Goal: Transaction & Acquisition: Subscribe to service/newsletter

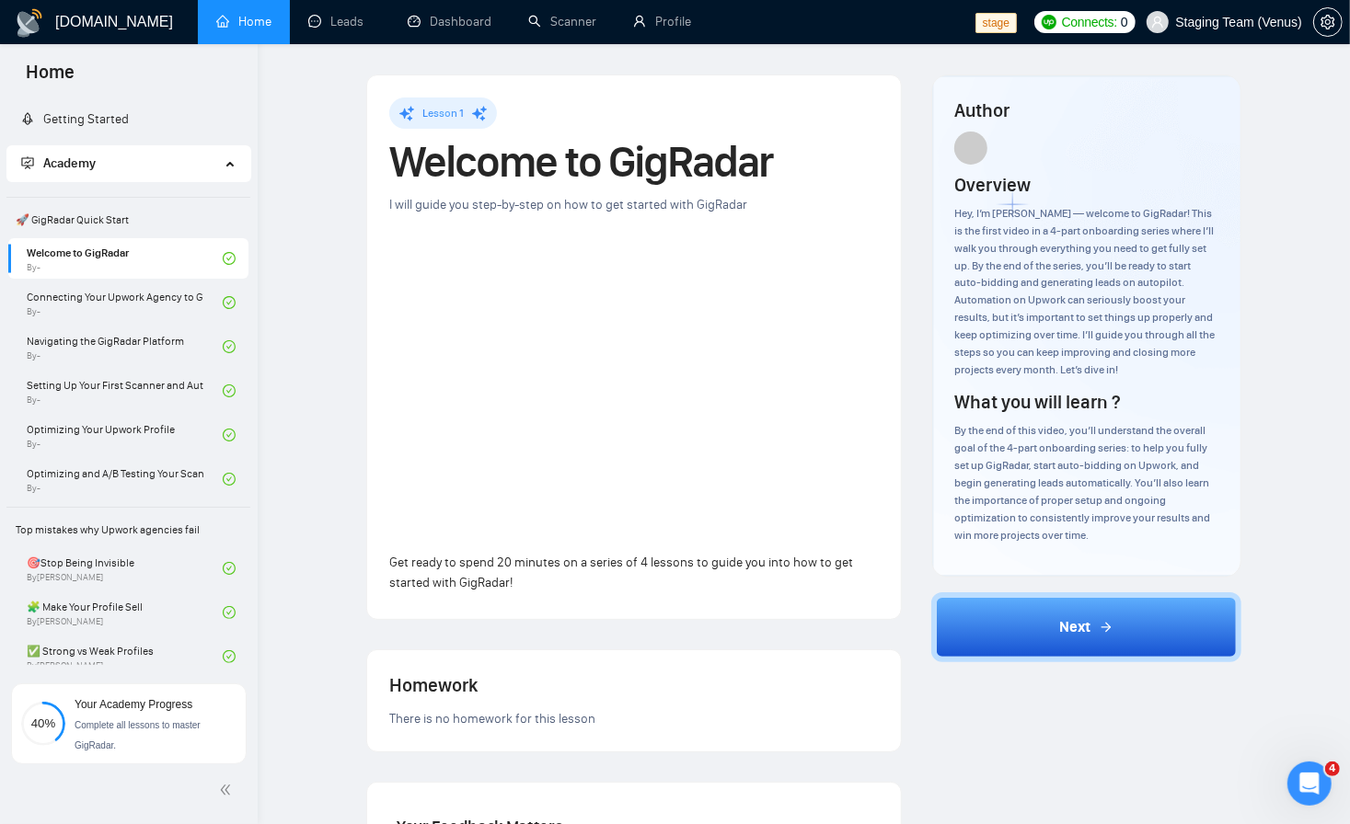
scroll to position [331, 0]
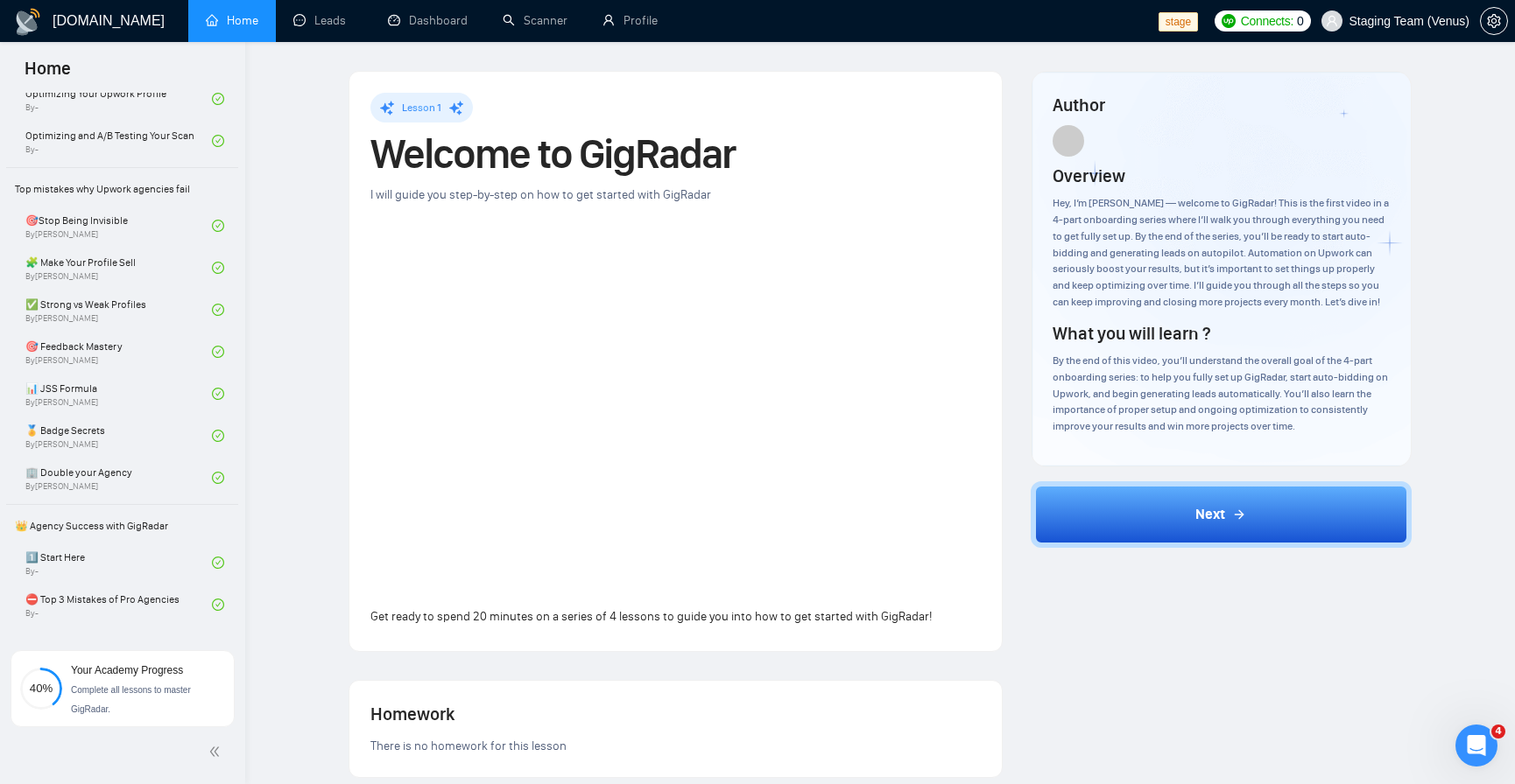
click at [251, 13] on link "Home" at bounding box center [231, 21] width 52 height 15
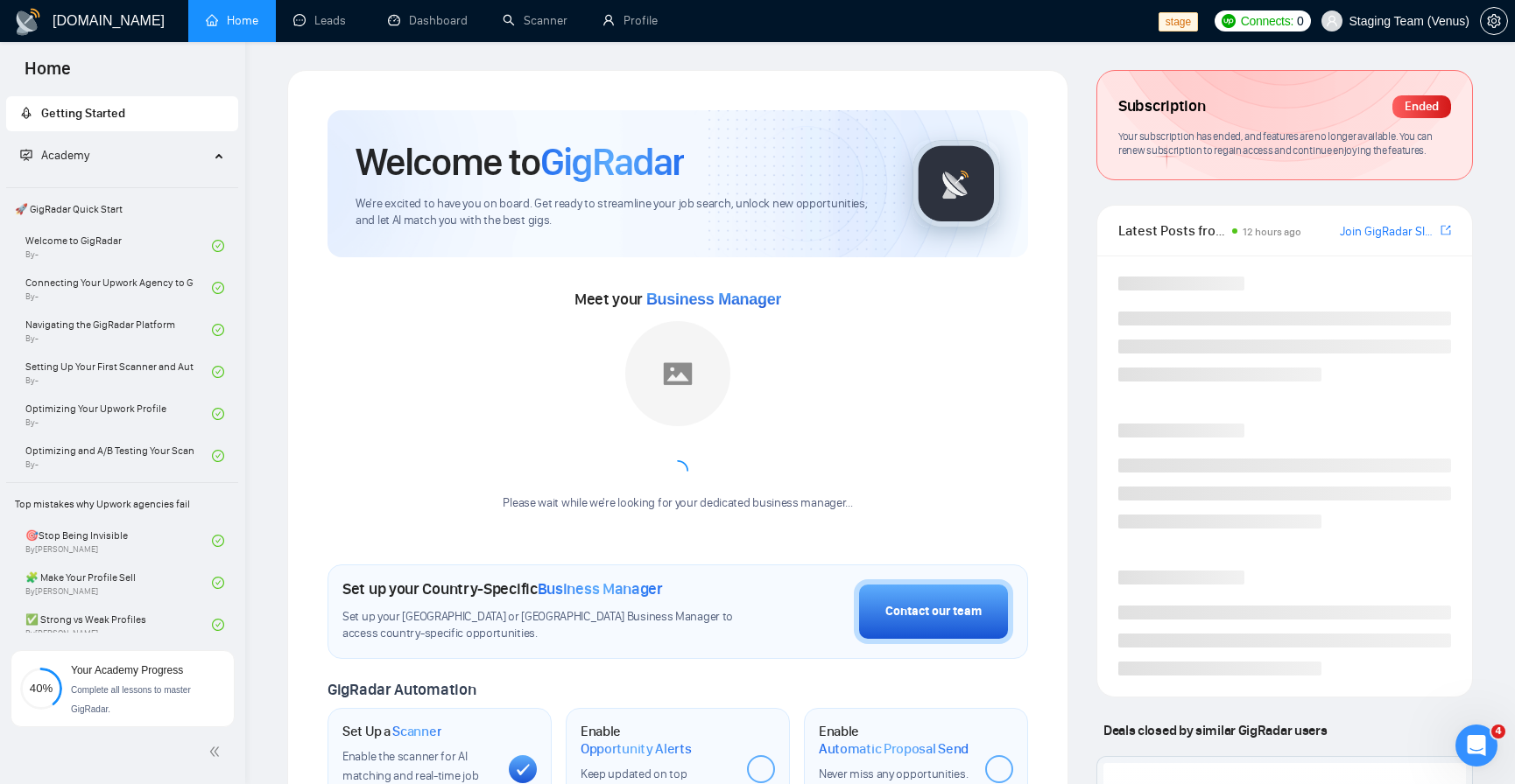
click at [1284, 149] on span "Your subscription has ended, and features are no longer available. You can rene…" at bounding box center [1275, 143] width 314 height 28
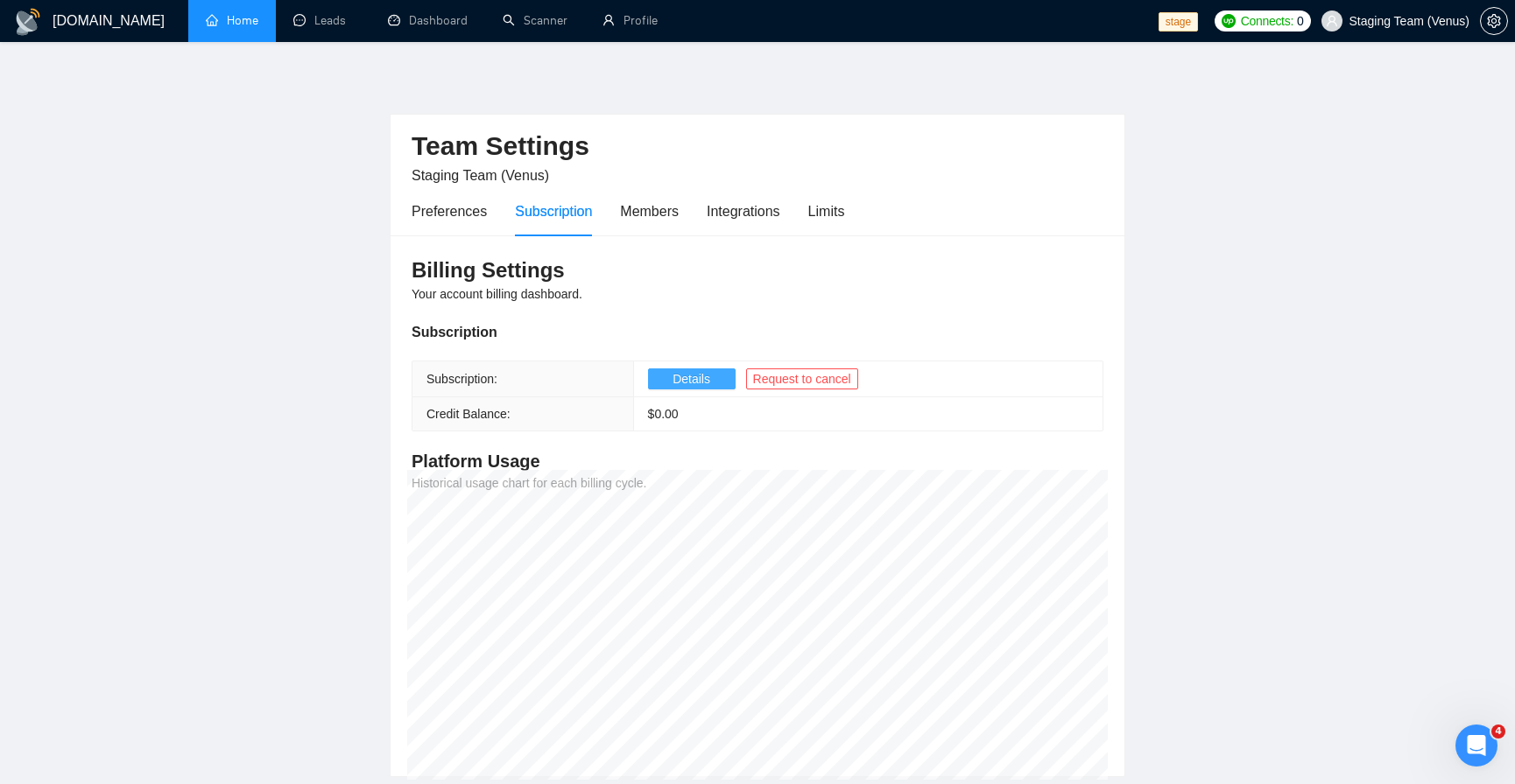
click at [712, 383] on button "Details" at bounding box center [692, 379] width 88 height 21
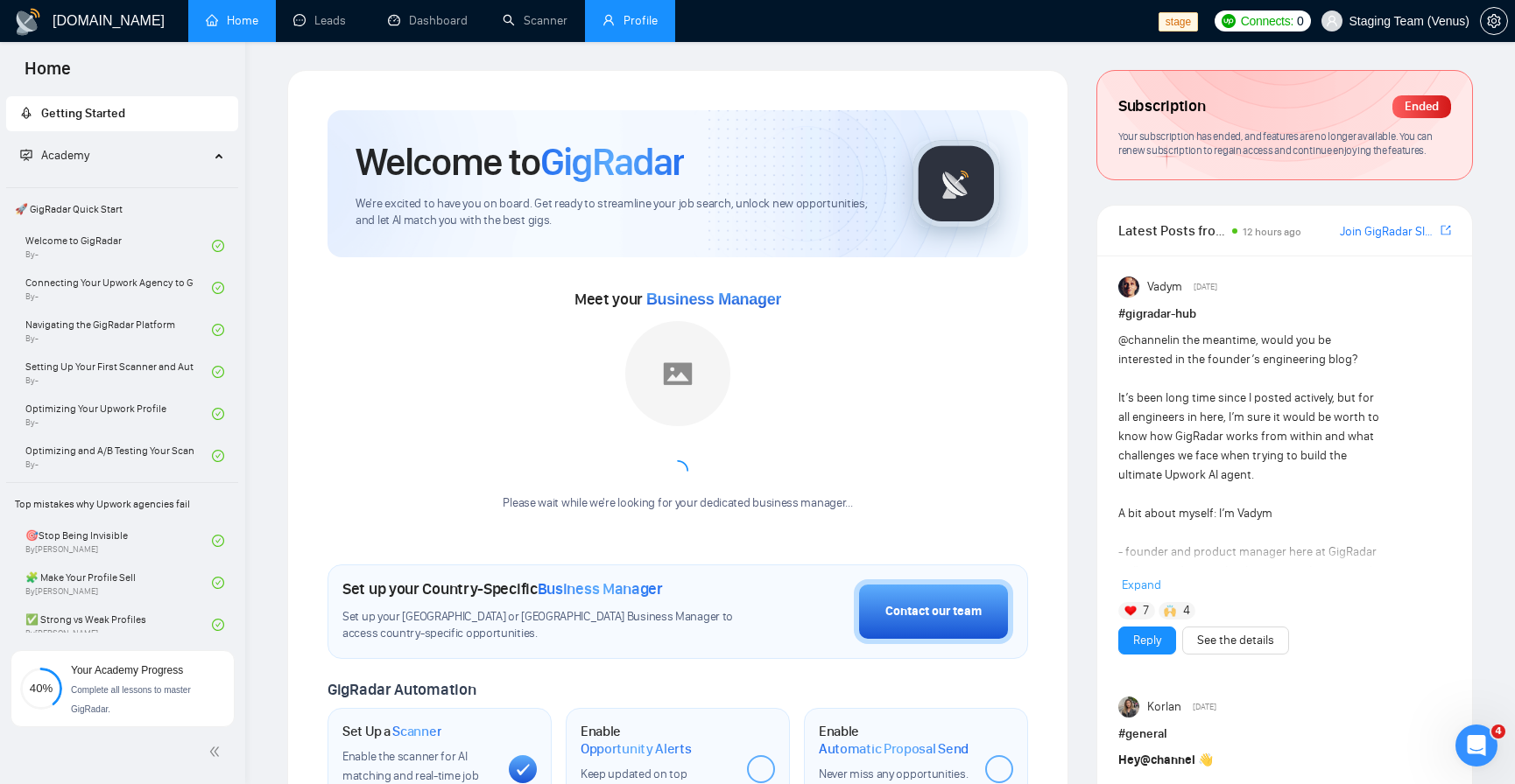
click at [652, 39] on li "Profile" at bounding box center [630, 21] width 90 height 42
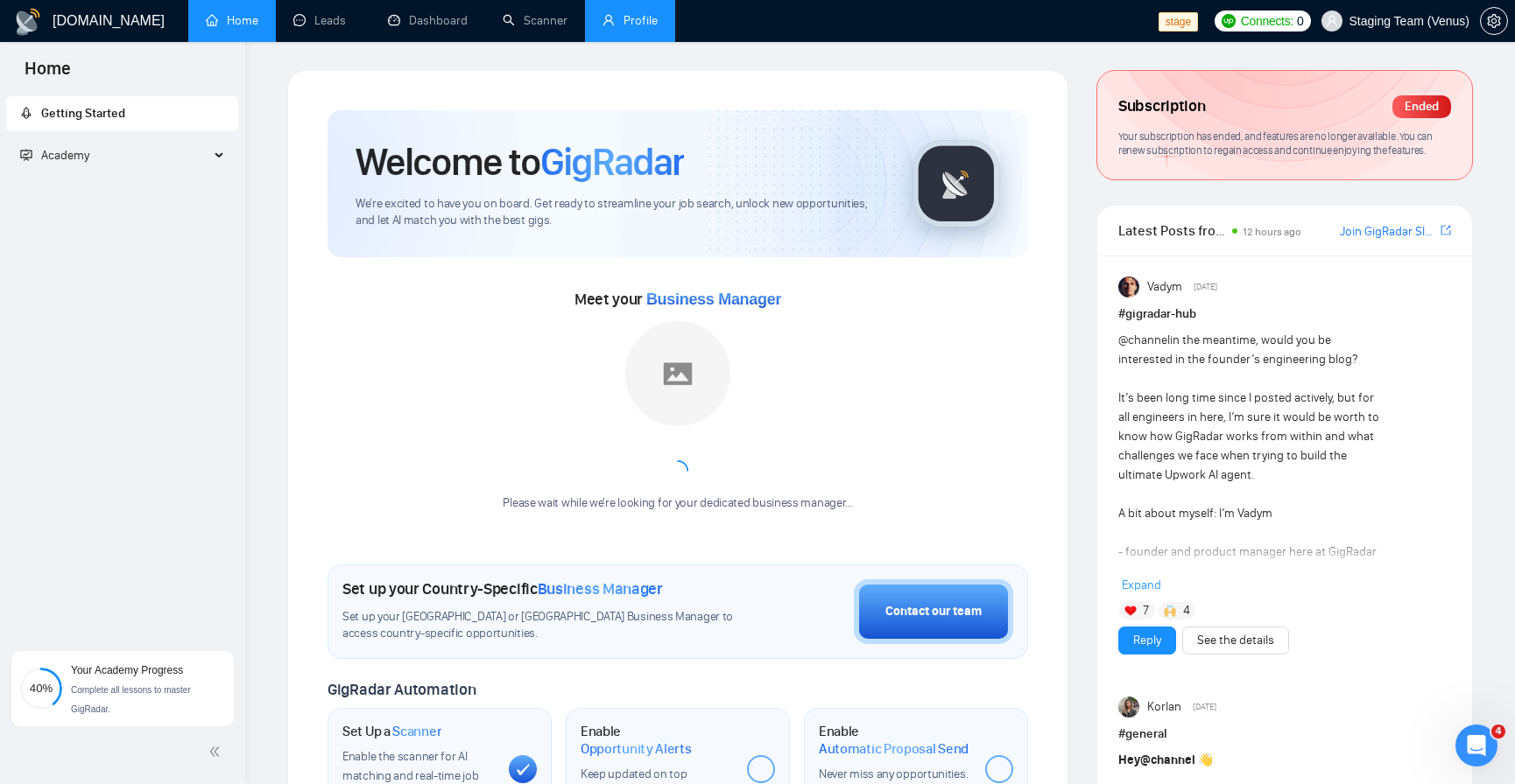
click at [658, 13] on link "Profile" at bounding box center [630, 21] width 55 height 15
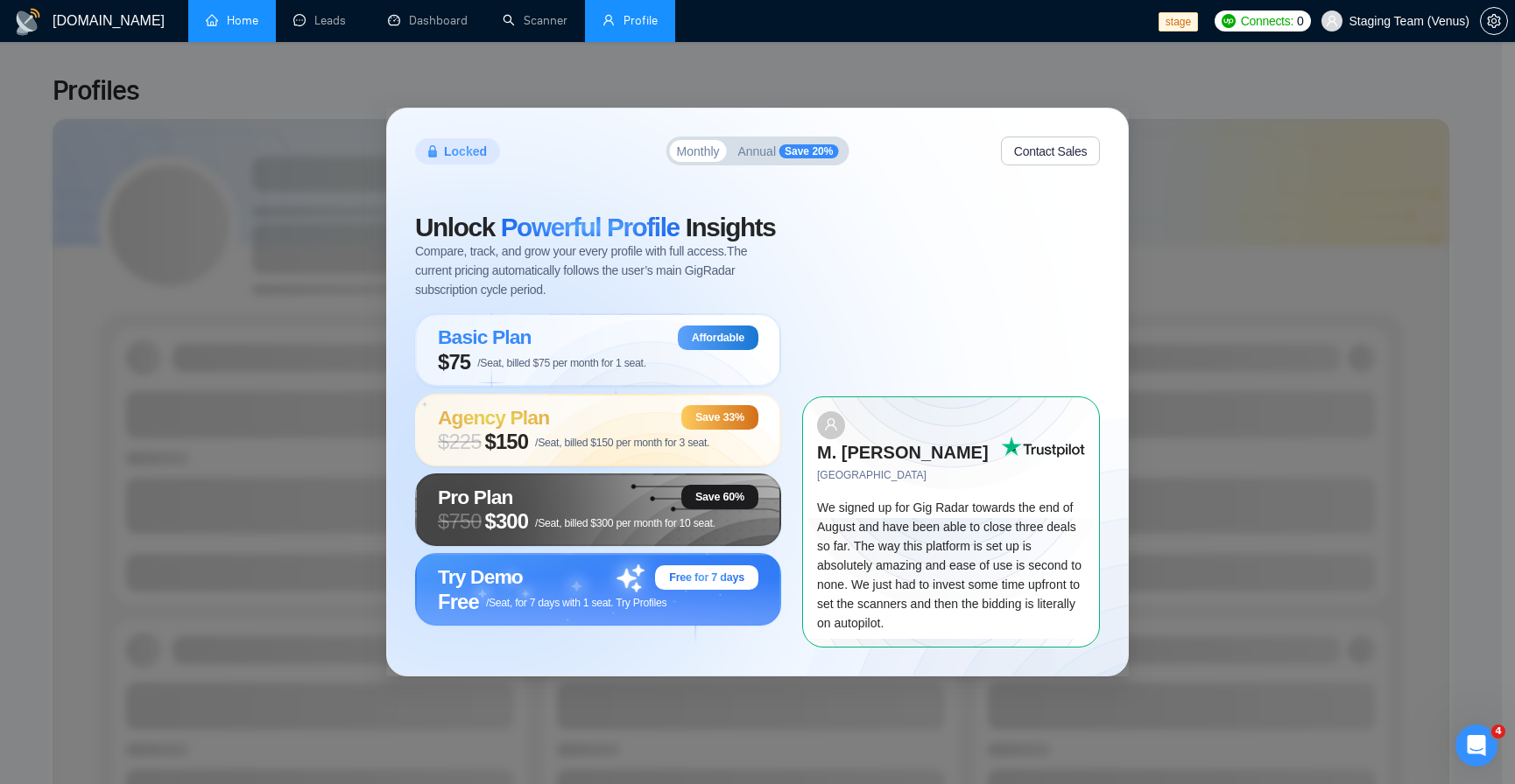
click at [225, 23] on link "Home" at bounding box center [231, 21] width 52 height 15
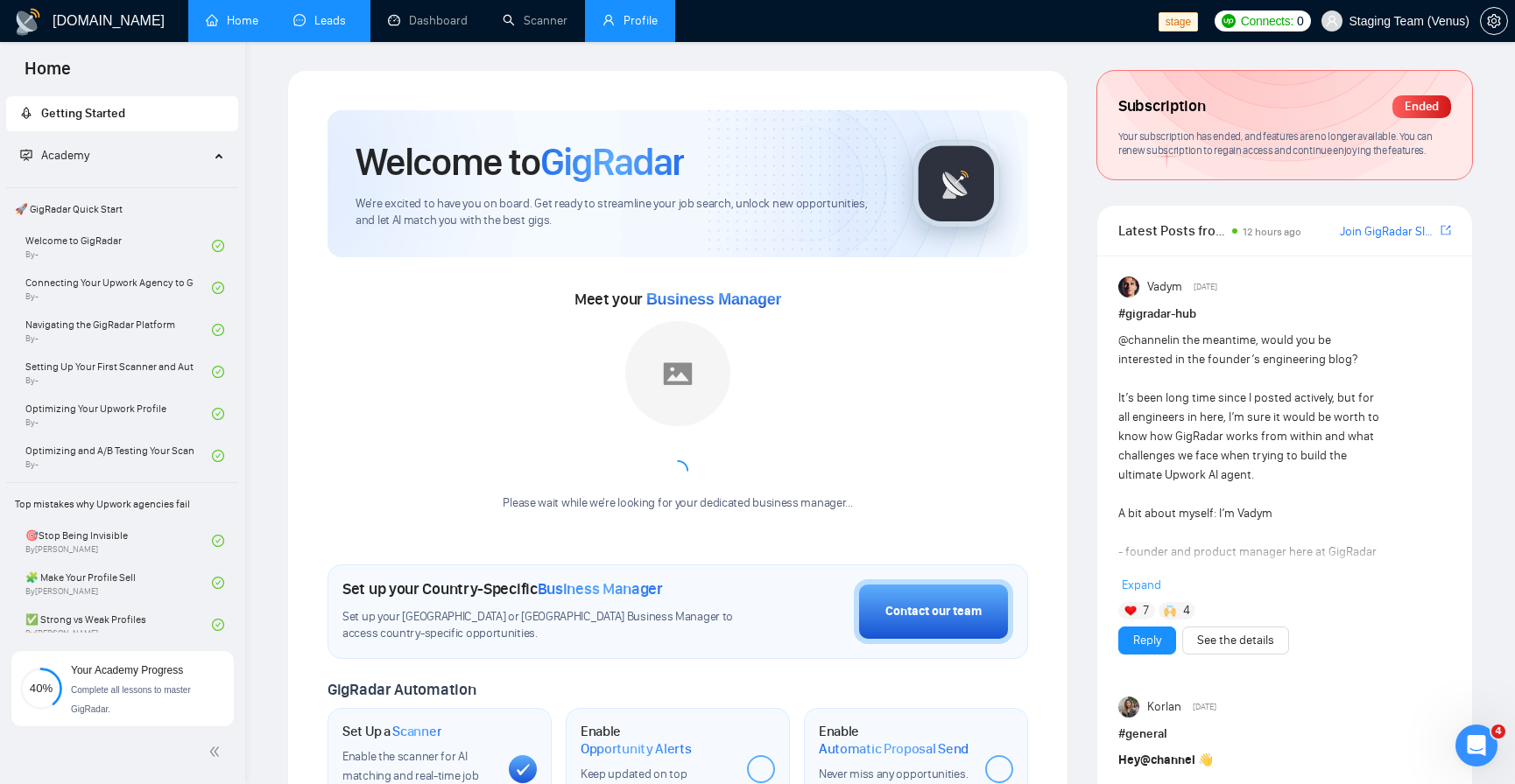
click at [350, 24] on link "Leads" at bounding box center [323, 21] width 60 height 15
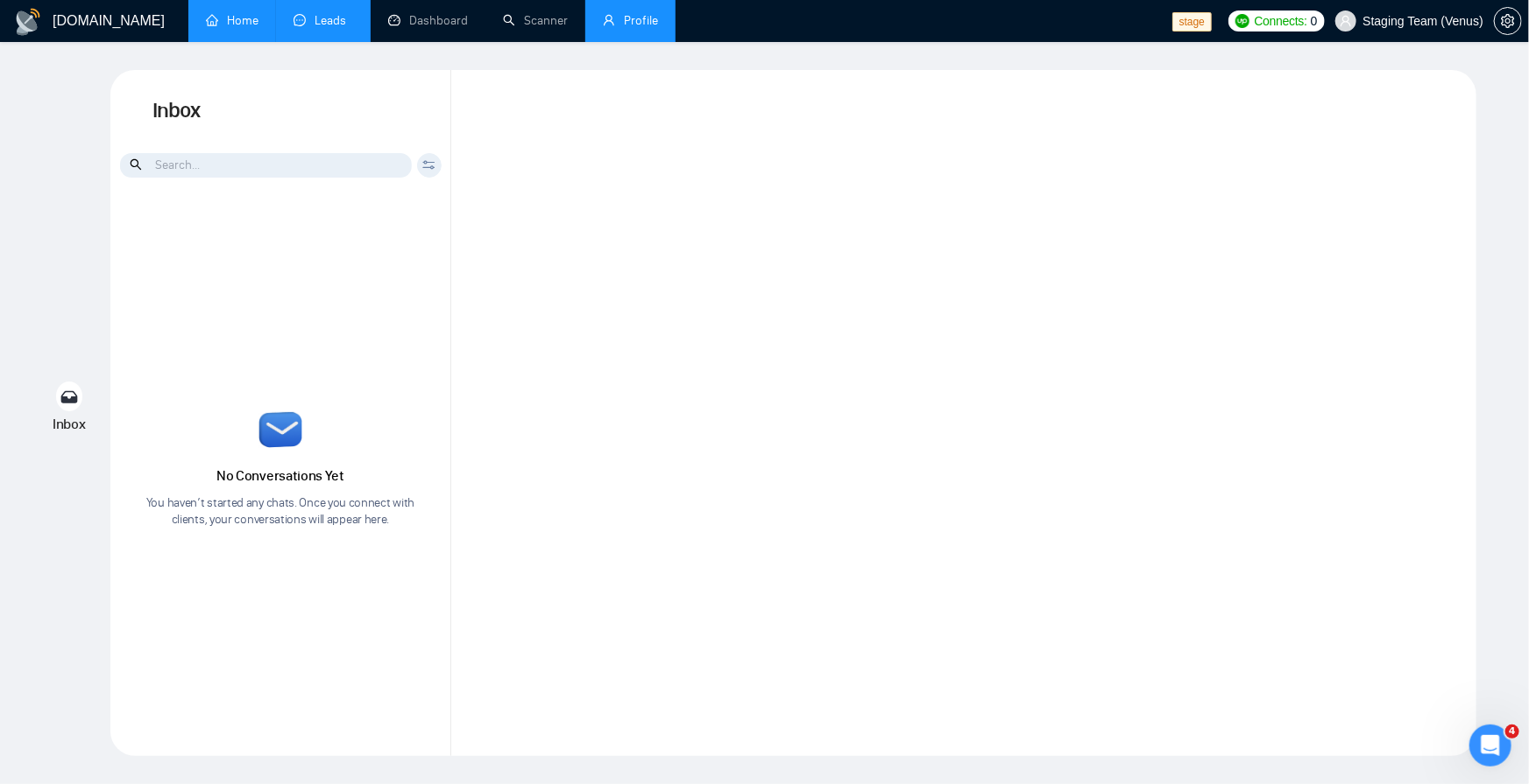
click at [236, 24] on link "Home" at bounding box center [231, 21] width 52 height 15
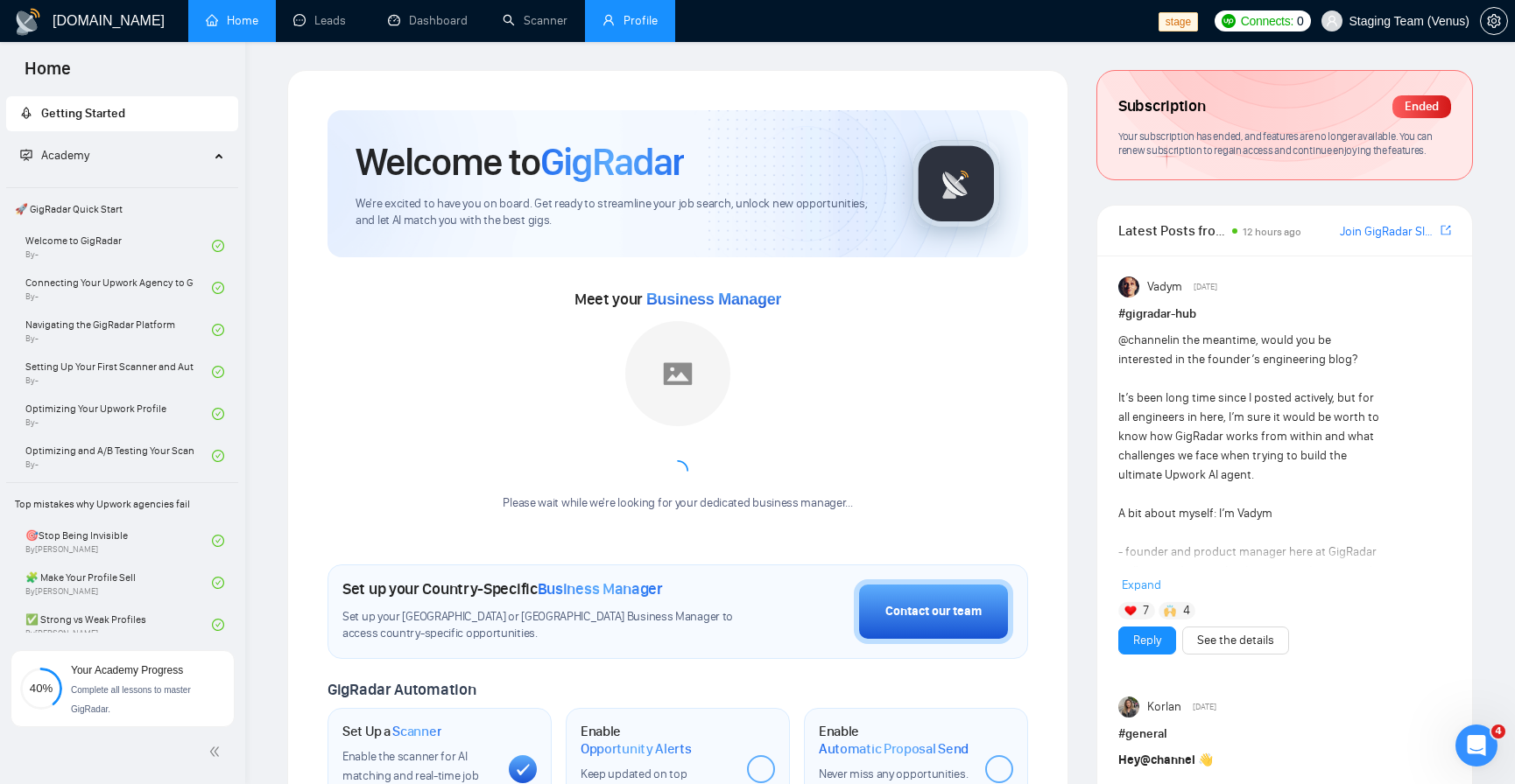
click at [140, 500] on span "Top mistakes why Upwork agencies fail" at bounding box center [122, 504] width 228 height 35
click at [119, 216] on span "🚀 GigRadar Quick Start" at bounding box center [122, 209] width 228 height 35
click at [122, 272] on link "Connecting Your Upwork Agency to GigRadar By -" at bounding box center [119, 287] width 187 height 38
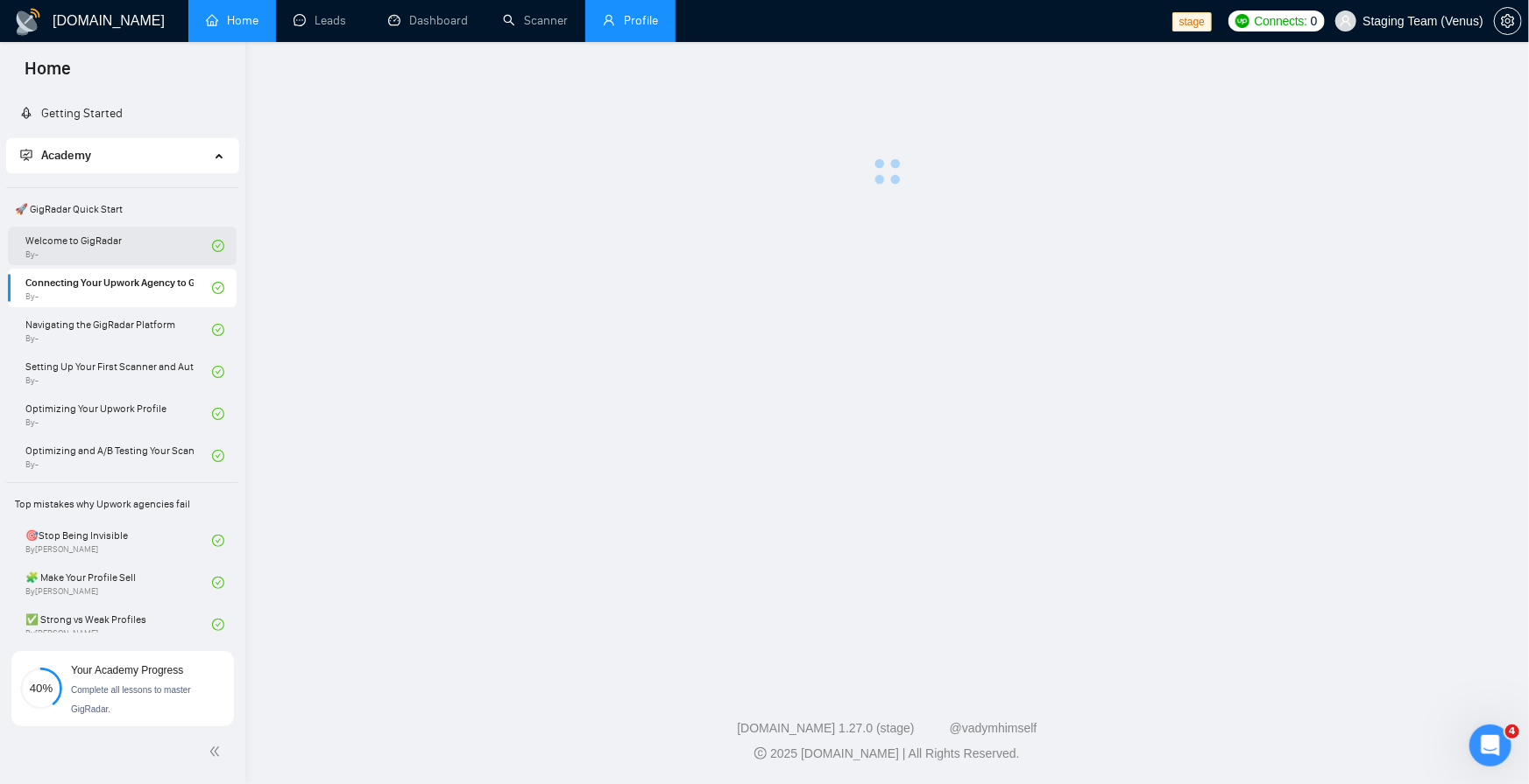
click at [123, 256] on link "Welcome to GigRadar By -" at bounding box center [119, 245] width 187 height 38
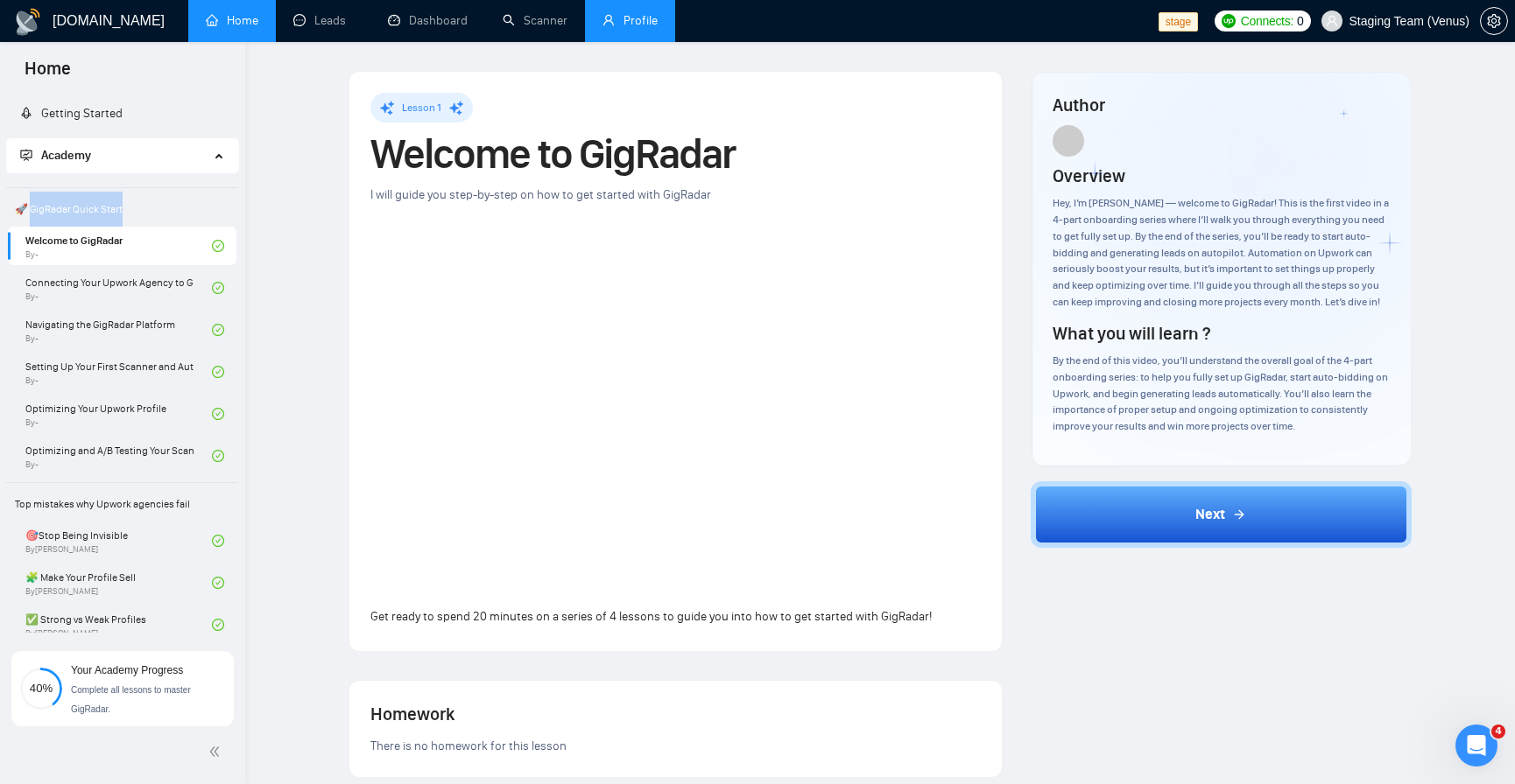
drag, startPoint x: 131, startPoint y: 214, endPoint x: 32, endPoint y: 209, distance: 99.1
click at [32, 209] on span "🚀 GigRadar Quick Start" at bounding box center [122, 209] width 228 height 35
copy span "igRadar Quick Start"
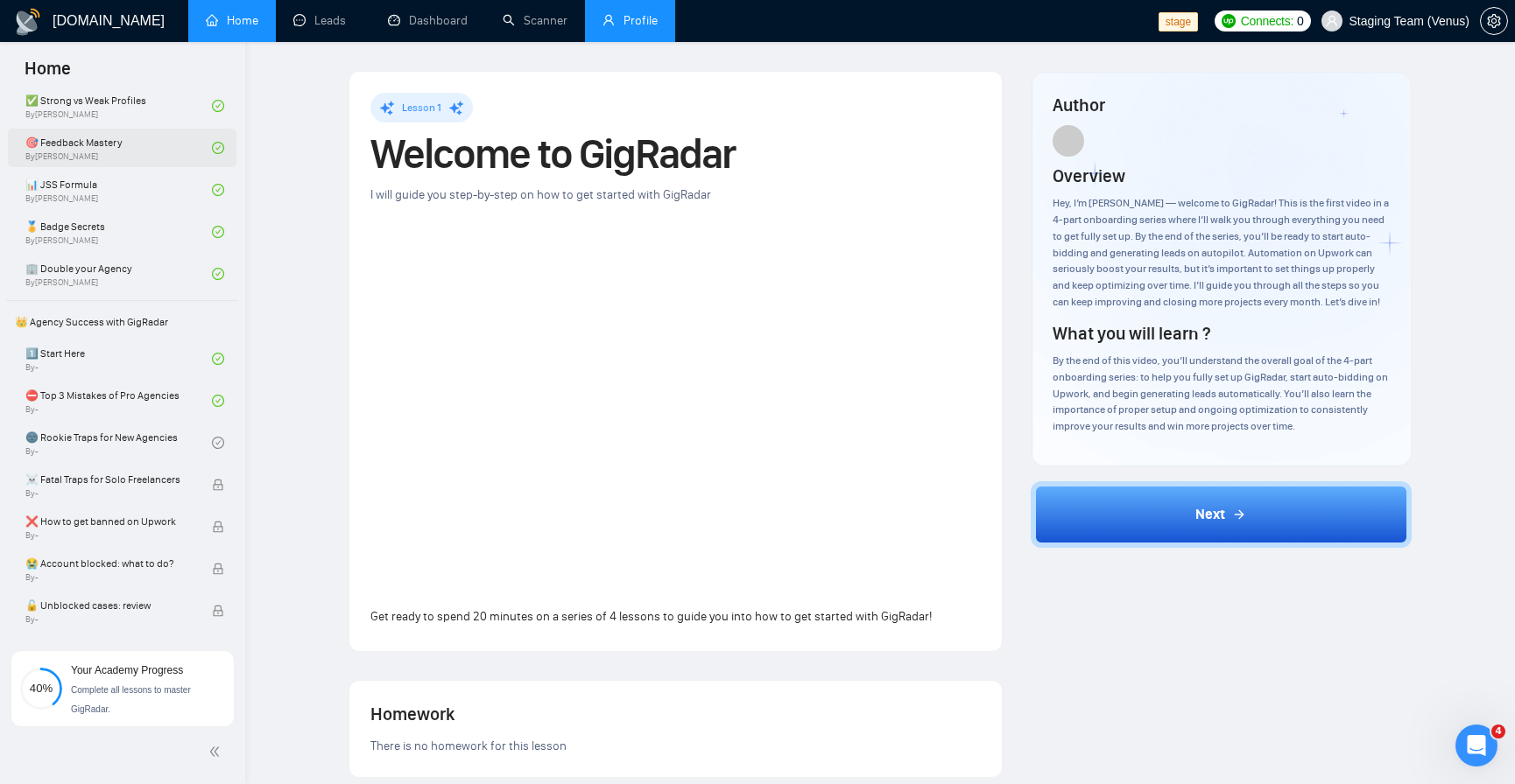
scroll to position [421, 0]
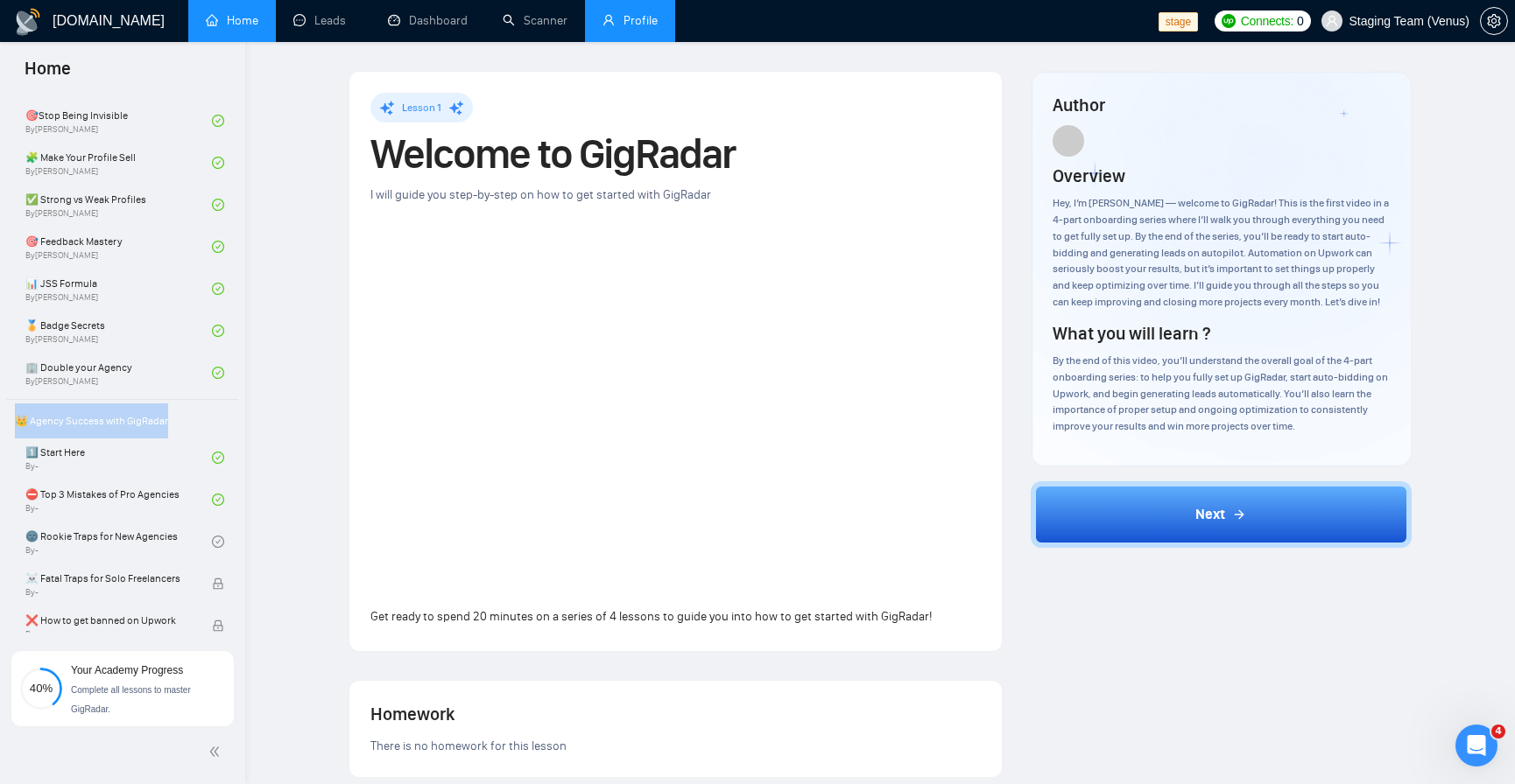
drag, startPoint x: 184, startPoint y: 416, endPoint x: 16, endPoint y: 421, distance: 168.1
click at [16, 421] on span "👑 Agency Success with GigRadar" at bounding box center [122, 421] width 228 height 35
copy span "👑 Agency Success with GigRadar"
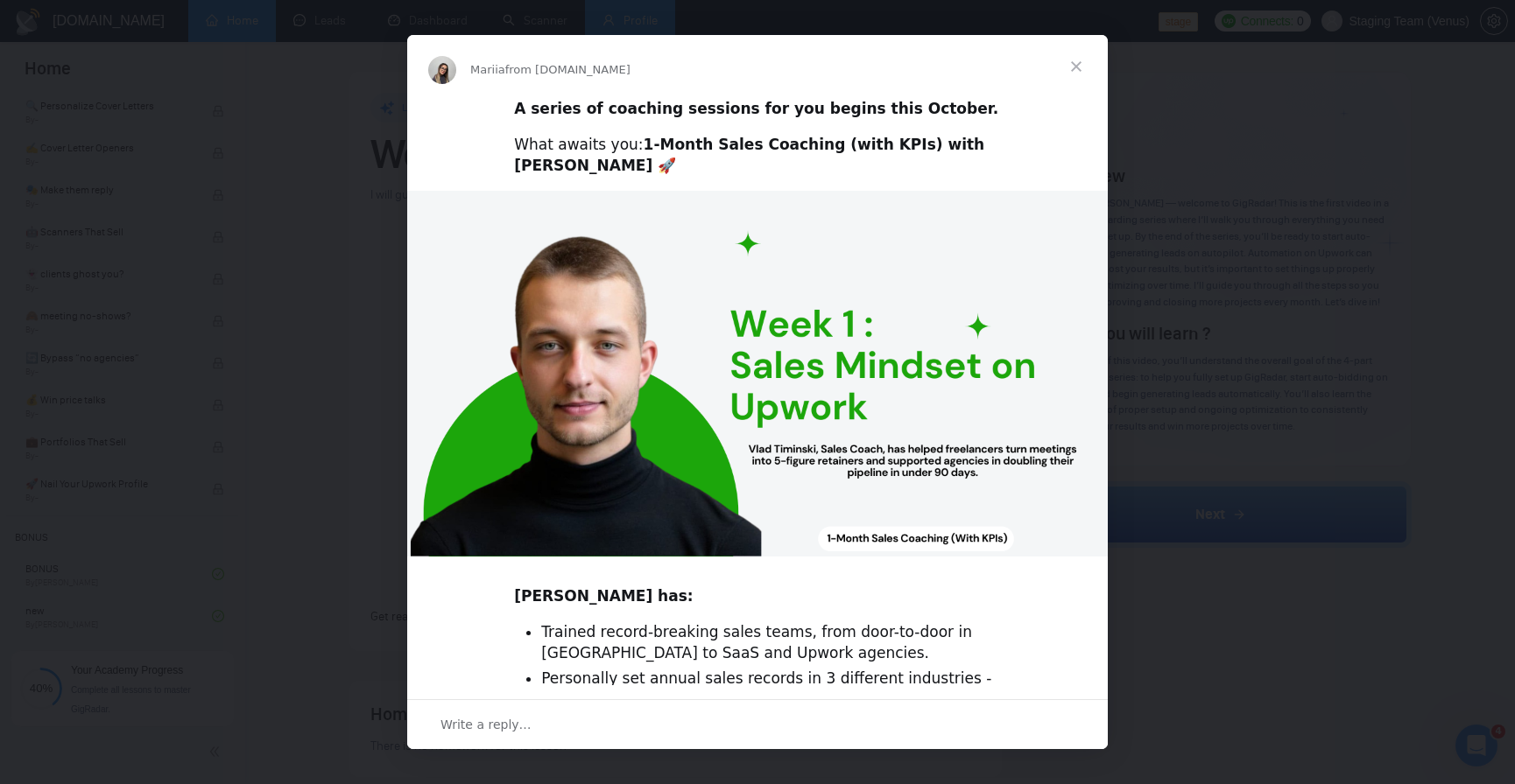
scroll to position [0, 0]
click at [1407, 214] on div "Intercom messenger" at bounding box center [758, 392] width 1515 height 784
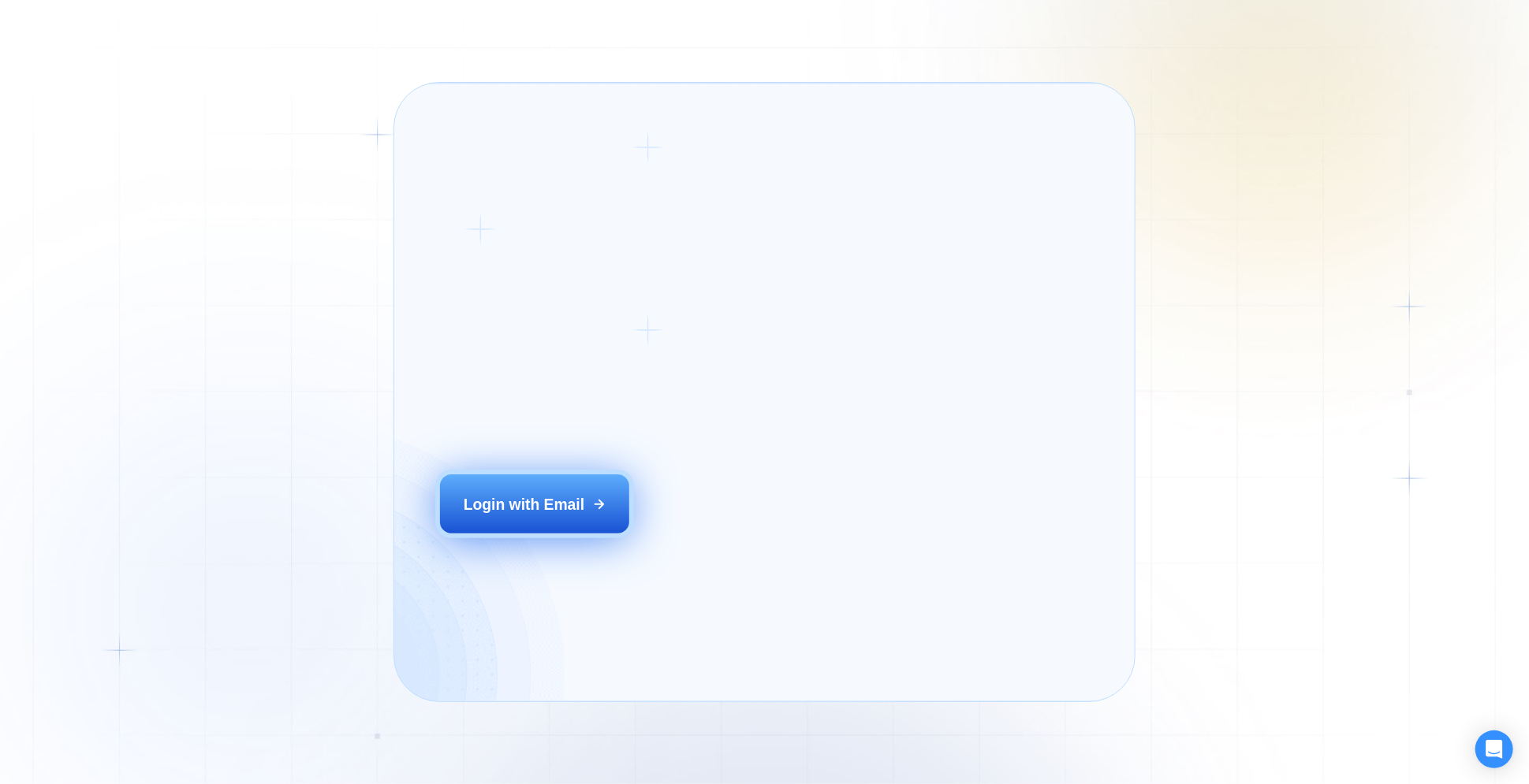
click at [645, 543] on div "Login ‍ Welcome to GigRadar. AI Business Manager for Agencies Login with Email" at bounding box center [592, 392] width 351 height 574
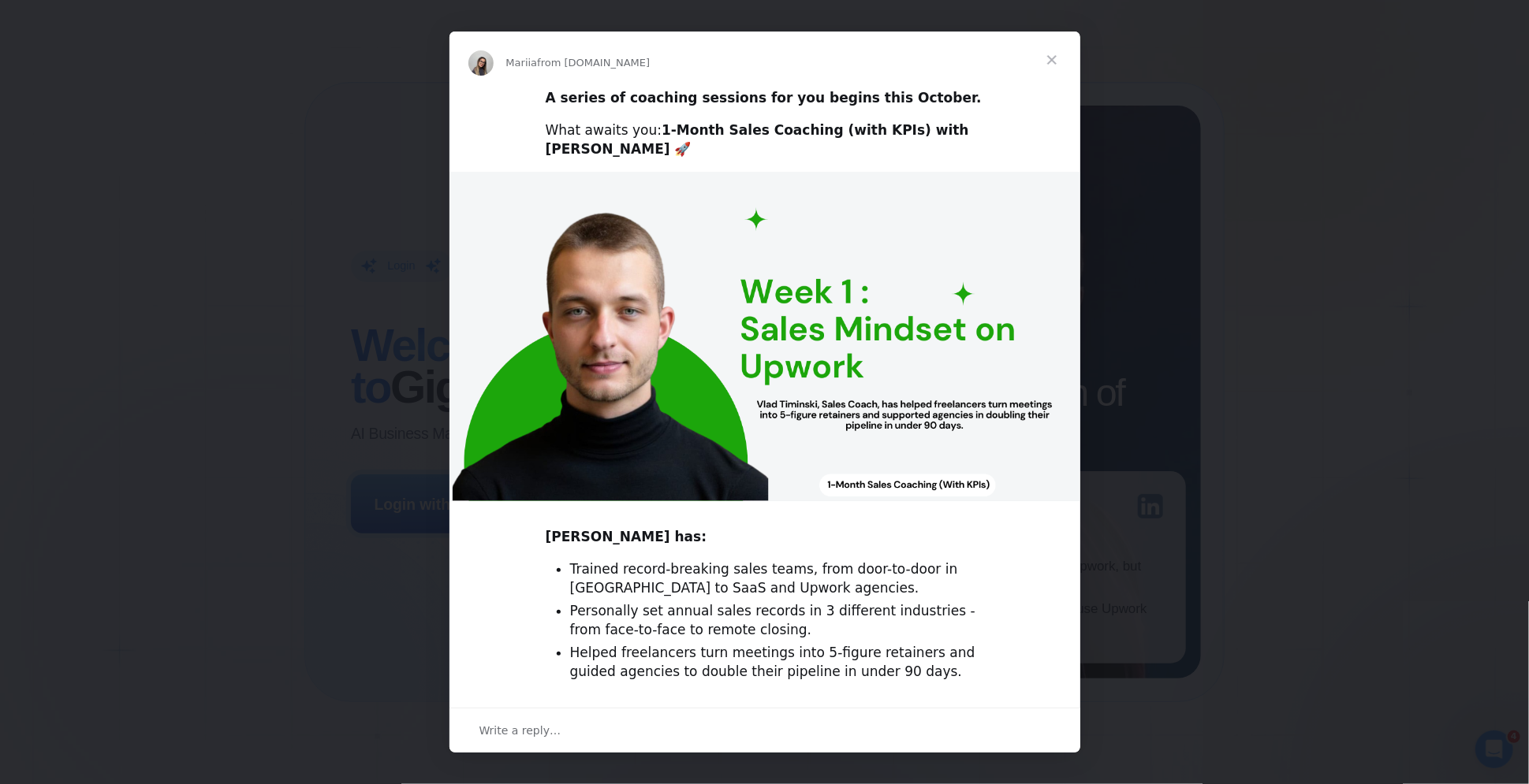
click at [1056, 61] on span "Close" at bounding box center [1052, 60] width 57 height 57
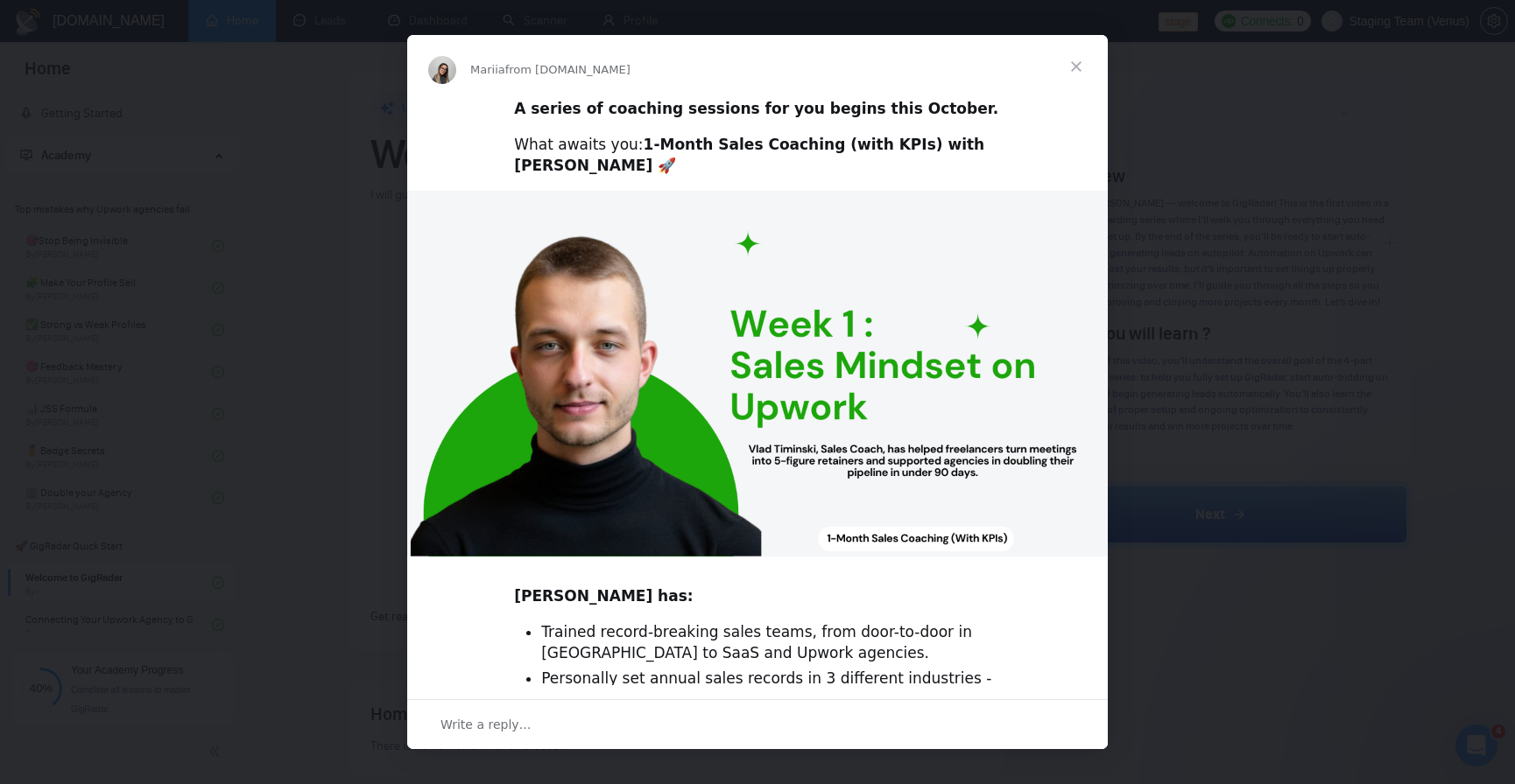
click at [1080, 60] on span "Close" at bounding box center [1076, 67] width 63 height 63
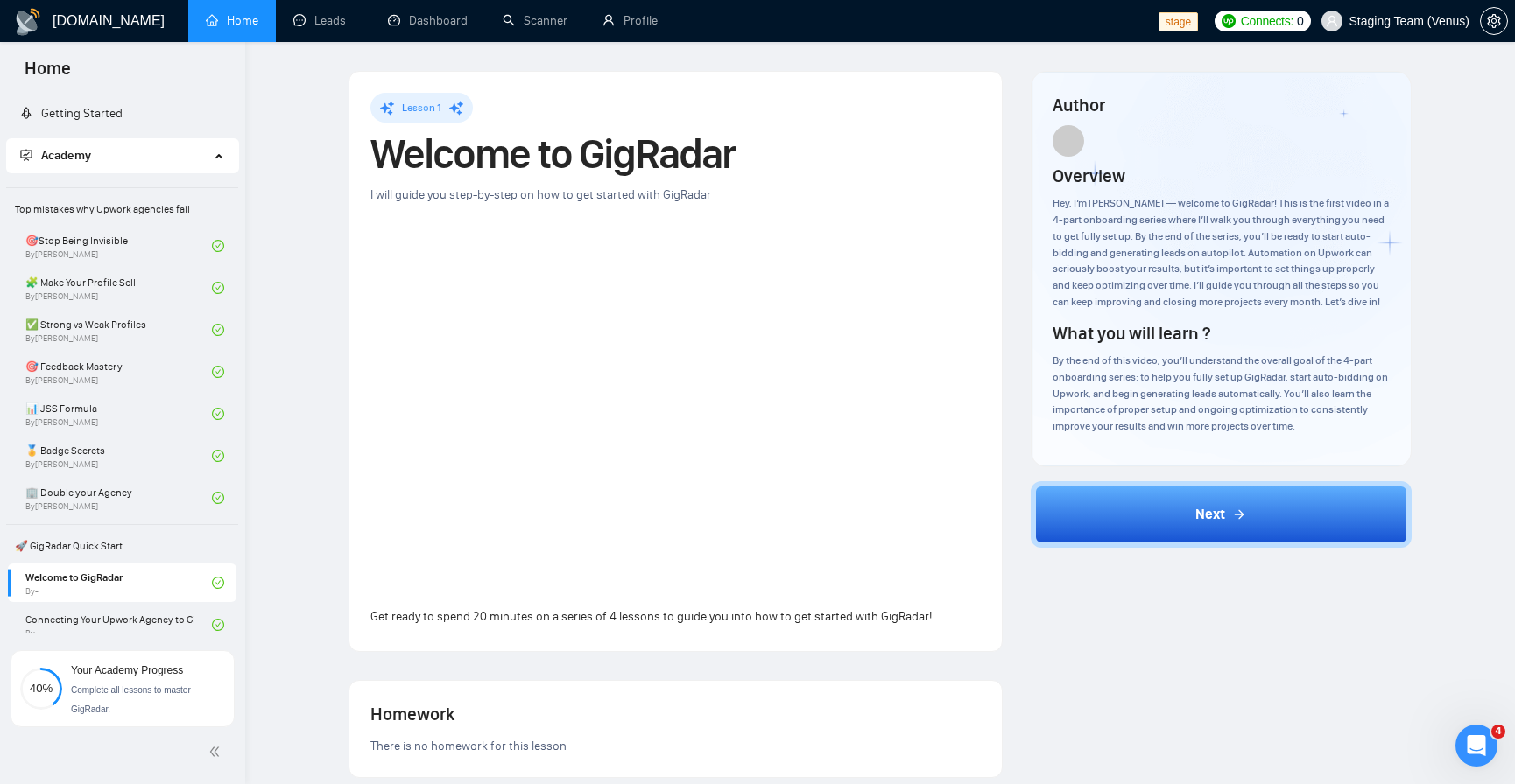
click at [216, 154] on icon at bounding box center [220, 154] width 9 height 0
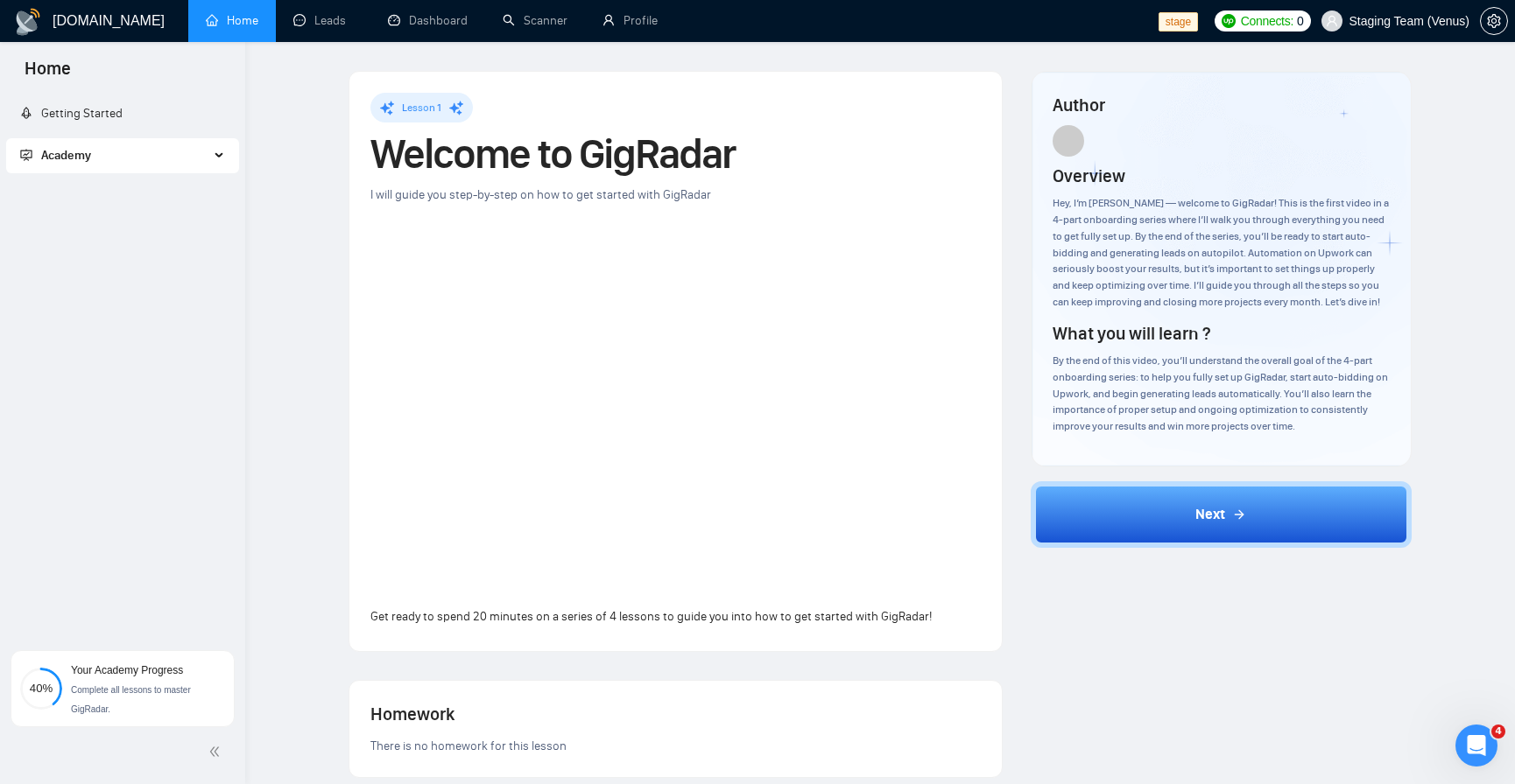
click at [213, 154] on div "Academy" at bounding box center [122, 155] width 233 height 35
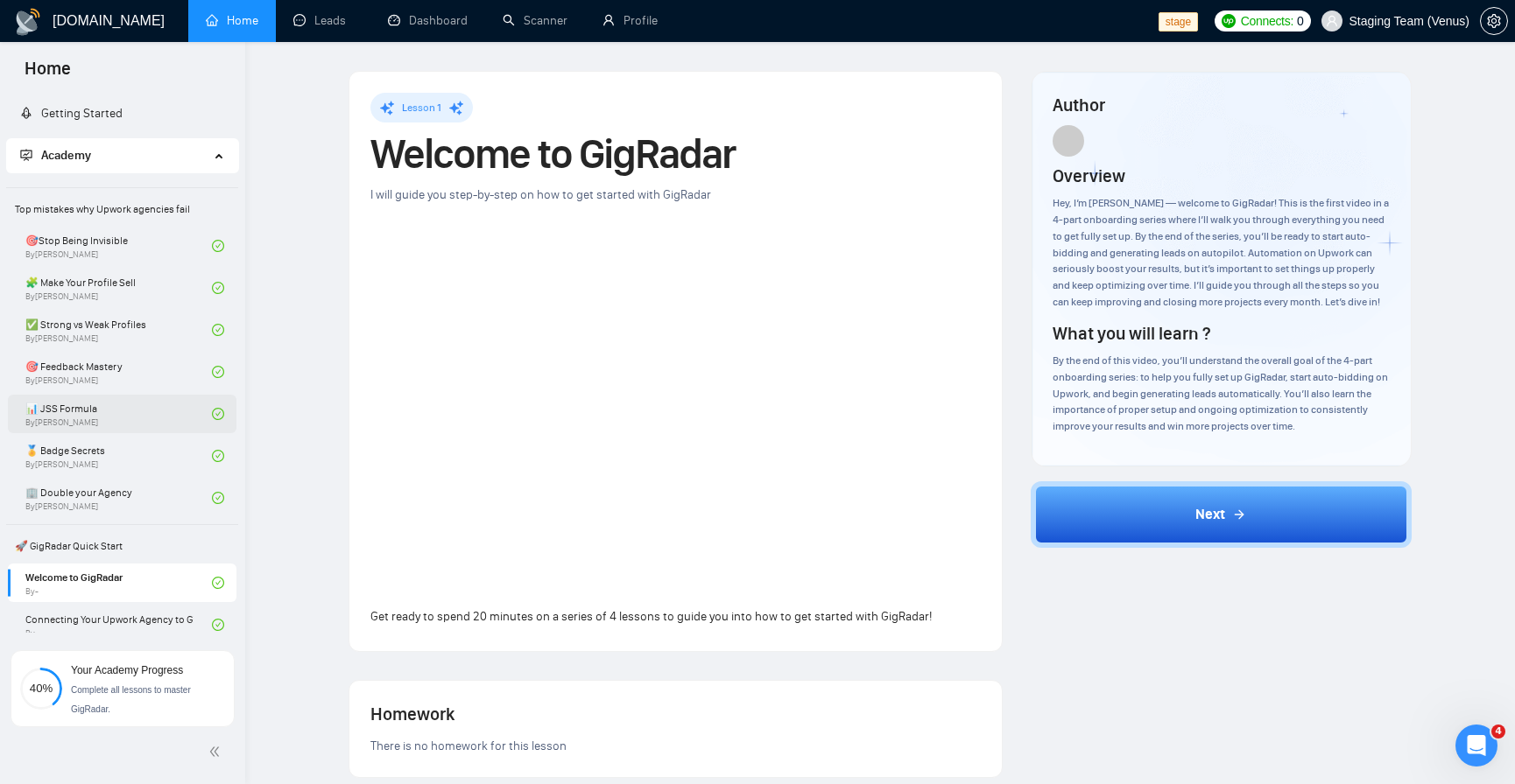
scroll to position [421, 0]
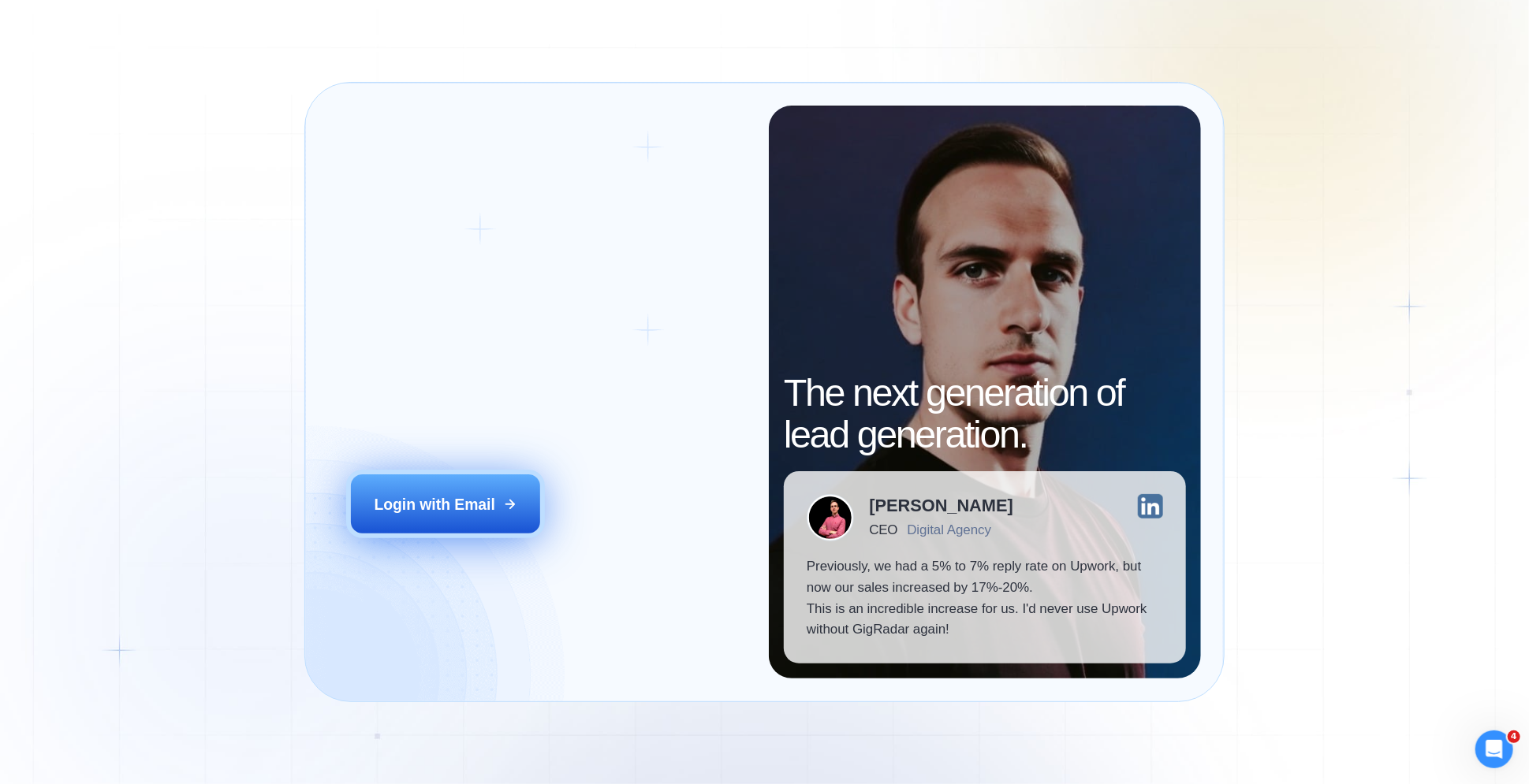
click at [418, 519] on button "Login with Email" at bounding box center [445, 504] width 189 height 59
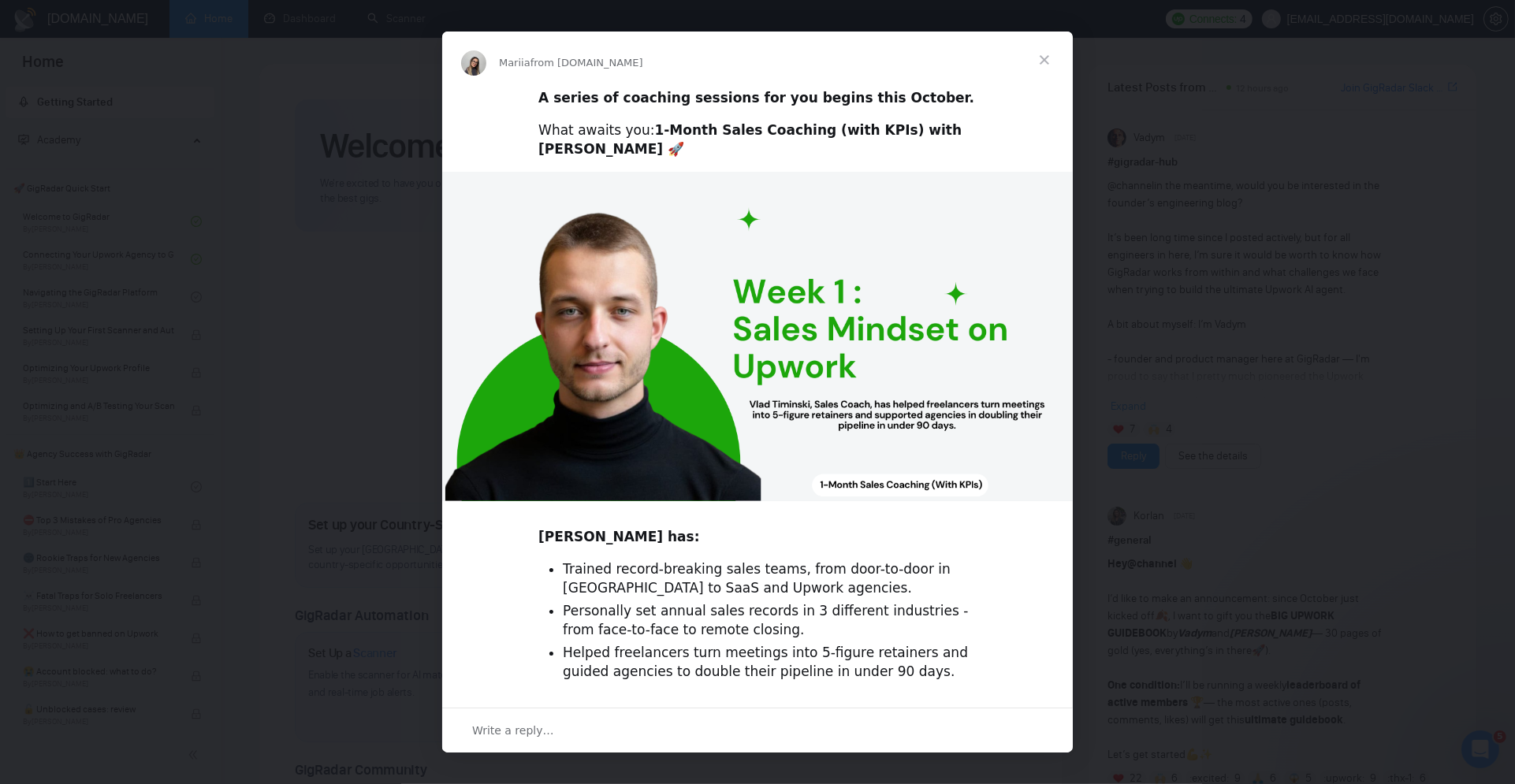
click at [1051, 55] on span "Close" at bounding box center [1045, 60] width 57 height 57
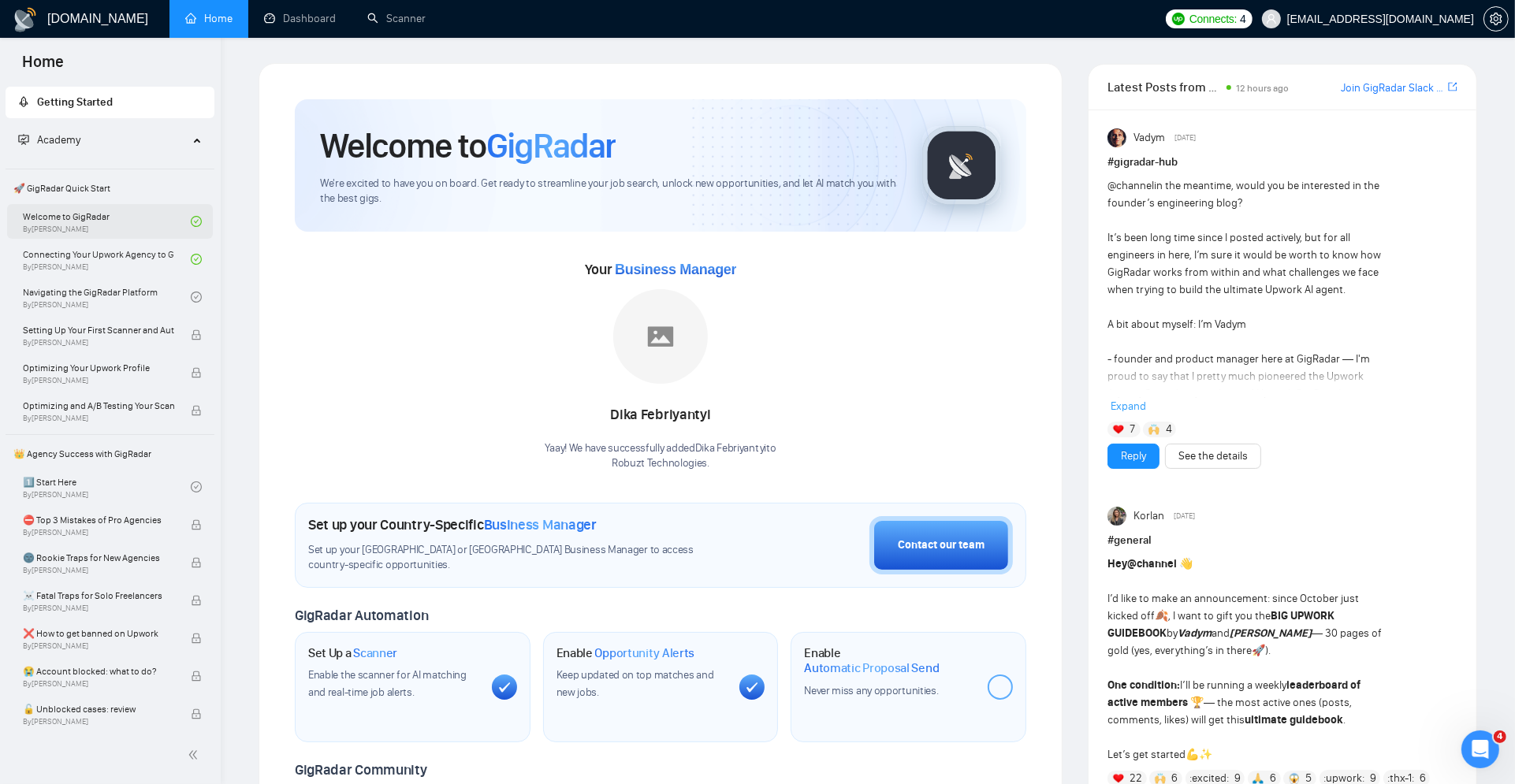
click at [142, 216] on link "Welcome to GigRadar By [PERSON_NAME]" at bounding box center [107, 221] width 168 height 34
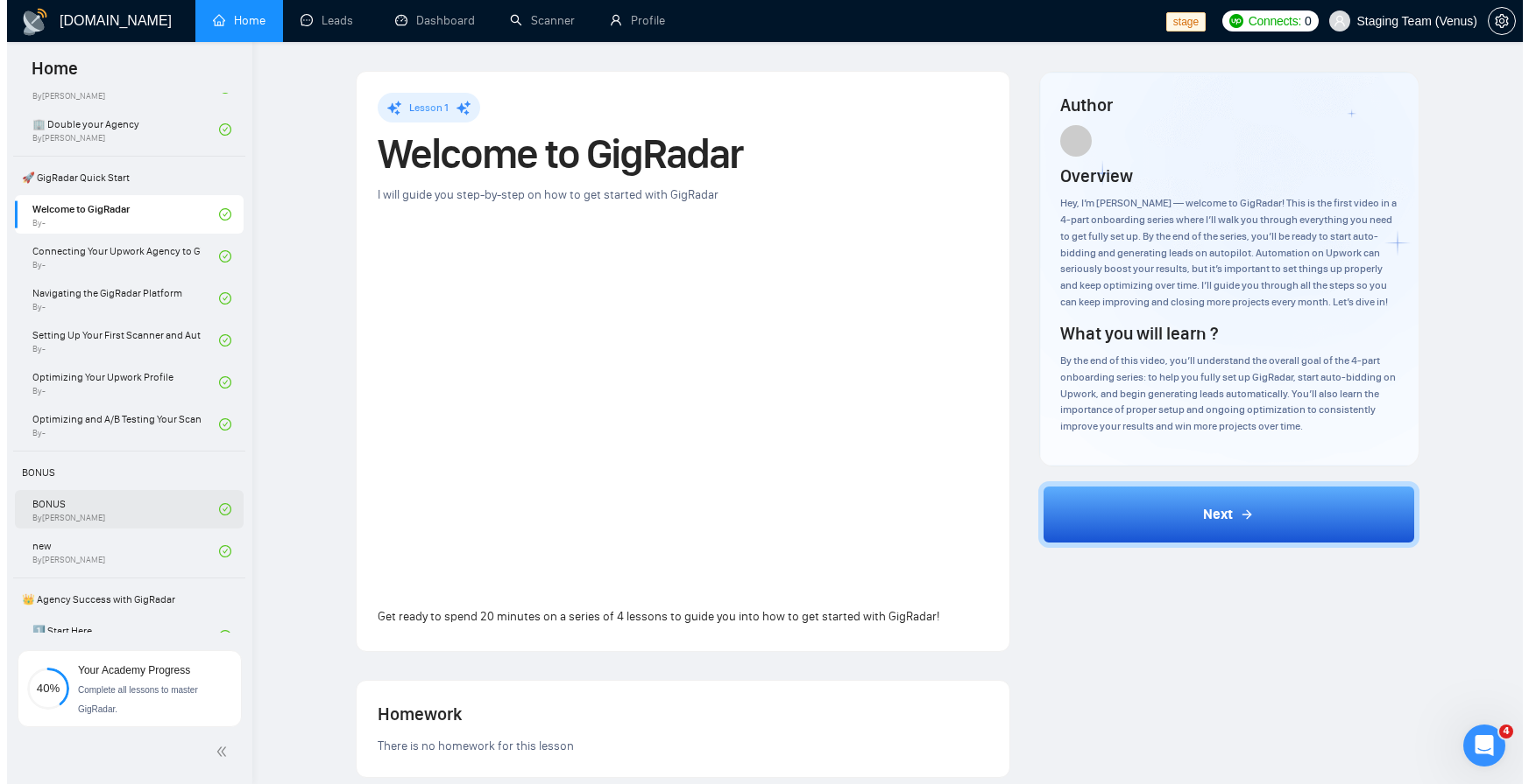
scroll to position [315, 0]
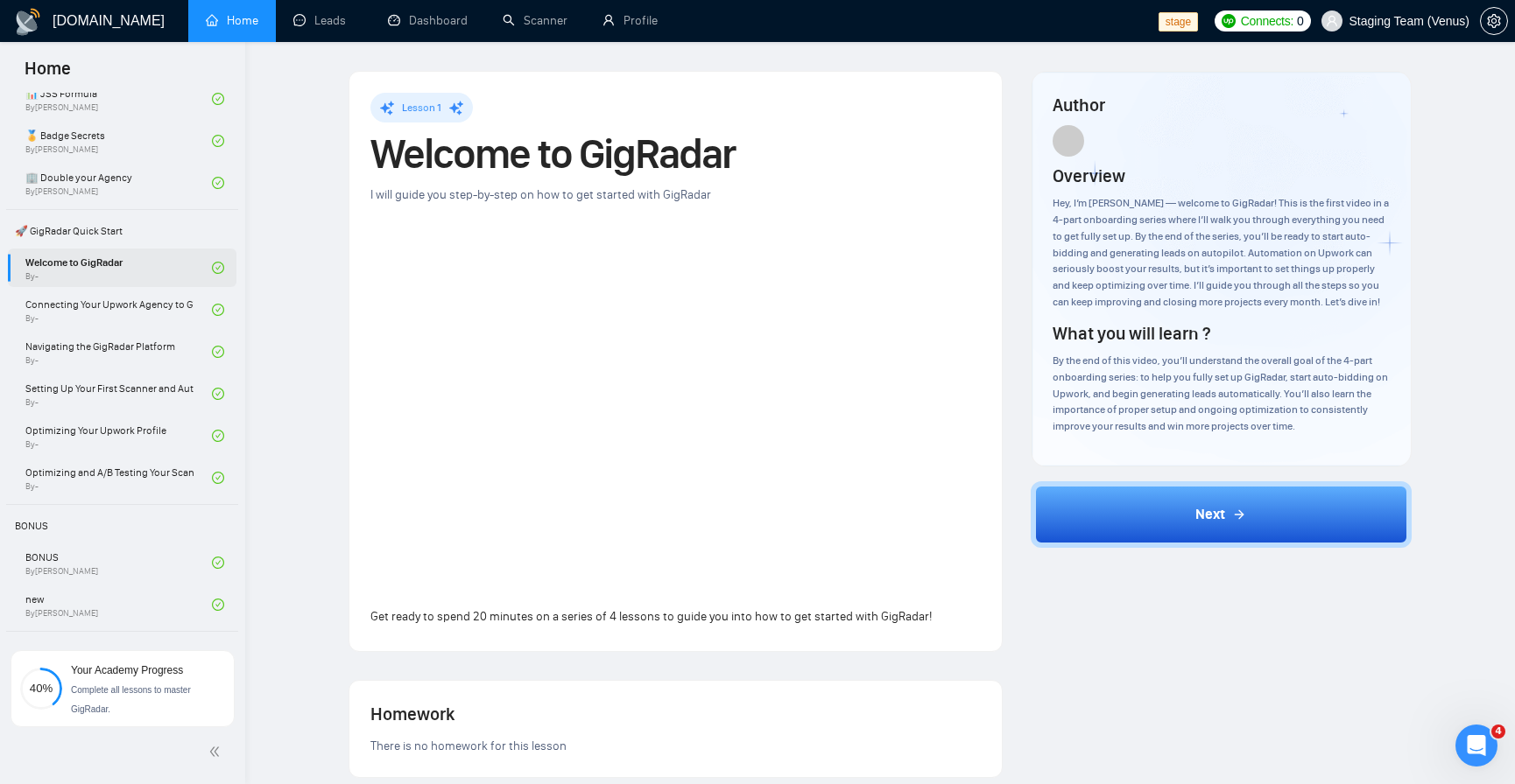
click at [99, 269] on link "Welcome to GigRadar By -" at bounding box center [119, 267] width 187 height 38
click at [533, 16] on link "Scanner" at bounding box center [535, 21] width 65 height 15
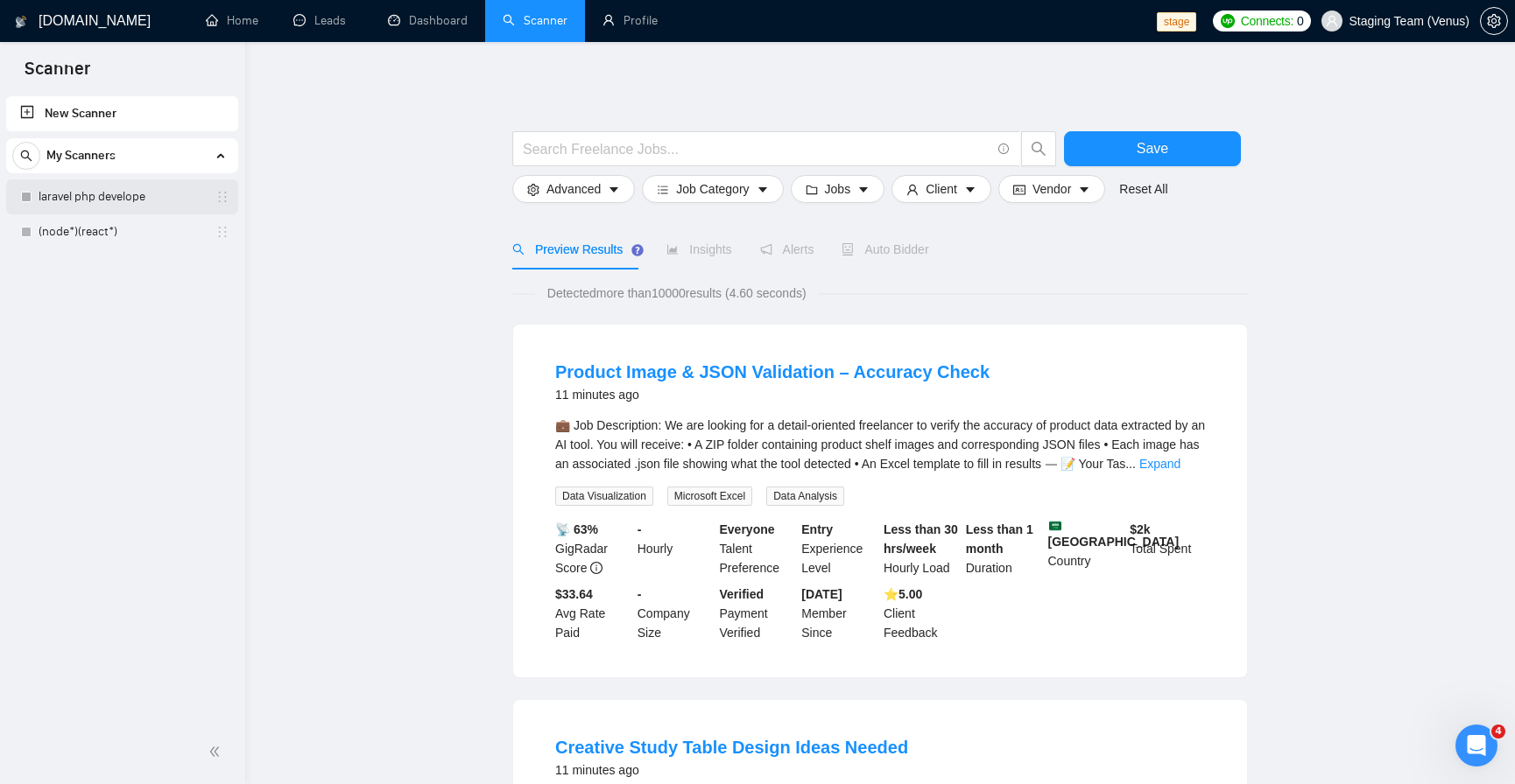
click at [70, 210] on link "laravel php develope" at bounding box center [121, 197] width 167 height 35
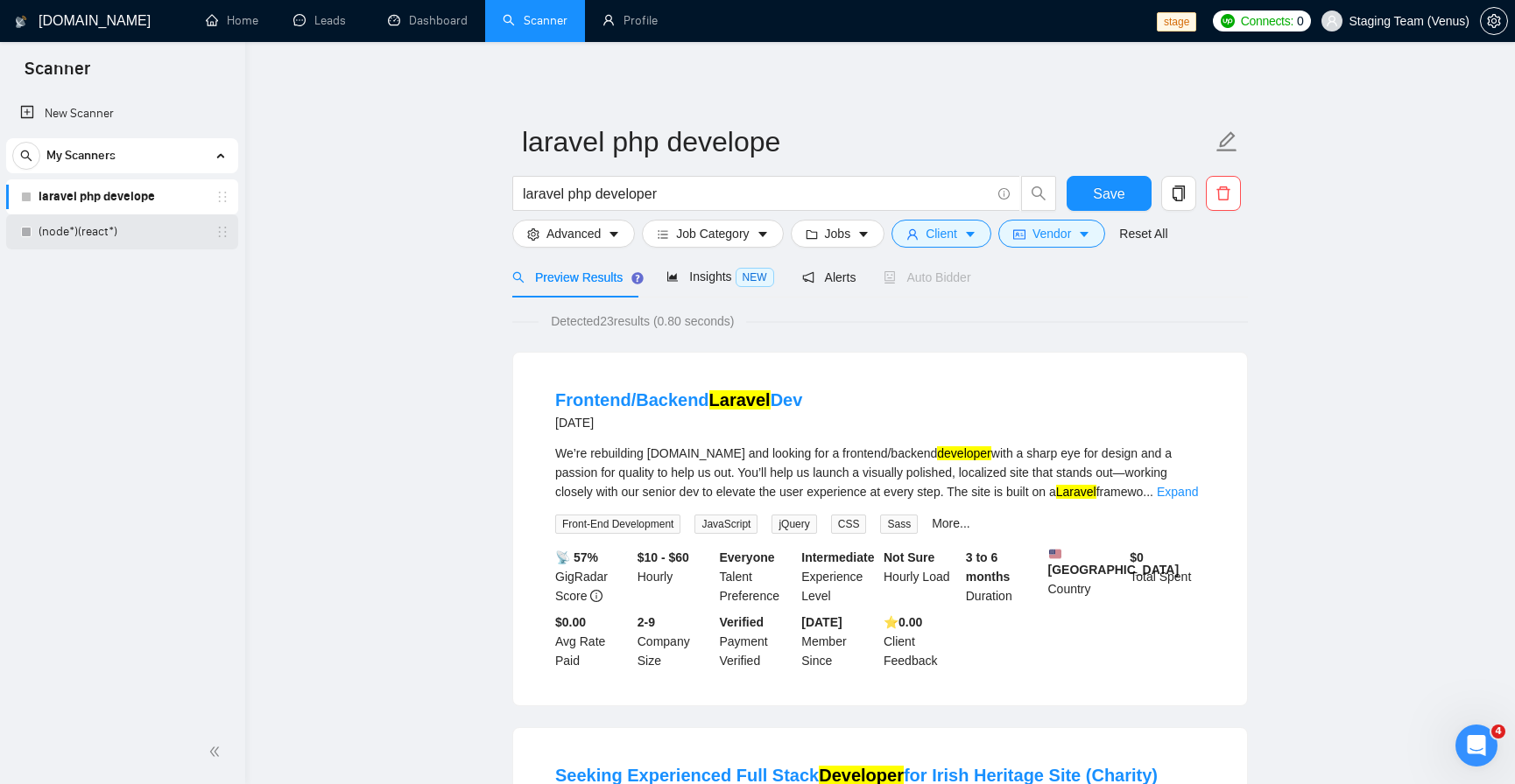
click at [121, 230] on link "(node*)(react*)" at bounding box center [121, 231] width 167 height 35
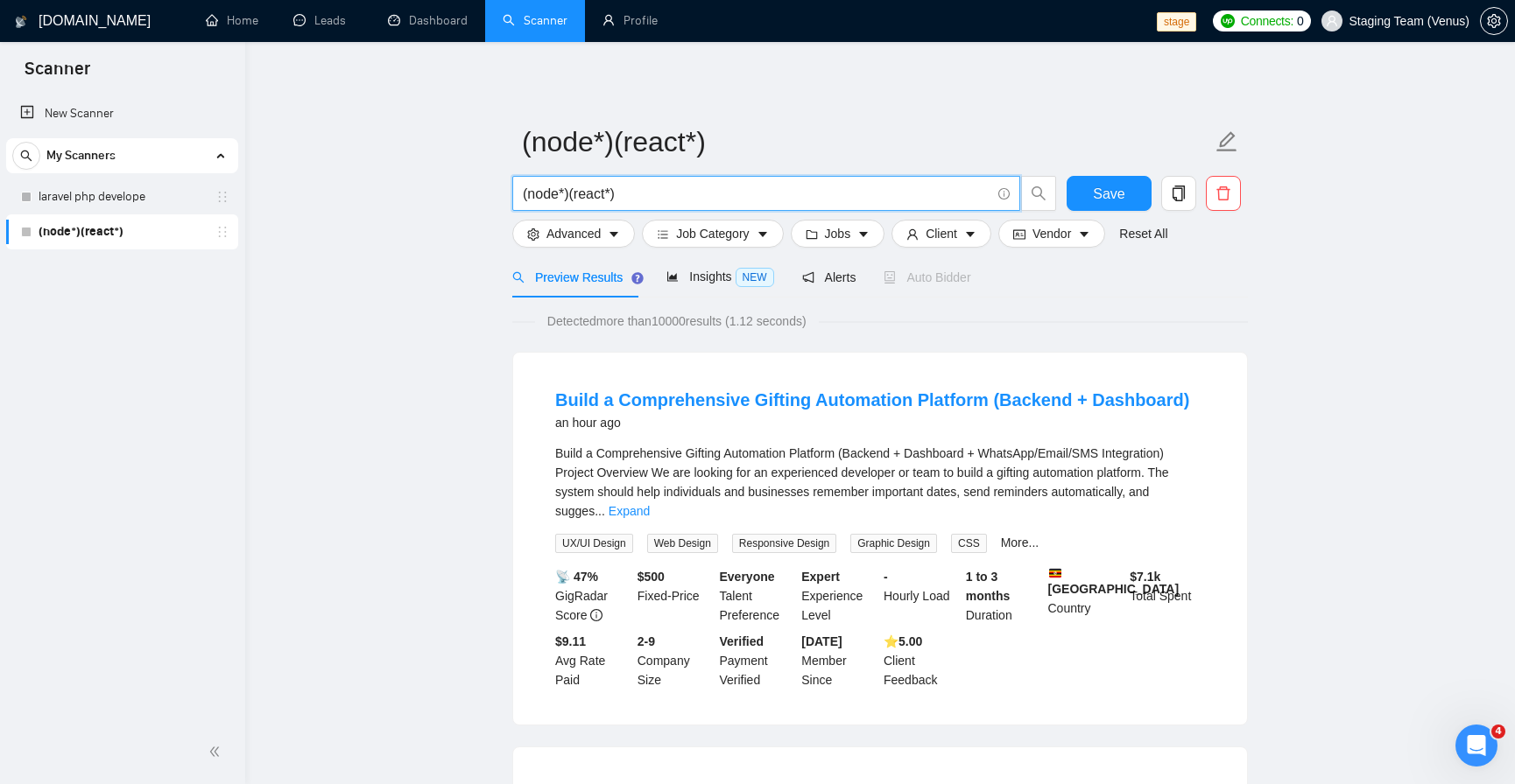
click at [627, 196] on input "(node*)(react*)" at bounding box center [756, 193] width 467 height 22
type input "(node*)(react*) automation"
click at [1118, 188] on span "Save" at bounding box center [1108, 193] width 31 height 22
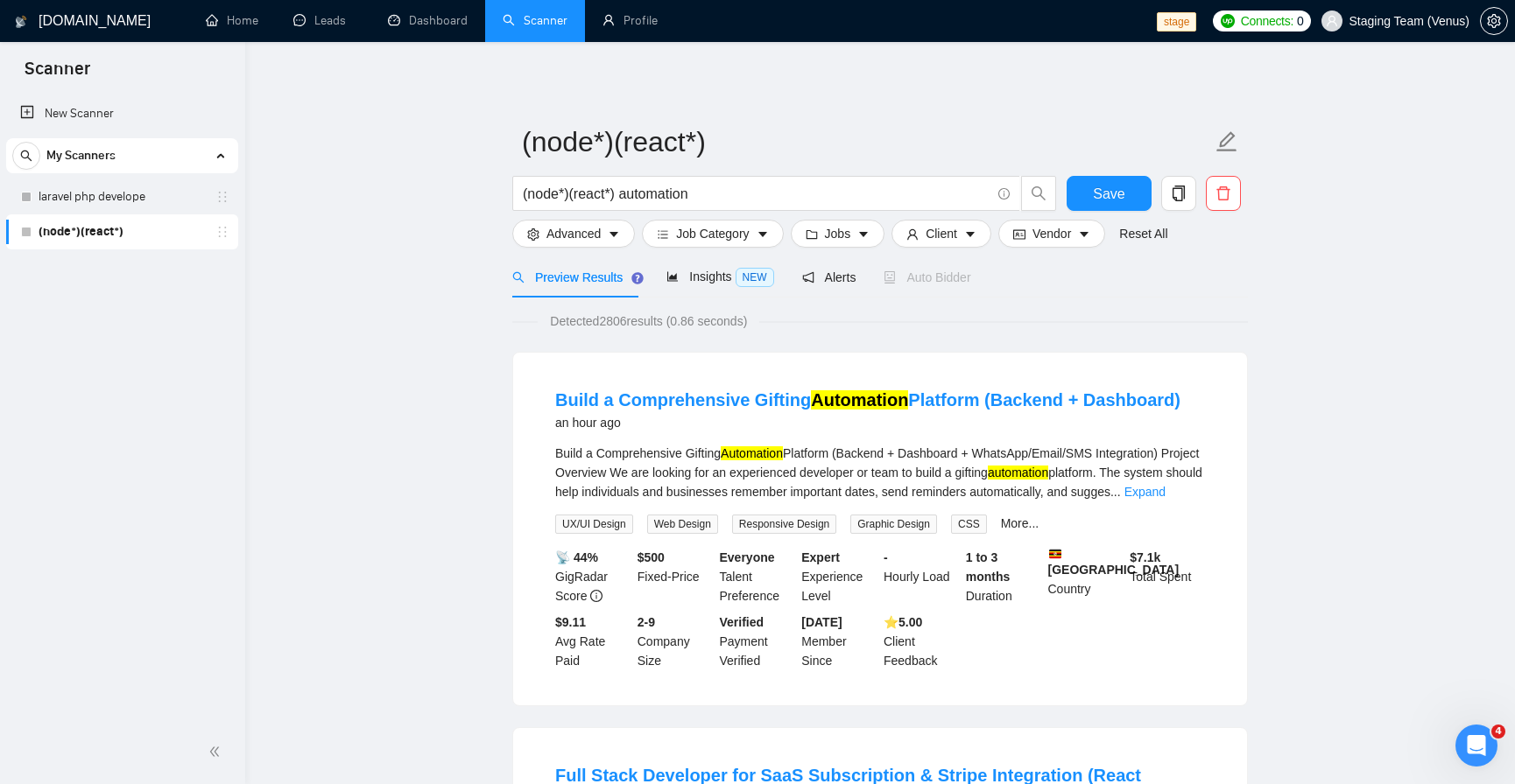
click at [1112, 204] on span "Save" at bounding box center [1108, 193] width 31 height 22
click at [1105, 199] on span "Save" at bounding box center [1108, 193] width 31 height 22
click at [1105, 201] on span "Save" at bounding box center [1108, 193] width 31 height 22
click at [1141, 200] on button "Save" at bounding box center [1109, 193] width 85 height 35
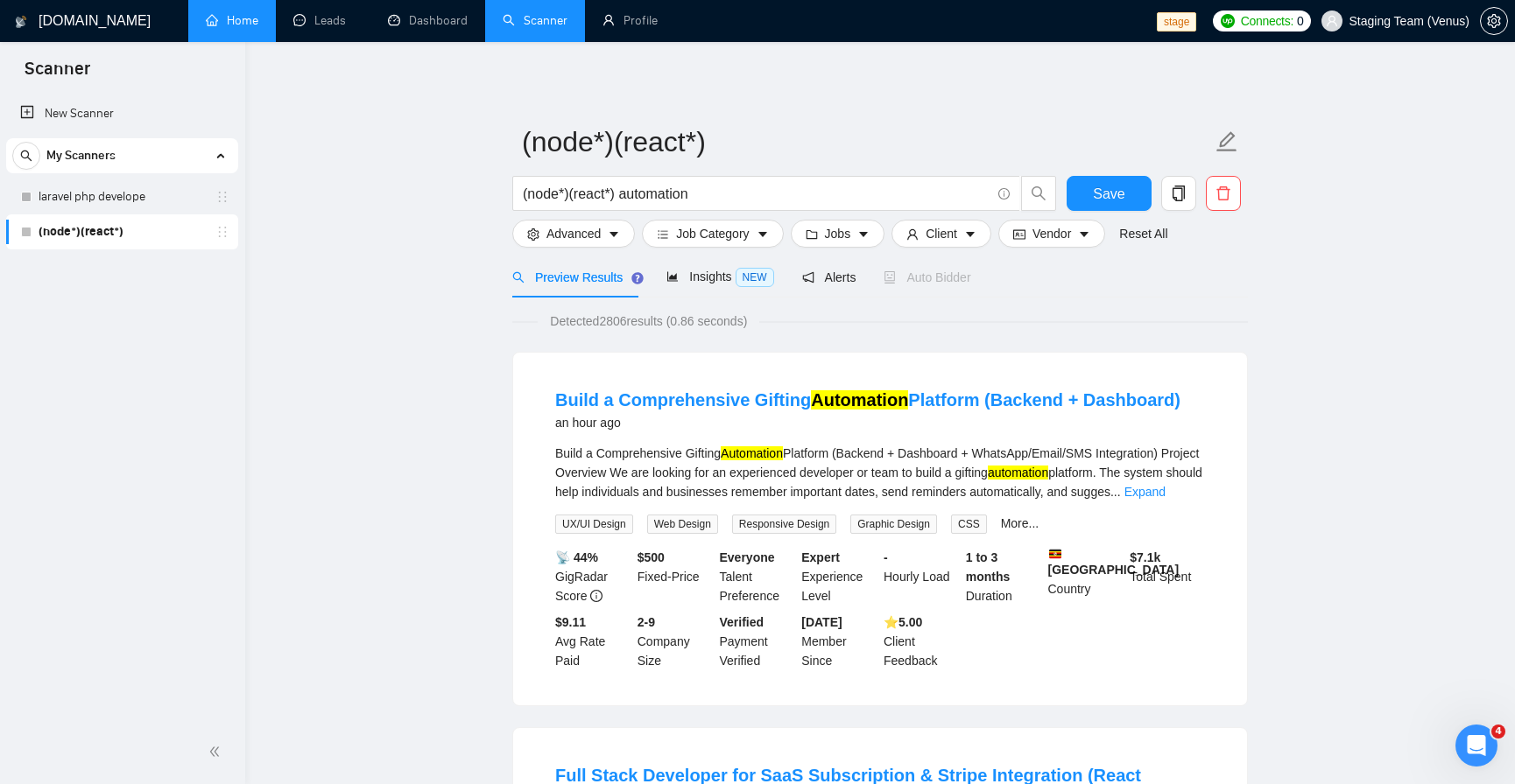
click at [249, 14] on link "Home" at bounding box center [231, 21] width 52 height 15
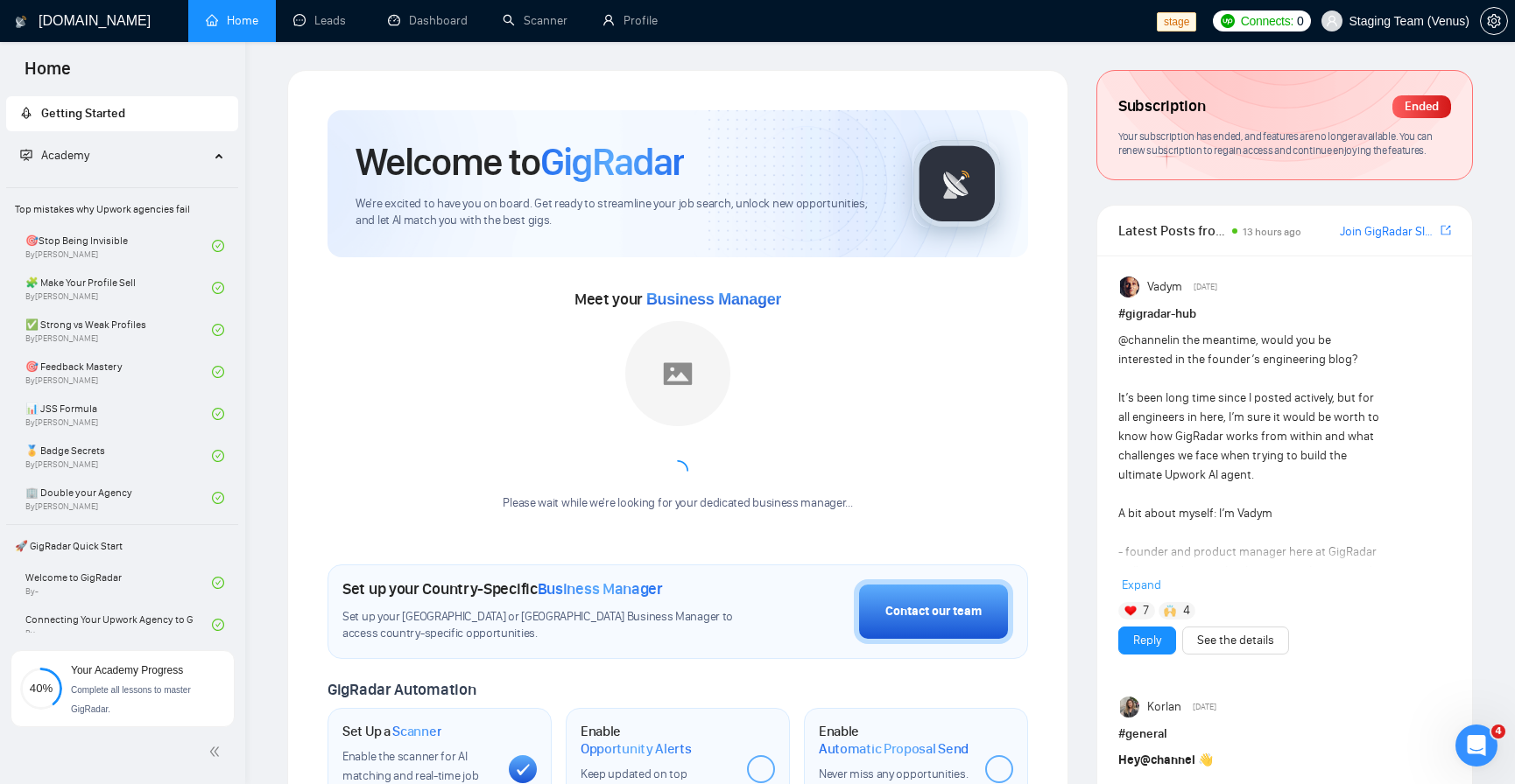
click at [1249, 117] on div "Subscription Ended" at bounding box center [1285, 107] width 333 height 29
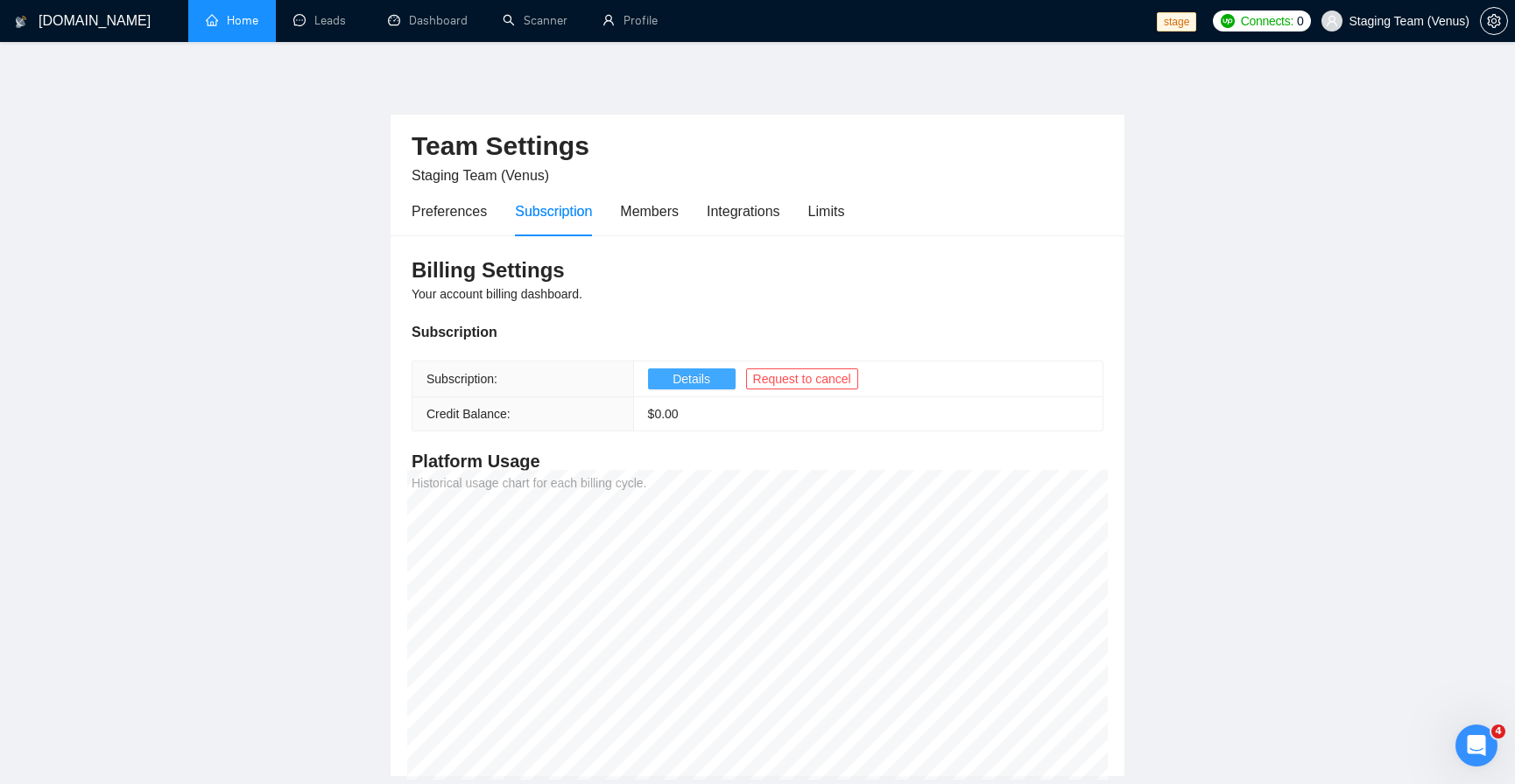
click at [666, 388] on button "Details" at bounding box center [692, 379] width 88 height 21
click at [244, 26] on link "Home" at bounding box center [231, 21] width 52 height 15
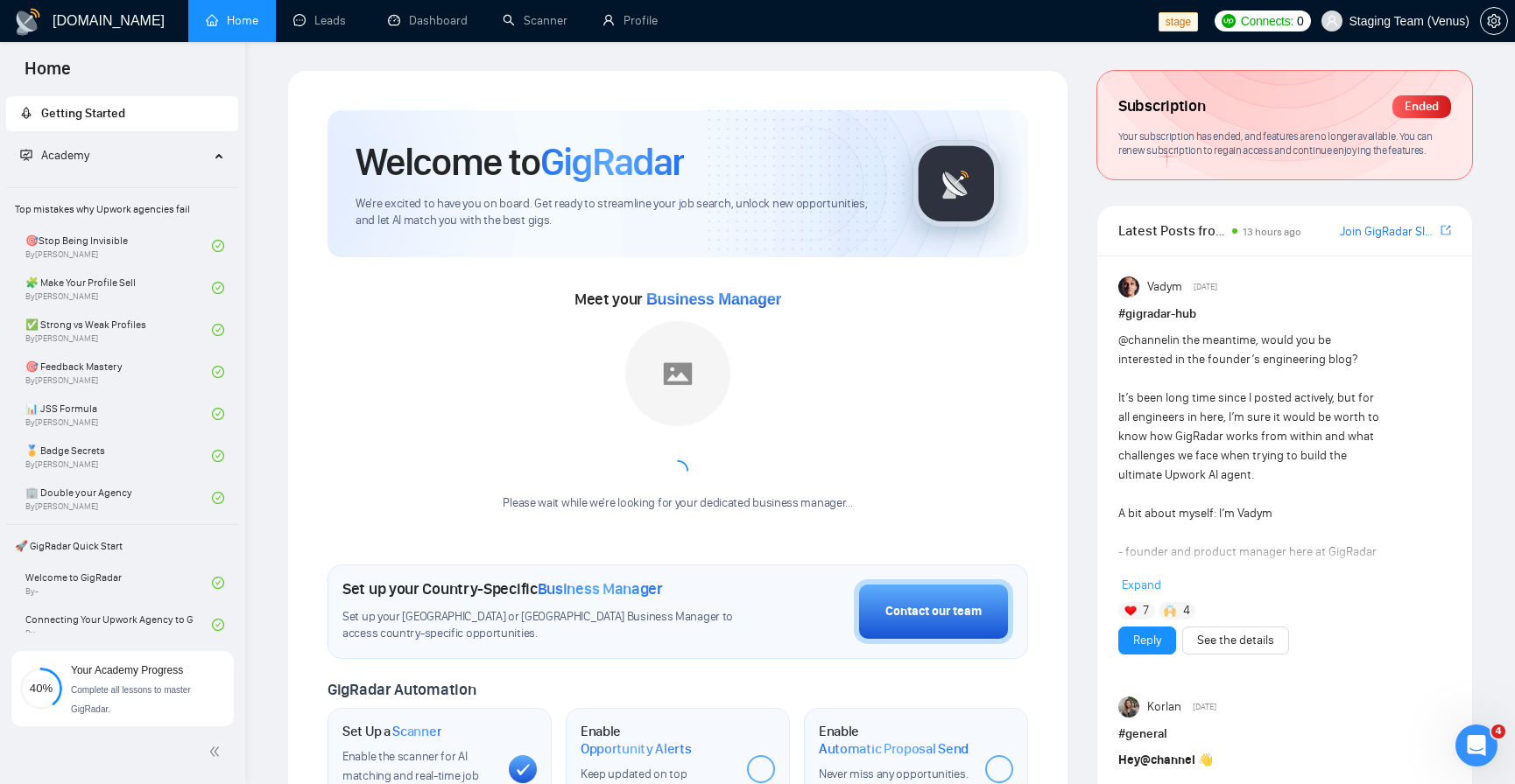
click at [1230, 137] on span "Your subscription has ended, and features are no longer available. You can rene…" at bounding box center [1275, 143] width 314 height 28
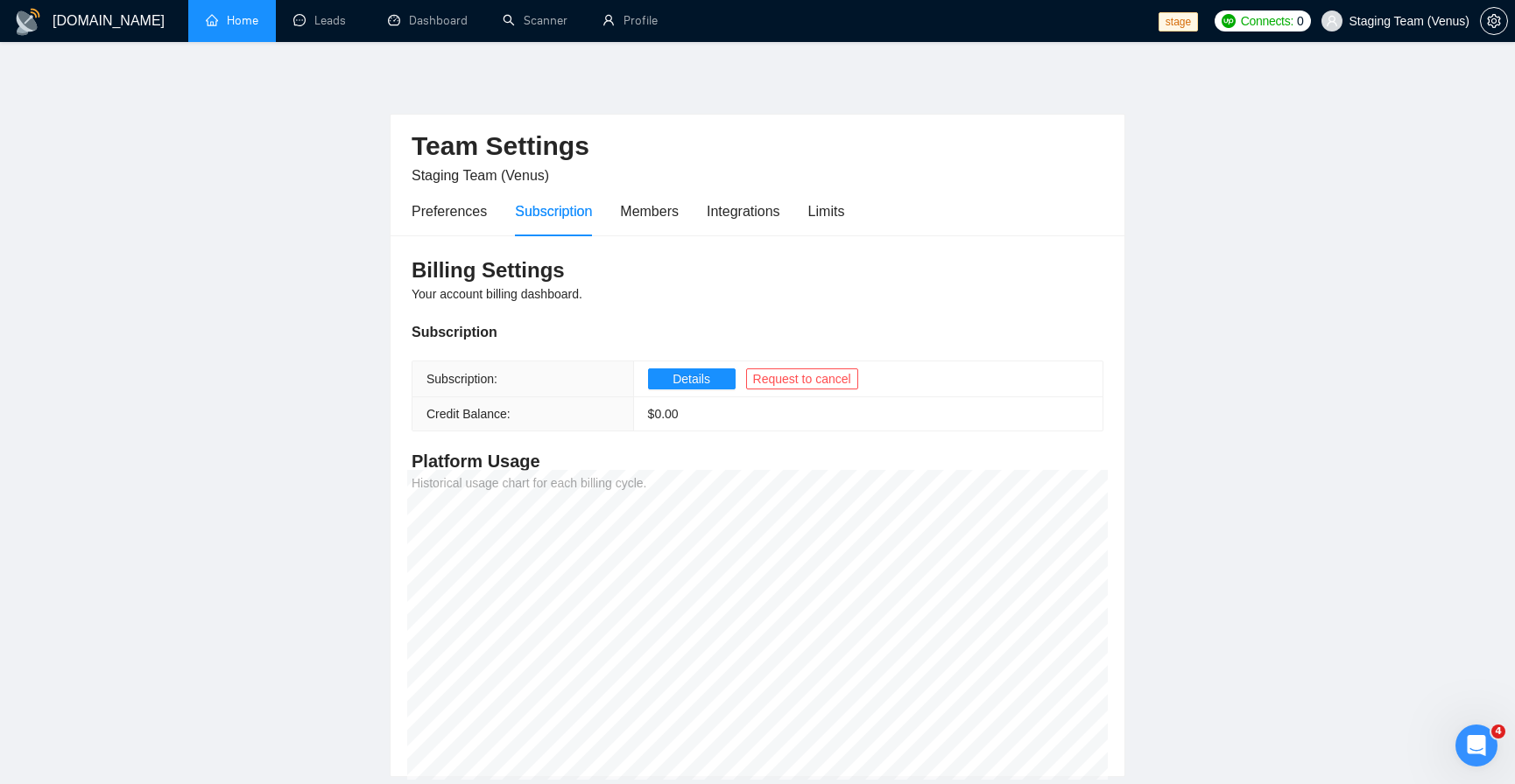
click at [237, 28] on link "Home" at bounding box center [231, 21] width 52 height 15
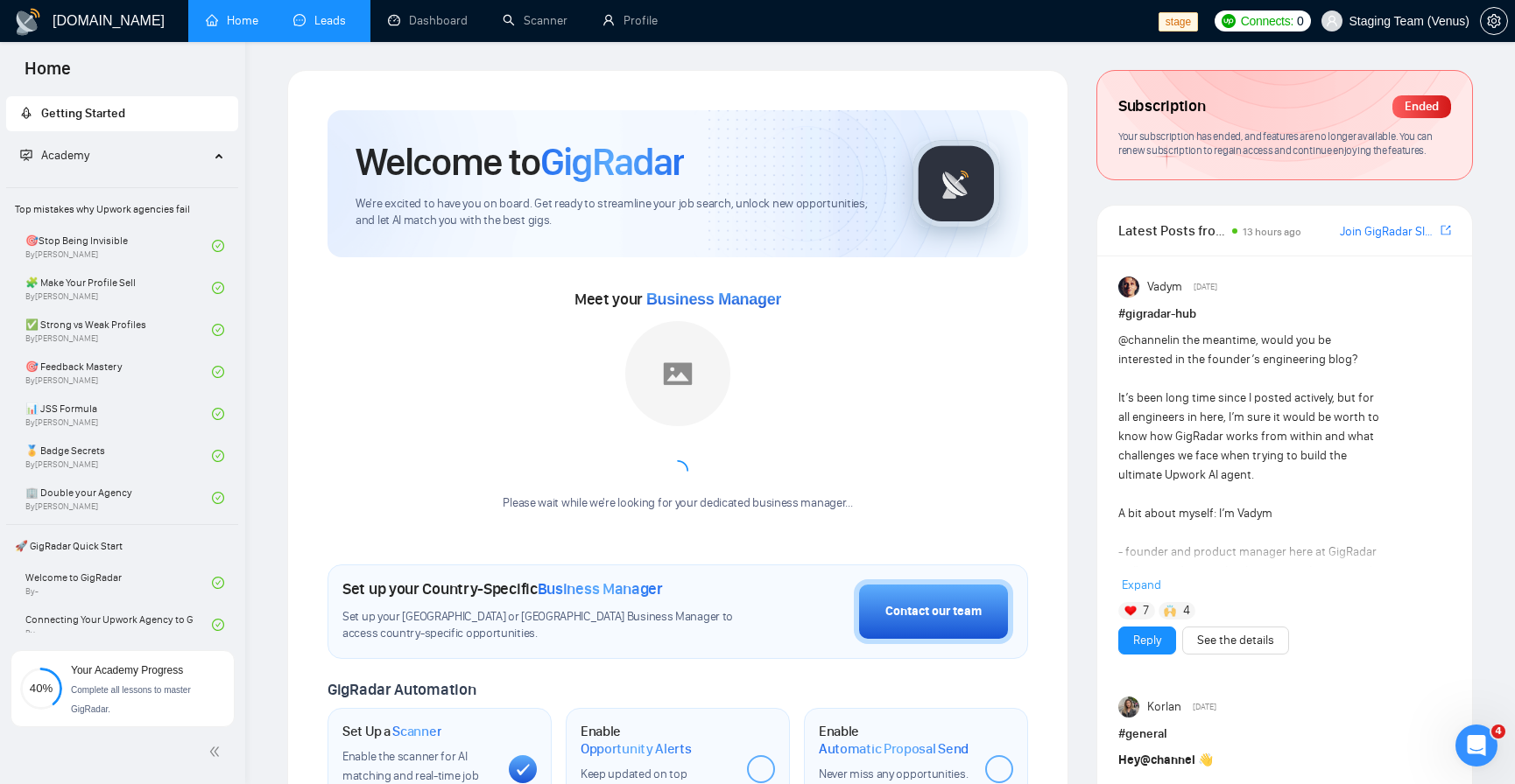
click at [342, 28] on link "Leads" at bounding box center [323, 21] width 60 height 15
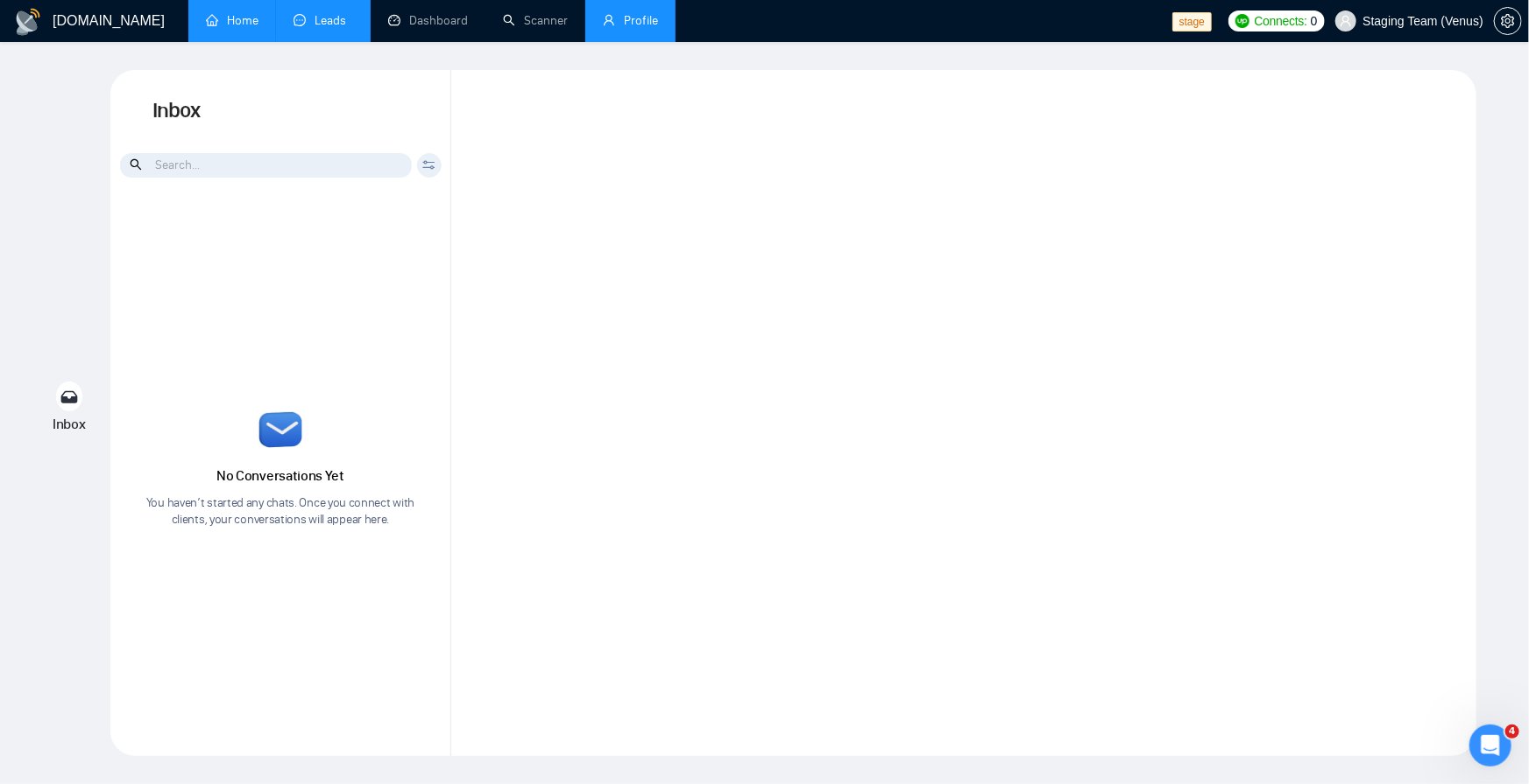
click at [630, 21] on link "Profile" at bounding box center [630, 21] width 55 height 15
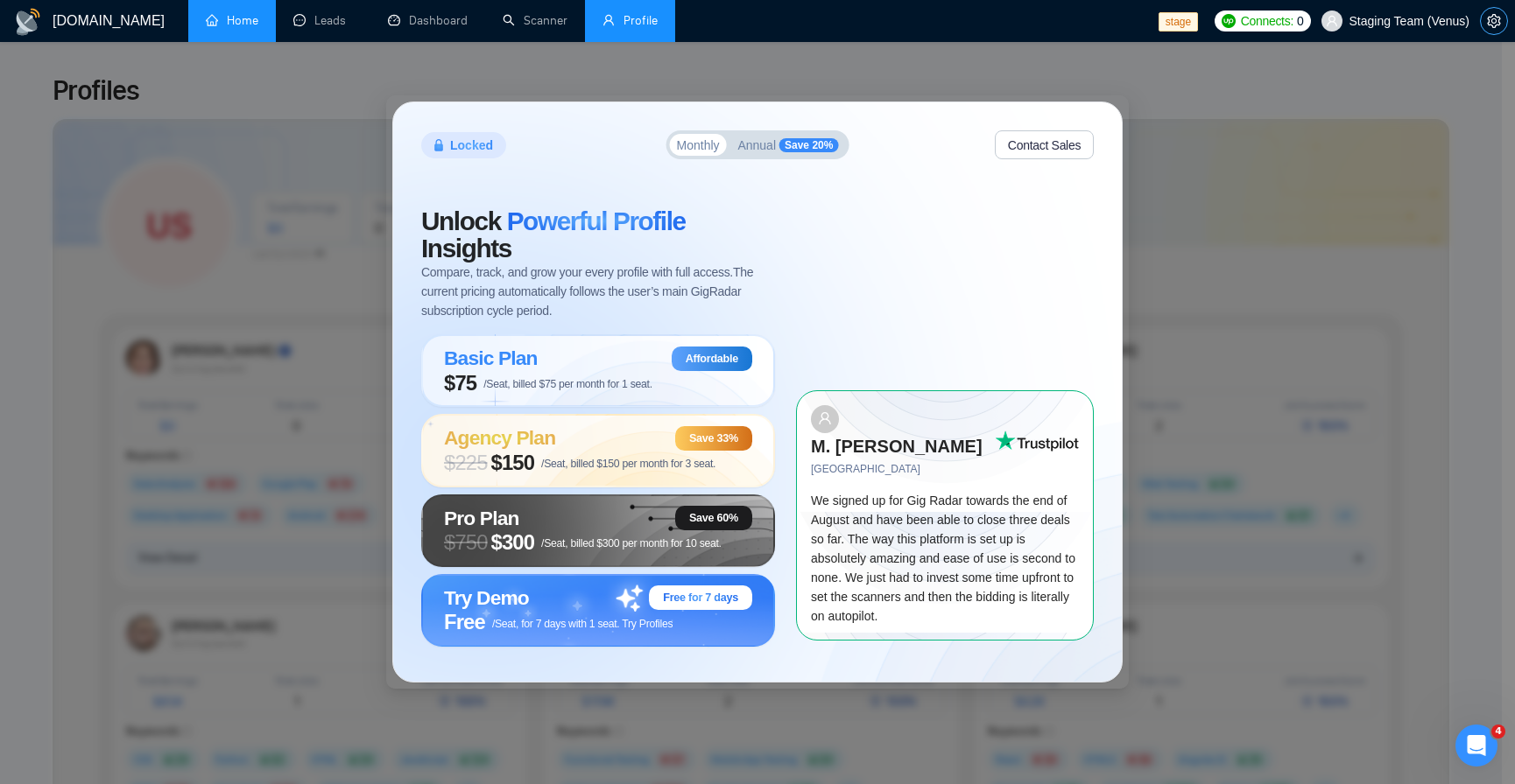
click at [1485, 16] on span "setting" at bounding box center [1494, 21] width 27 height 14
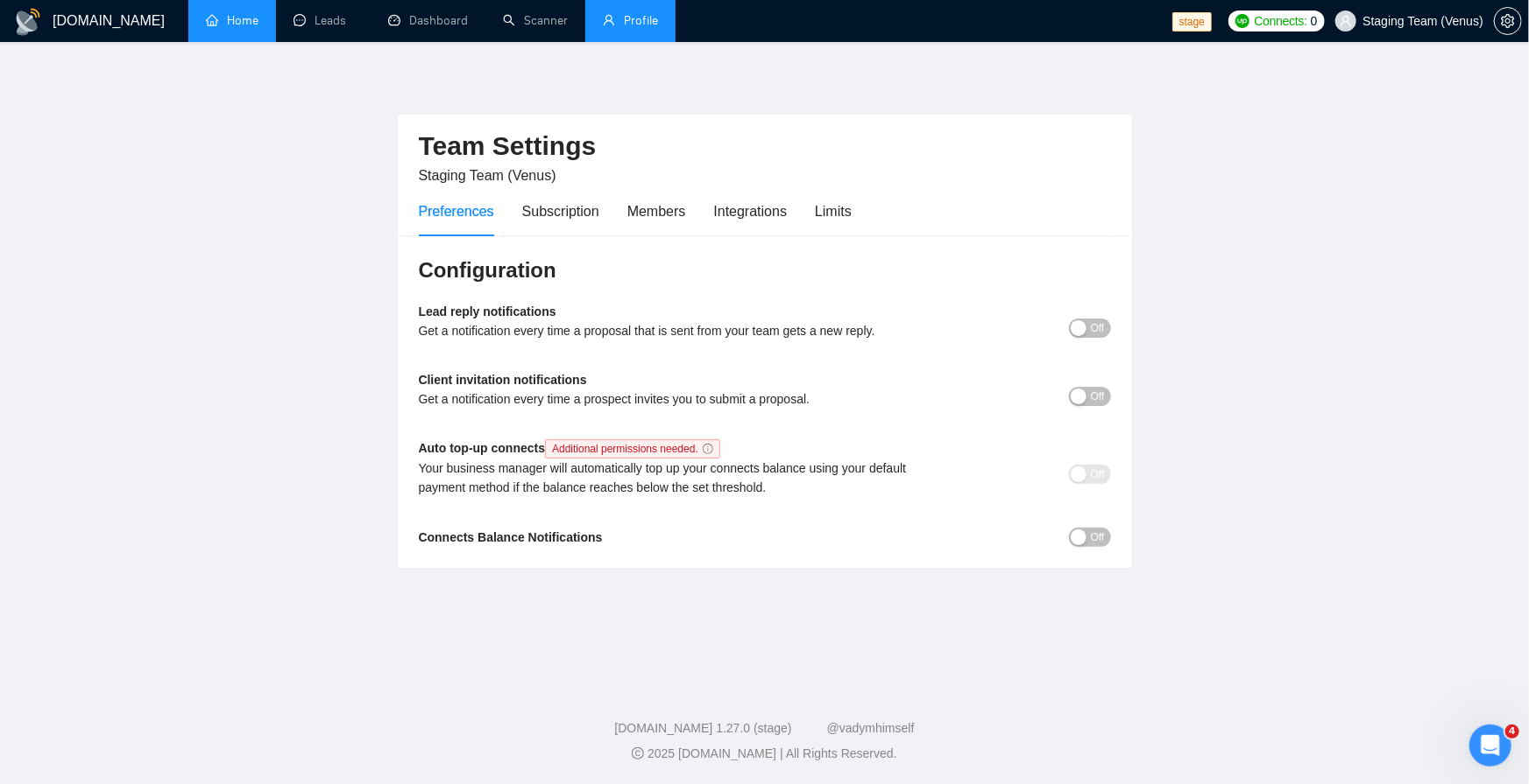
click at [232, 19] on link "Home" at bounding box center [231, 21] width 52 height 15
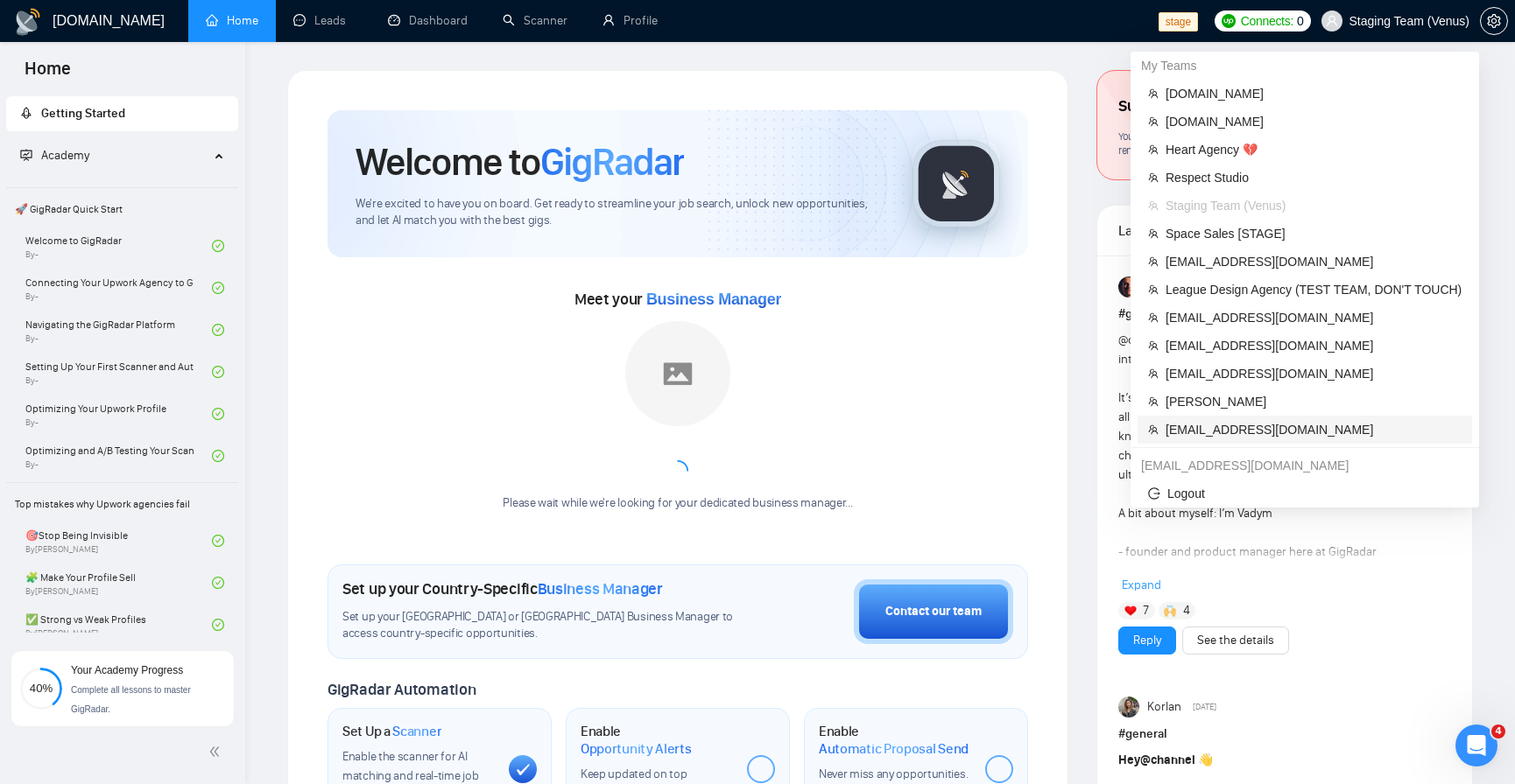
click at [1277, 427] on span "[EMAIL_ADDRESS][DOMAIN_NAME]" at bounding box center [1313, 430] width 296 height 19
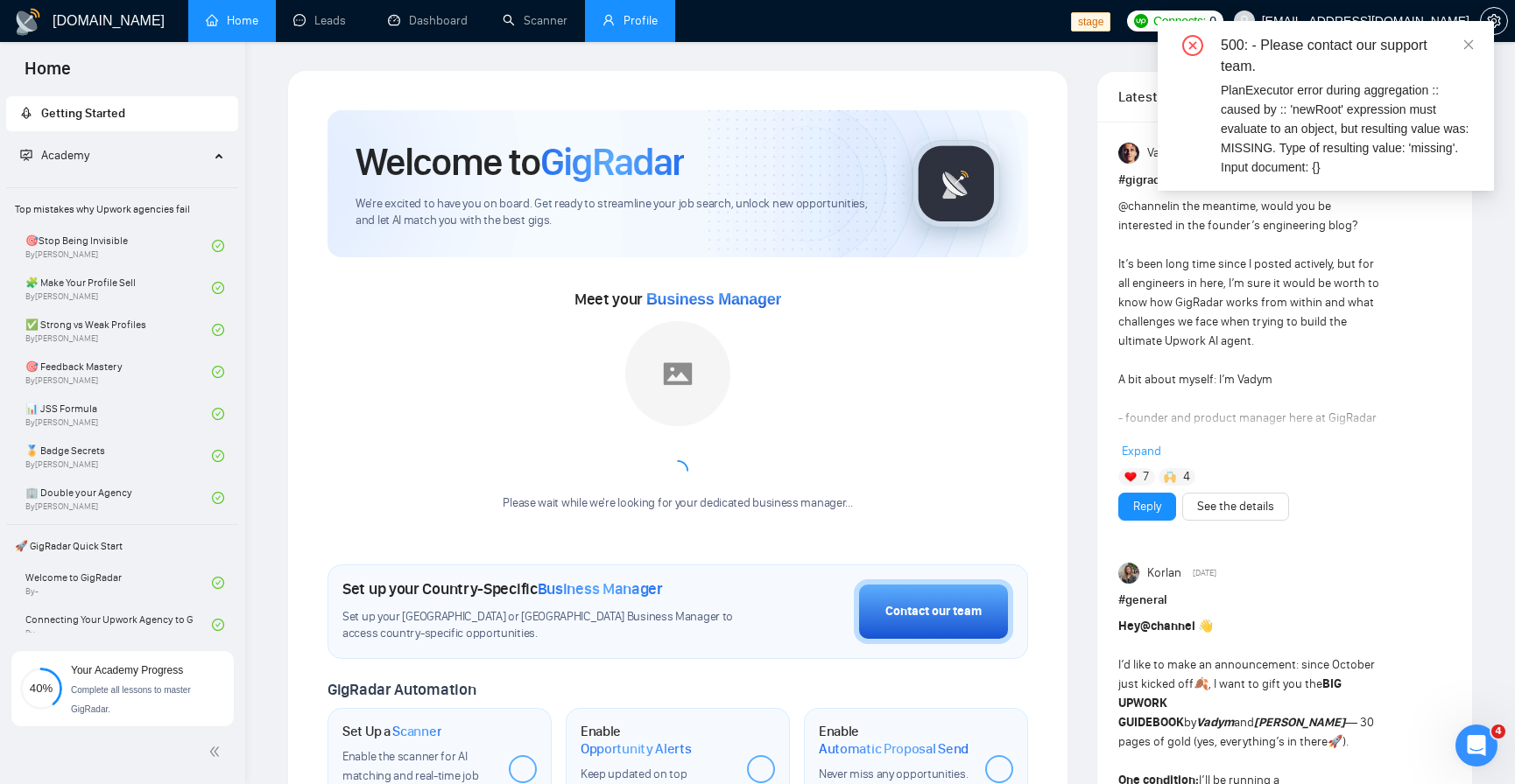
click at [647, 14] on link "Profile" at bounding box center [630, 21] width 55 height 15
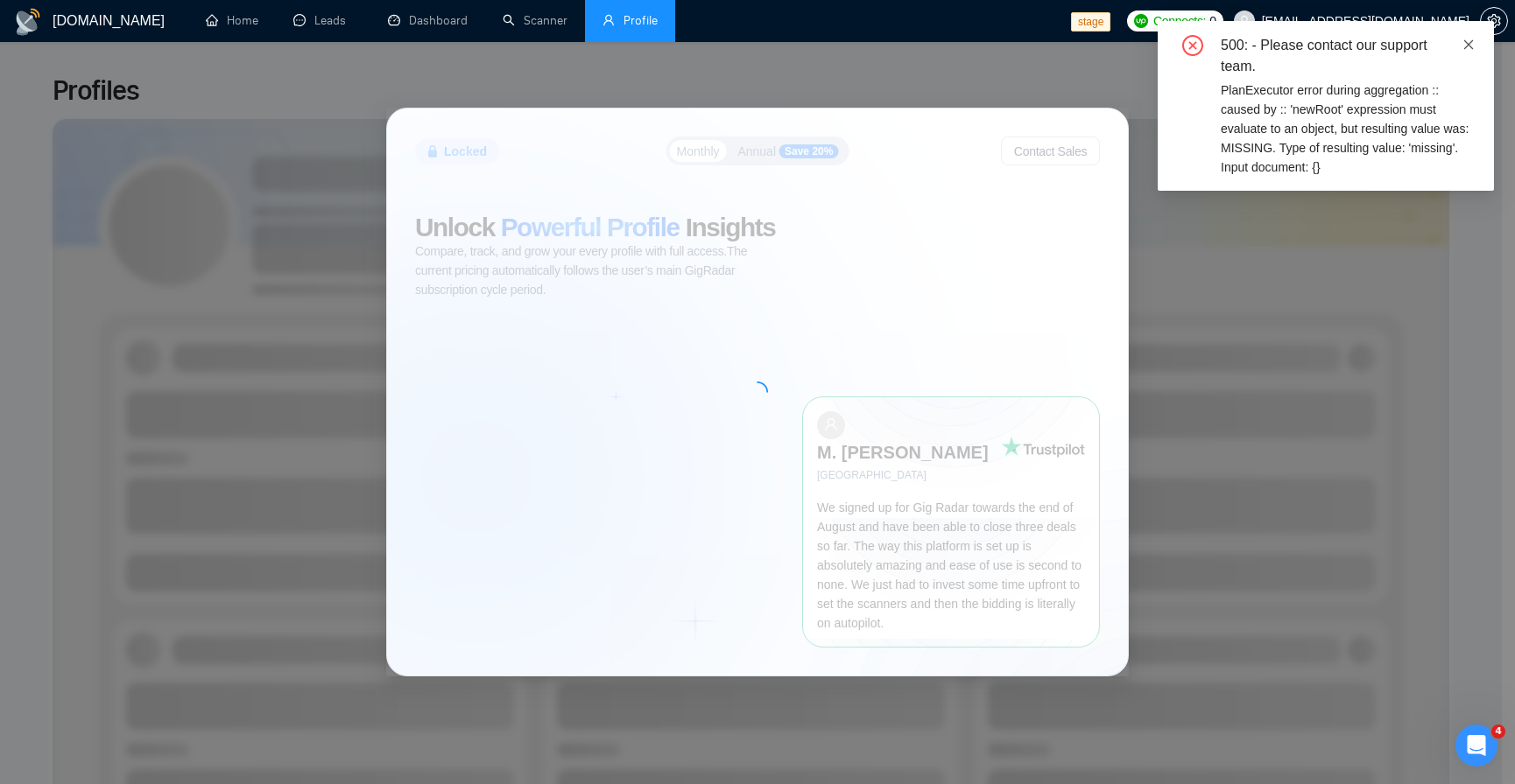
click at [1471, 48] on icon "close" at bounding box center [1468, 44] width 12 height 12
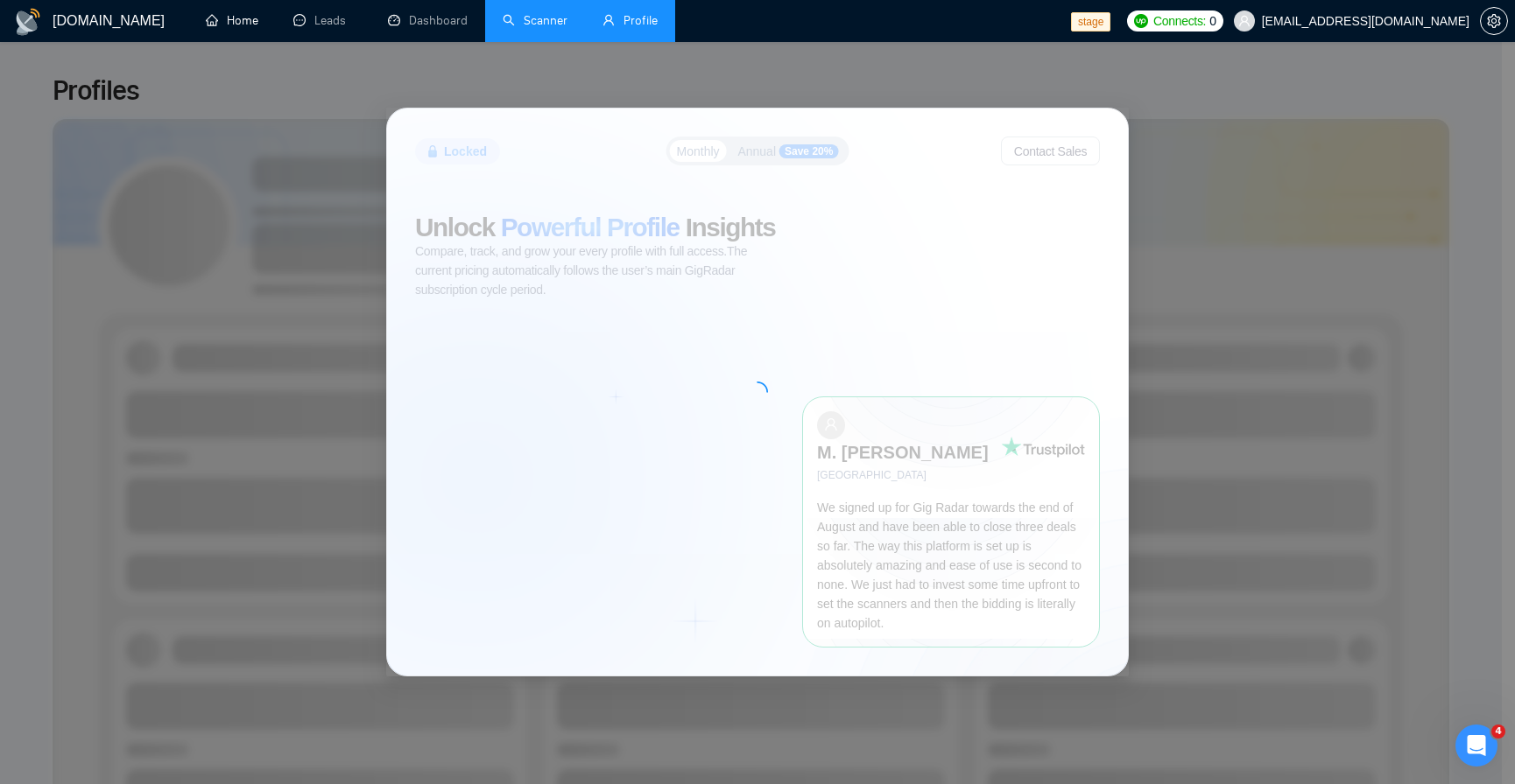
click at [545, 19] on link "Scanner" at bounding box center [535, 21] width 65 height 15
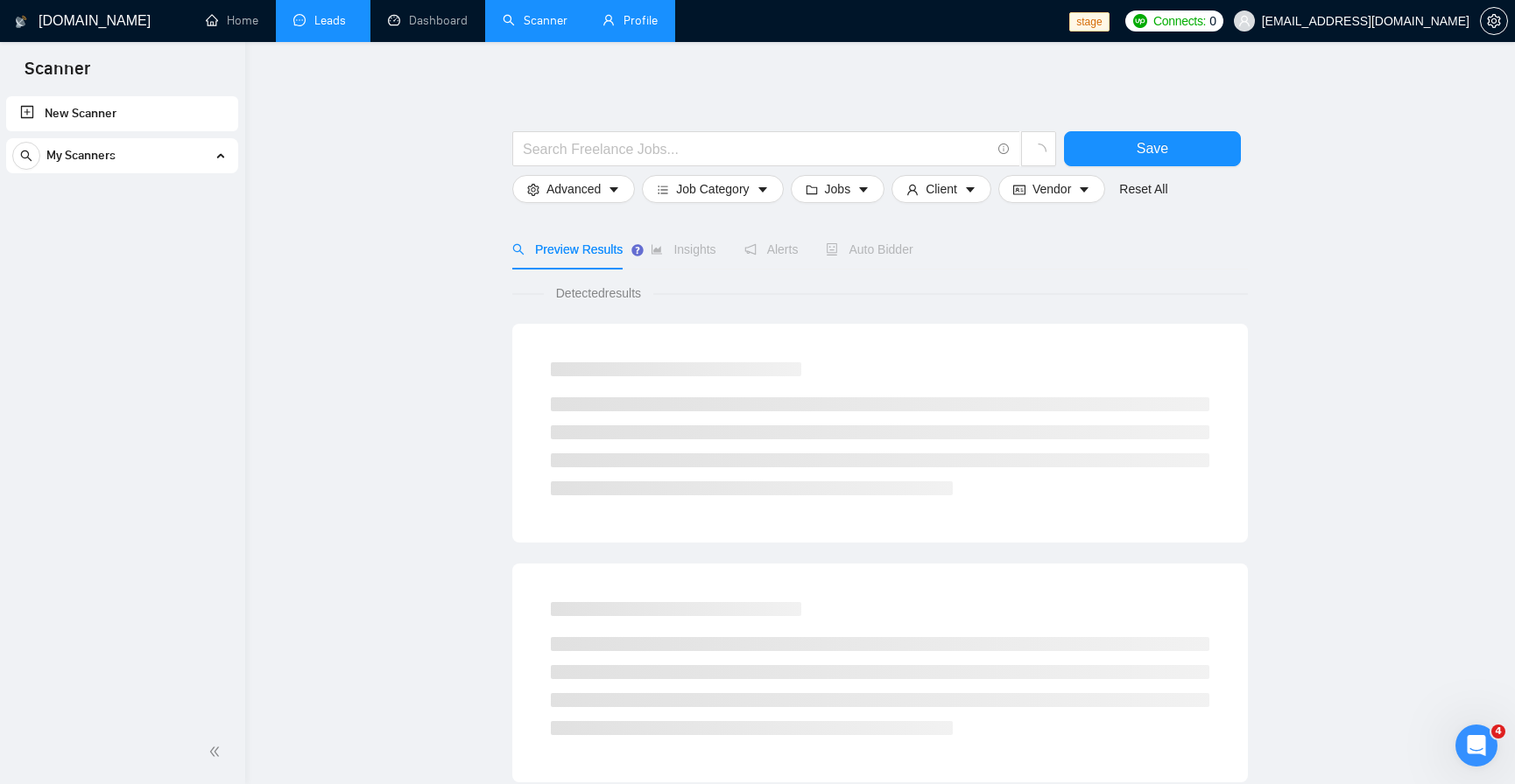
click at [336, 13] on link "Leads" at bounding box center [323, 21] width 60 height 15
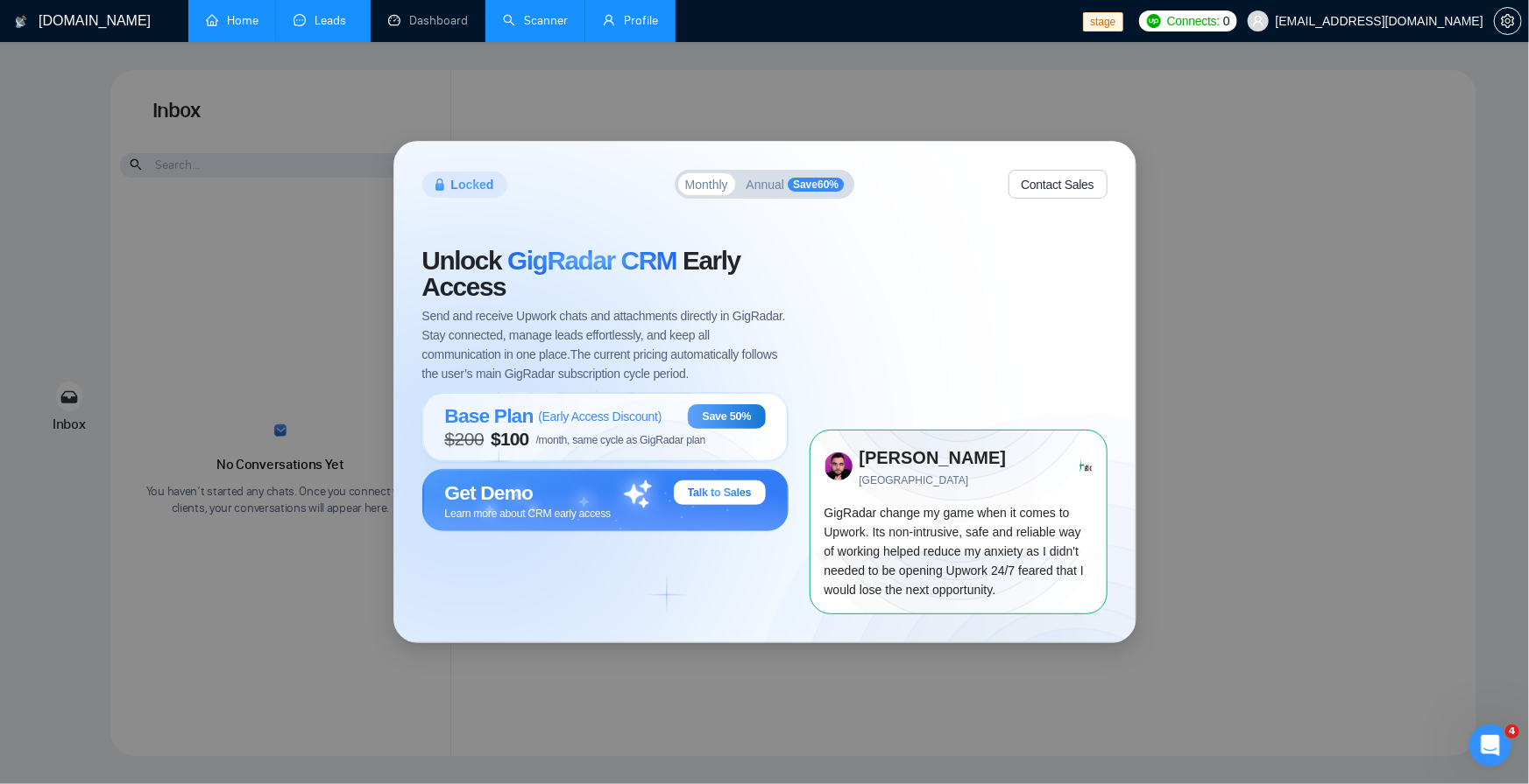
click at [206, 25] on link "Home" at bounding box center [231, 21] width 52 height 15
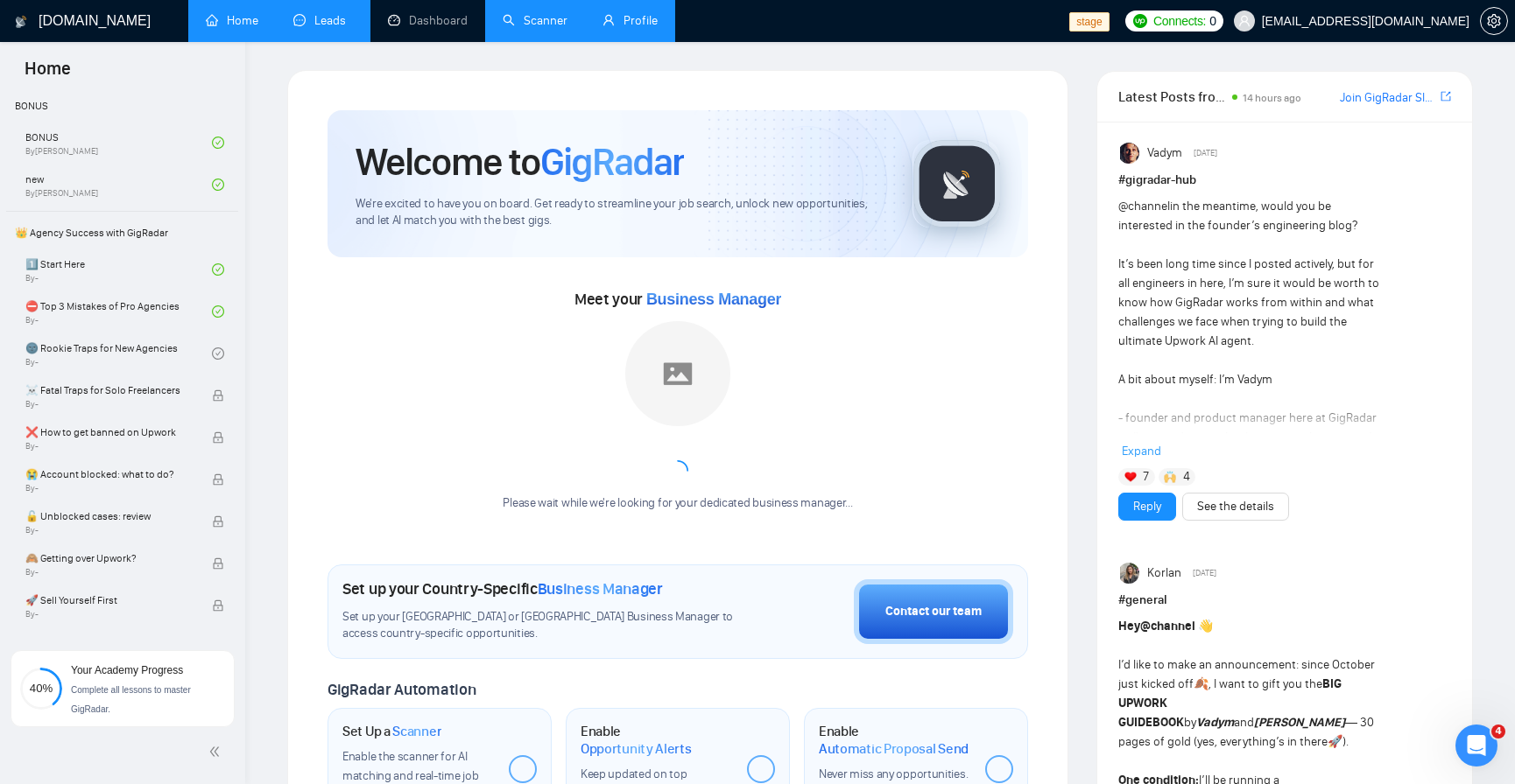
click at [323, 15] on link "Leads" at bounding box center [323, 21] width 60 height 15
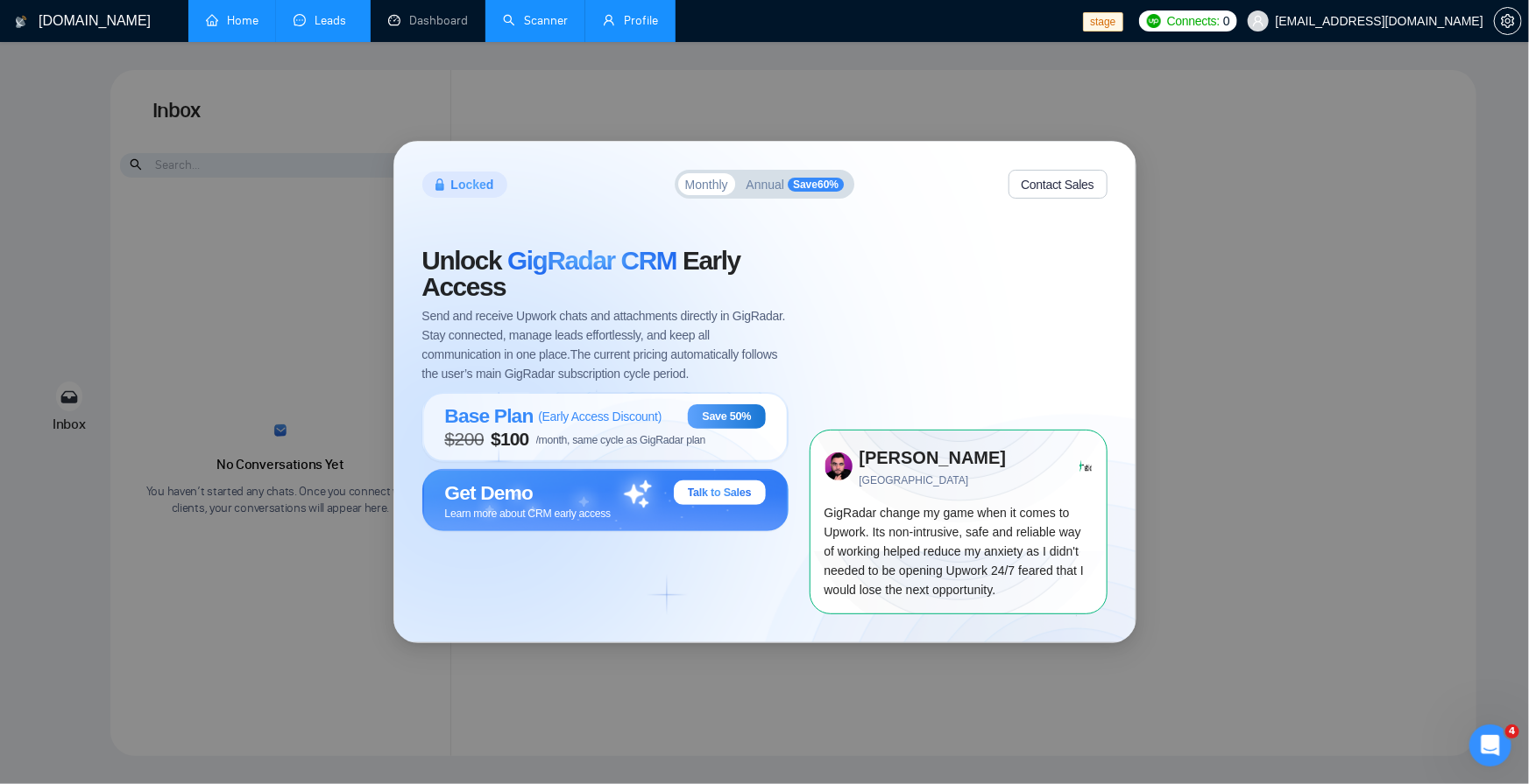
click at [225, 24] on link "Home" at bounding box center [231, 21] width 52 height 15
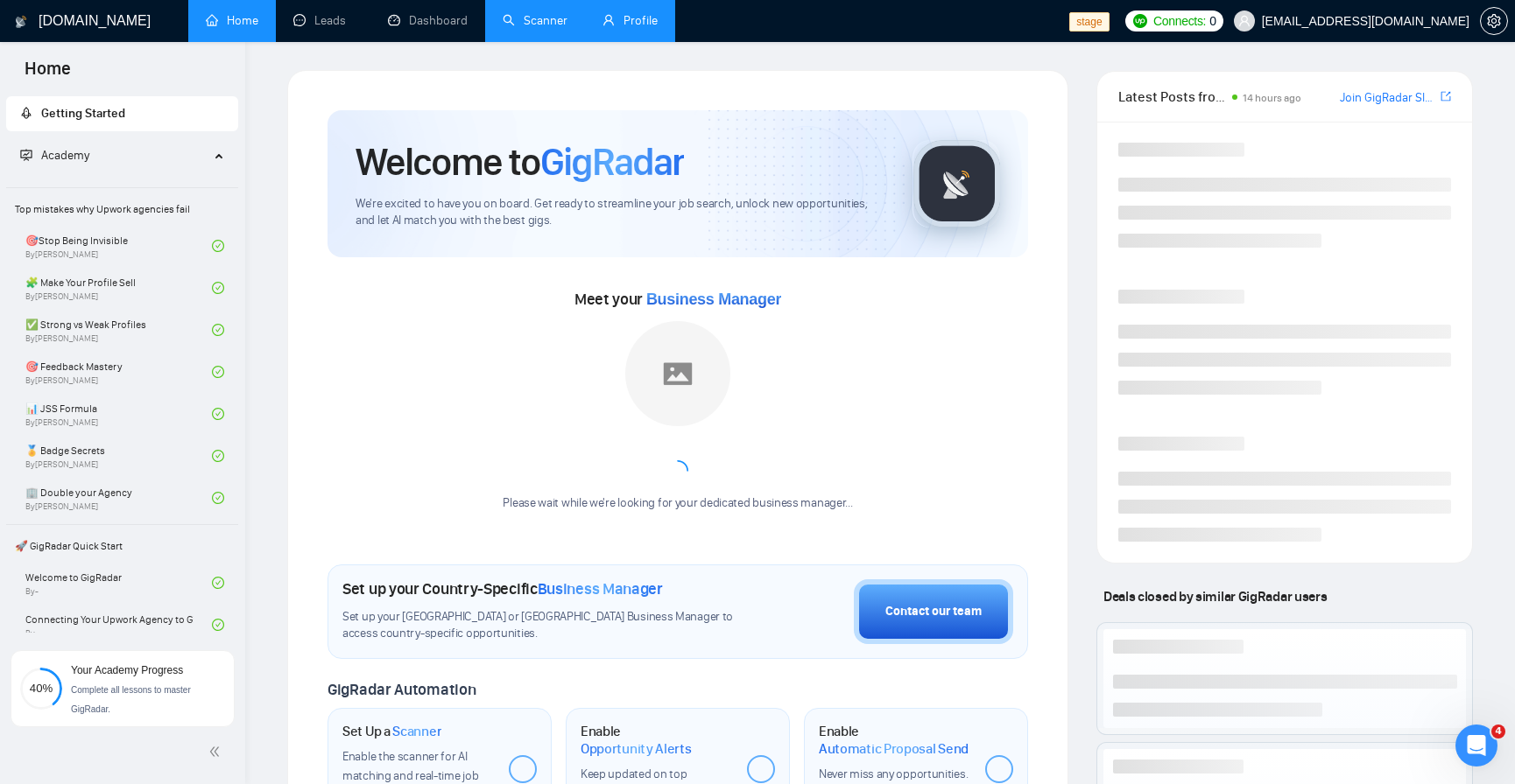
click at [651, 28] on link "Profile" at bounding box center [630, 21] width 55 height 15
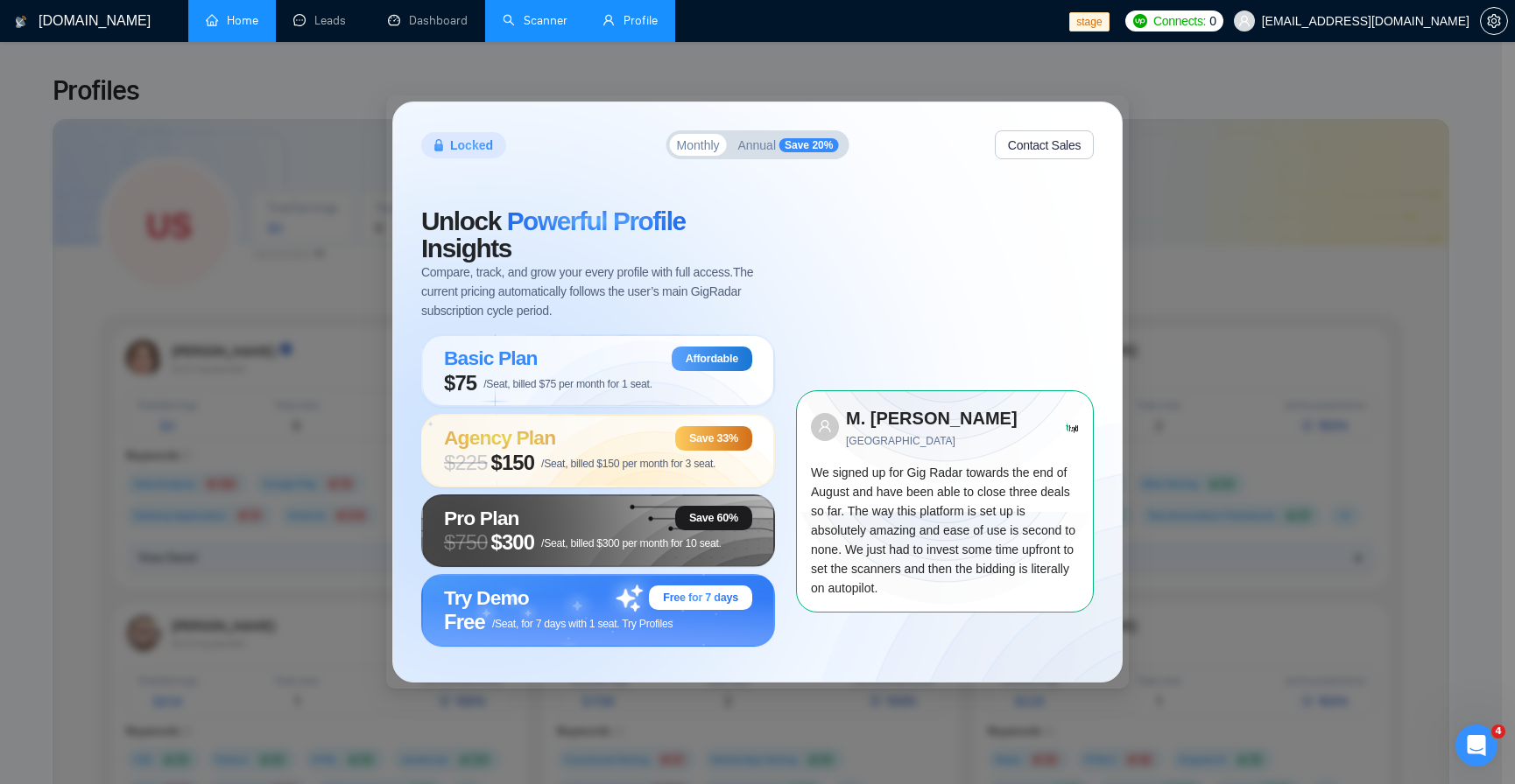
click at [534, 28] on link "Scanner" at bounding box center [535, 21] width 65 height 15
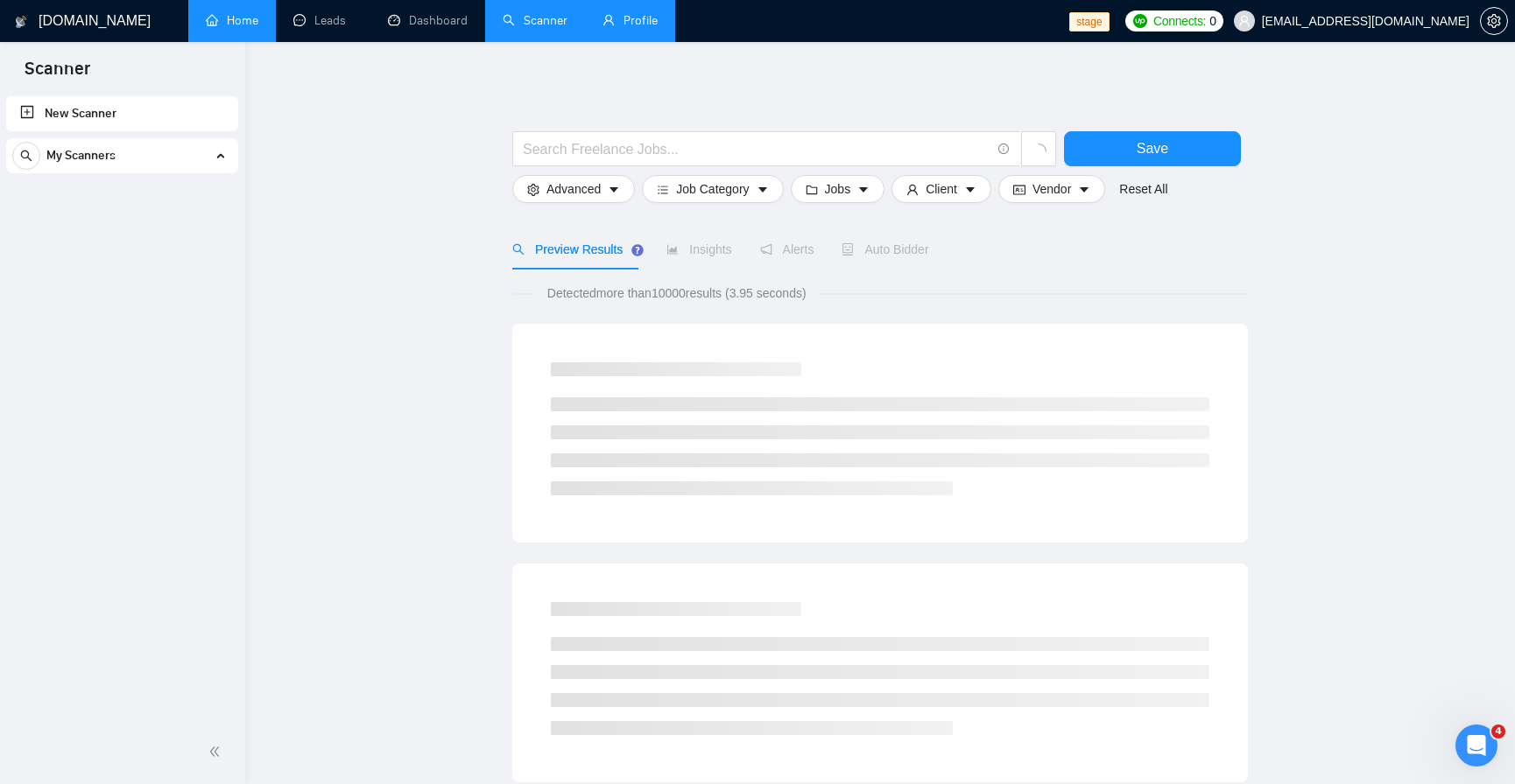
click at [217, 28] on link "Home" at bounding box center [231, 21] width 52 height 15
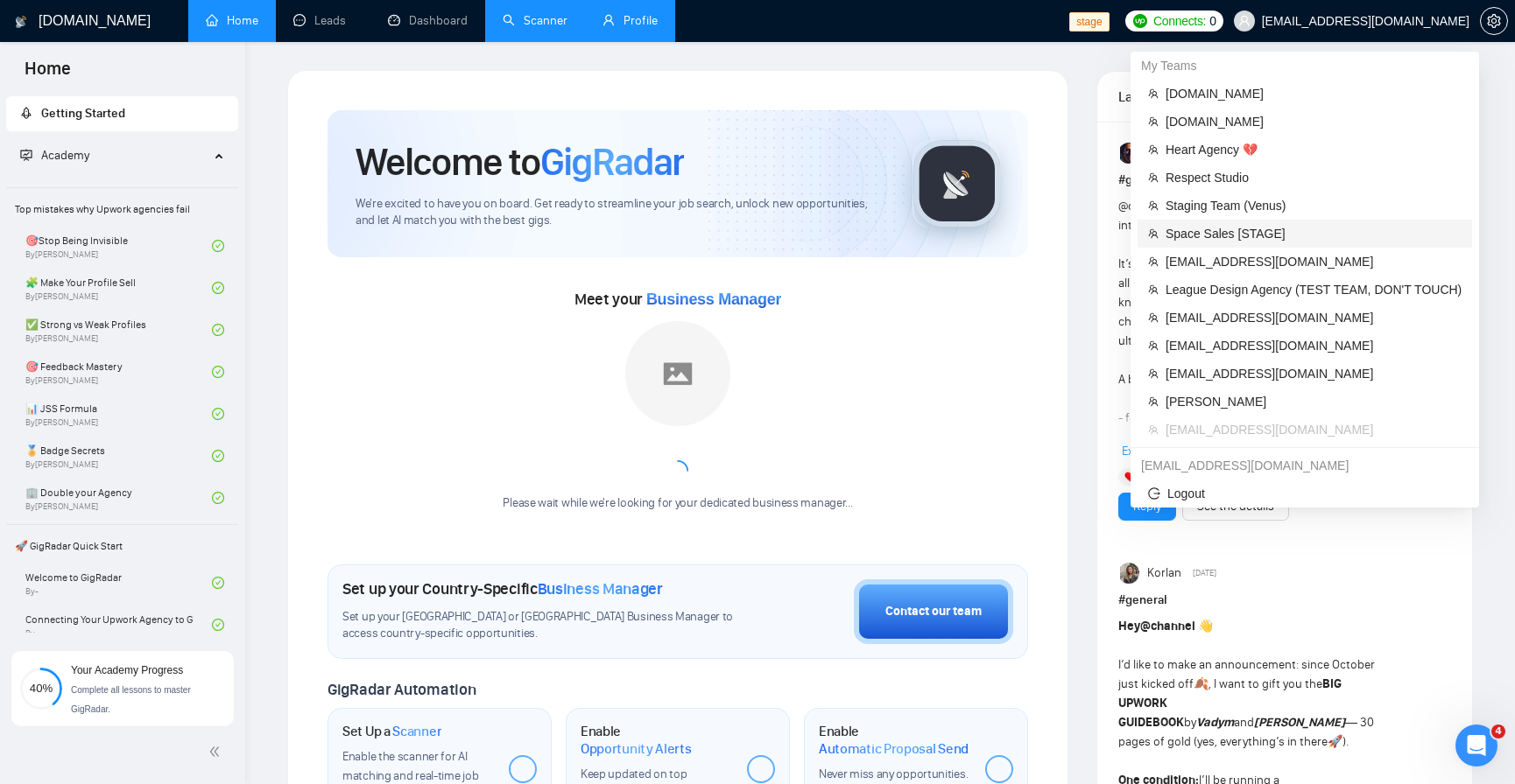
click at [1297, 231] on span "Space Sales [STAGE]" at bounding box center [1313, 234] width 296 height 19
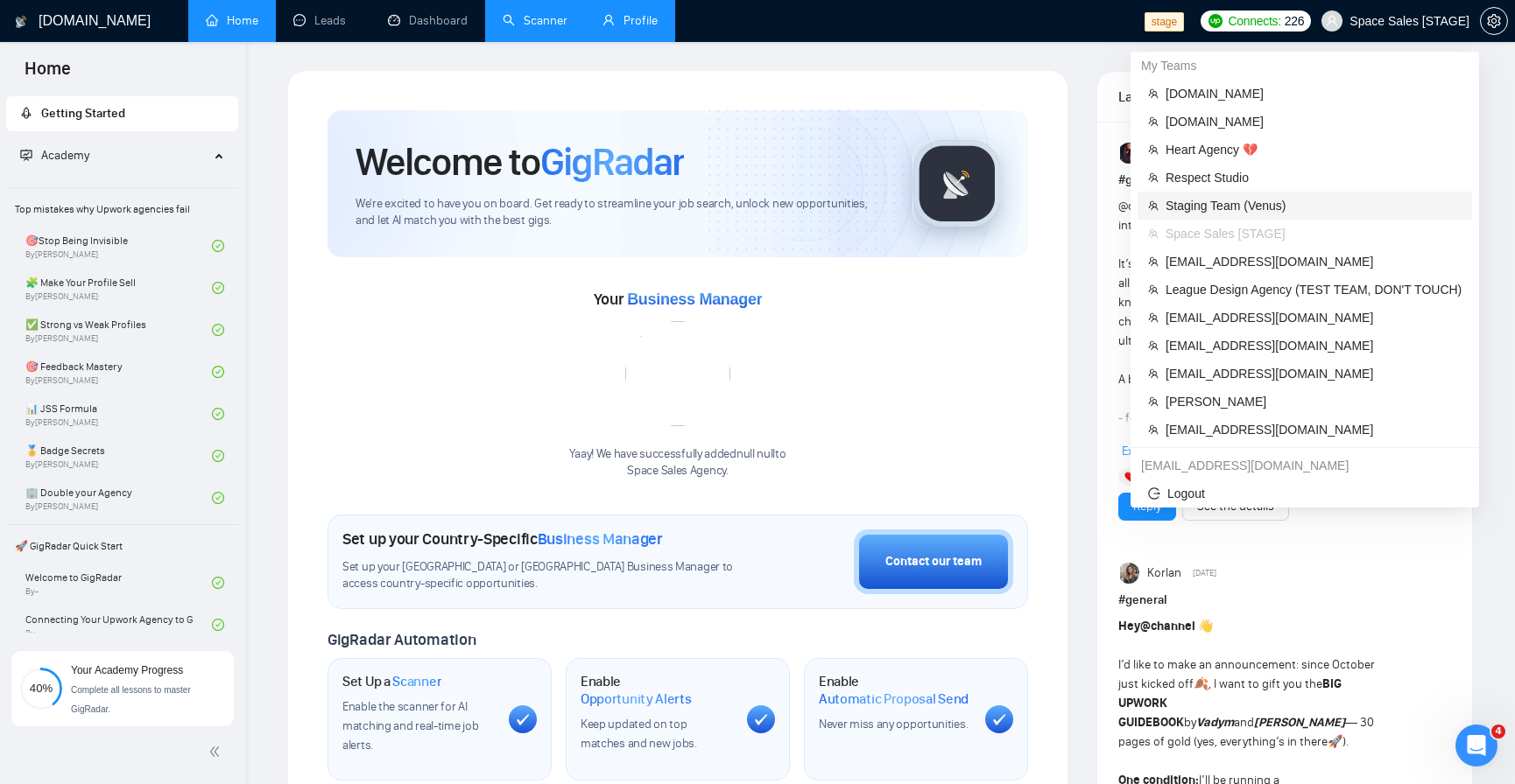
click at [1310, 199] on span "Staging Team (Venus)" at bounding box center [1313, 206] width 296 height 19
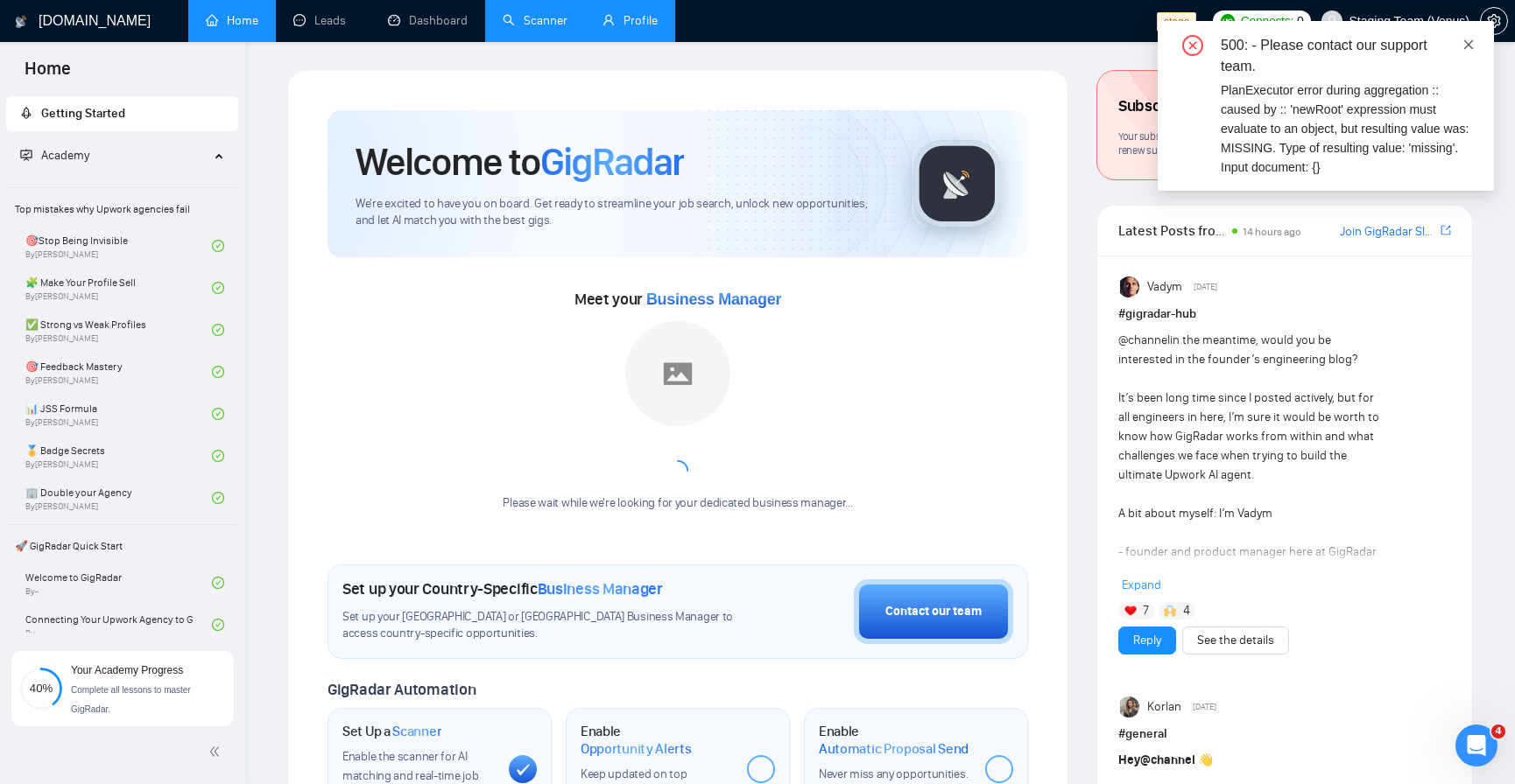
click at [1472, 43] on icon "close" at bounding box center [1468, 44] width 12 height 12
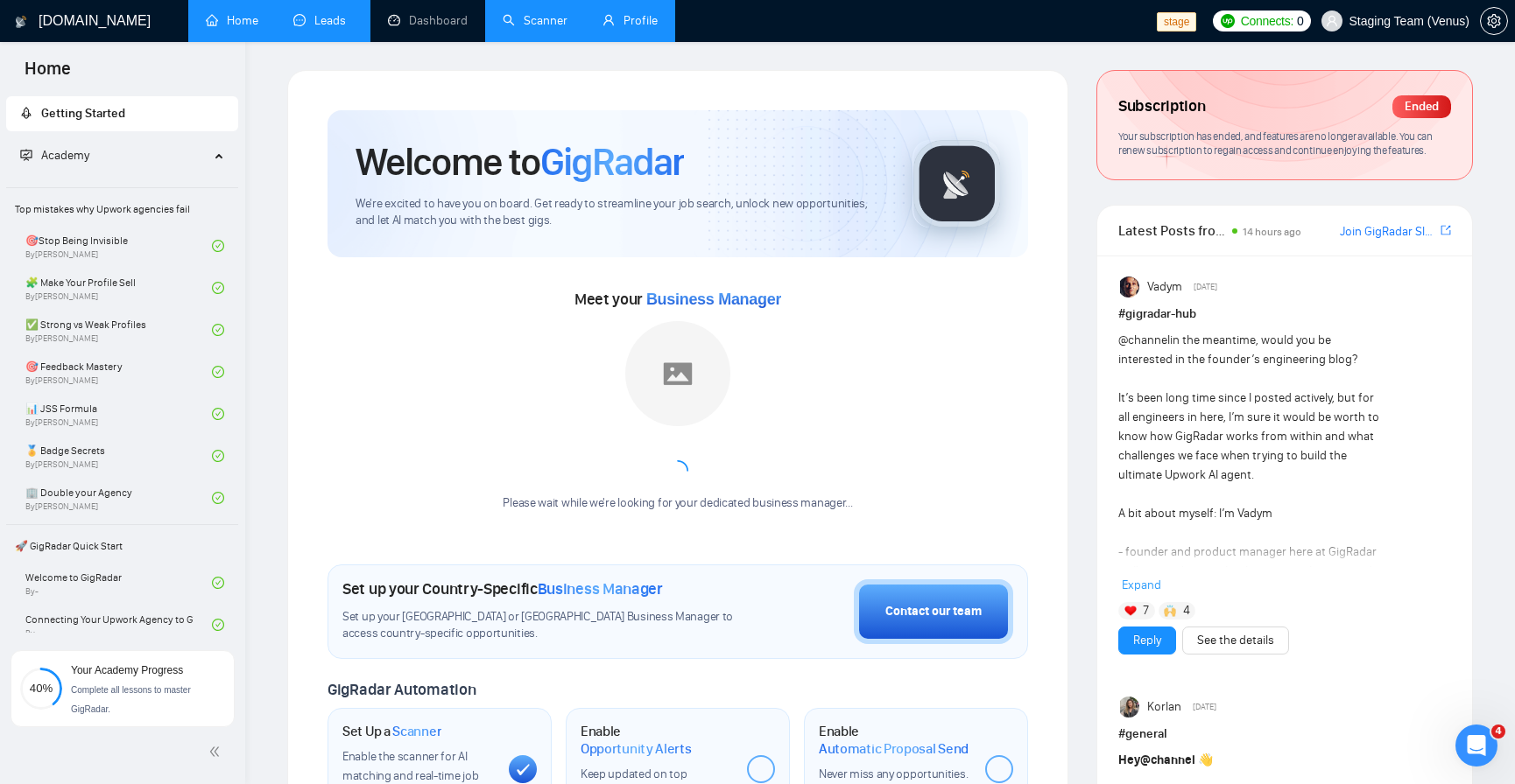
click at [328, 13] on link "Leads" at bounding box center [323, 21] width 60 height 15
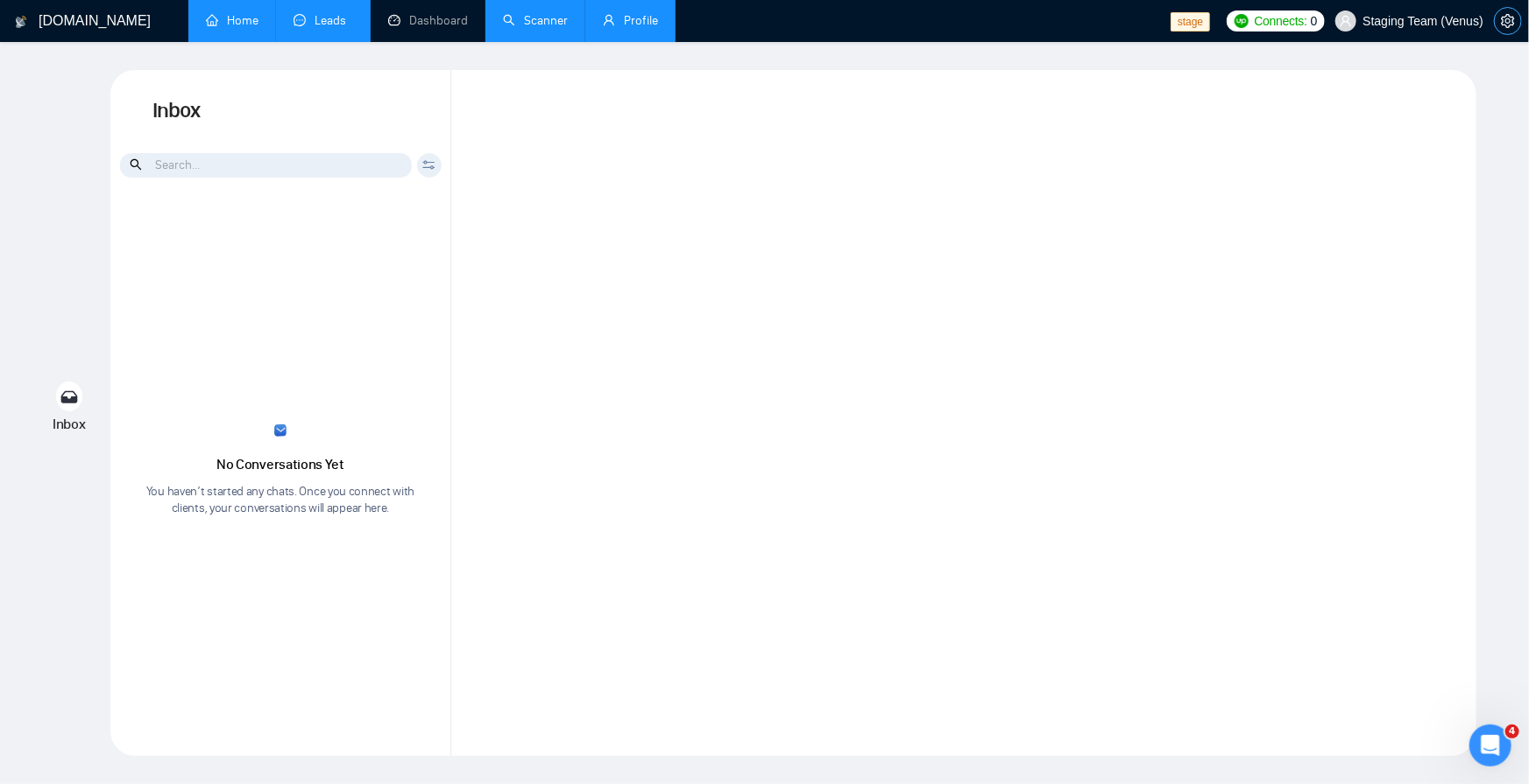
click at [1503, 23] on icon "setting" at bounding box center [1507, 21] width 13 height 14
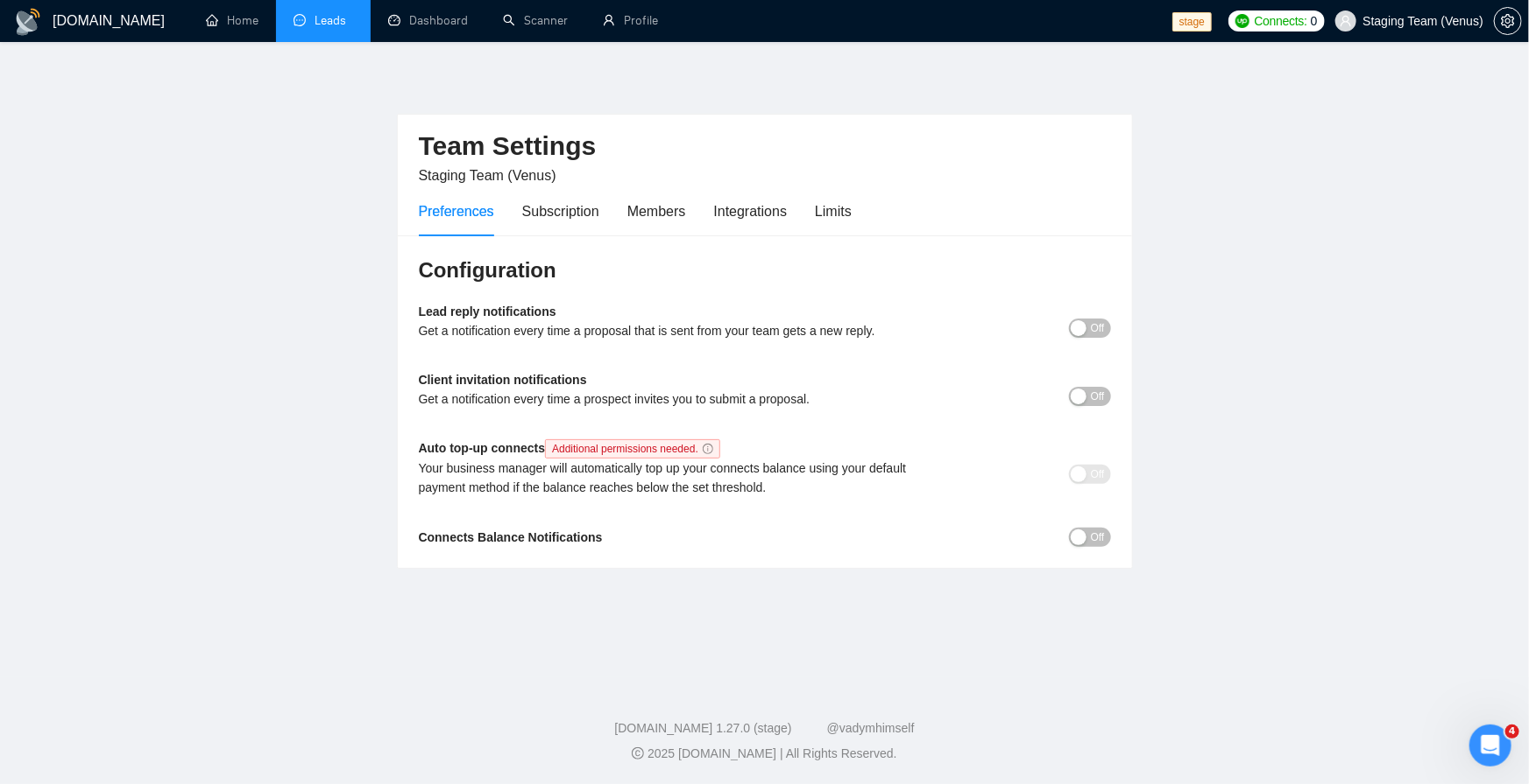
click at [313, 13] on link "Leads" at bounding box center [323, 21] width 60 height 15
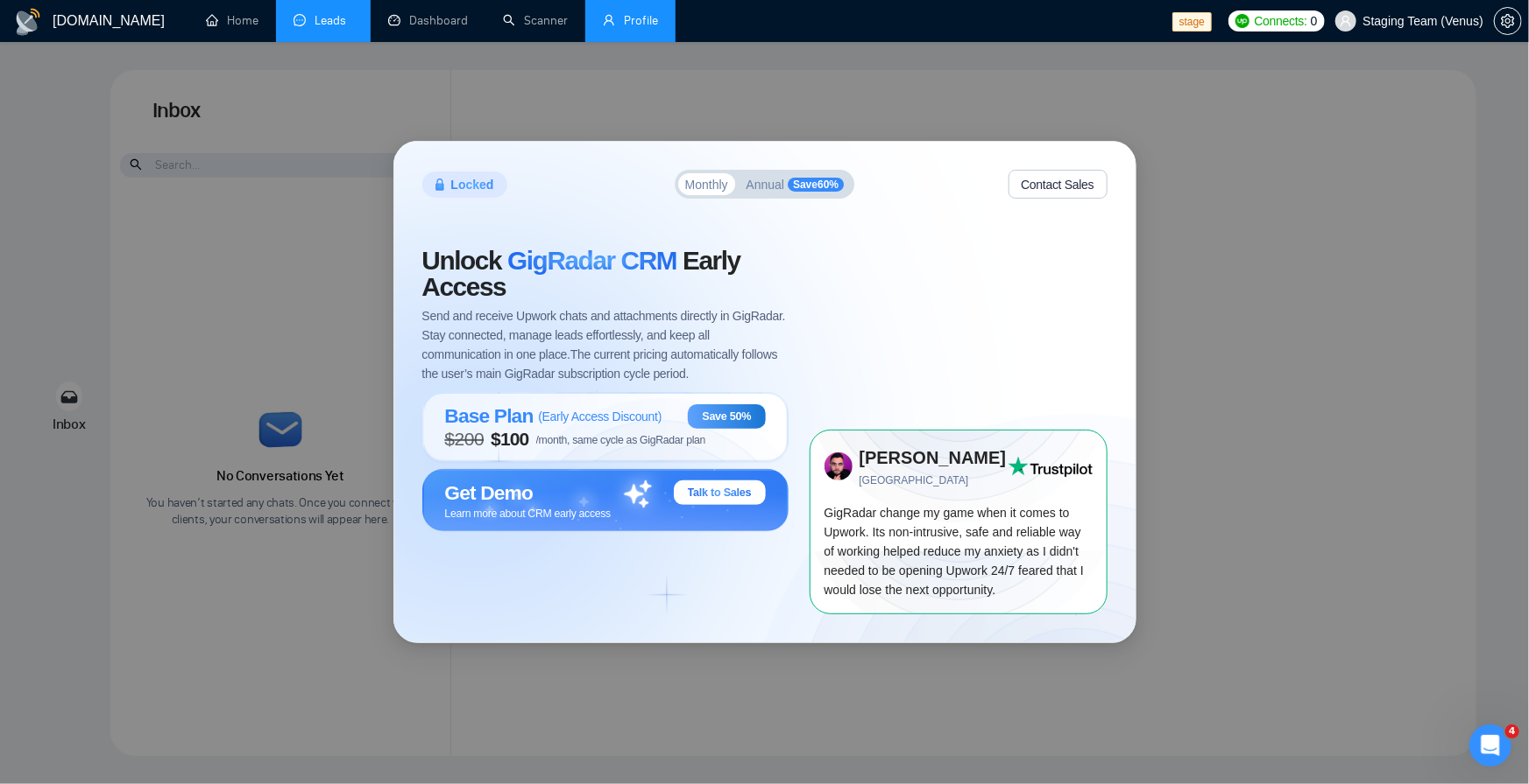
click at [606, 14] on link "Profile" at bounding box center [630, 21] width 55 height 15
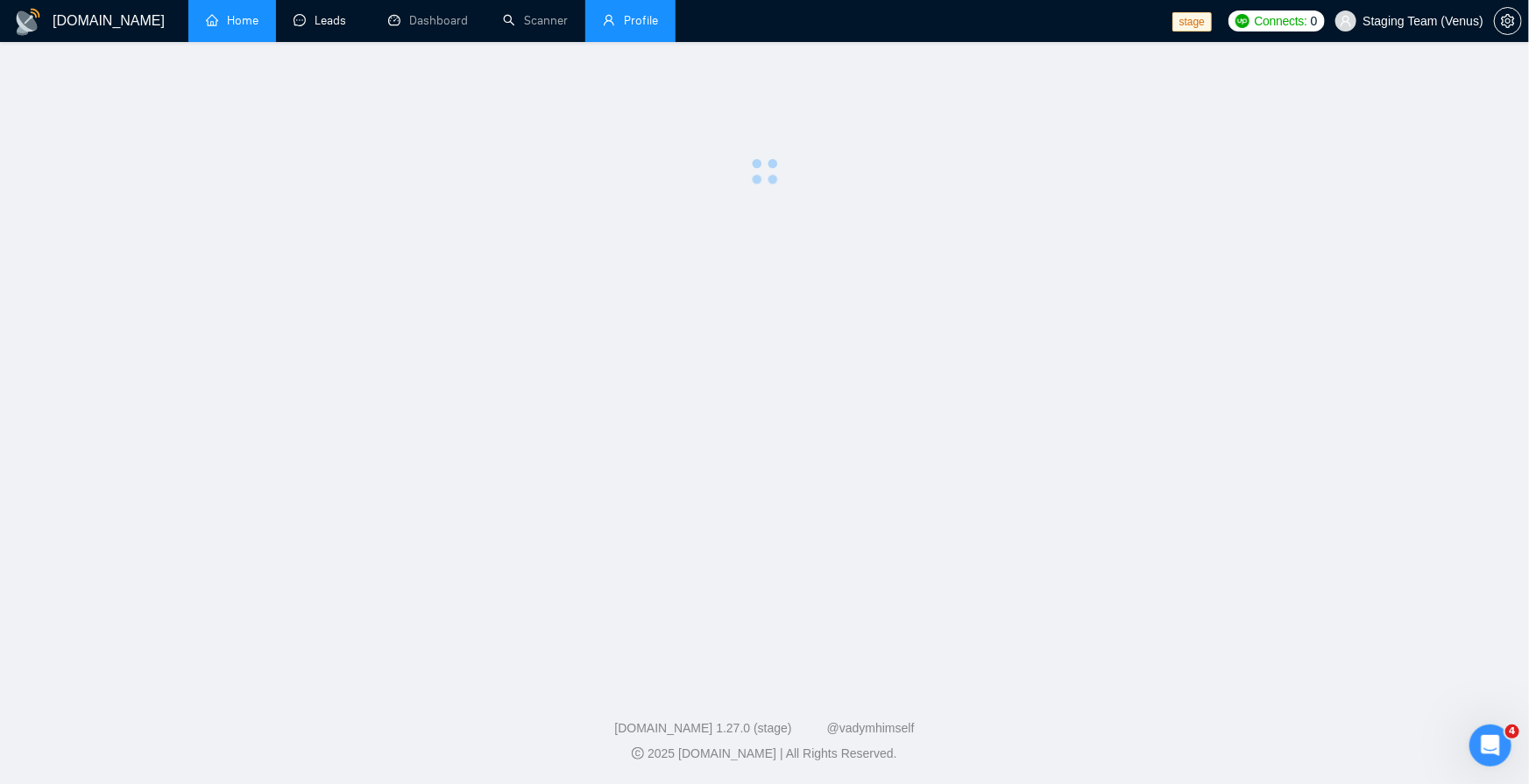
click at [250, 24] on link "Home" at bounding box center [231, 21] width 52 height 15
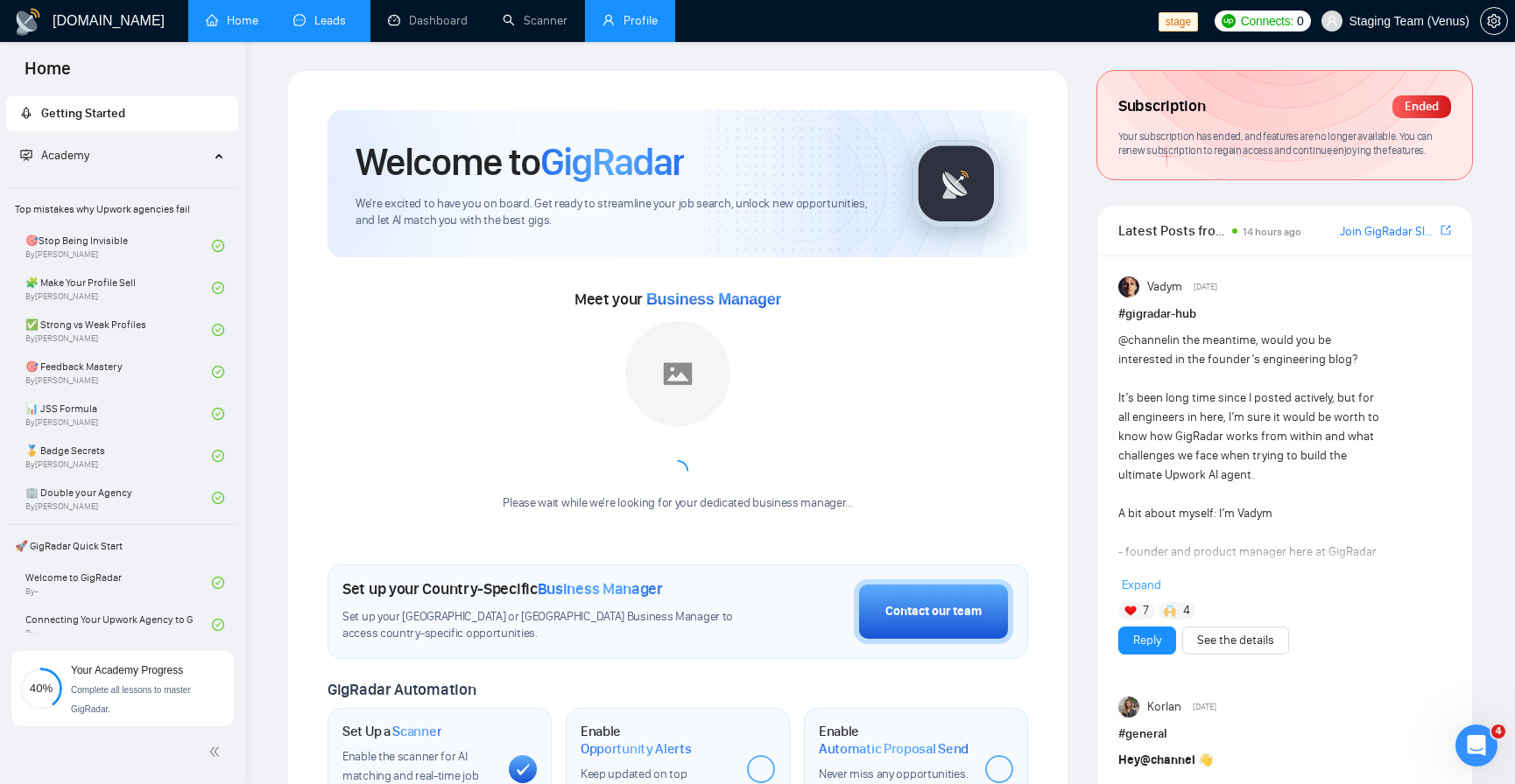
click at [350, 28] on link "Leads" at bounding box center [323, 21] width 60 height 15
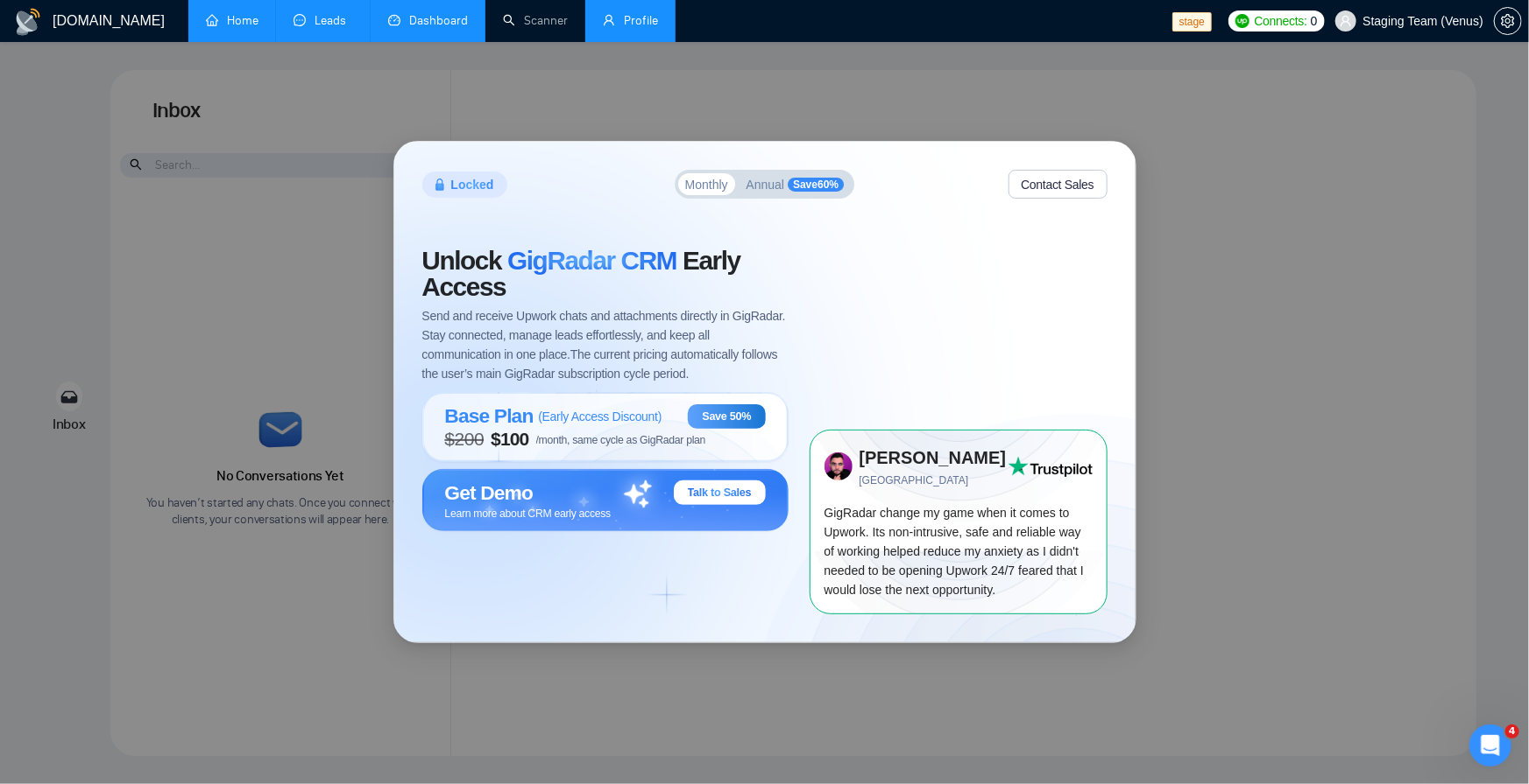
click at [399, 28] on link "Dashboard" at bounding box center [428, 21] width 80 height 15
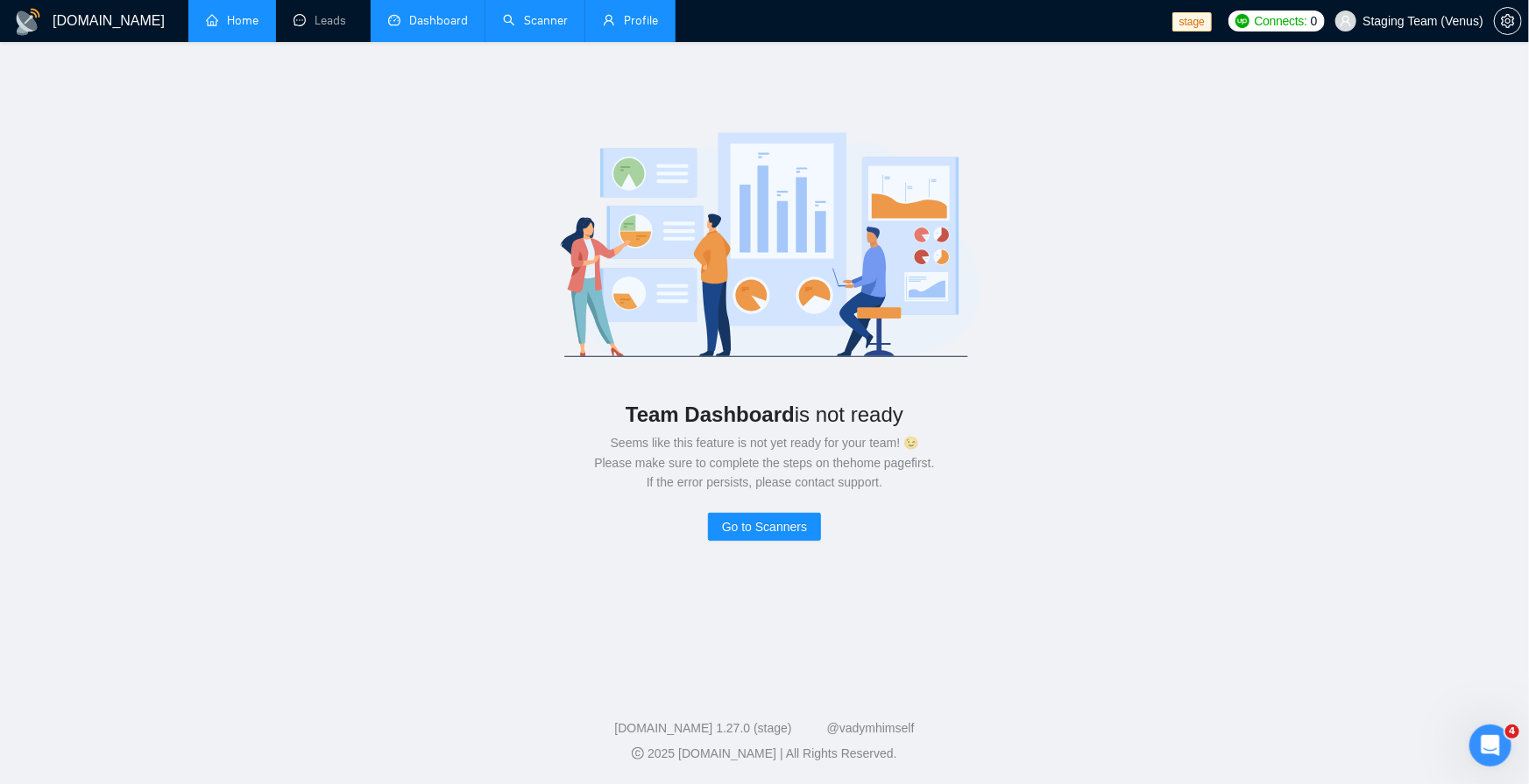
click at [532, 26] on link "Scanner" at bounding box center [535, 21] width 65 height 15
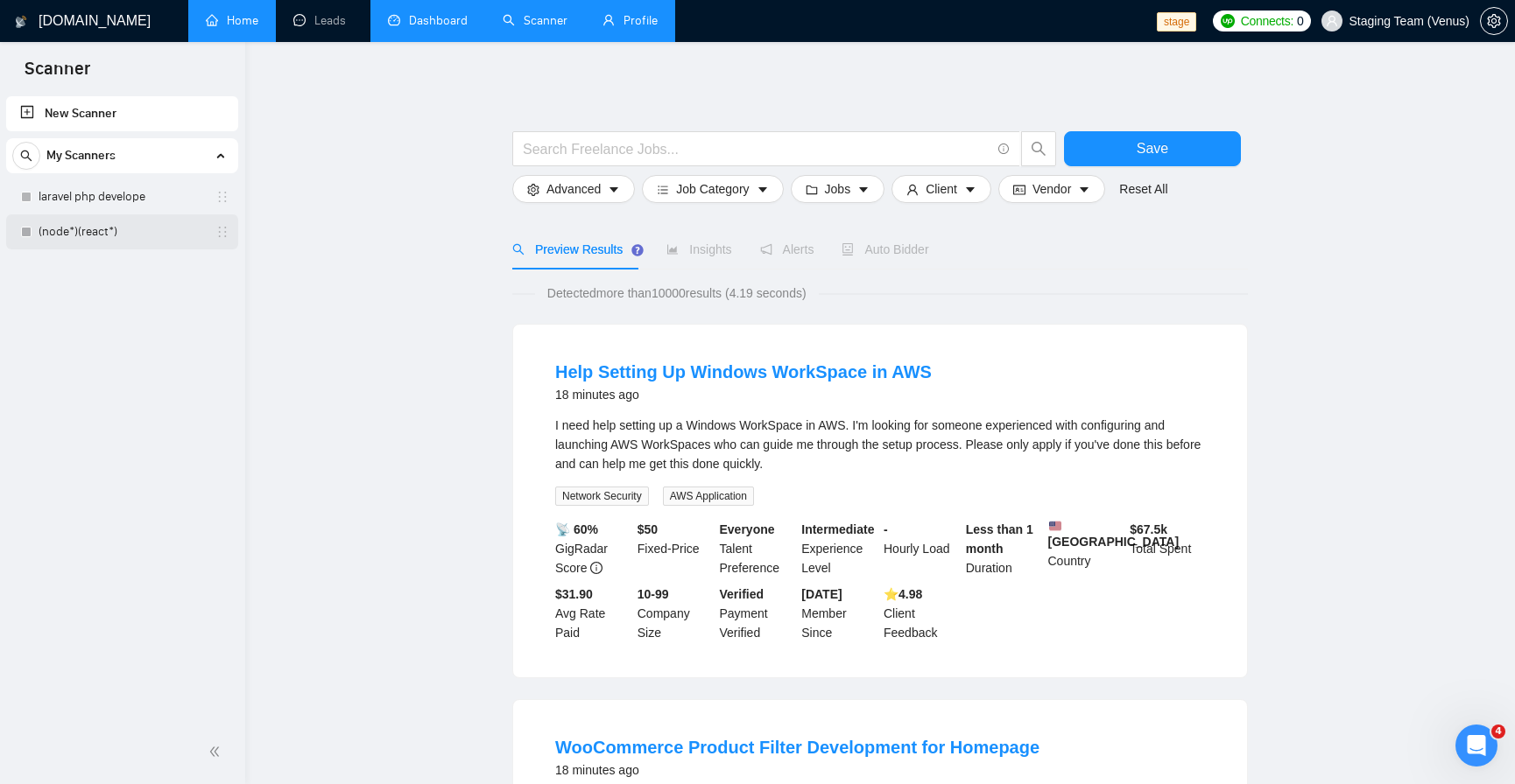
click at [112, 231] on link "(node*)(react*)" at bounding box center [121, 231] width 167 height 35
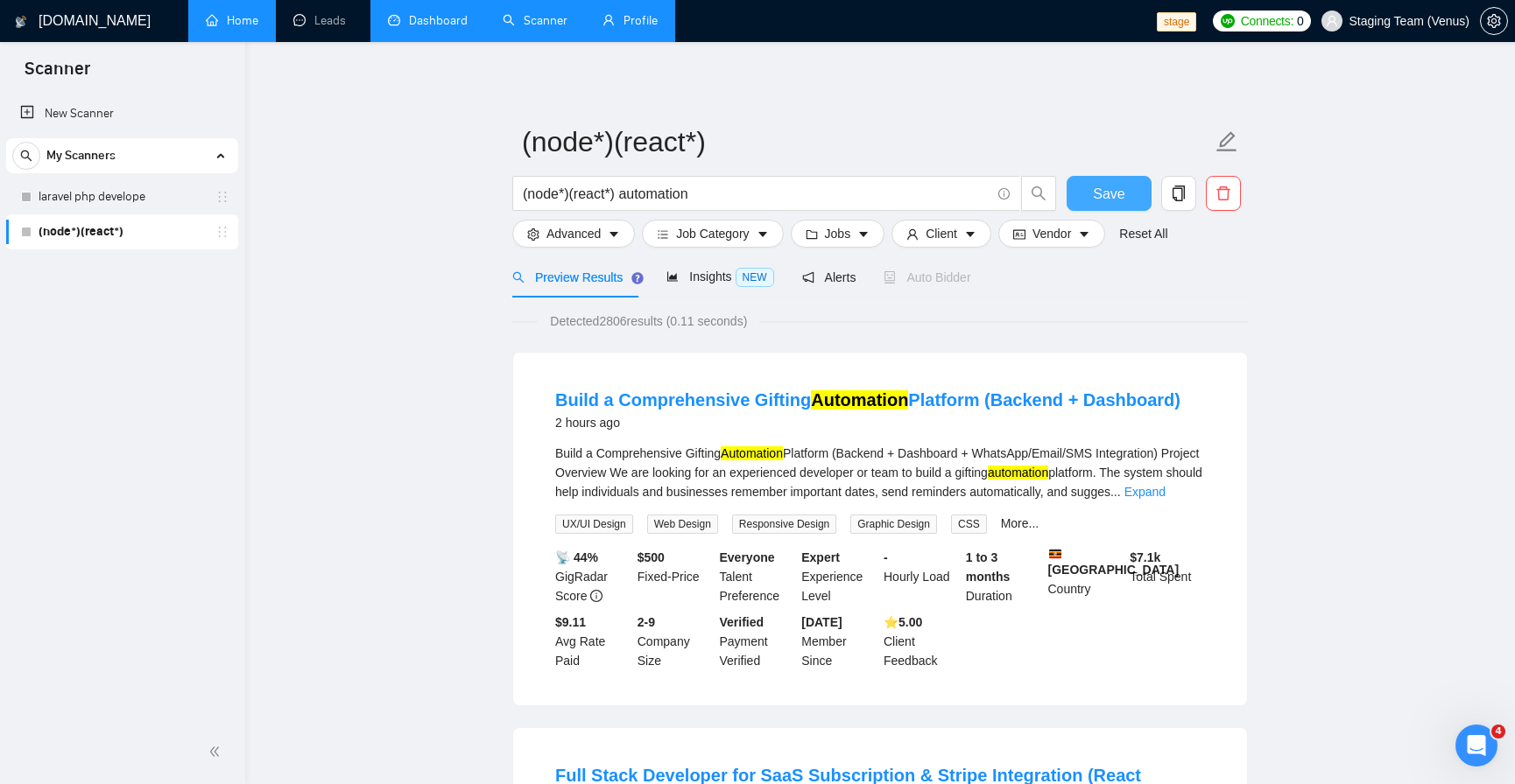
click at [1097, 194] on span "Save" at bounding box center [1108, 193] width 31 height 22
click at [938, 282] on span "Auto Bidder" at bounding box center [926, 277] width 87 height 14
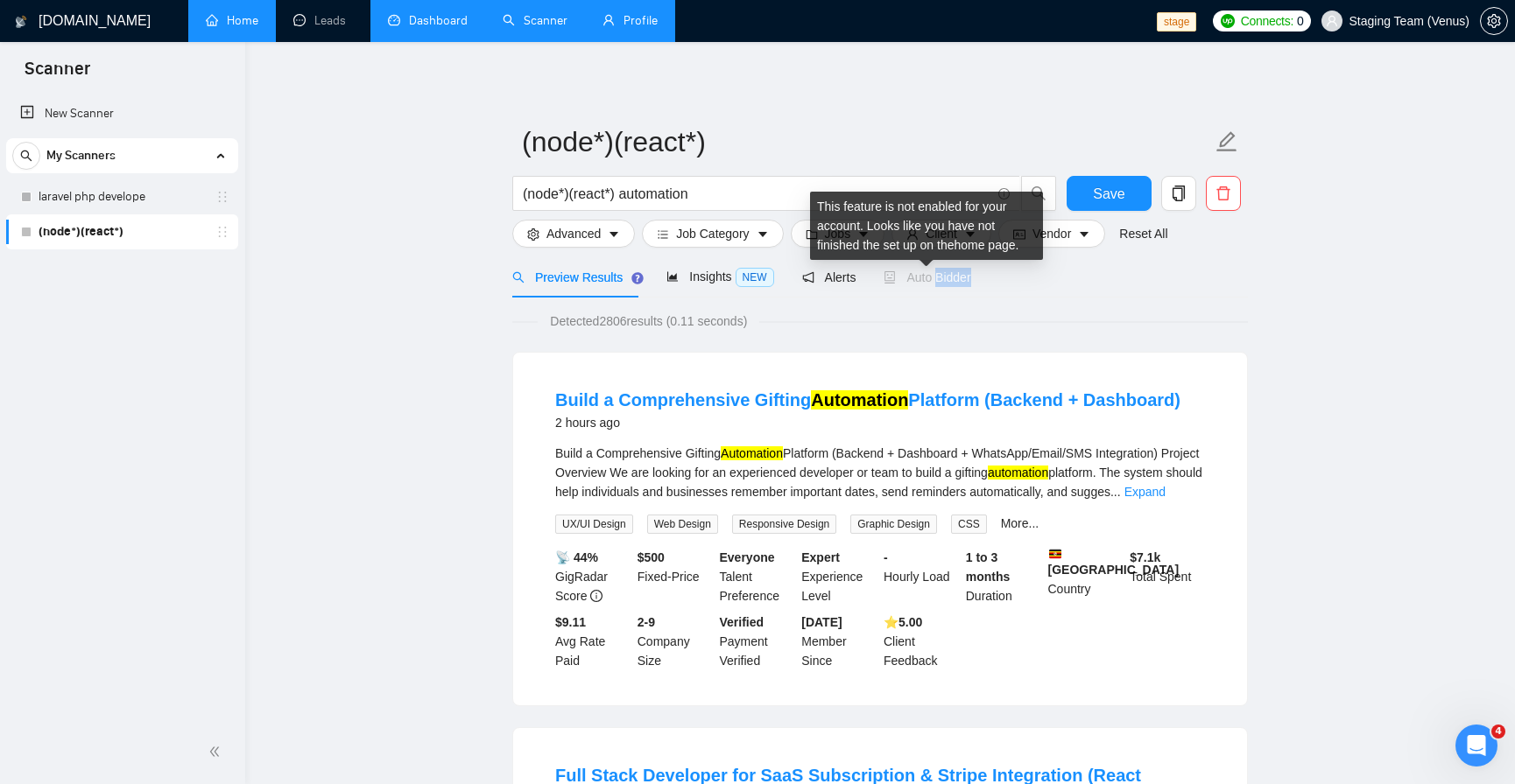
click at [938, 282] on span "Auto Bidder" at bounding box center [926, 277] width 87 height 14
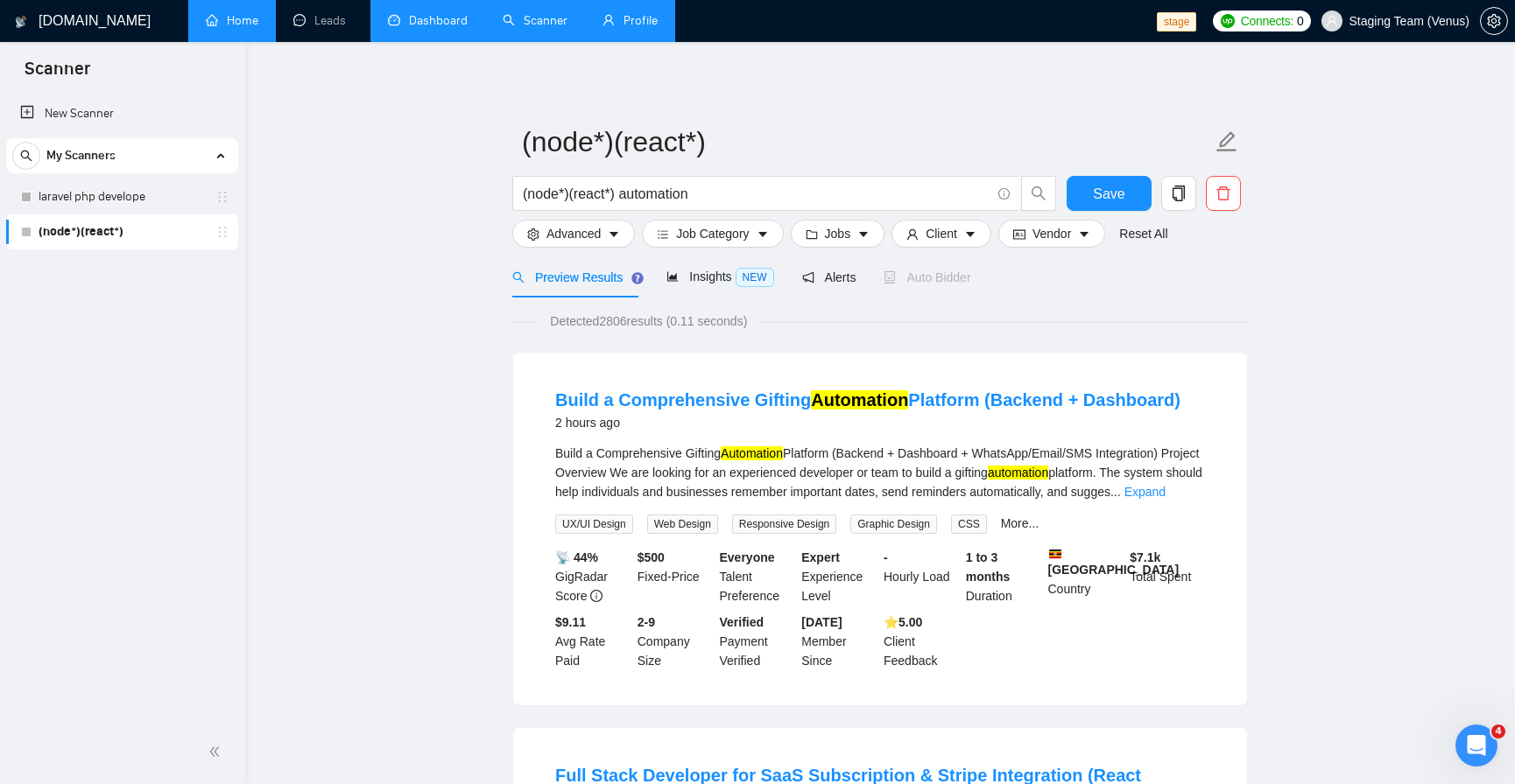
click at [784, 321] on div "Detected 2806 results (0.11 seconds)" at bounding box center [879, 322] width 736 height 19
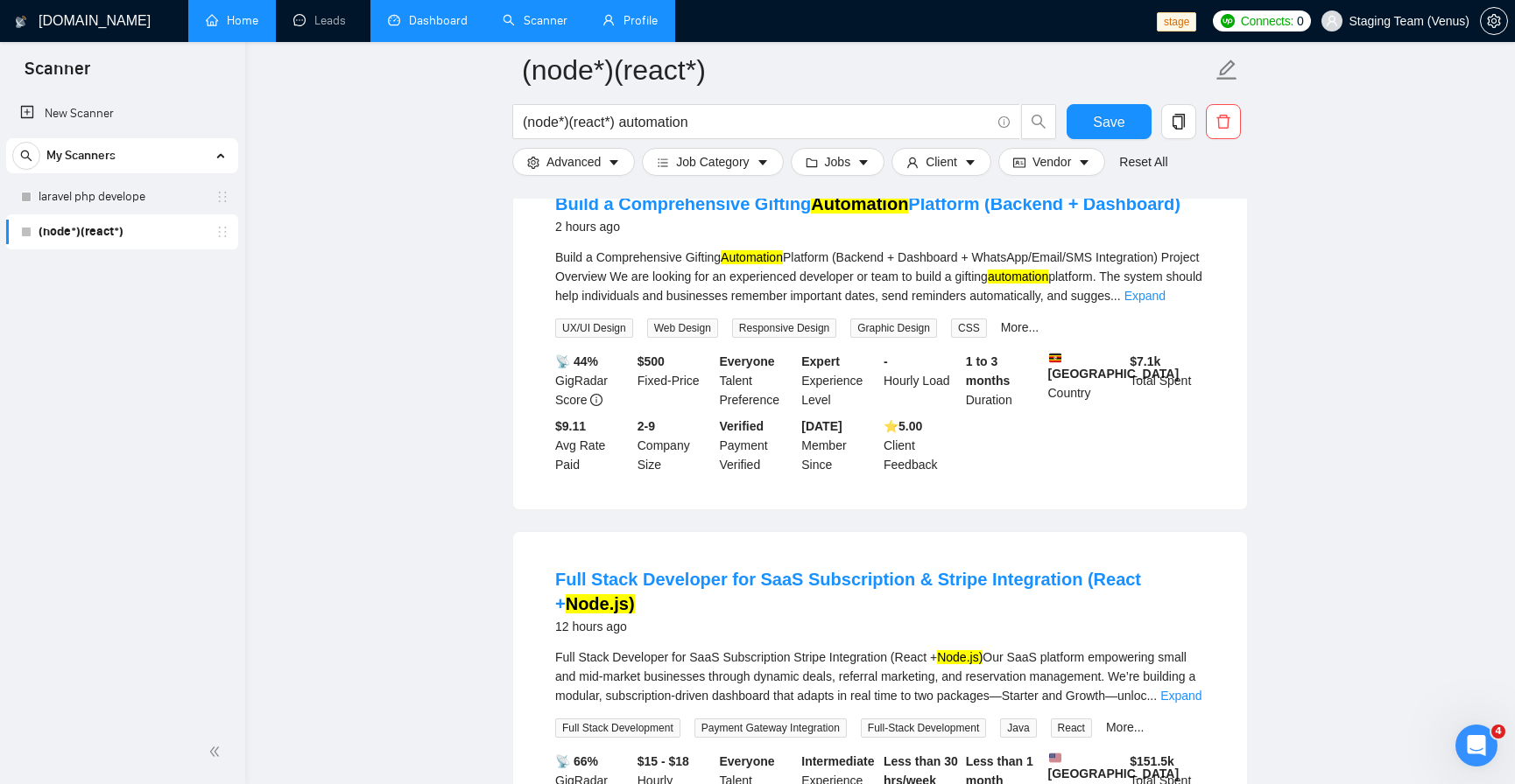
scroll to position [105, 0]
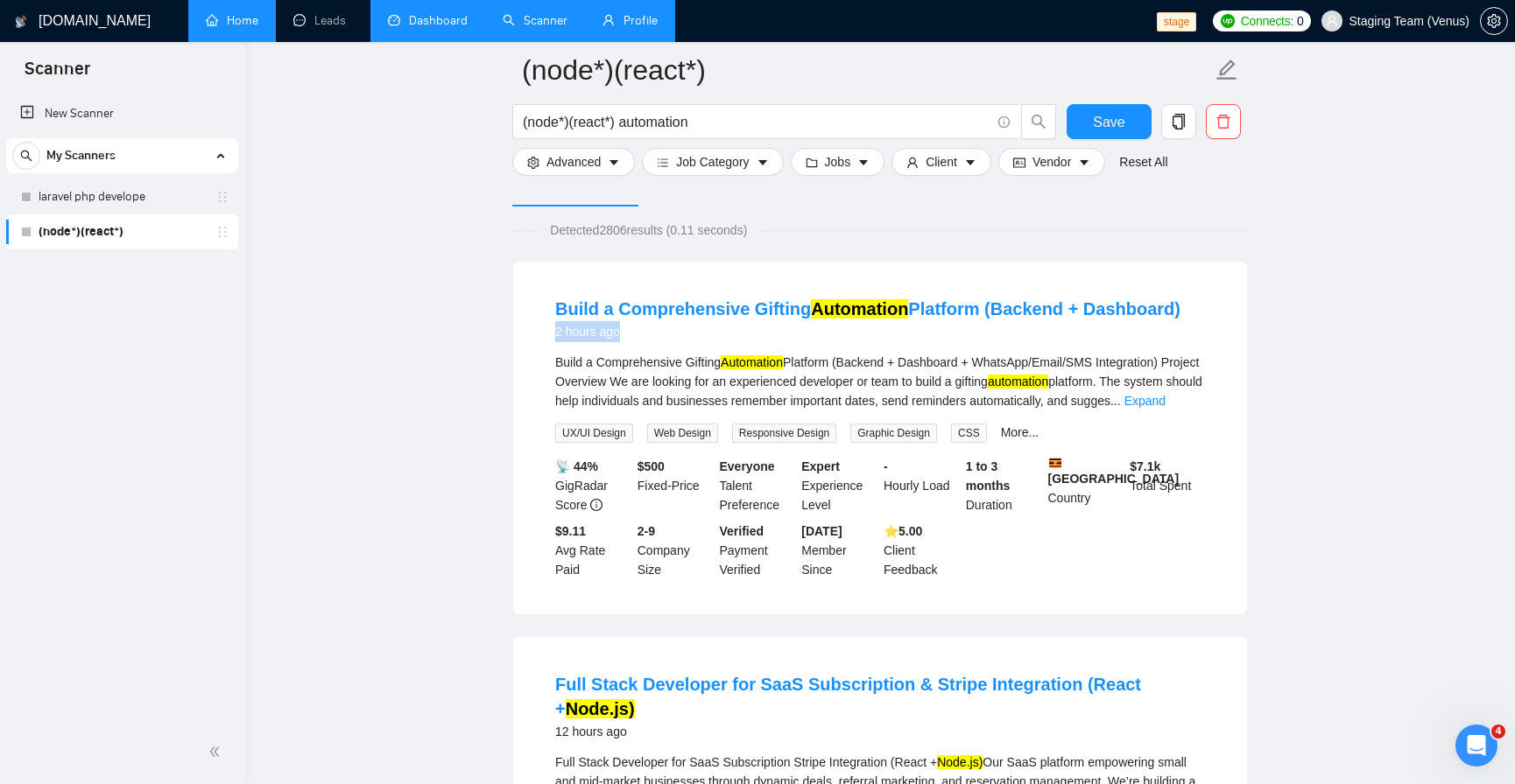
drag, startPoint x: 556, startPoint y: 334, endPoint x: 623, endPoint y: 334, distance: 67.0
click at [623, 334] on div "2 hours ago" at bounding box center [867, 332] width 625 height 21
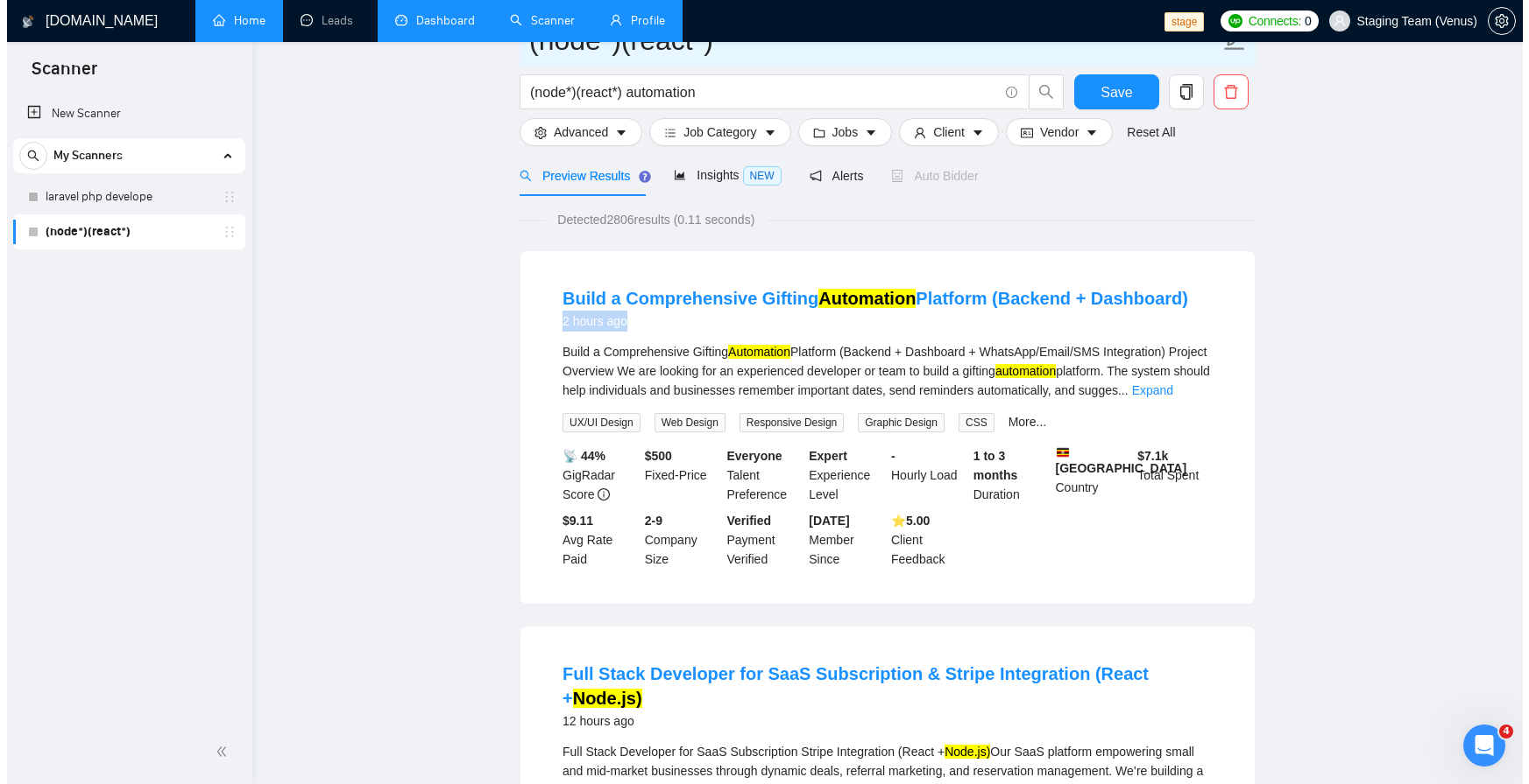
scroll to position [0, 0]
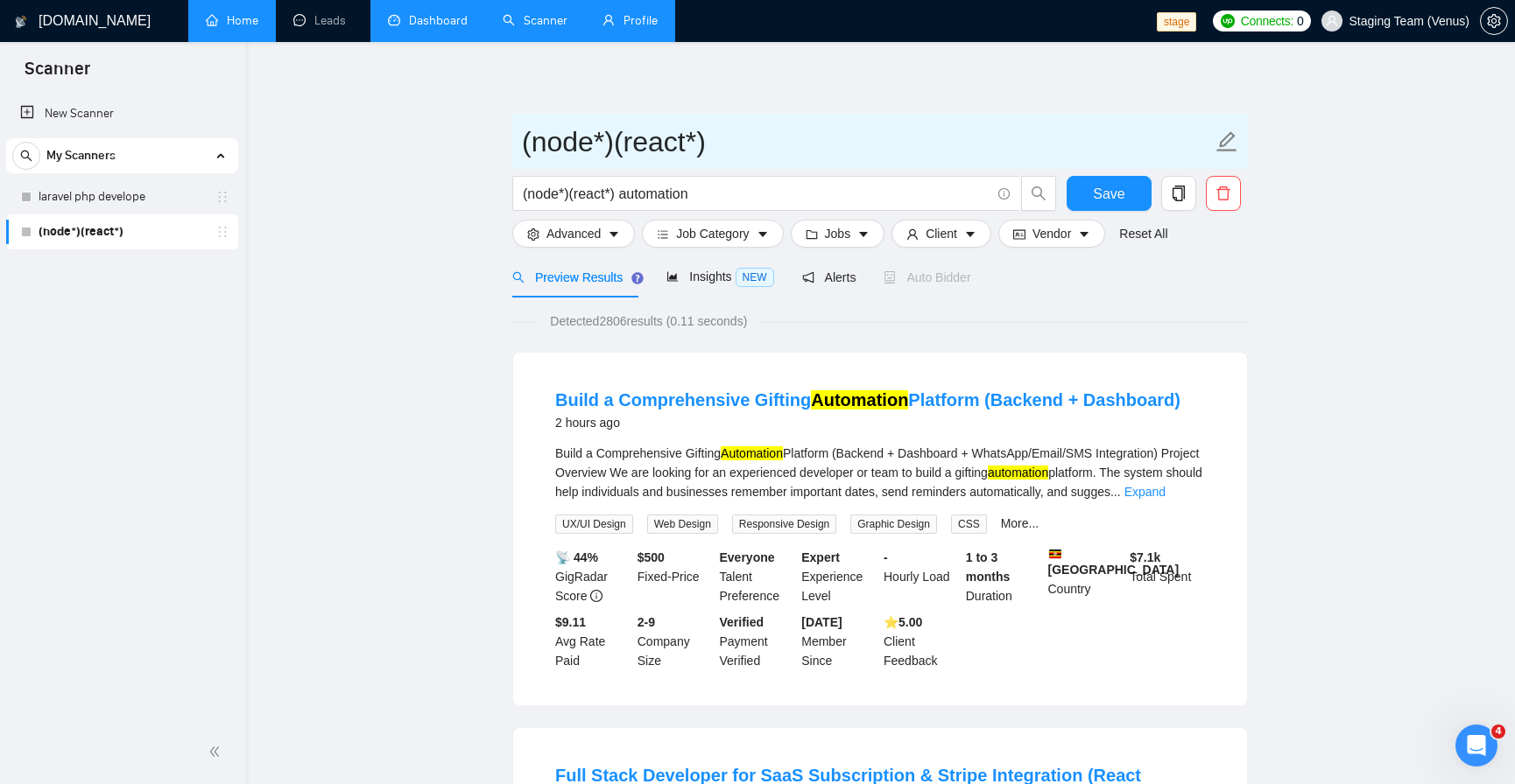
click at [1101, 115] on span "(node*)(react*)" at bounding box center [879, 142] width 736 height 55
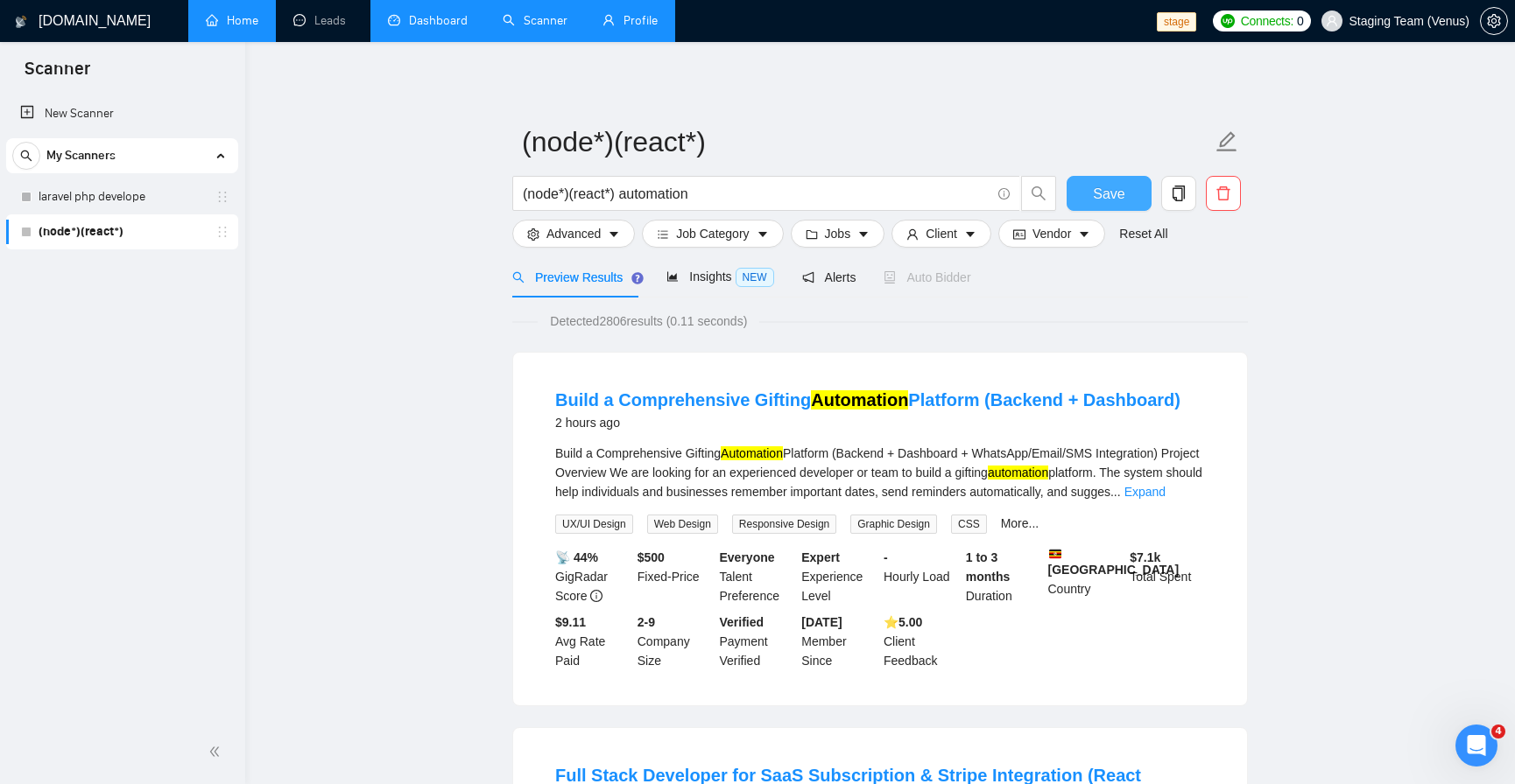
click at [1104, 190] on span "Save" at bounding box center [1108, 193] width 31 height 22
click at [219, 20] on link "Home" at bounding box center [231, 21] width 52 height 15
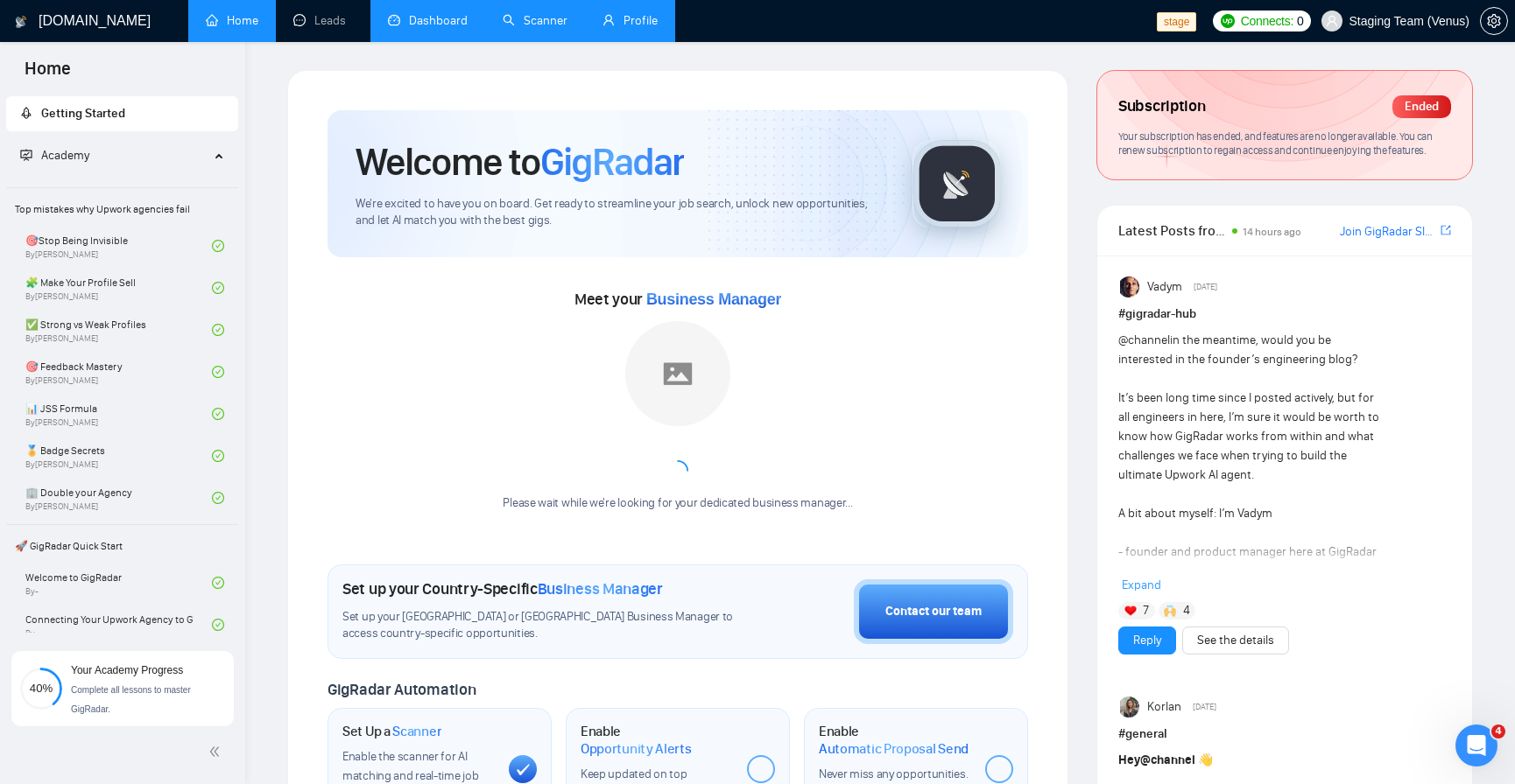
click at [258, 25] on link "Home" at bounding box center [231, 21] width 52 height 15
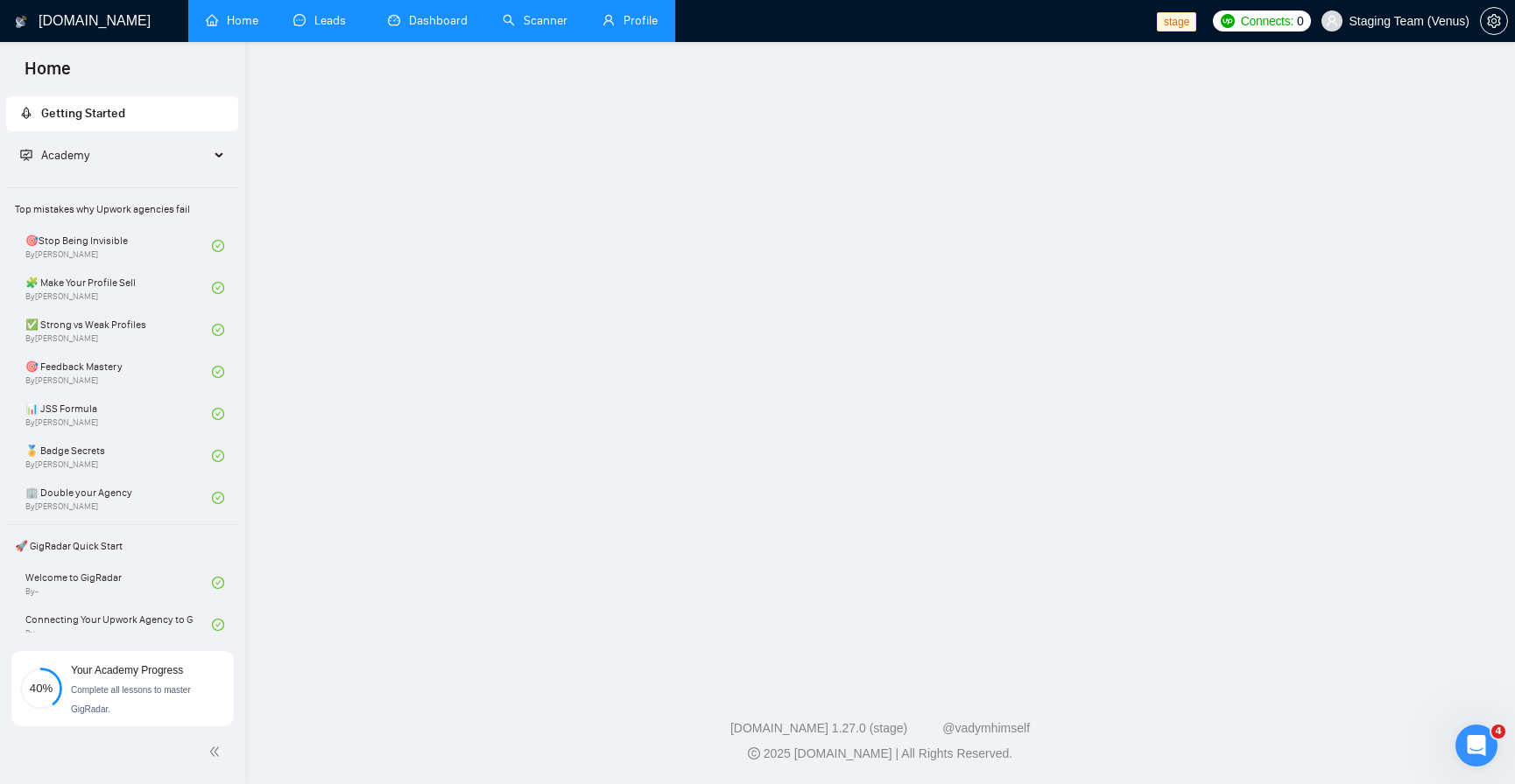
click at [353, 13] on link "Leads" at bounding box center [323, 21] width 60 height 15
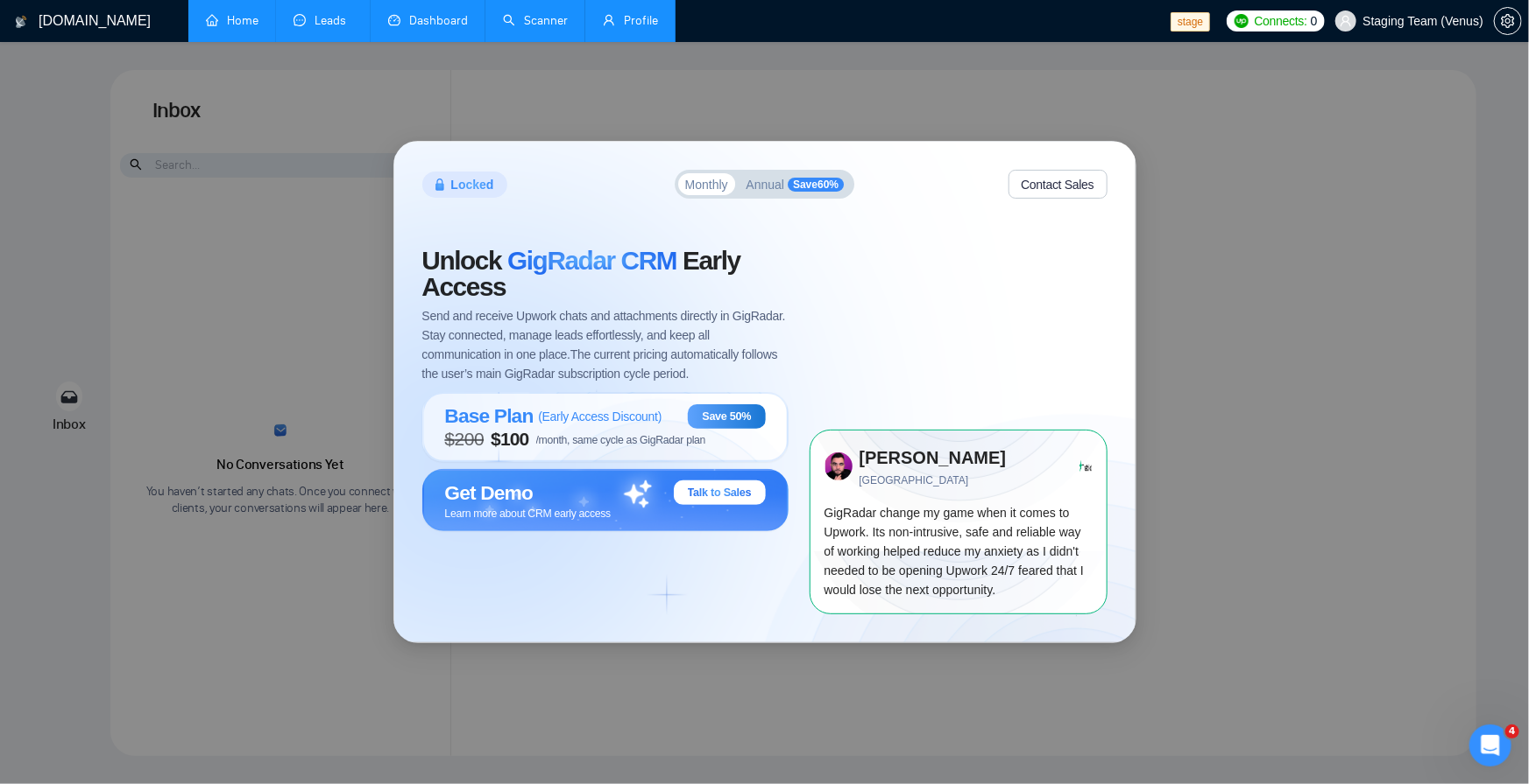
click at [773, 182] on span "Annual" at bounding box center [765, 185] width 38 height 12
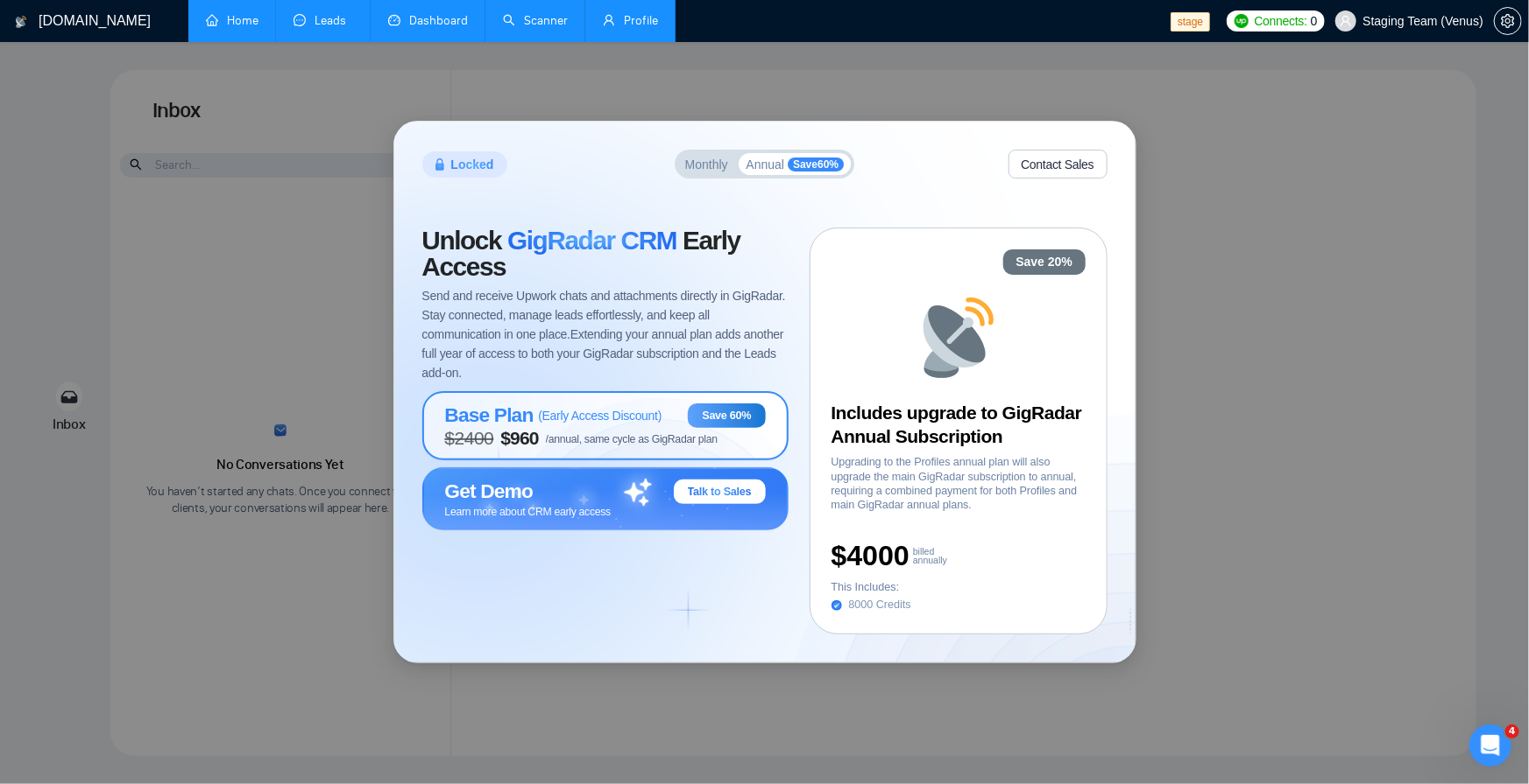
click at [591, 422] on div "Base Plan ( Early Access Discount )" at bounding box center [553, 415] width 217 height 24
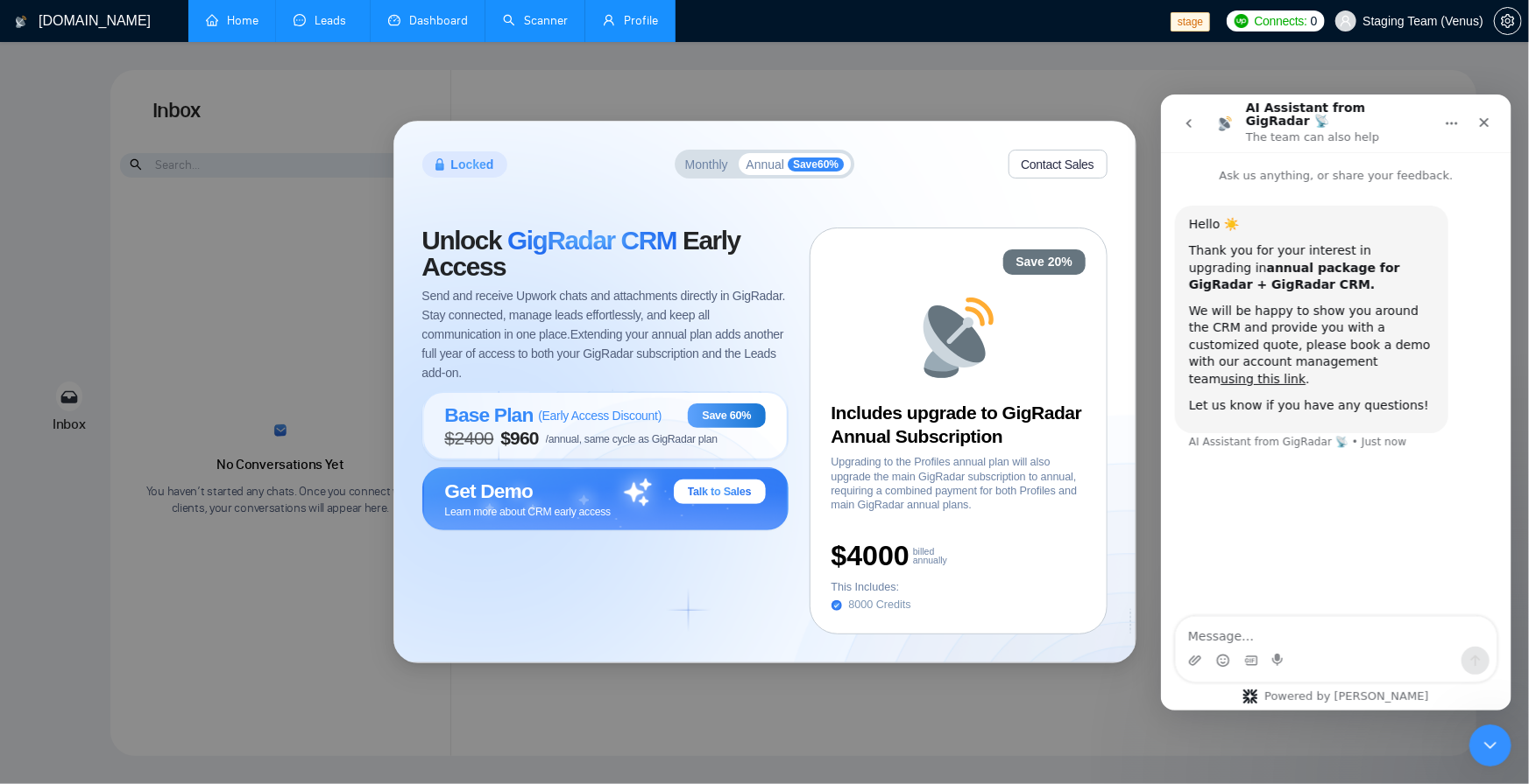
click at [639, 28] on link "Profile" at bounding box center [630, 21] width 55 height 15
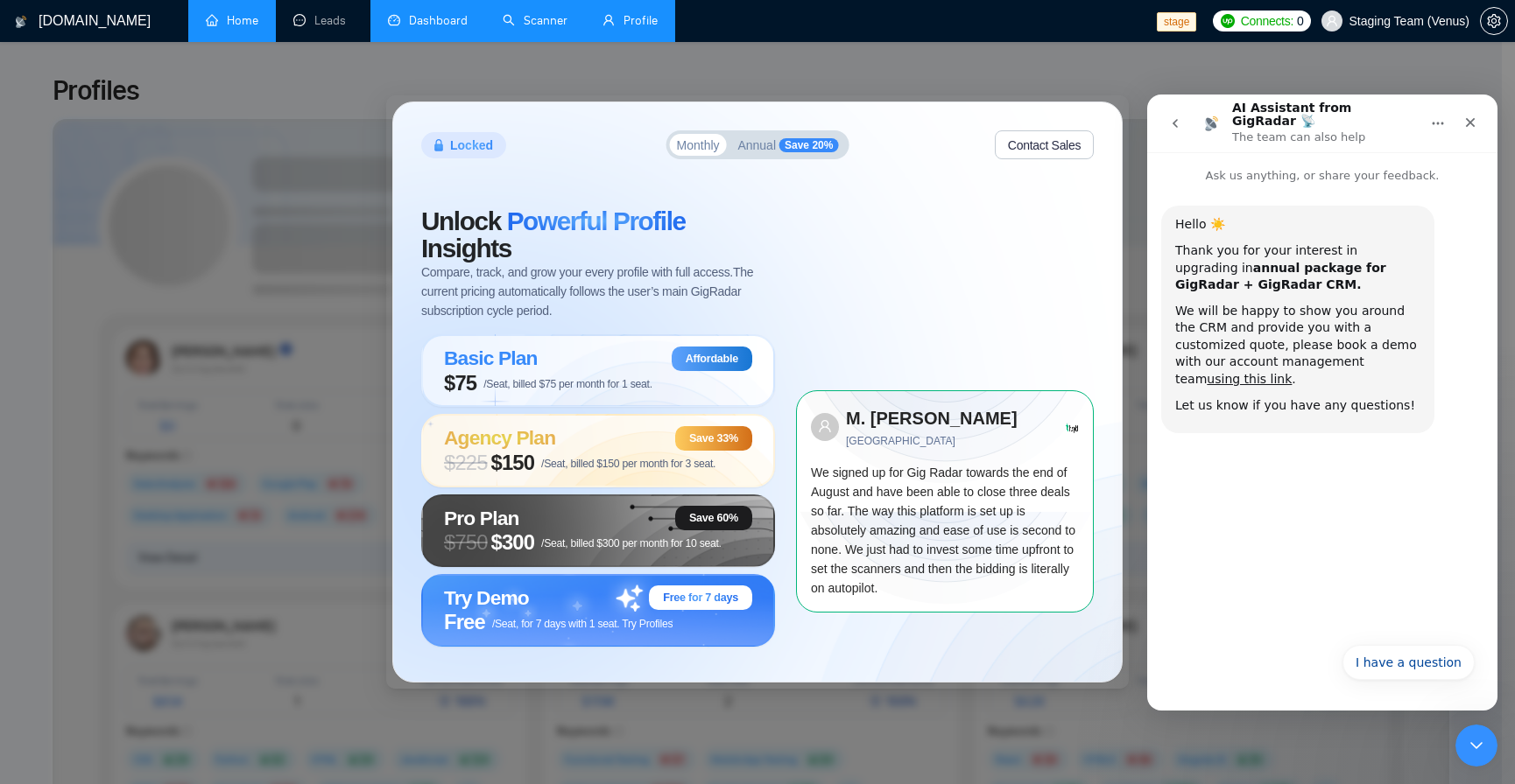
click at [818, 146] on span "Save 20%" at bounding box center [809, 145] width 59 height 14
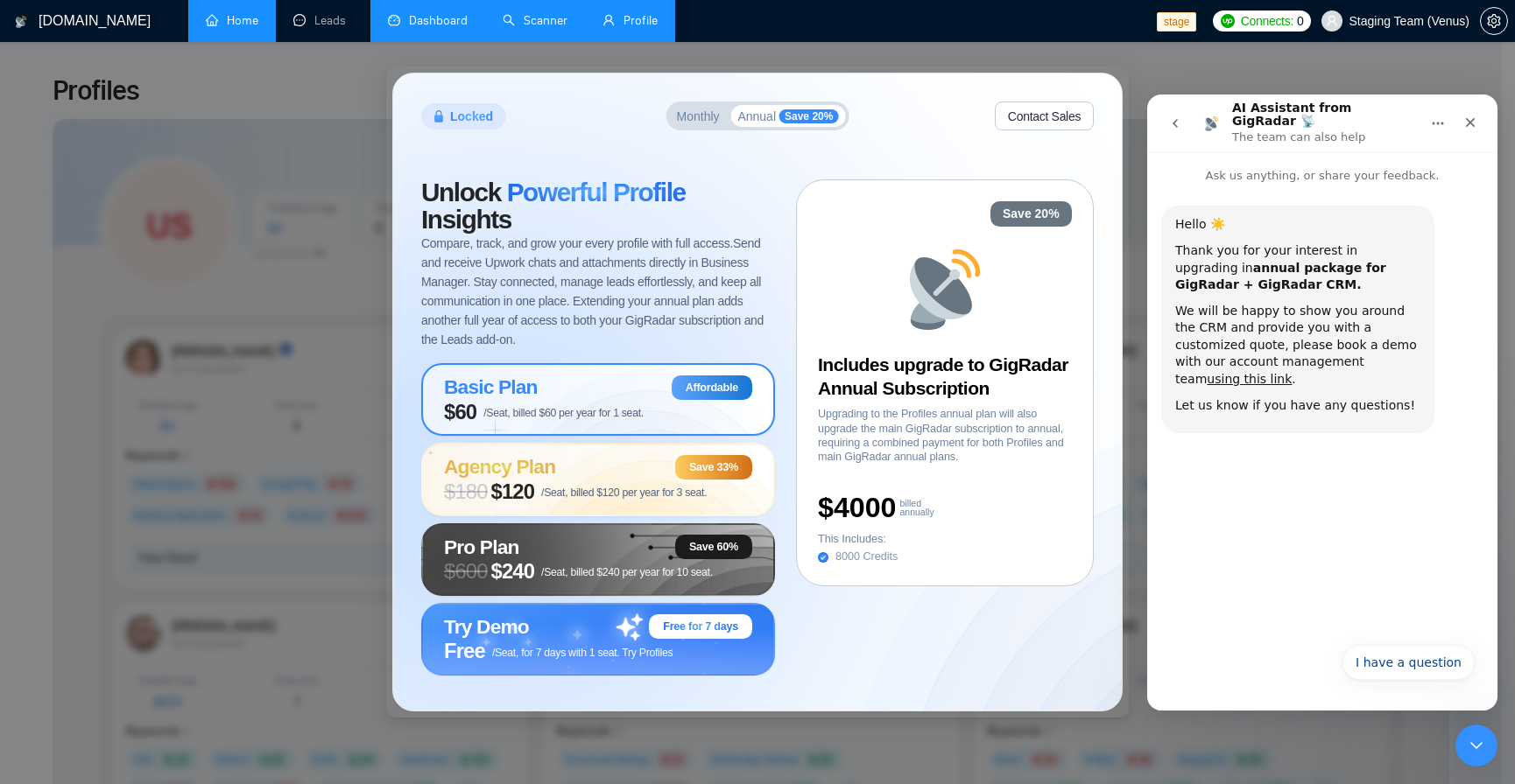
click at [681, 399] on div "Affordable" at bounding box center [712, 388] width 81 height 25
click at [623, 469] on div "Agency Plan Save 33%" at bounding box center [598, 467] width 308 height 25
click at [710, 105] on button "Monthly" at bounding box center [698, 115] width 57 height 22
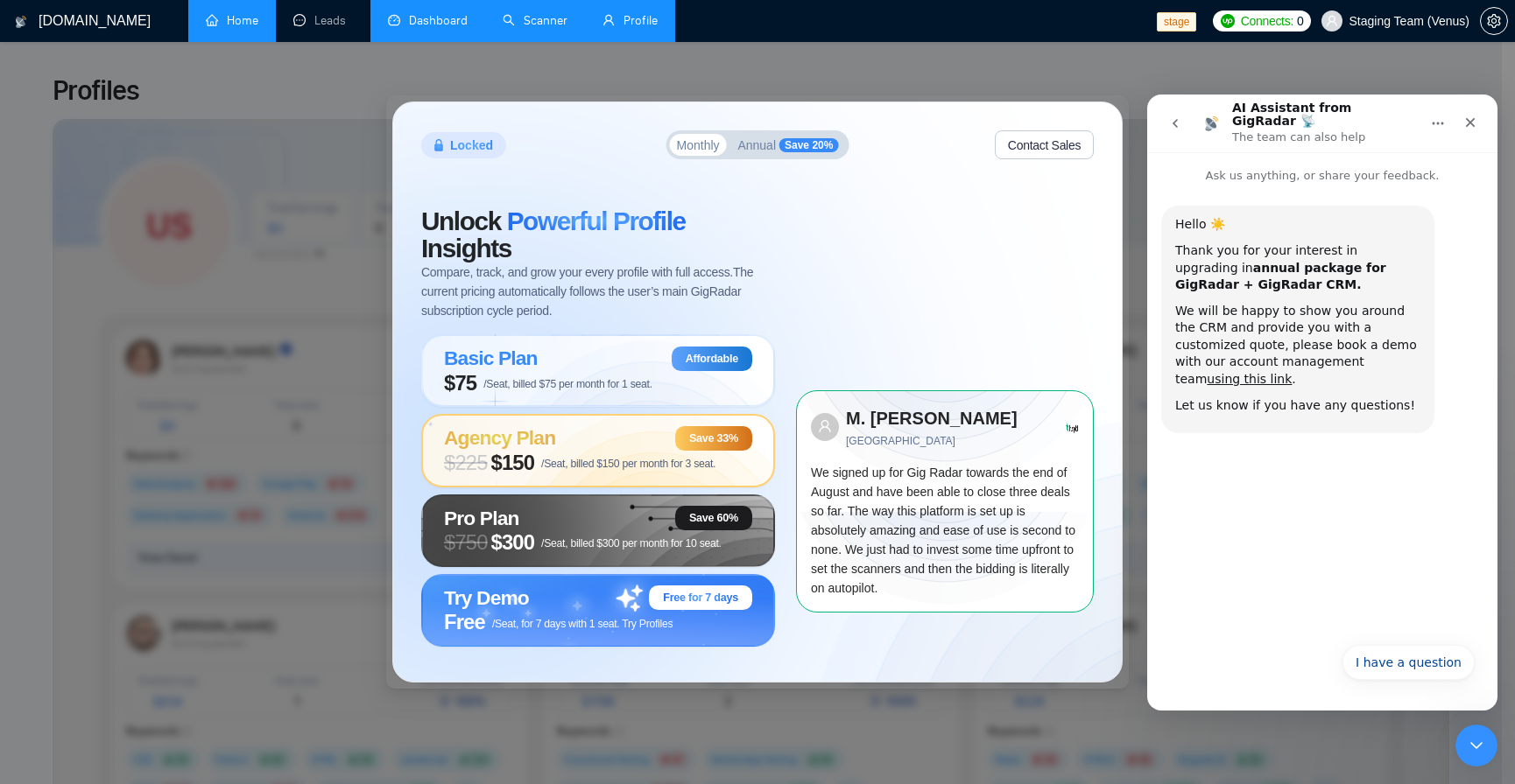
click at [620, 461] on span "/Seat, billed $150 per month for 3 seat." at bounding box center [628, 463] width 174 height 12
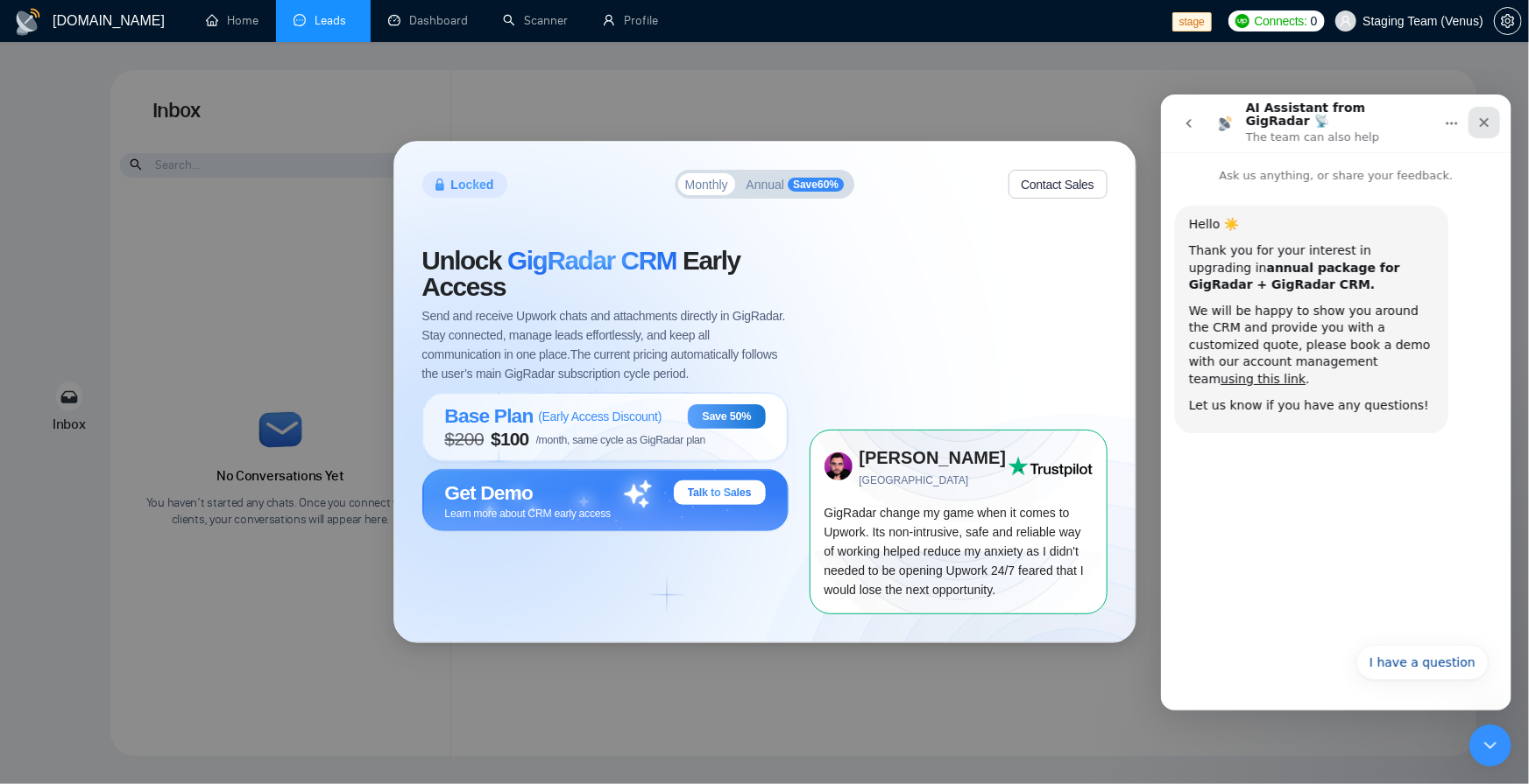
click at [1480, 116] on icon "Close" at bounding box center [1482, 122] width 14 height 14
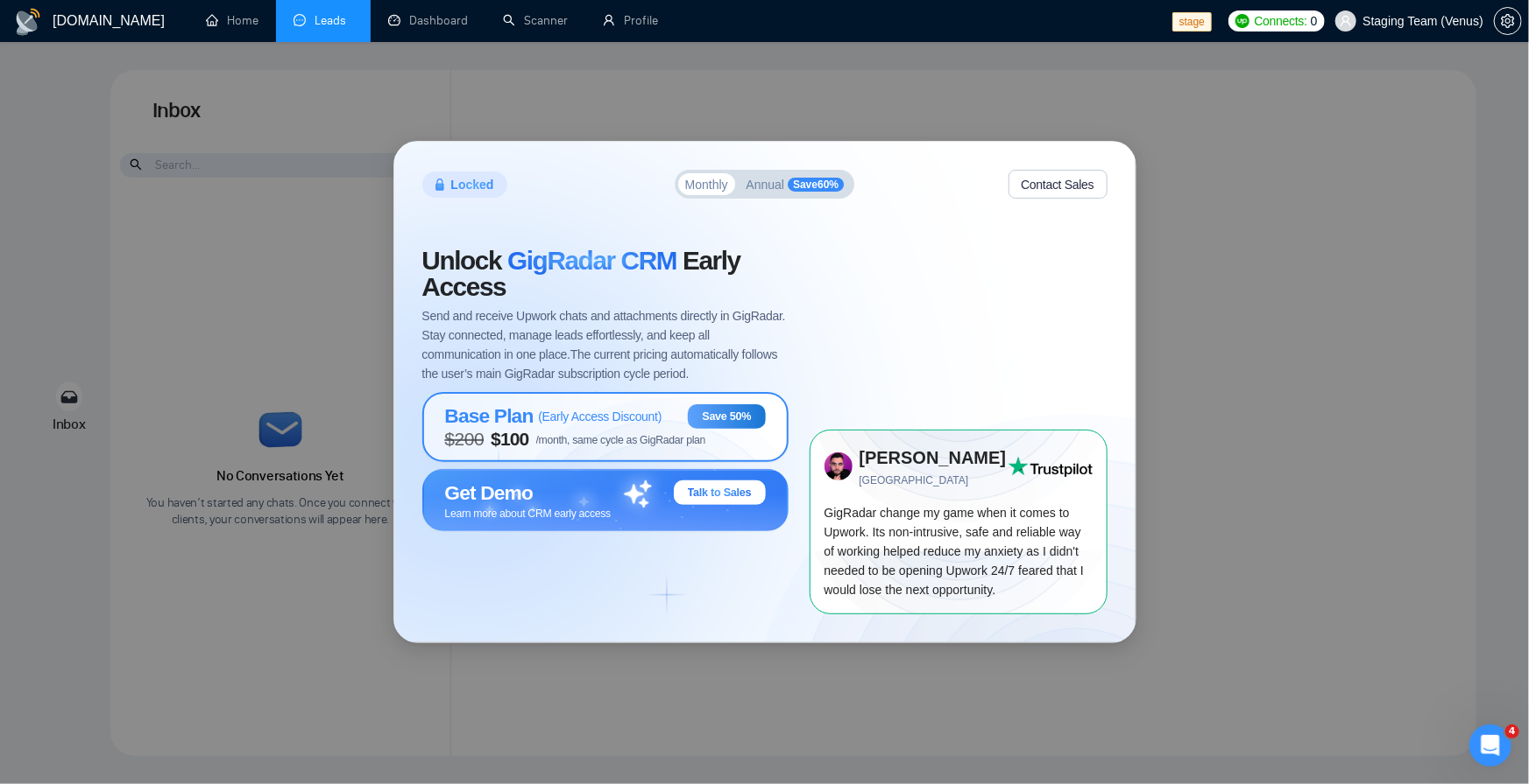
click at [613, 437] on span "/month, same cycle as GigRadar plan" at bounding box center [621, 440] width 169 height 12
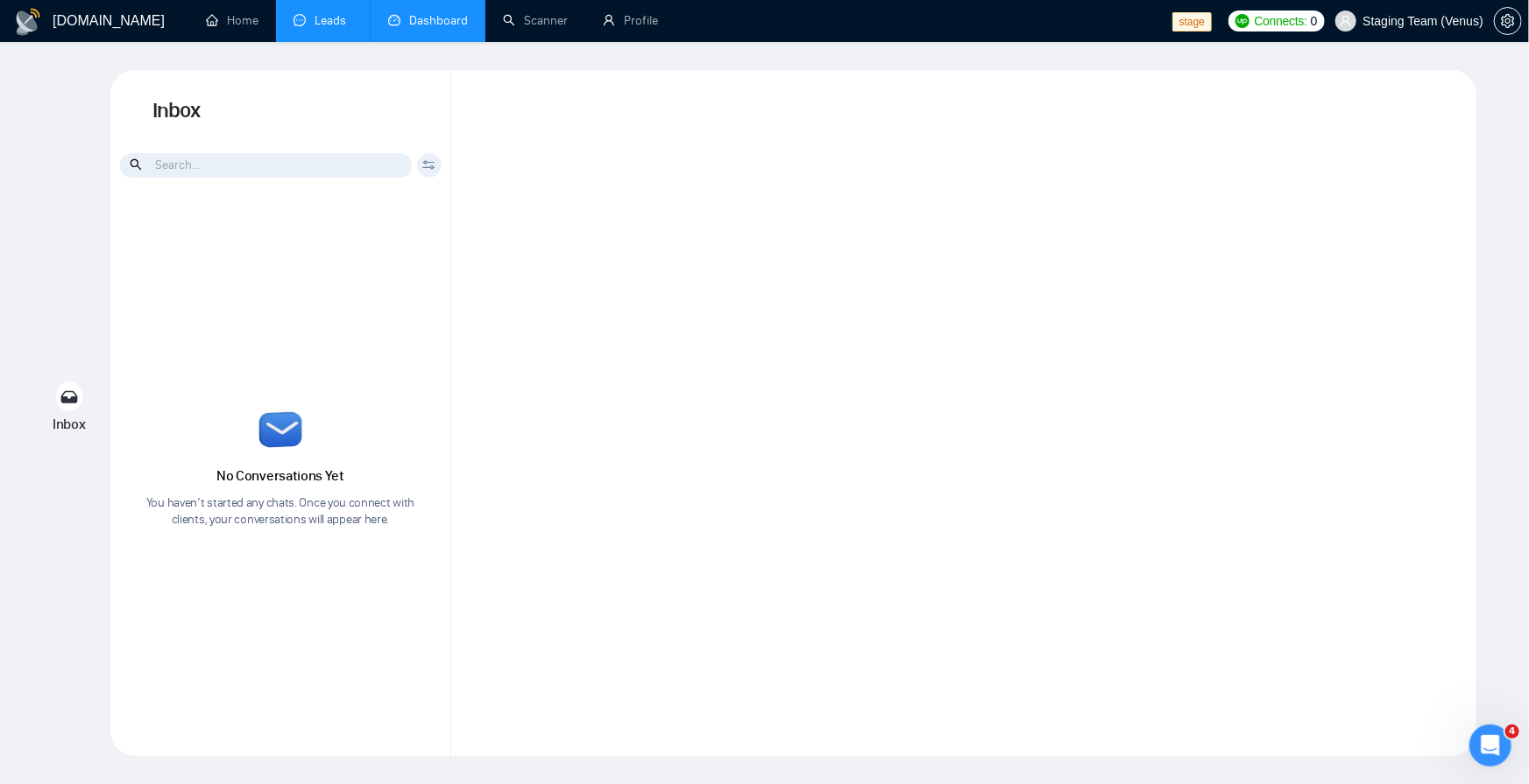
click at [422, 15] on link "Dashboard" at bounding box center [428, 21] width 80 height 15
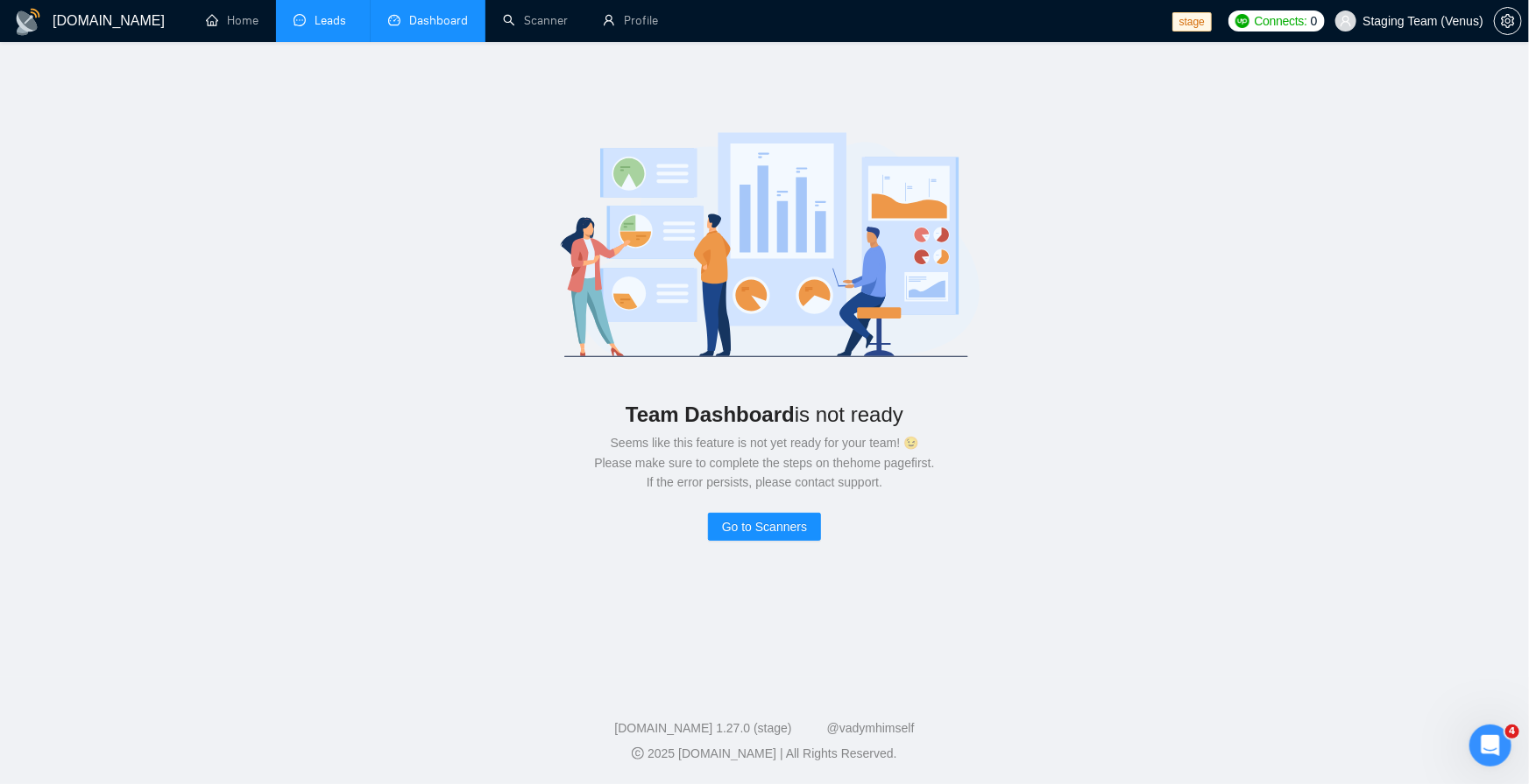
click at [316, 24] on link "Leads" at bounding box center [323, 21] width 60 height 15
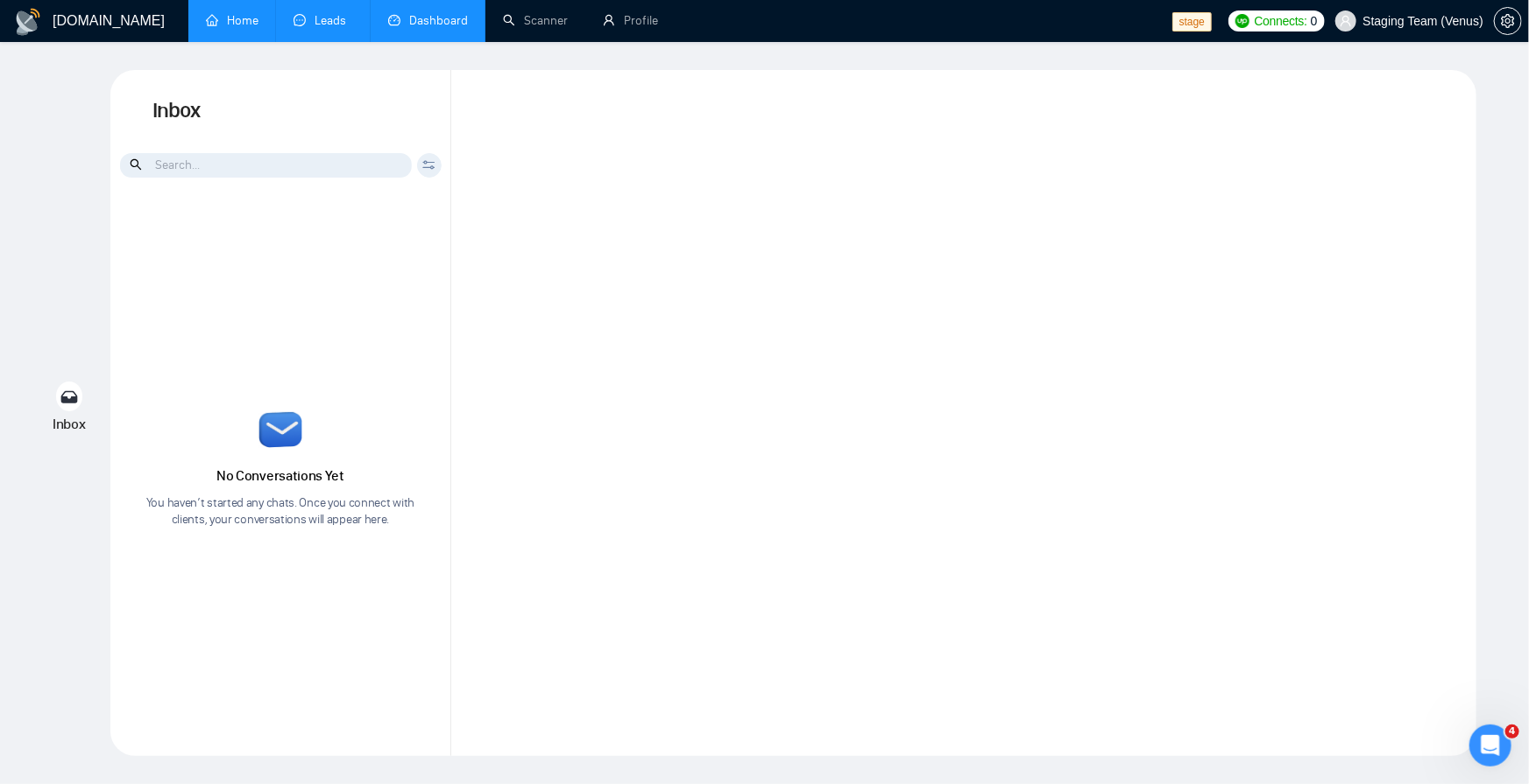
click at [246, 28] on link "Home" at bounding box center [231, 21] width 52 height 15
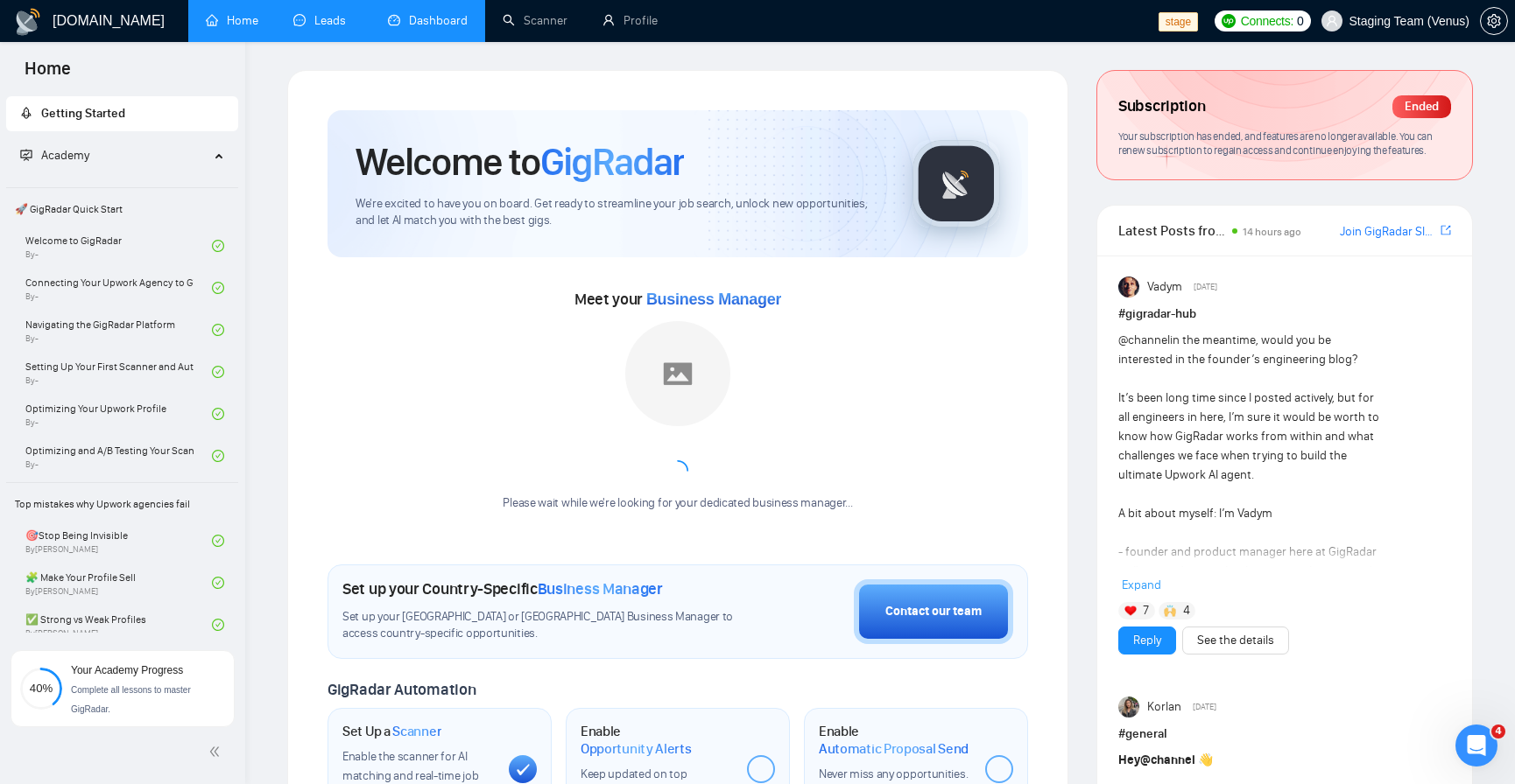
click at [304, 25] on link "Leads" at bounding box center [323, 21] width 60 height 15
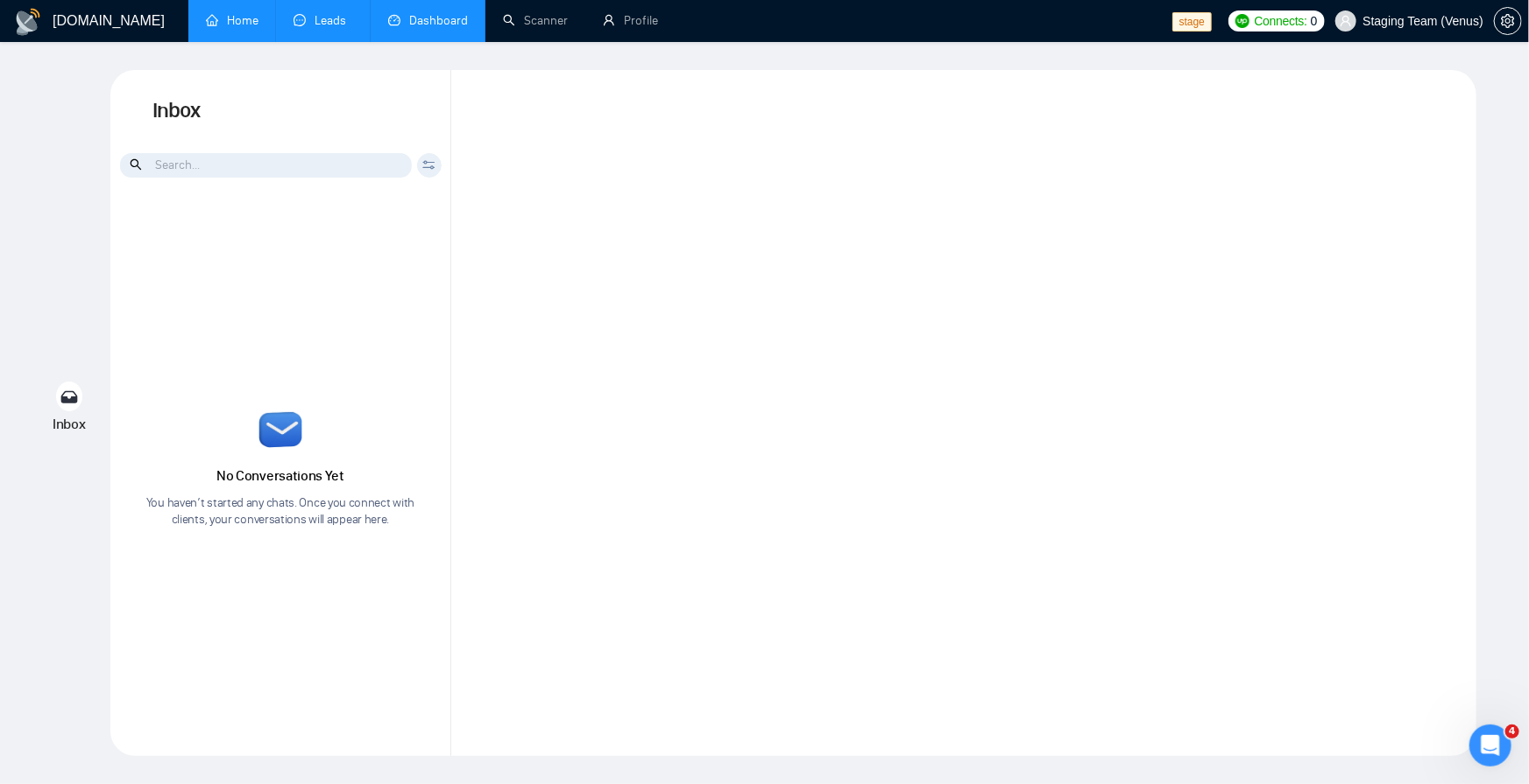
click at [251, 18] on link "Home" at bounding box center [231, 21] width 52 height 15
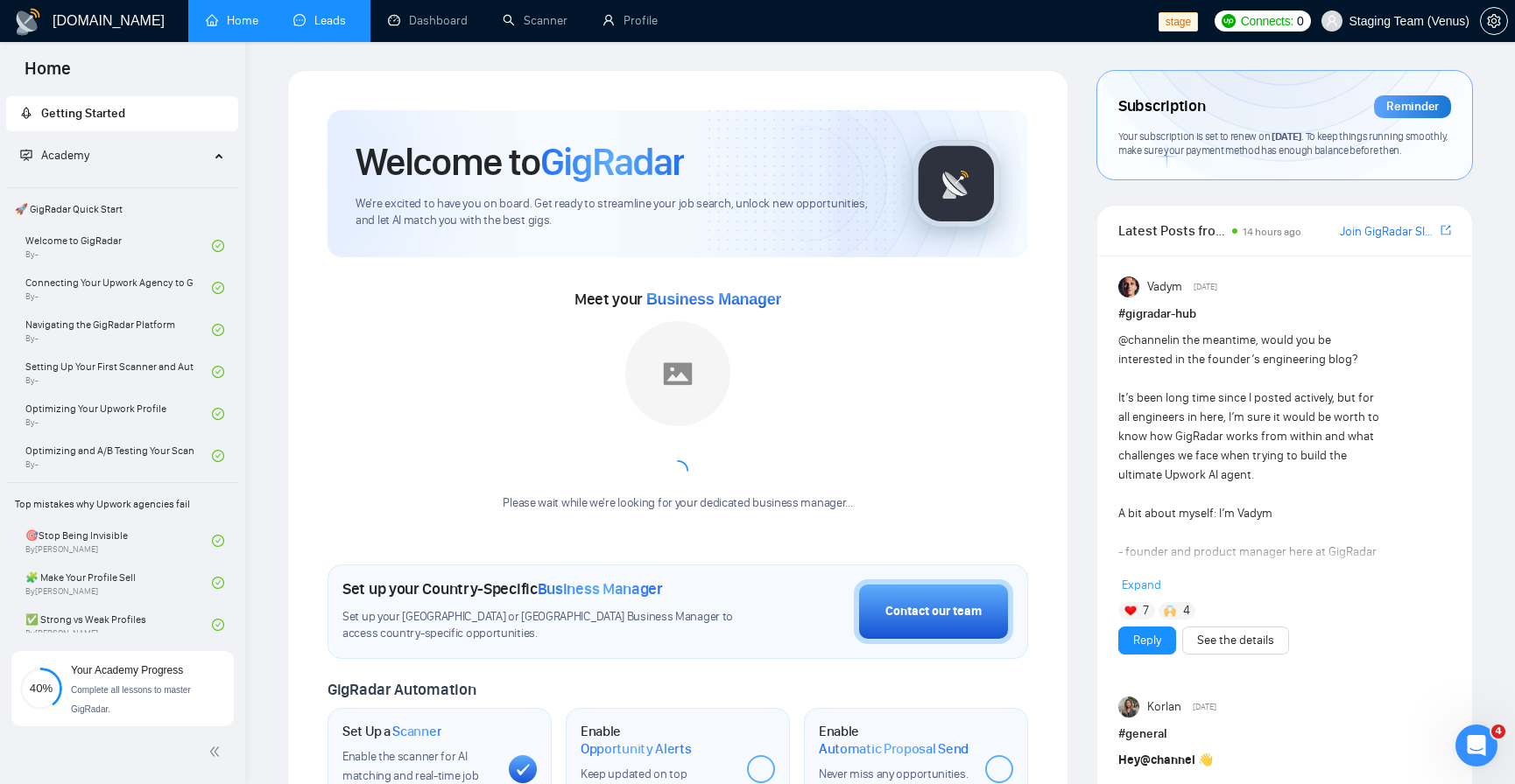
click at [344, 17] on link "Leads" at bounding box center [323, 21] width 60 height 15
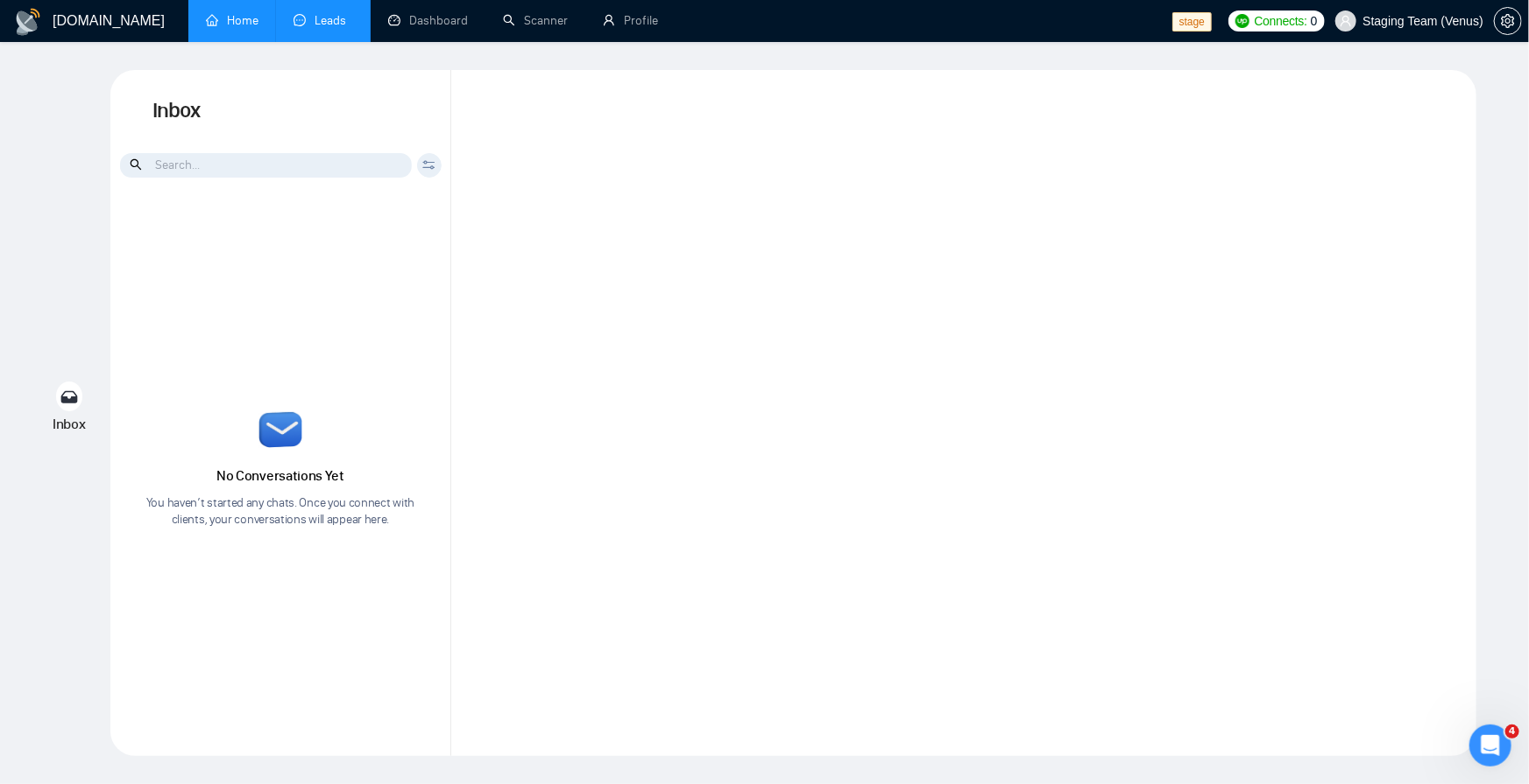
click at [236, 28] on link "Home" at bounding box center [231, 21] width 52 height 15
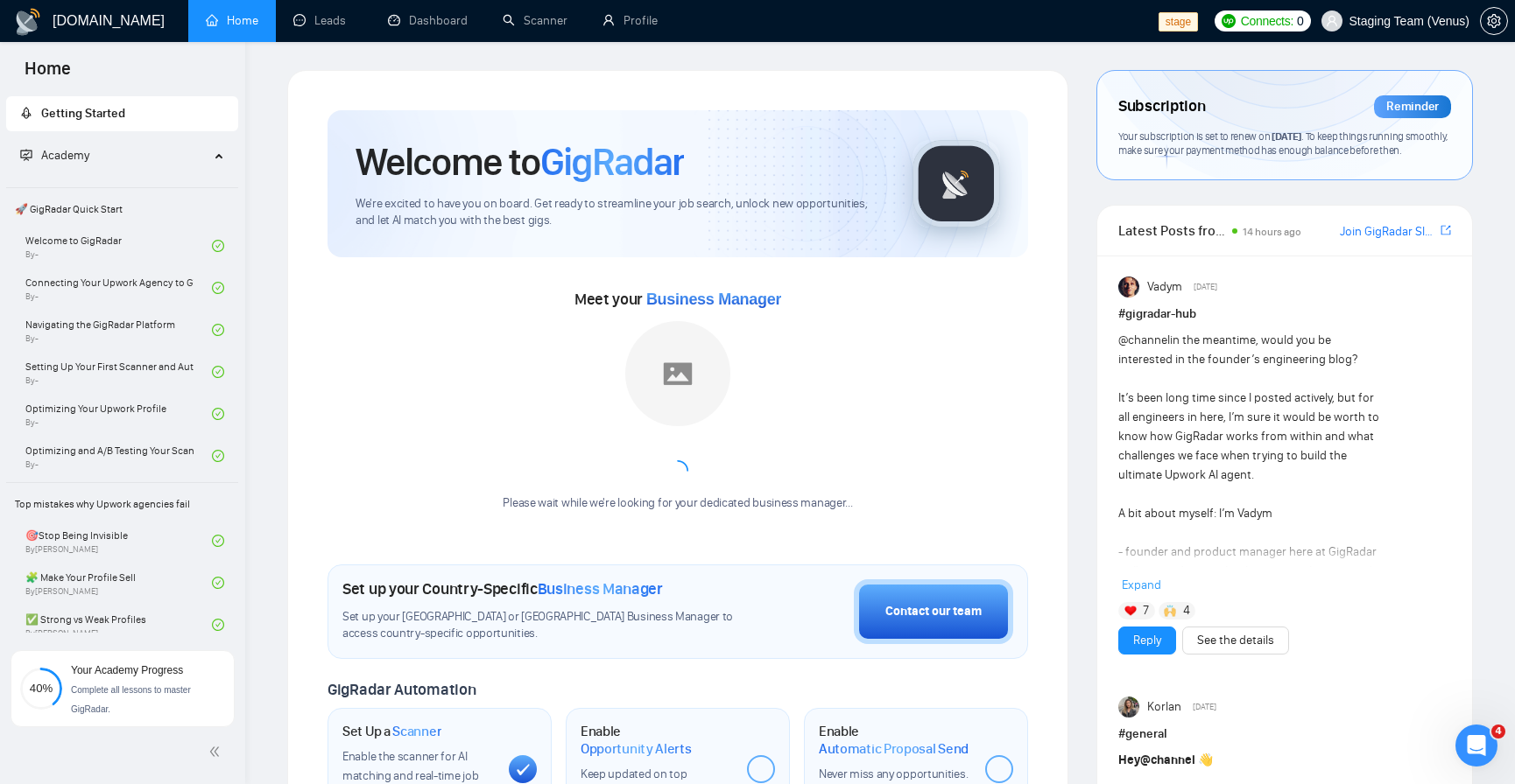
click at [229, 15] on link "Home" at bounding box center [231, 21] width 52 height 15
click at [330, 15] on link "Leads" at bounding box center [323, 21] width 60 height 15
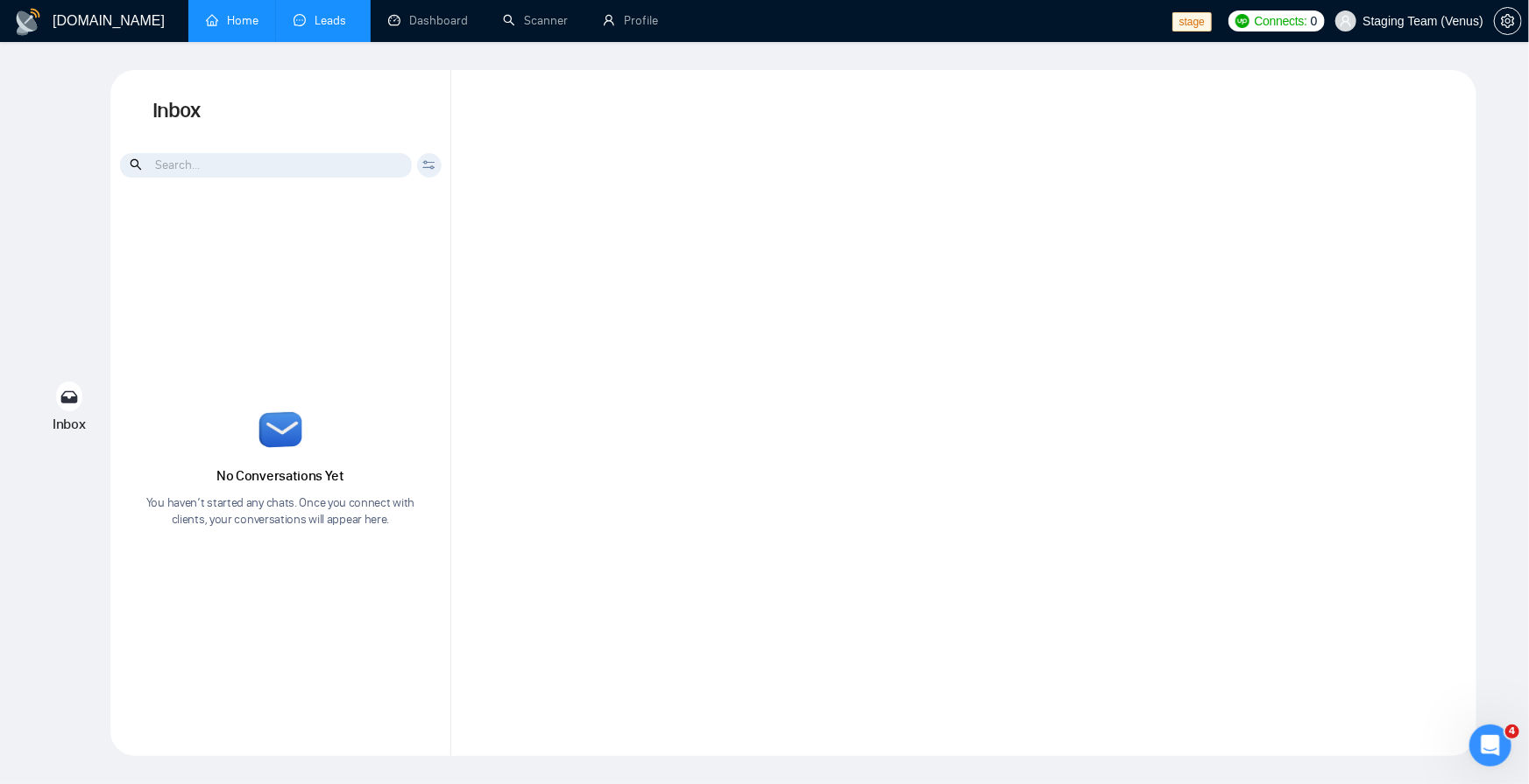
click at [249, 13] on link "Home" at bounding box center [231, 21] width 52 height 15
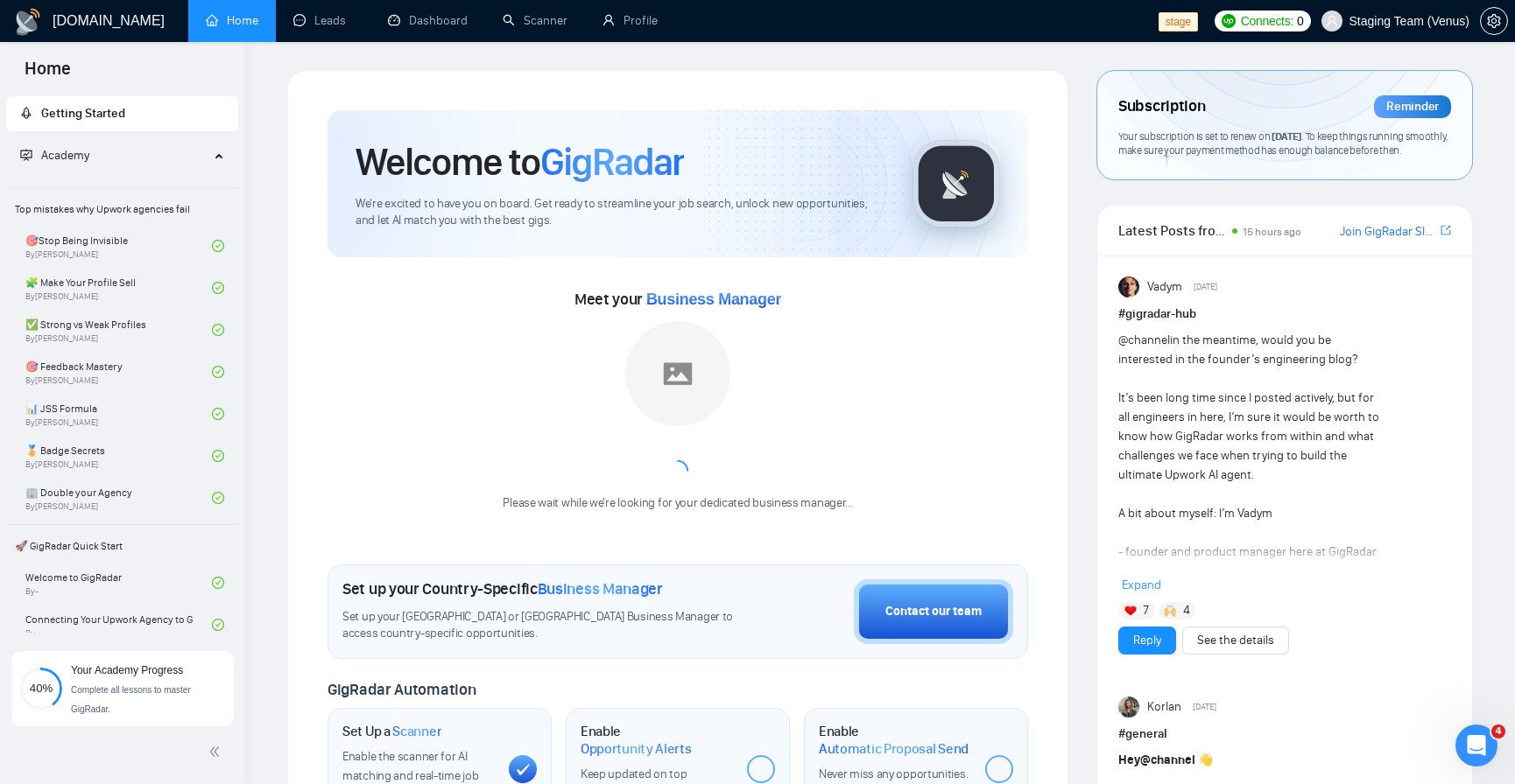
click at [1335, 111] on div "Subscription Reminder" at bounding box center [1285, 107] width 333 height 29
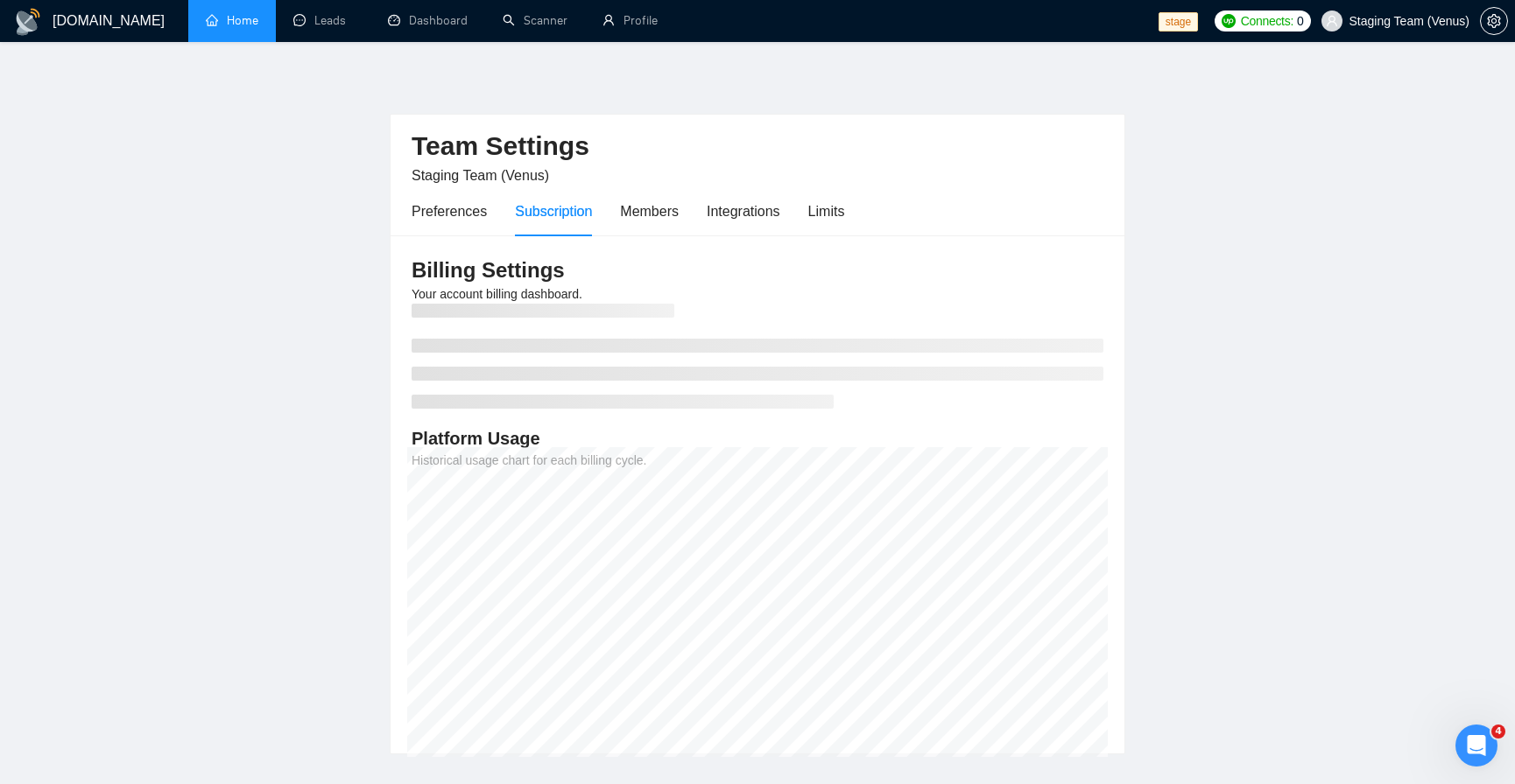
click at [230, 28] on link "Home" at bounding box center [231, 21] width 52 height 15
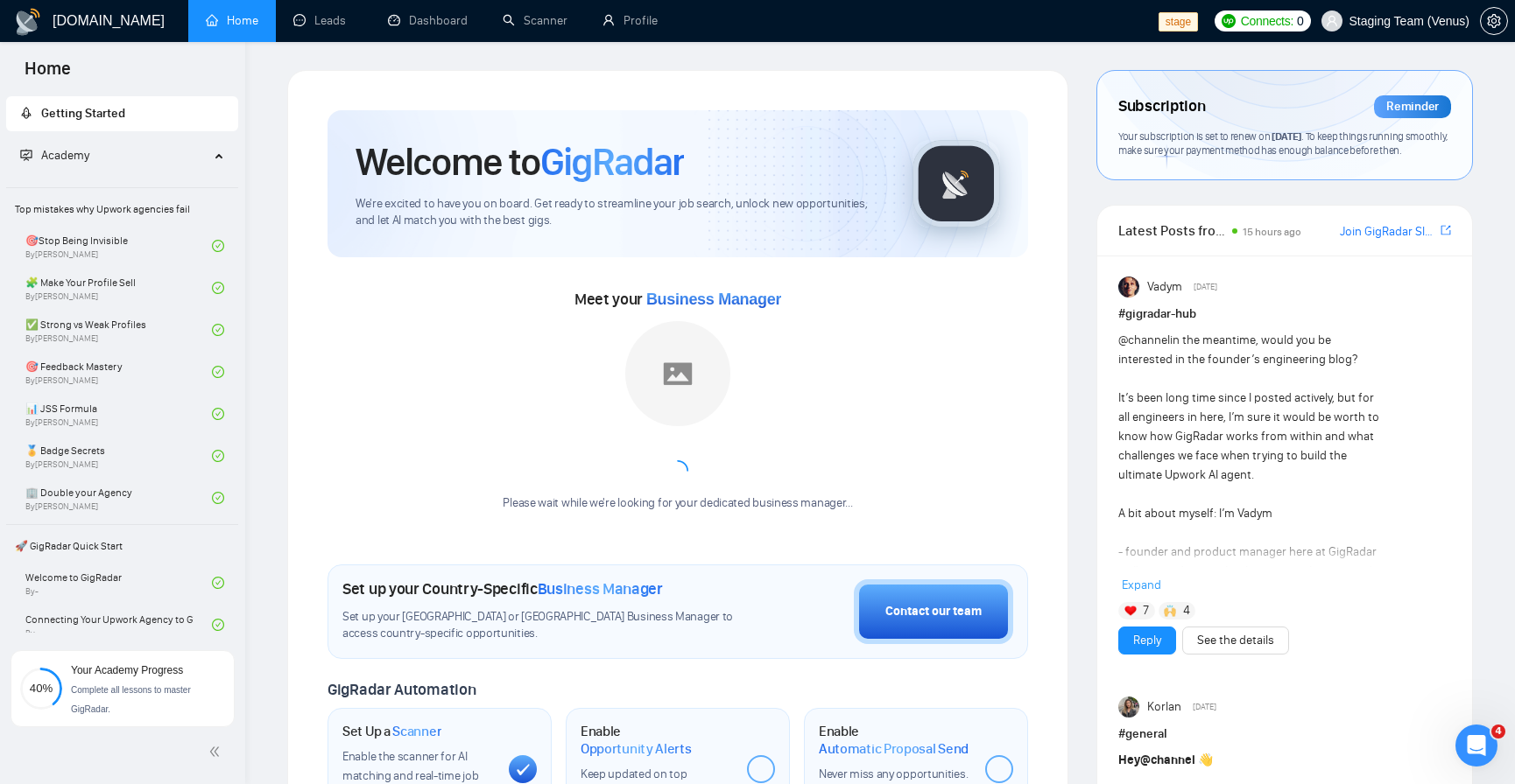
click at [704, 24] on ul "Home Leads Dashboard Scanner Profile" at bounding box center [670, 21] width 976 height 42
click at [537, 28] on link "Scanner" at bounding box center [535, 21] width 65 height 15
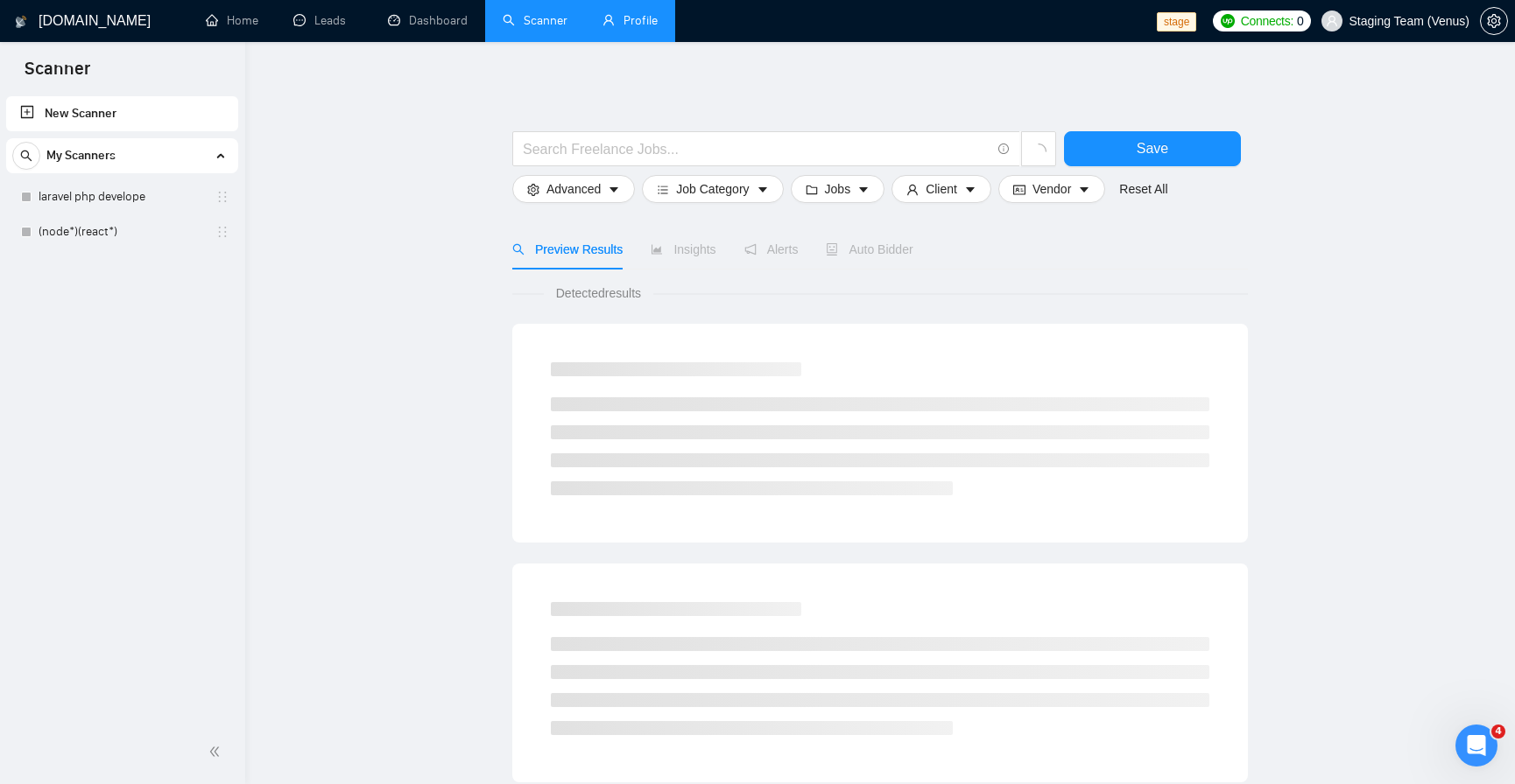
click at [602, 28] on link "Profile" at bounding box center [630, 21] width 55 height 15
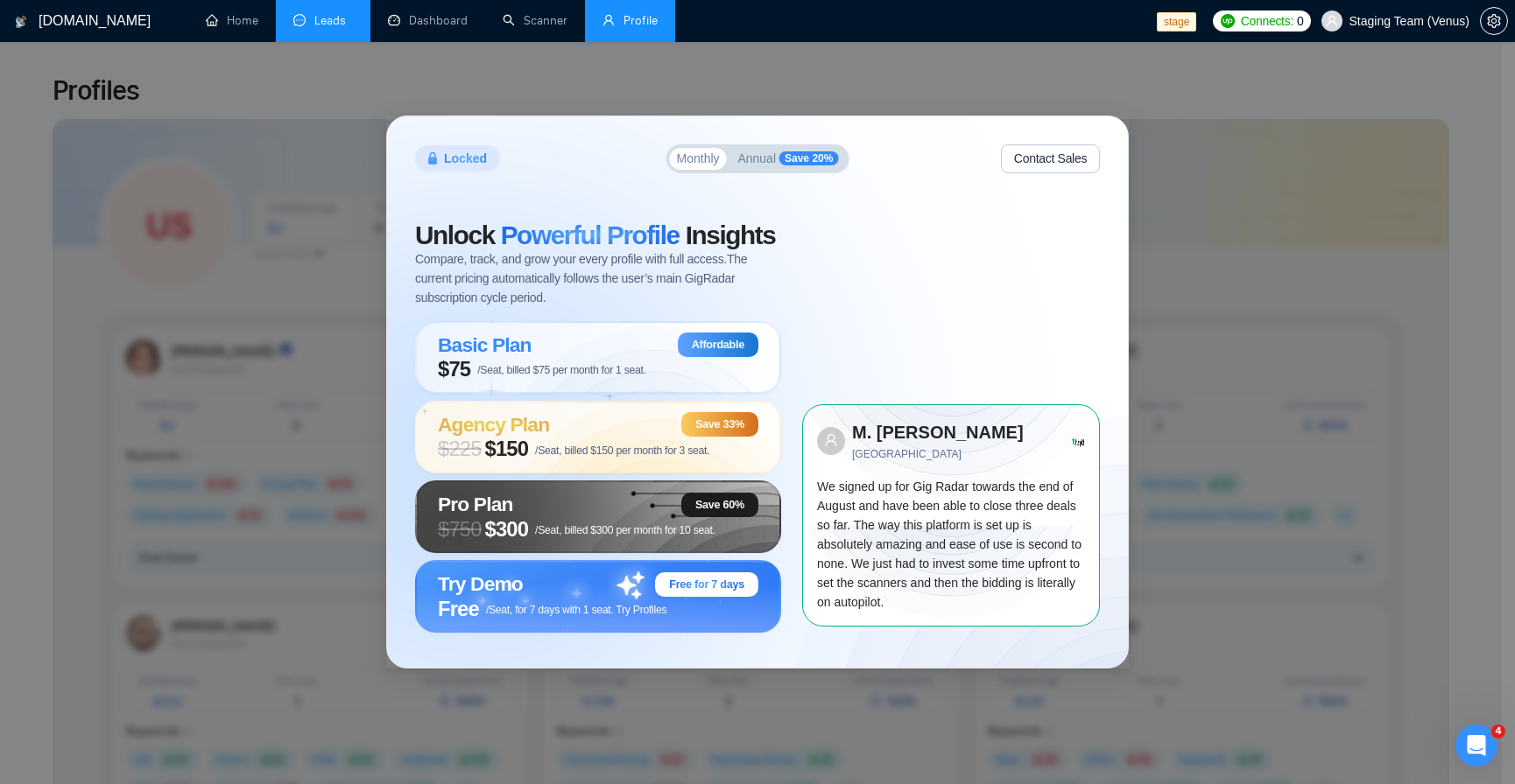
click at [325, 26] on link "Leads" at bounding box center [323, 21] width 60 height 15
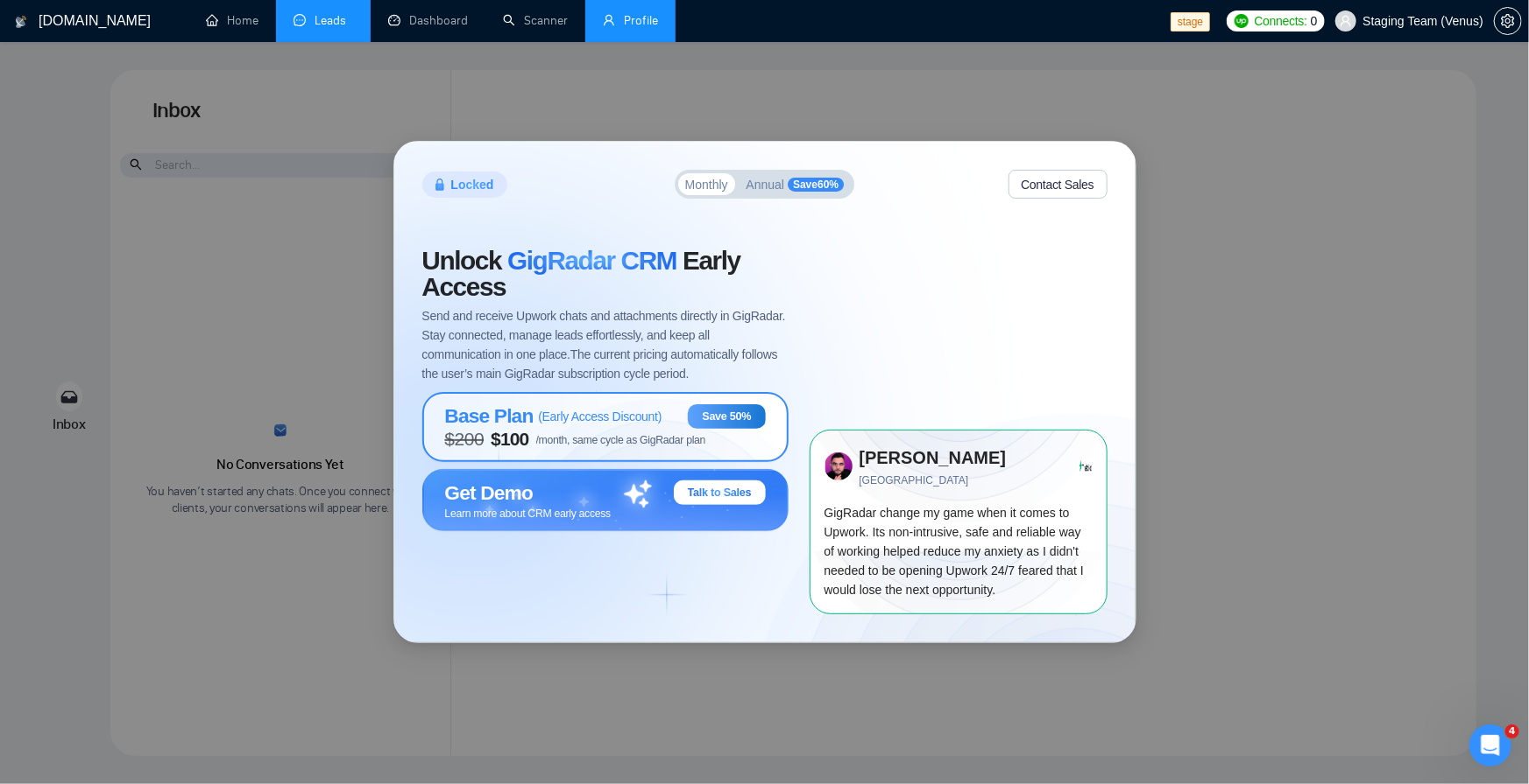
click at [601, 429] on span "$ 200 $ 100 /month, same cycle as GigRadar plan" at bounding box center [575, 440] width 261 height 21
click at [667, 452] on div "Base Plan ( Early Access Discount ) Save 50% $ 200 $ 100 /month, same cycle as …" at bounding box center [605, 426] width 367 height 69
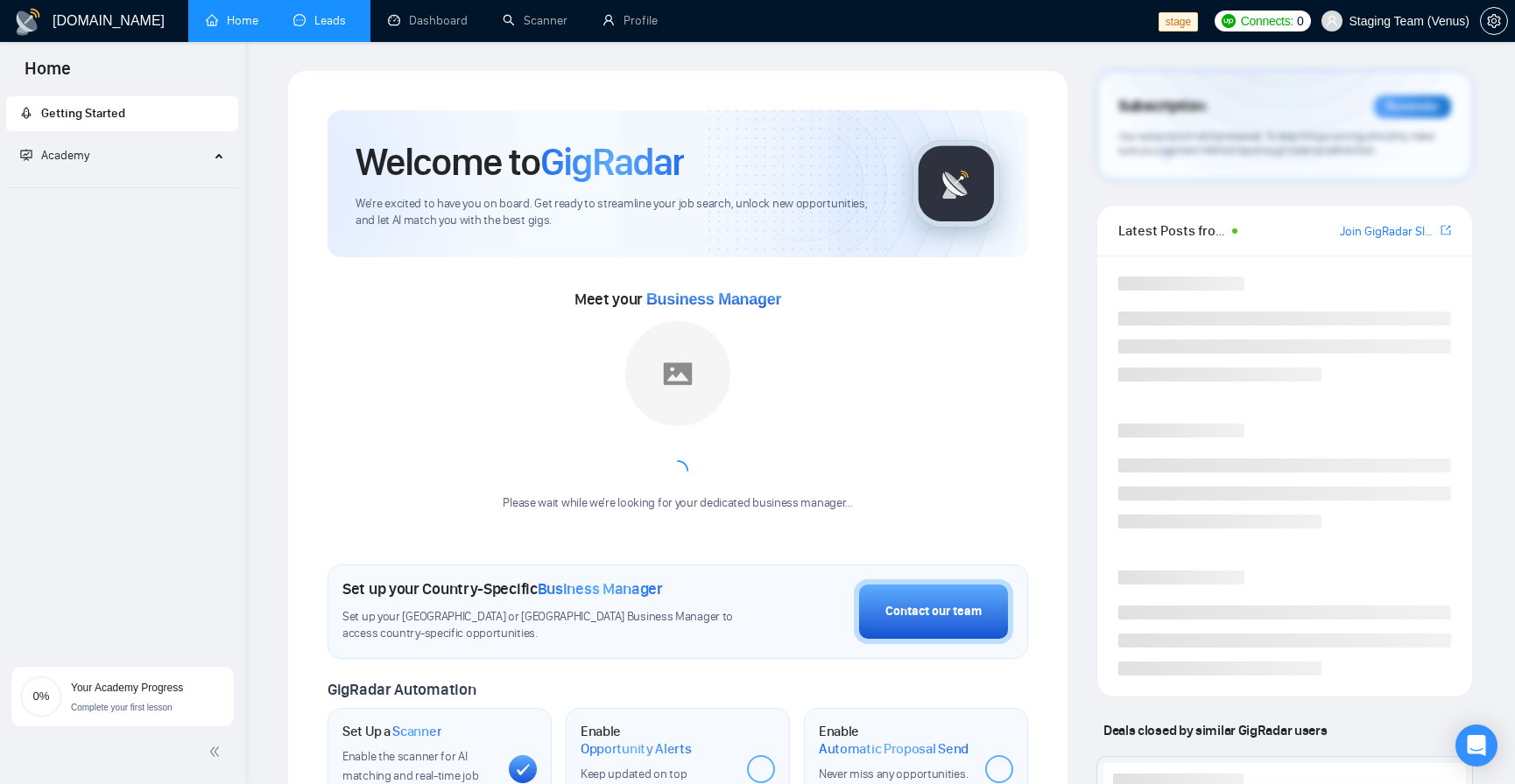
click at [330, 28] on link "Leads" at bounding box center [323, 21] width 60 height 15
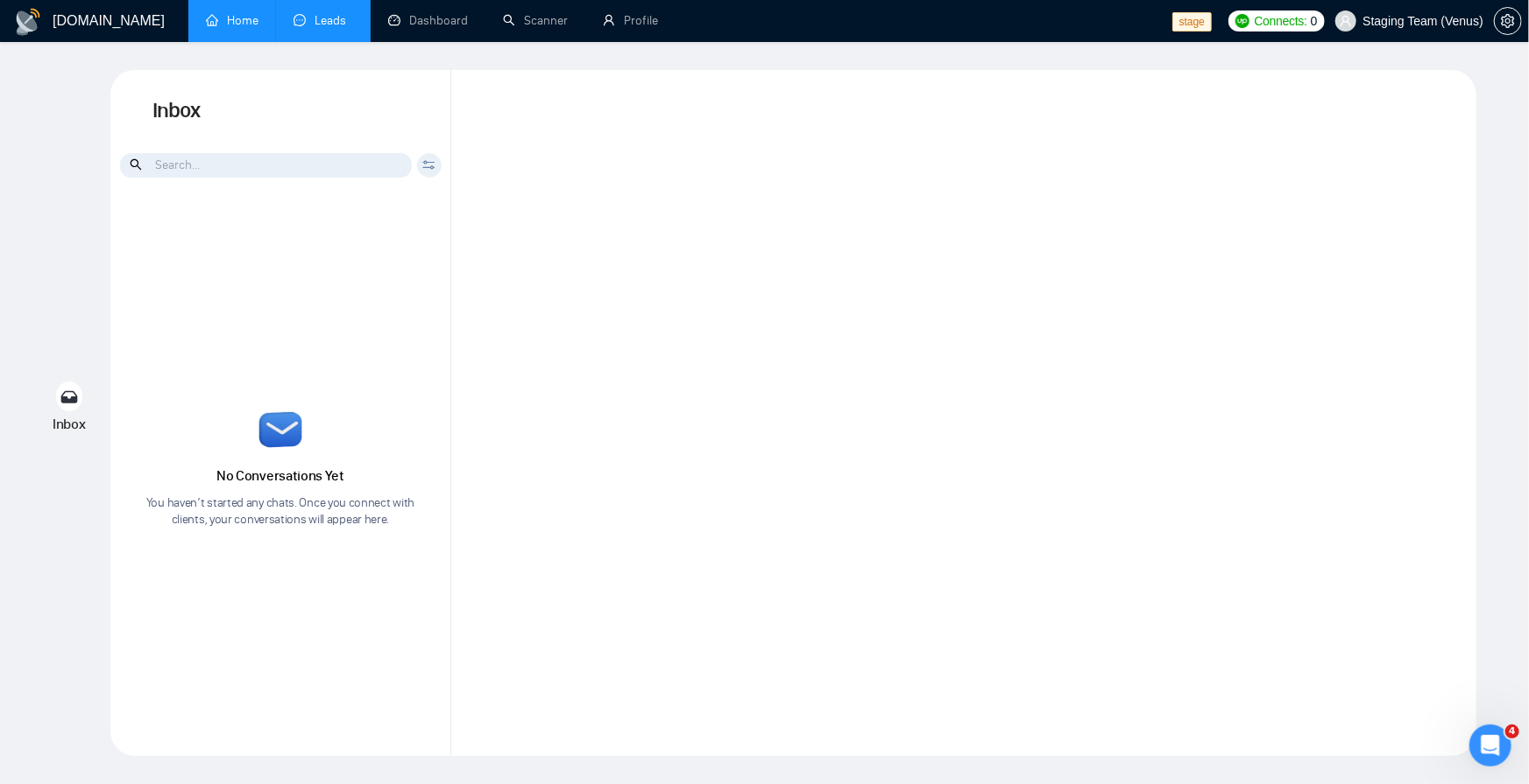
click at [232, 17] on link "Home" at bounding box center [231, 21] width 52 height 15
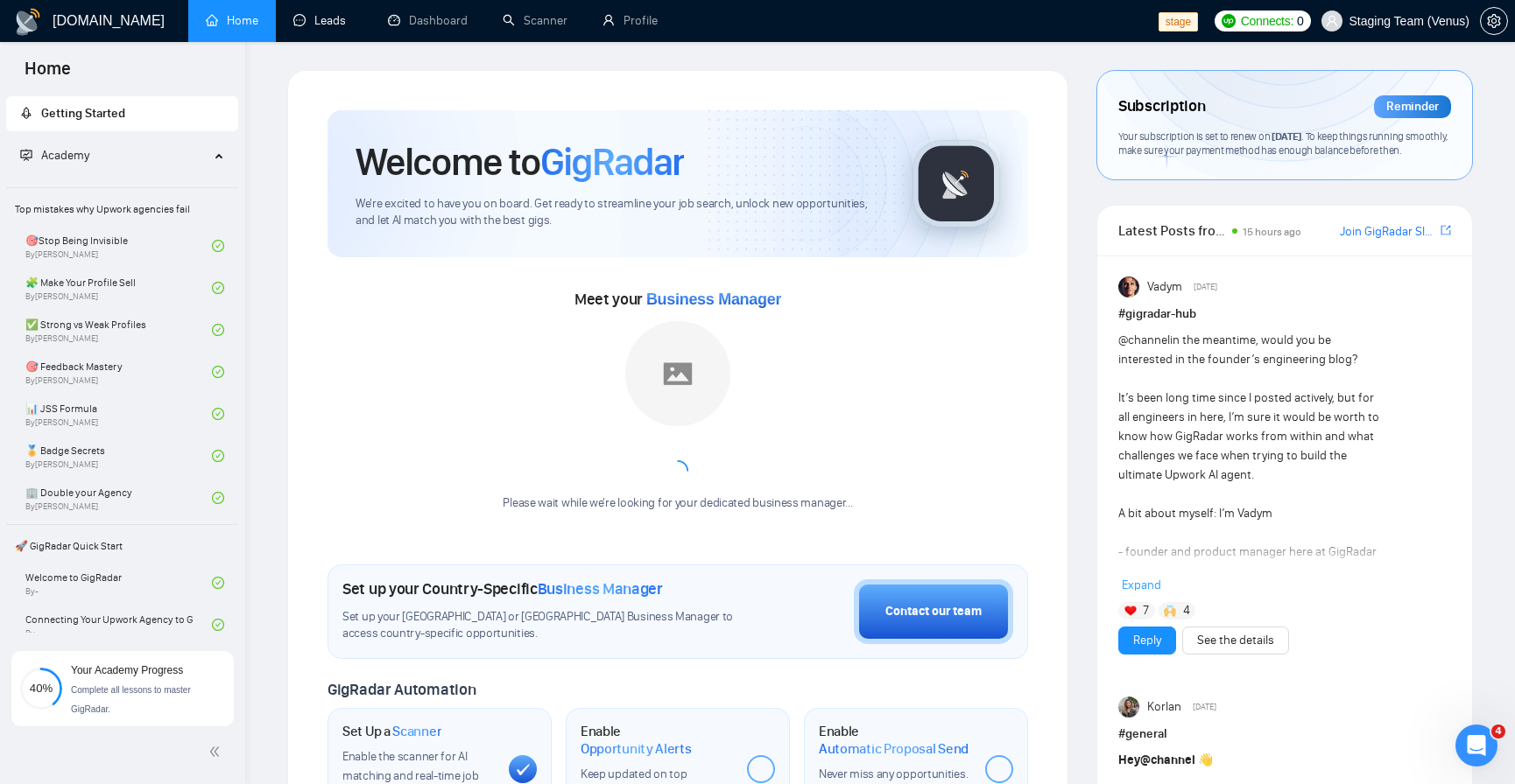
click at [324, 21] on link "Leads" at bounding box center [323, 21] width 60 height 15
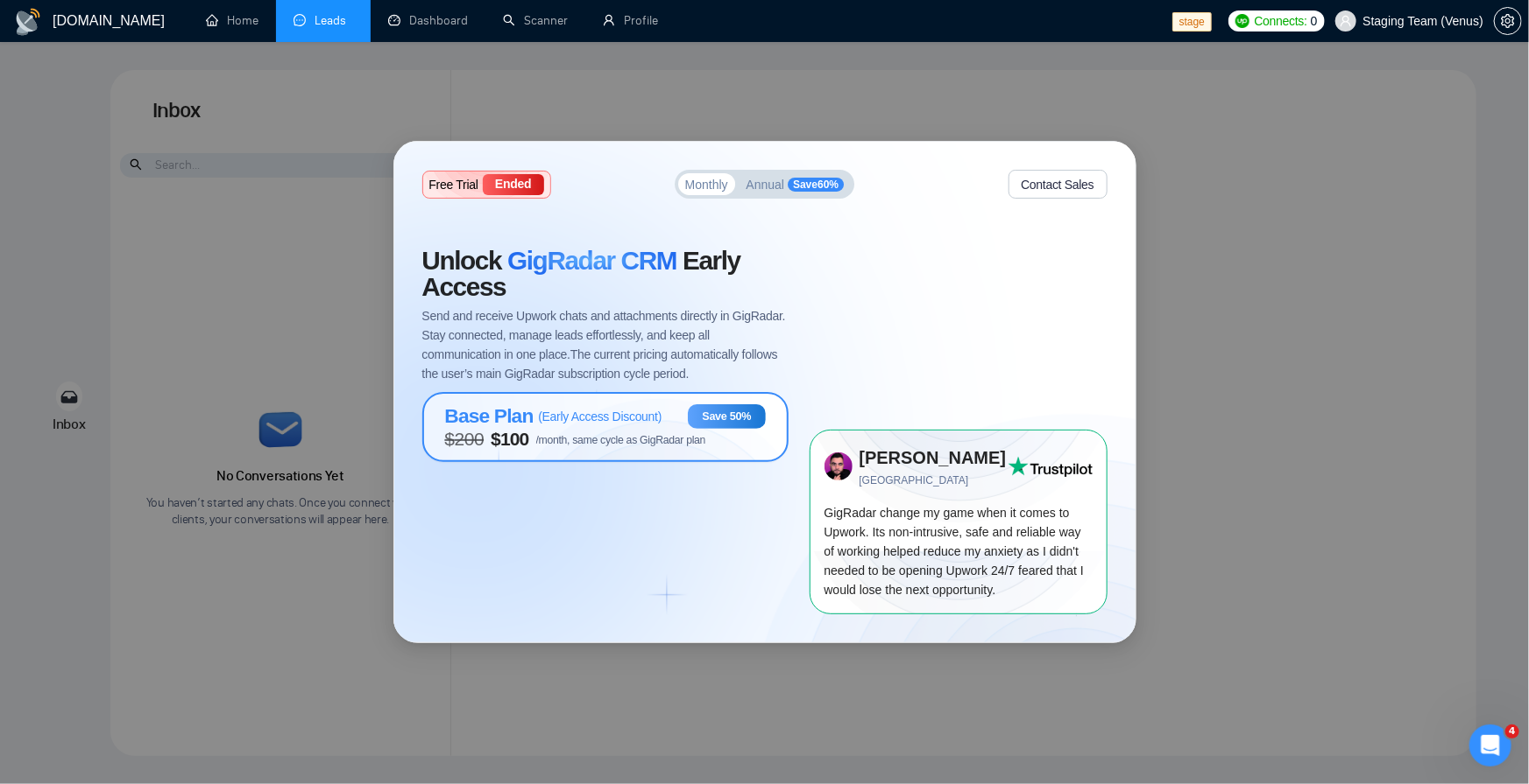
click at [525, 421] on span "Base Plan" at bounding box center [488, 416] width 89 height 24
click at [668, 454] on div "Base Plan ( Early Access Discount ) Save 50% $ 200 $ 100 /month, same cycle as …" at bounding box center [605, 426] width 367 height 69
click at [776, 193] on button "Annual Save 60 %" at bounding box center [796, 184] width 112 height 22
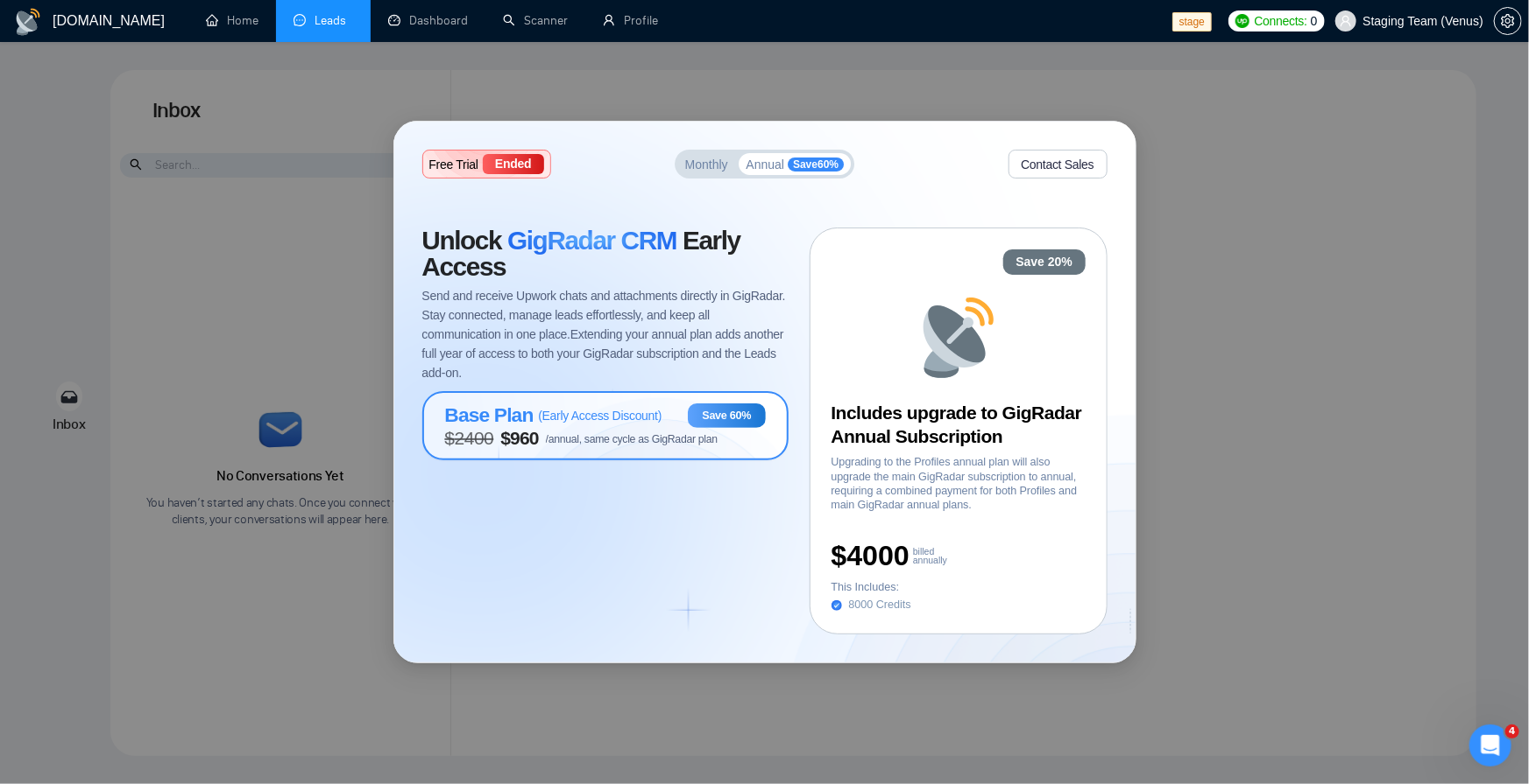
click at [652, 438] on span "/annual, same cycle as GigRadar plan" at bounding box center [631, 439] width 171 height 12
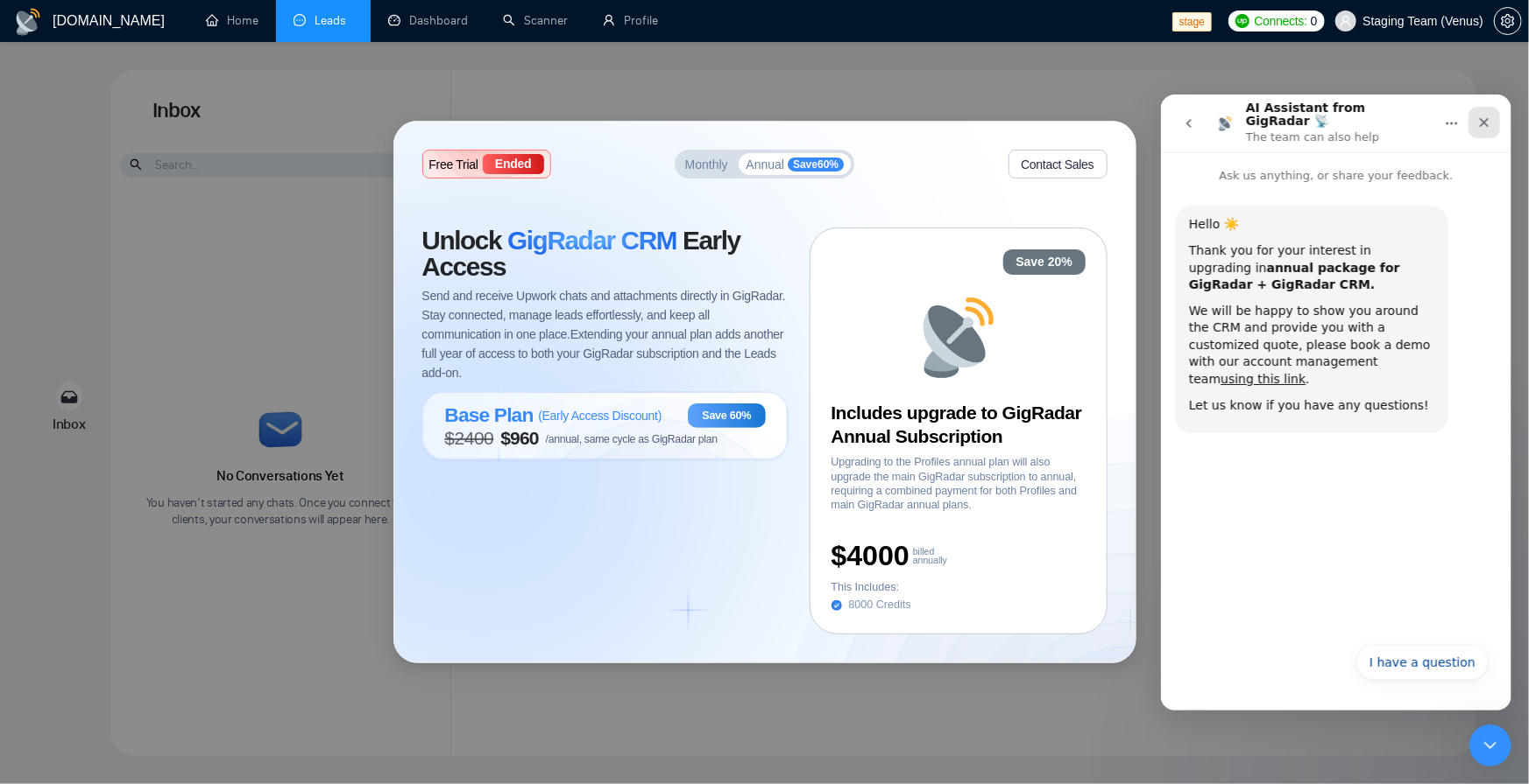
click at [1479, 121] on icon "Close" at bounding box center [1482, 122] width 14 height 14
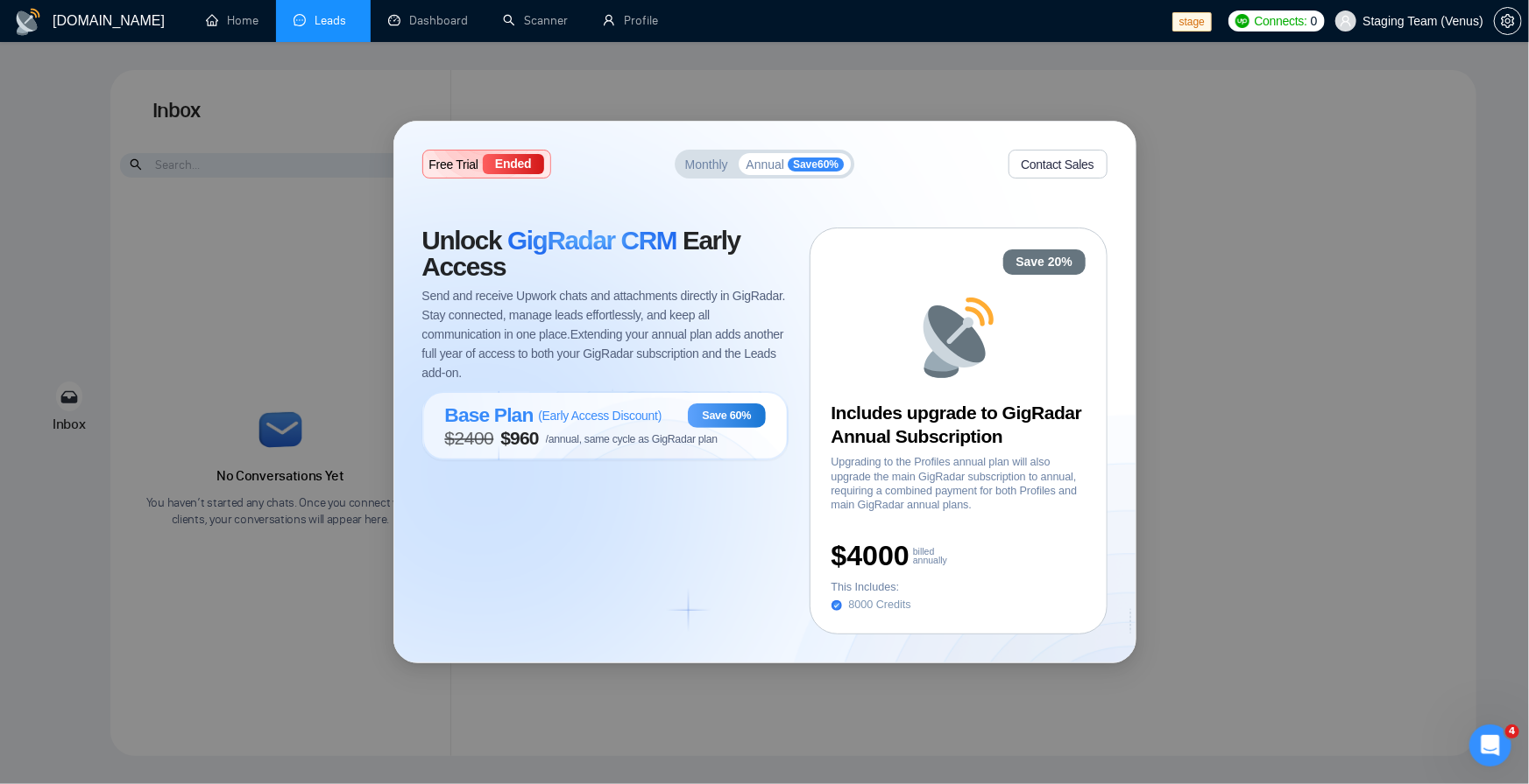
click at [1198, 433] on div "Free Trial Ended Monthly Annual Save 60 % Contact Sales Unlock GigRadar CRM Ear…" at bounding box center [764, 392] width 1529 height 784
click at [983, 116] on div "Free Trial Ended Monthly Annual Save 60 % Contact Sales Unlock GigRadar CRM Ear…" at bounding box center [764, 392] width 1529 height 784
click at [1221, 186] on div "Free Trial Ended Monthly Annual Save 60 % Contact Sales Unlock GigRadar CRM Ear…" at bounding box center [764, 392] width 1529 height 784
click at [218, 28] on link "Home" at bounding box center [231, 21] width 52 height 15
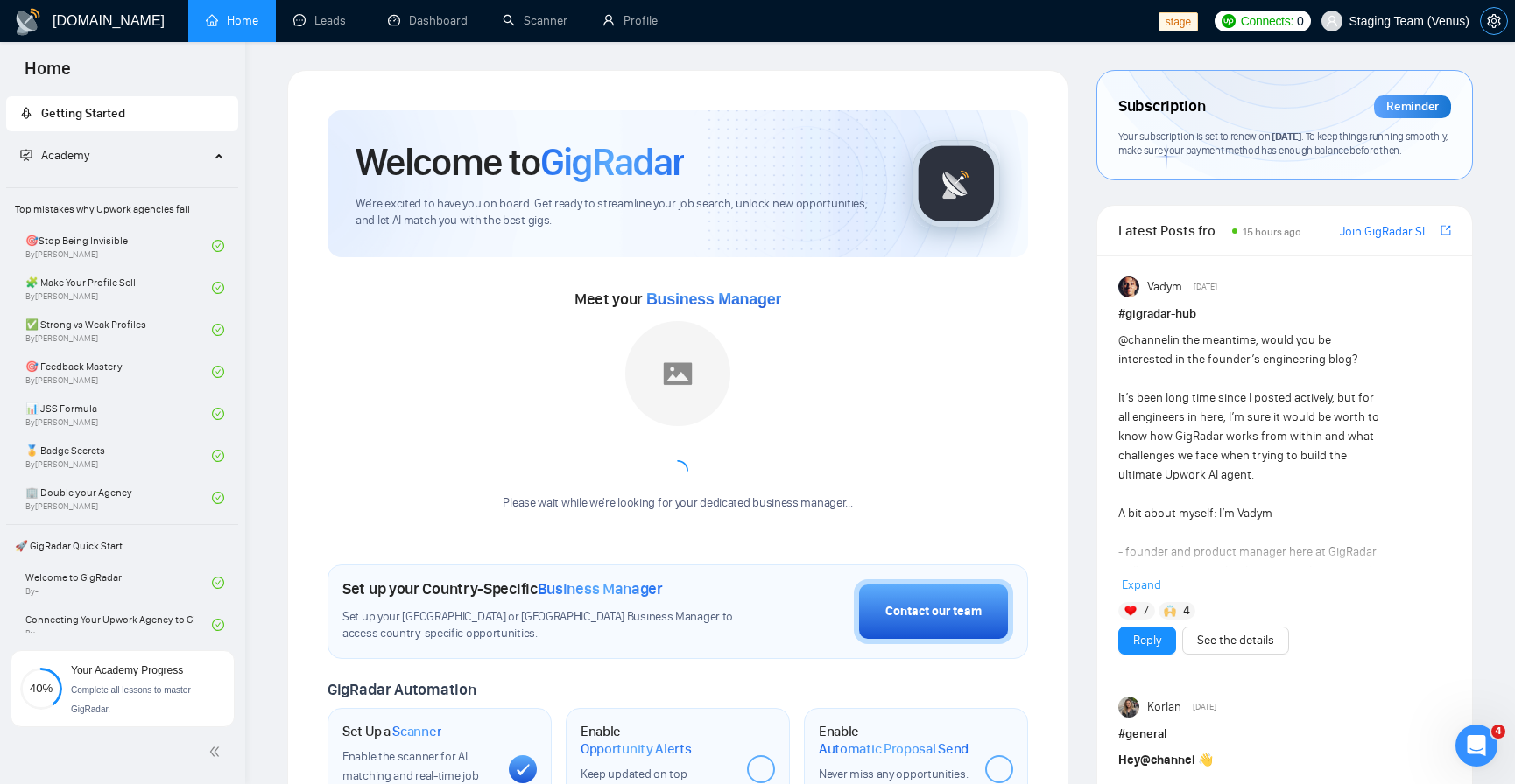
click at [1489, 17] on icon "setting" at bounding box center [1493, 21] width 14 height 14
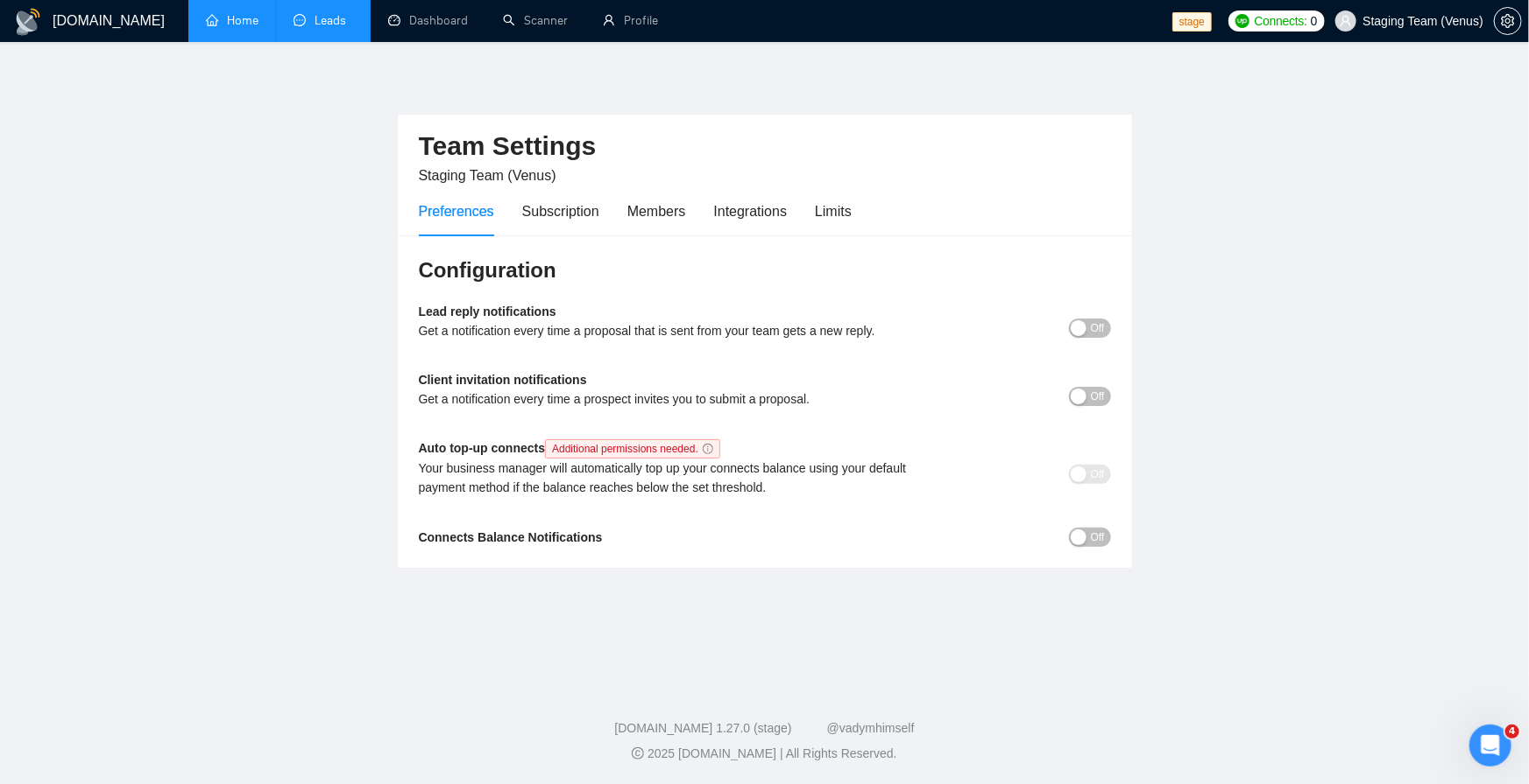
click at [320, 16] on link "Leads" at bounding box center [323, 21] width 60 height 15
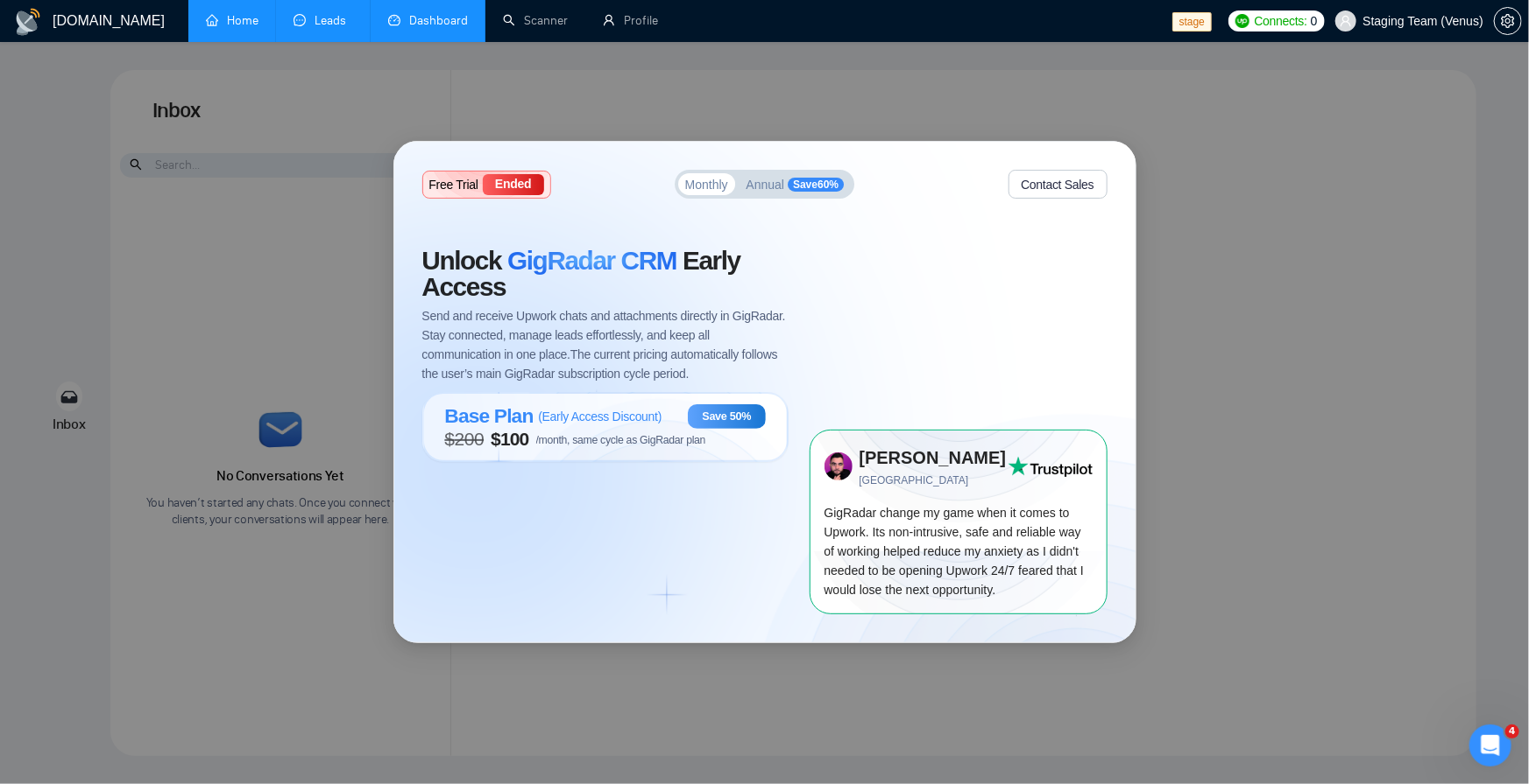
click at [438, 21] on link "Dashboard" at bounding box center [428, 21] width 80 height 15
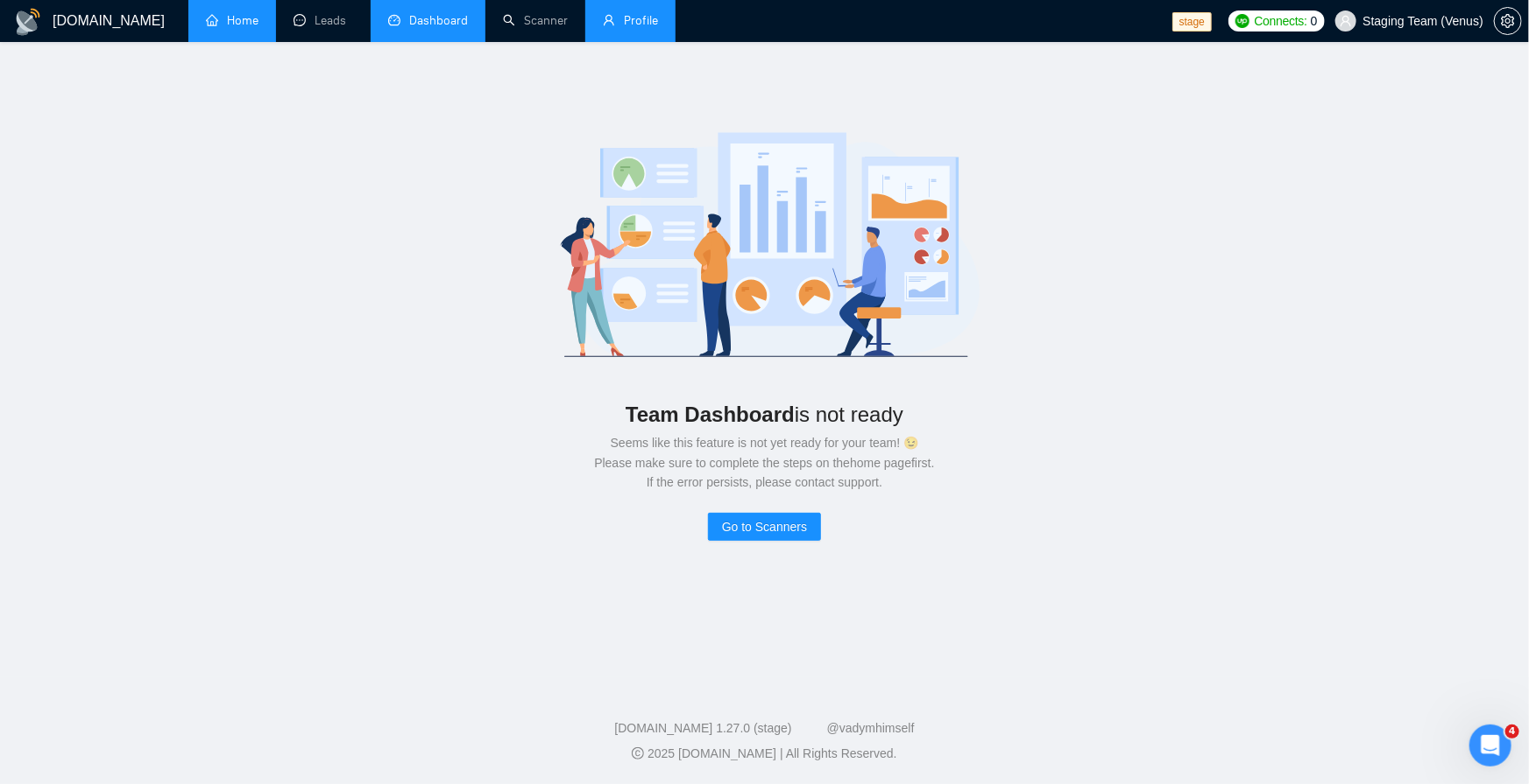
click at [608, 18] on link "Profile" at bounding box center [630, 21] width 55 height 15
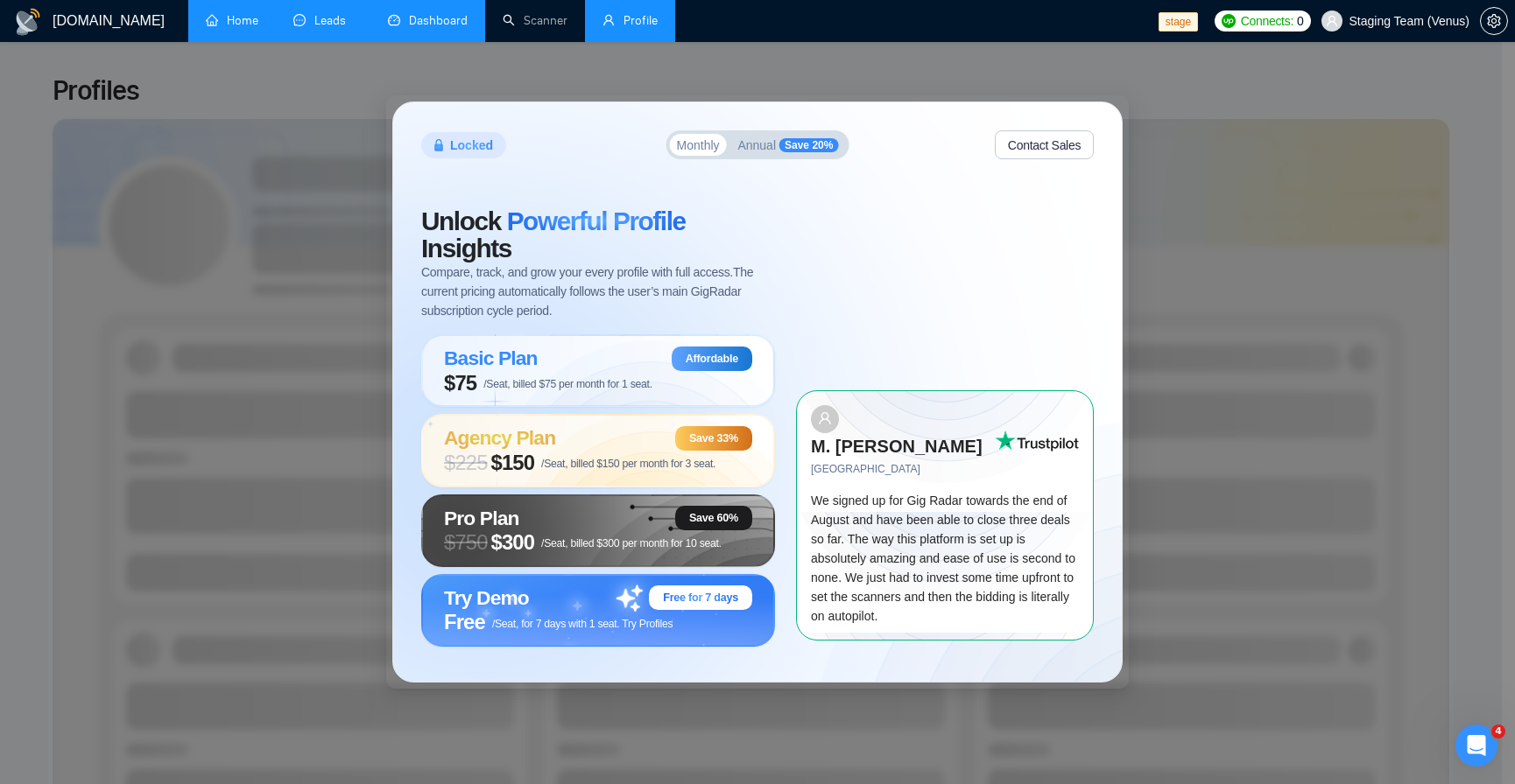
click at [319, 27] on link "Leads" at bounding box center [323, 21] width 60 height 15
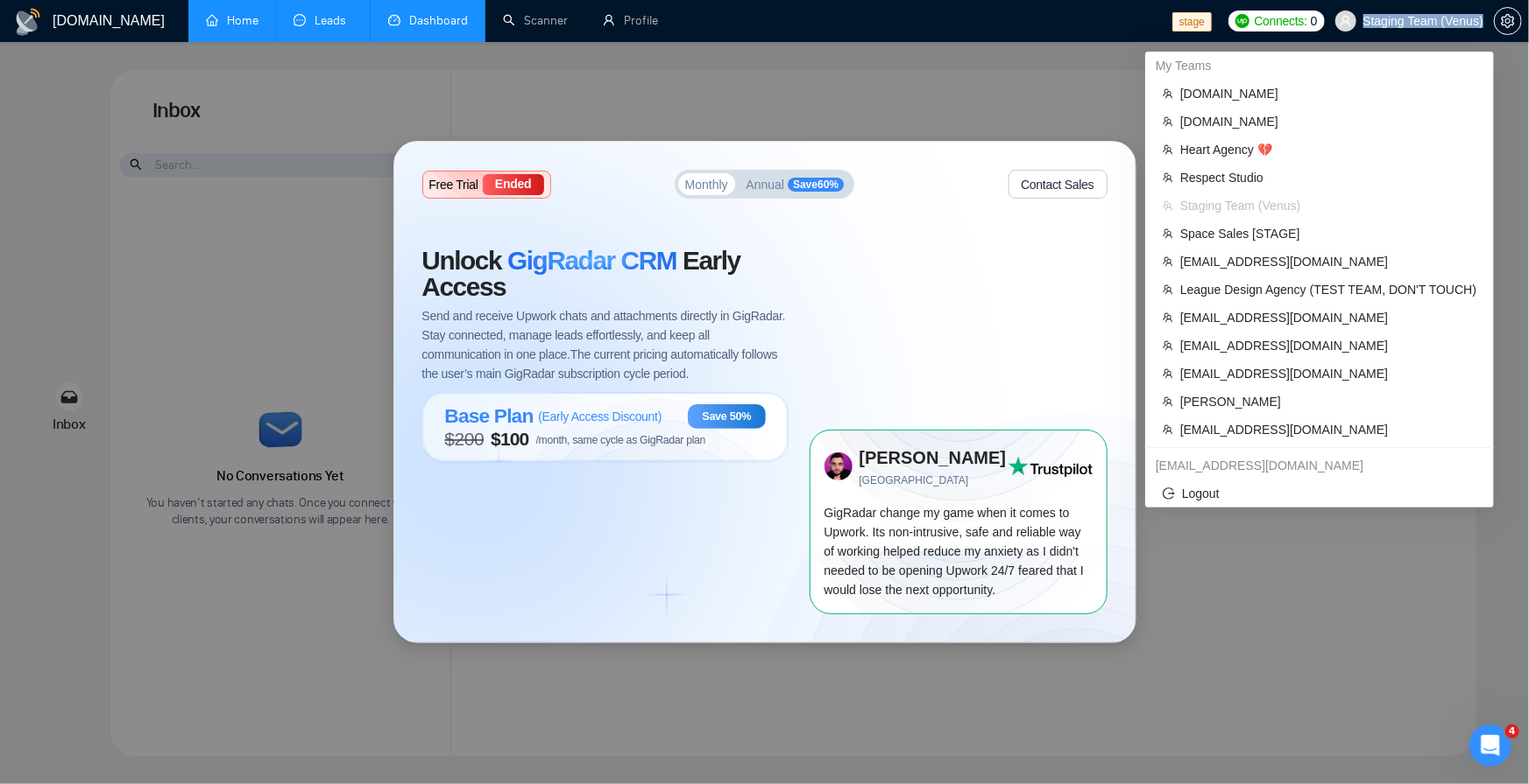
click at [1482, 26] on span "Staging Team (Venus)" at bounding box center [1409, 21] width 169 height 56
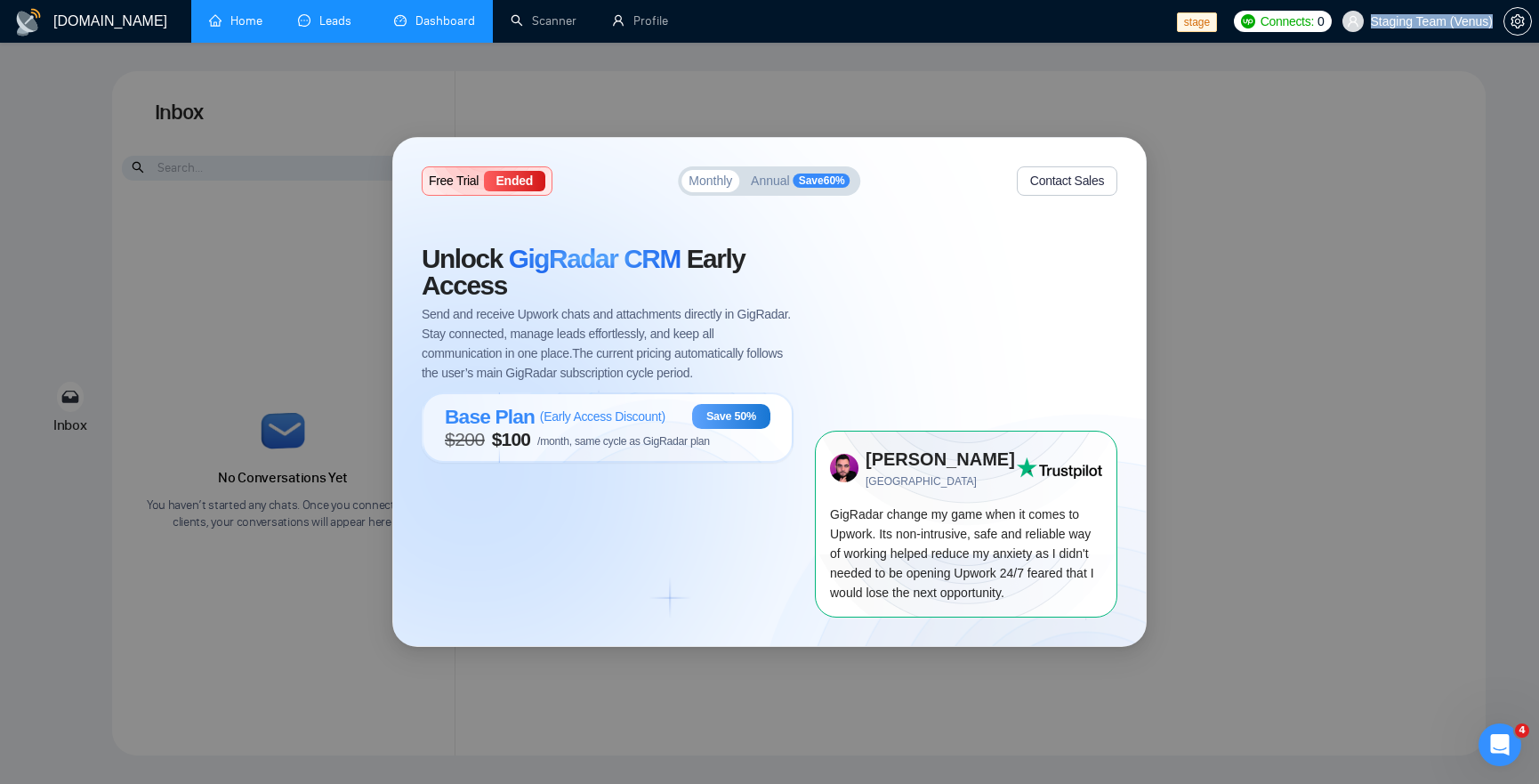
copy span "Staging Team (Venus)"
click at [521, 26] on link "Scanner" at bounding box center [543, 21] width 66 height 15
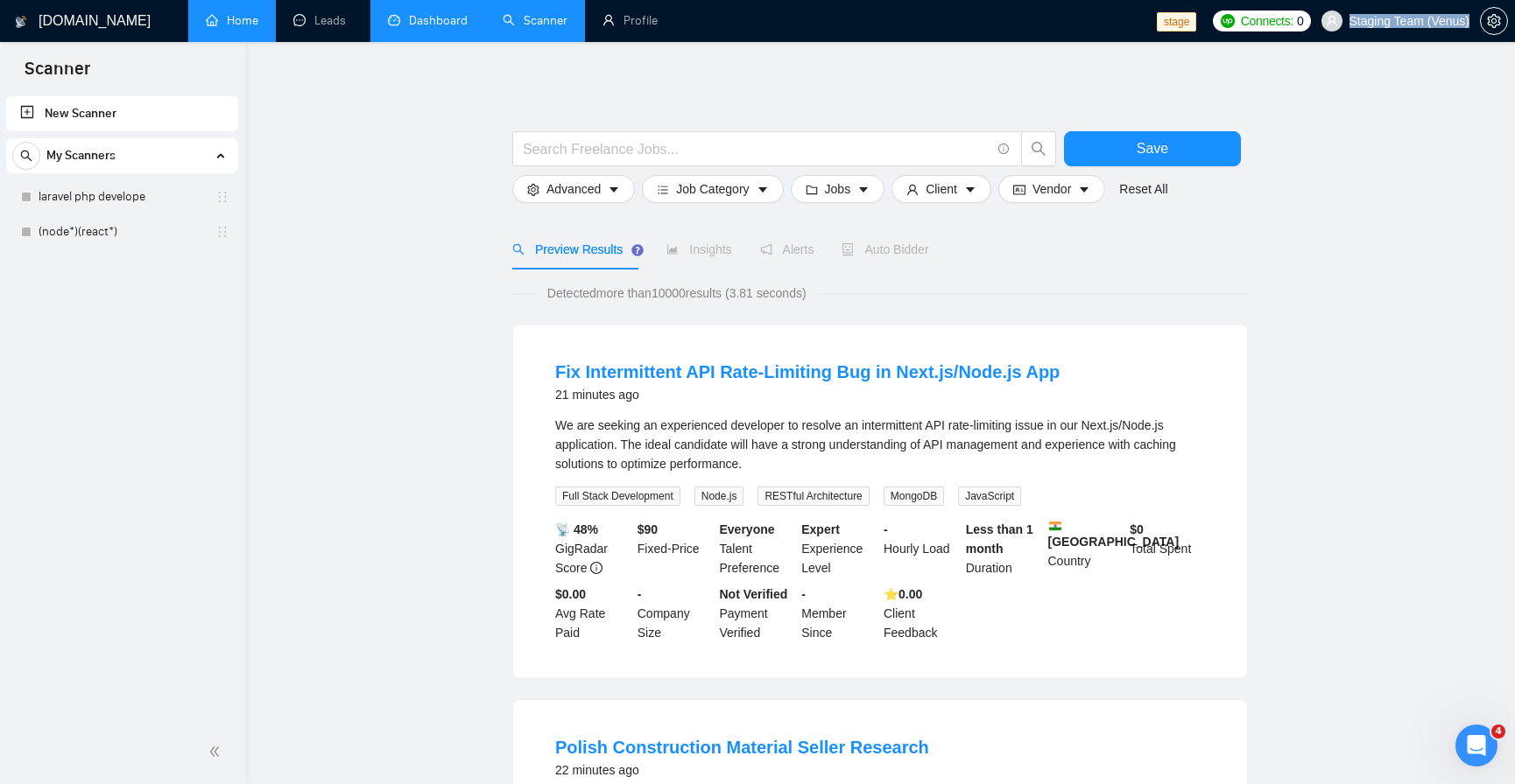
click at [244, 20] on link "Home" at bounding box center [231, 21] width 52 height 15
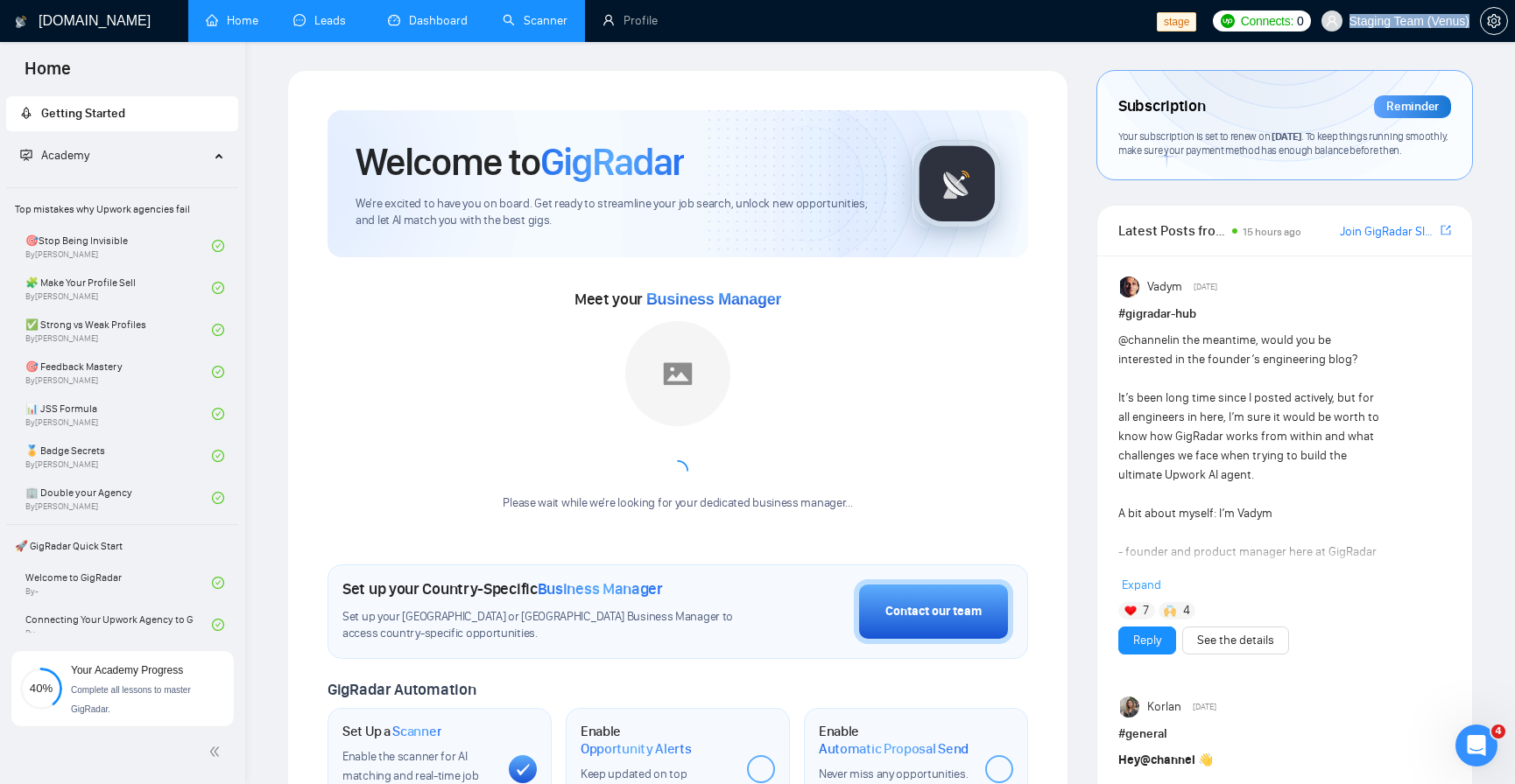
click at [327, 21] on link "Leads" at bounding box center [323, 21] width 60 height 15
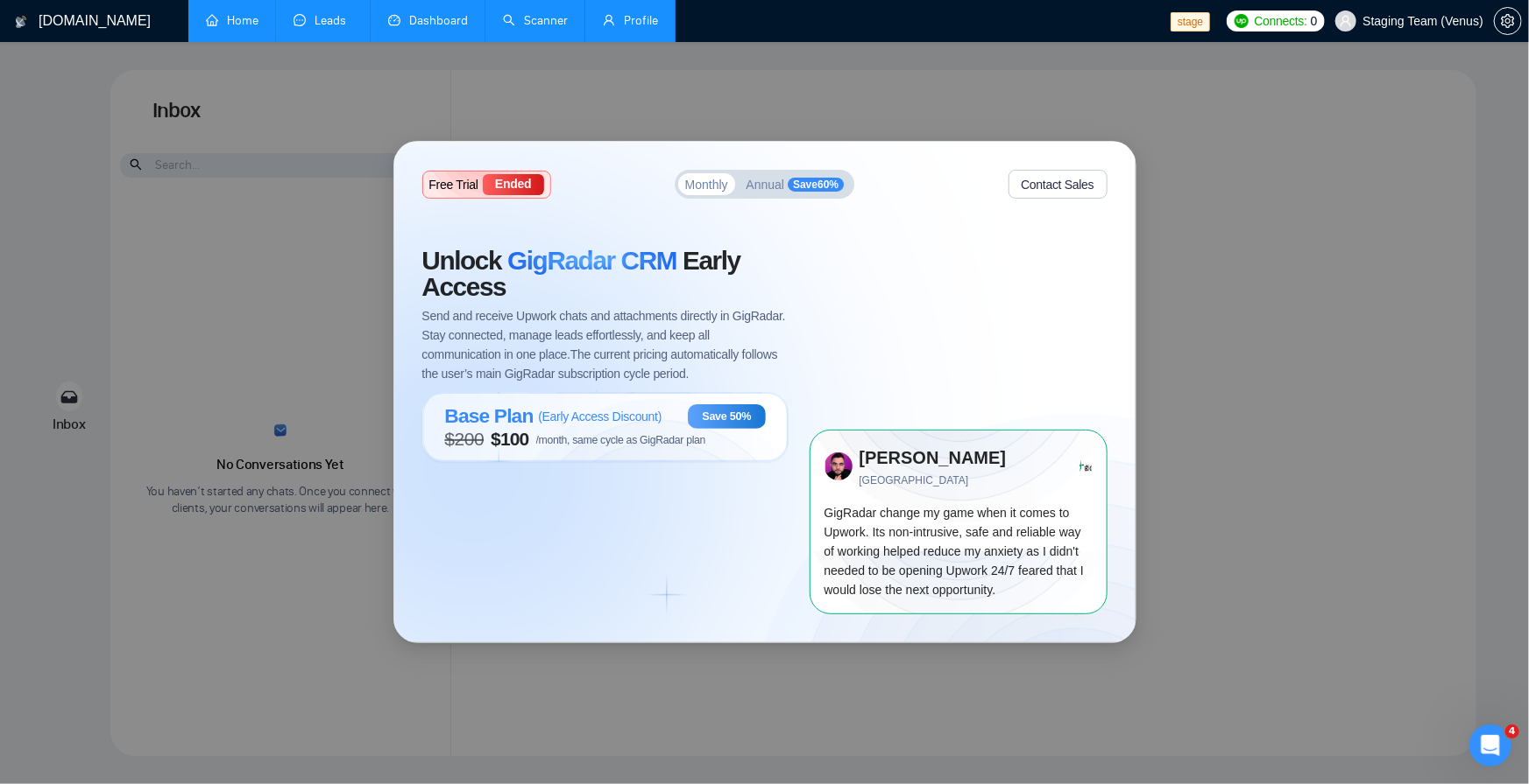
click at [616, 40] on li "Profile" at bounding box center [630, 21] width 90 height 42
click at [637, 19] on link "Profile" at bounding box center [630, 21] width 55 height 15
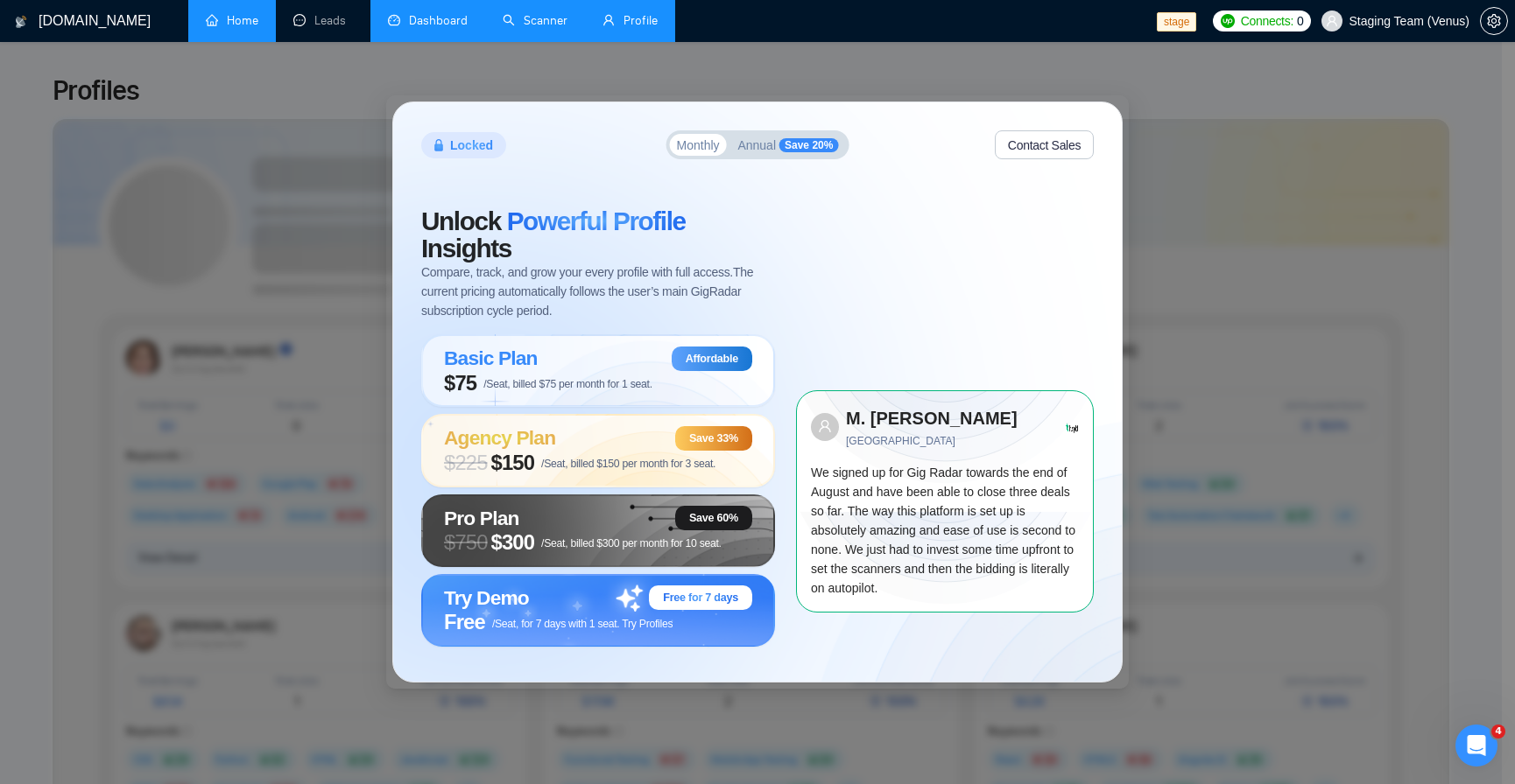
click at [226, 28] on link "Home" at bounding box center [231, 21] width 52 height 15
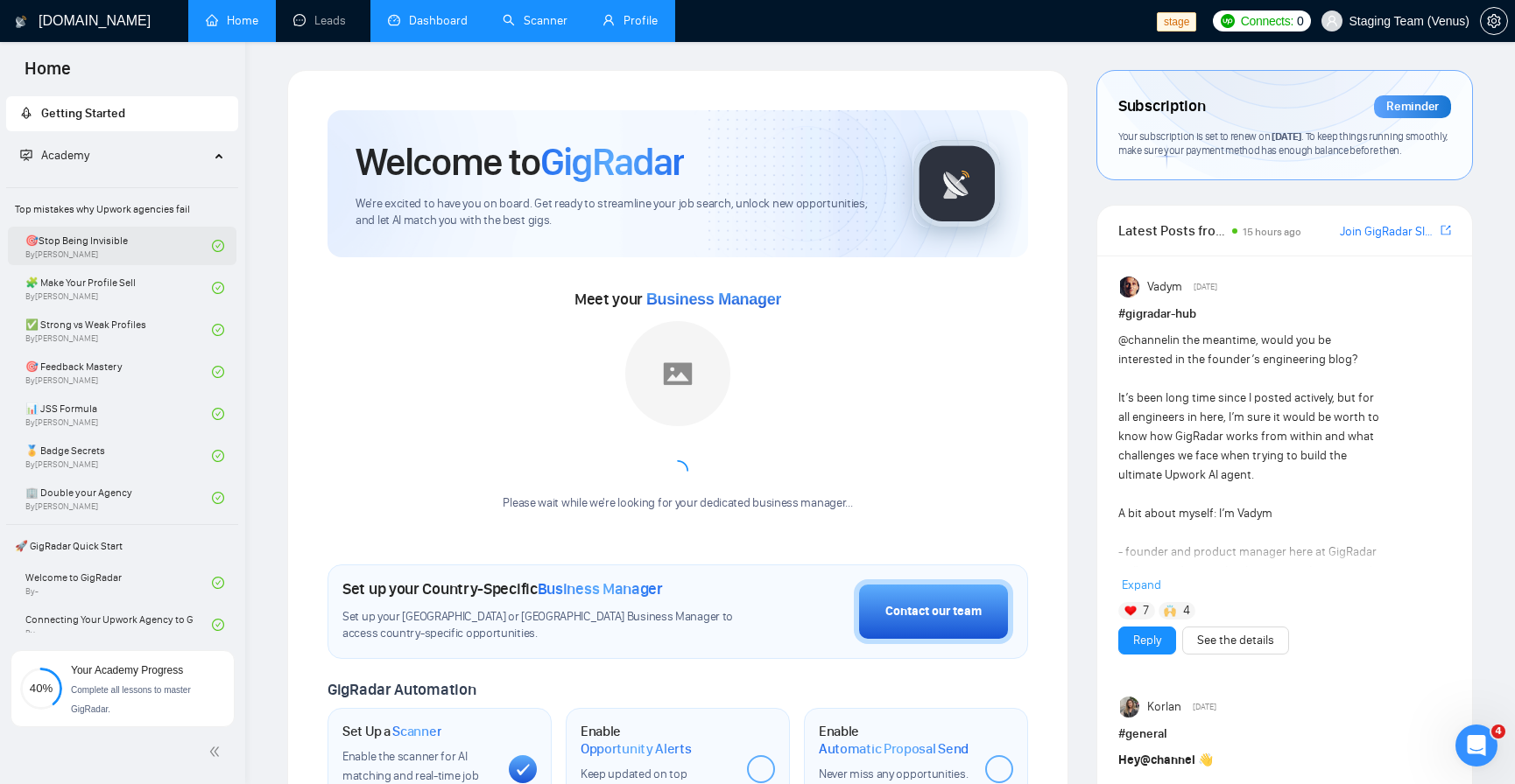
click at [125, 230] on link "🎯Stop Being Invisible By Vlad Sharahov" at bounding box center [119, 245] width 187 height 38
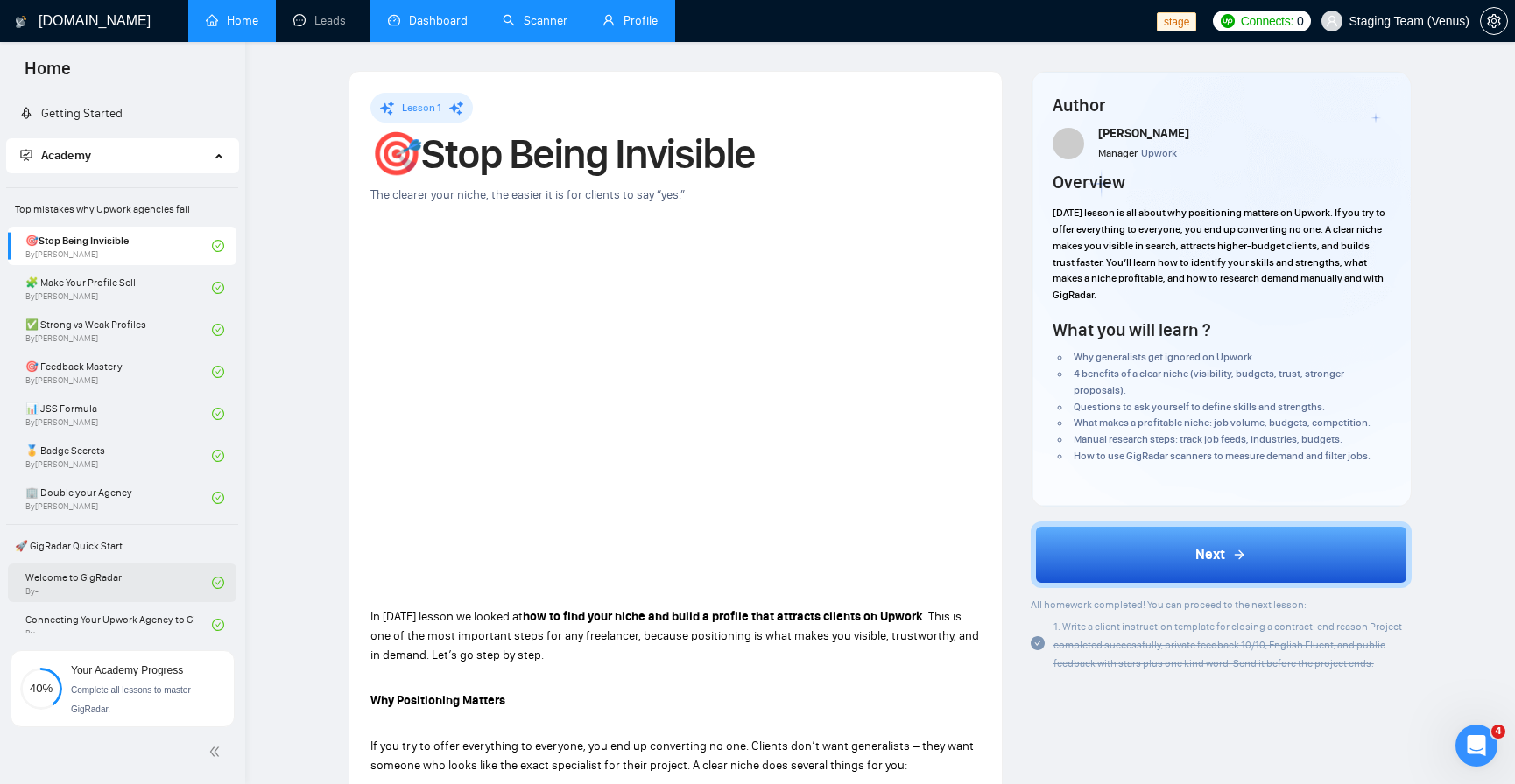
click at [114, 584] on link "Welcome to GigRadar By -" at bounding box center [119, 583] width 187 height 38
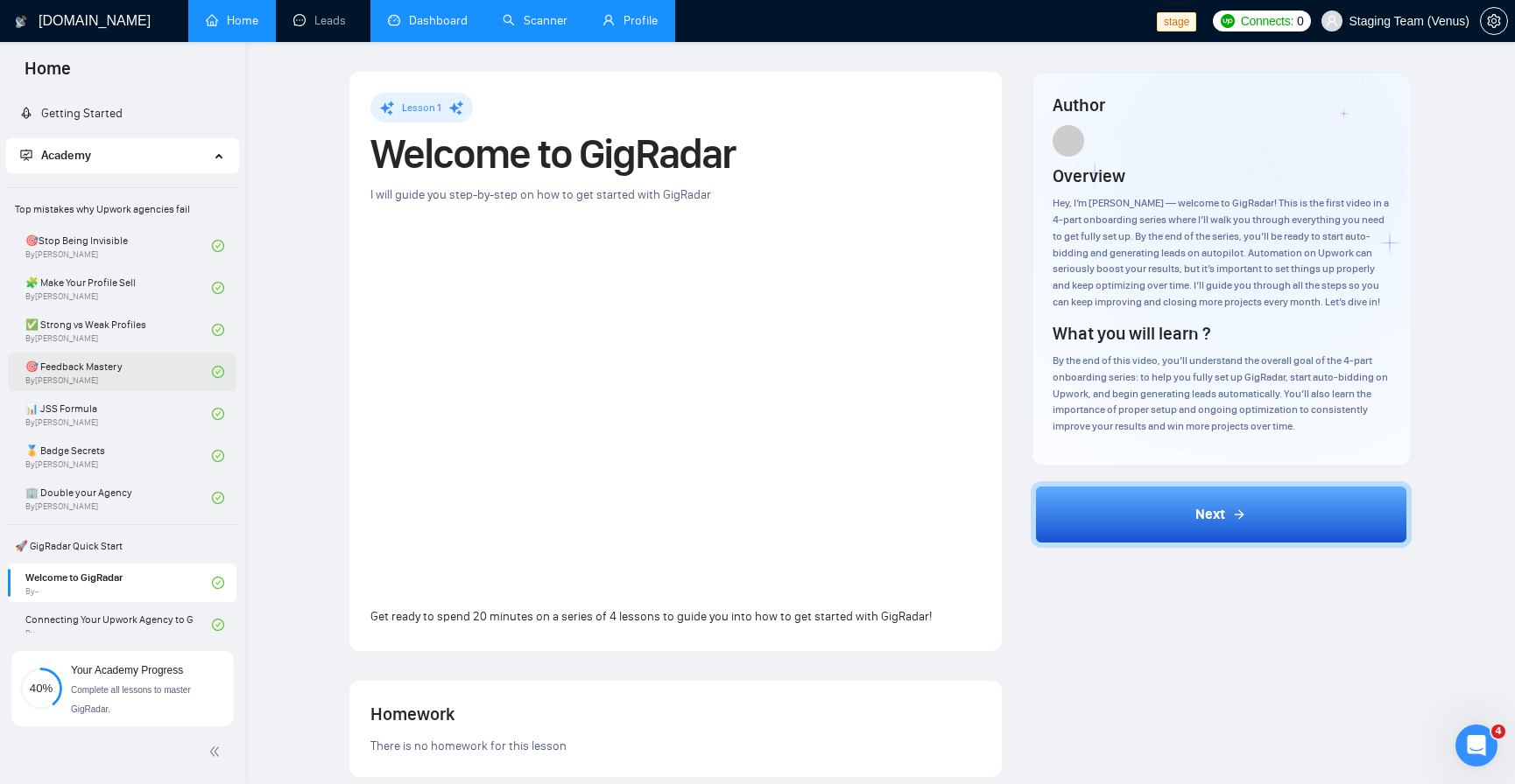
click at [123, 381] on link "🎯 Feedback Mastery By Tamara Levit" at bounding box center [119, 372] width 187 height 38
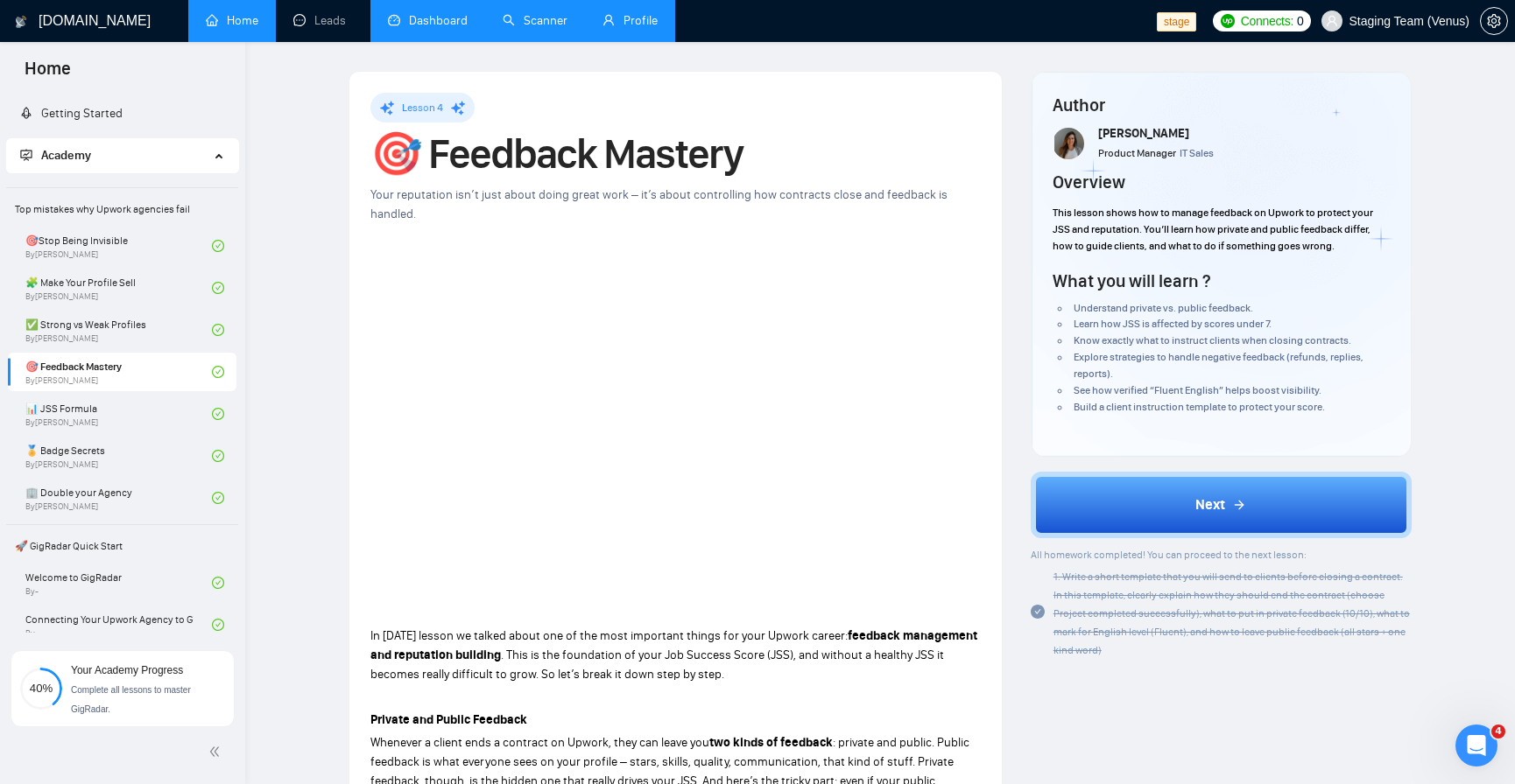
click at [258, 19] on link "Home" at bounding box center [231, 21] width 52 height 15
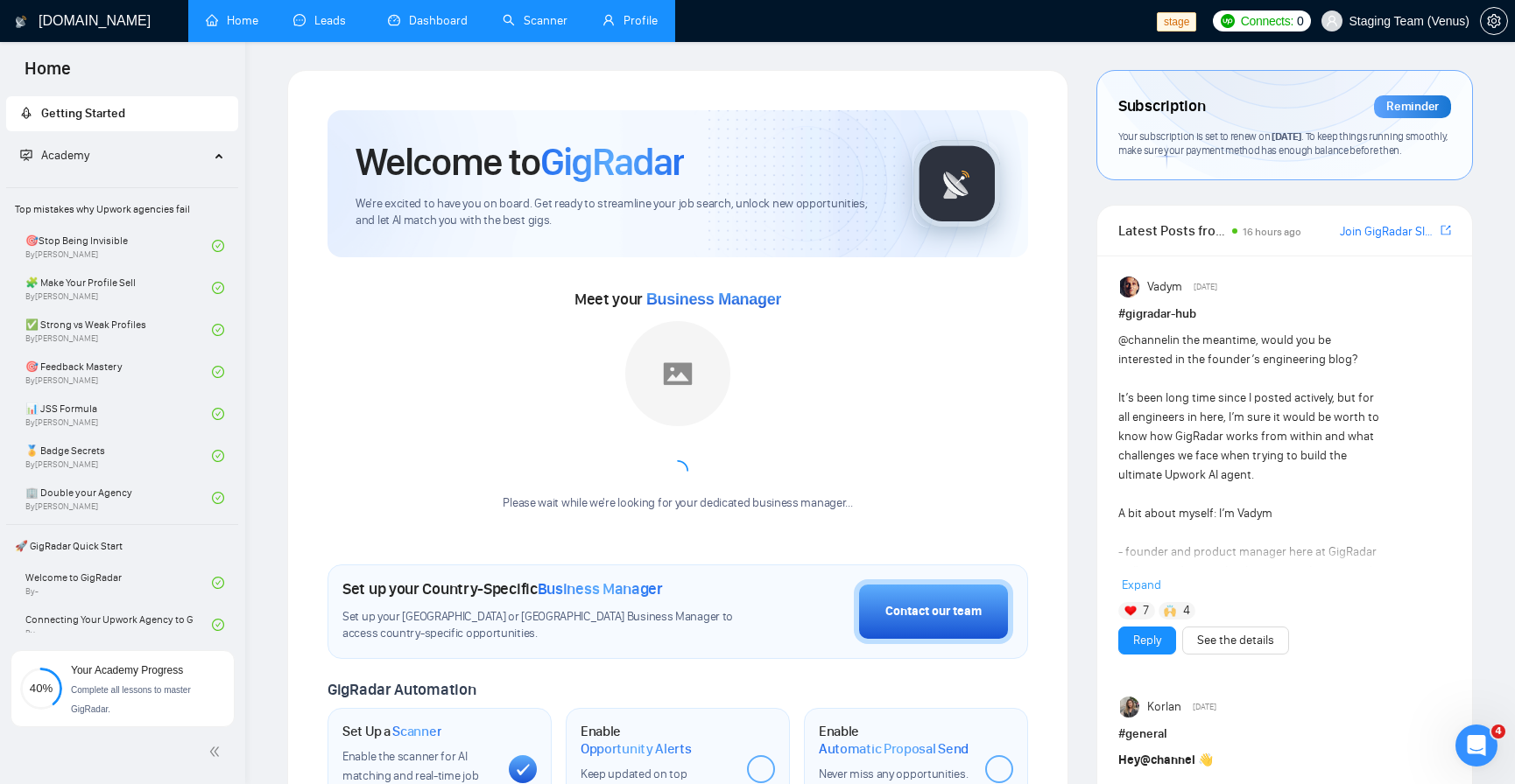
click at [335, 14] on link "Leads" at bounding box center [323, 21] width 60 height 15
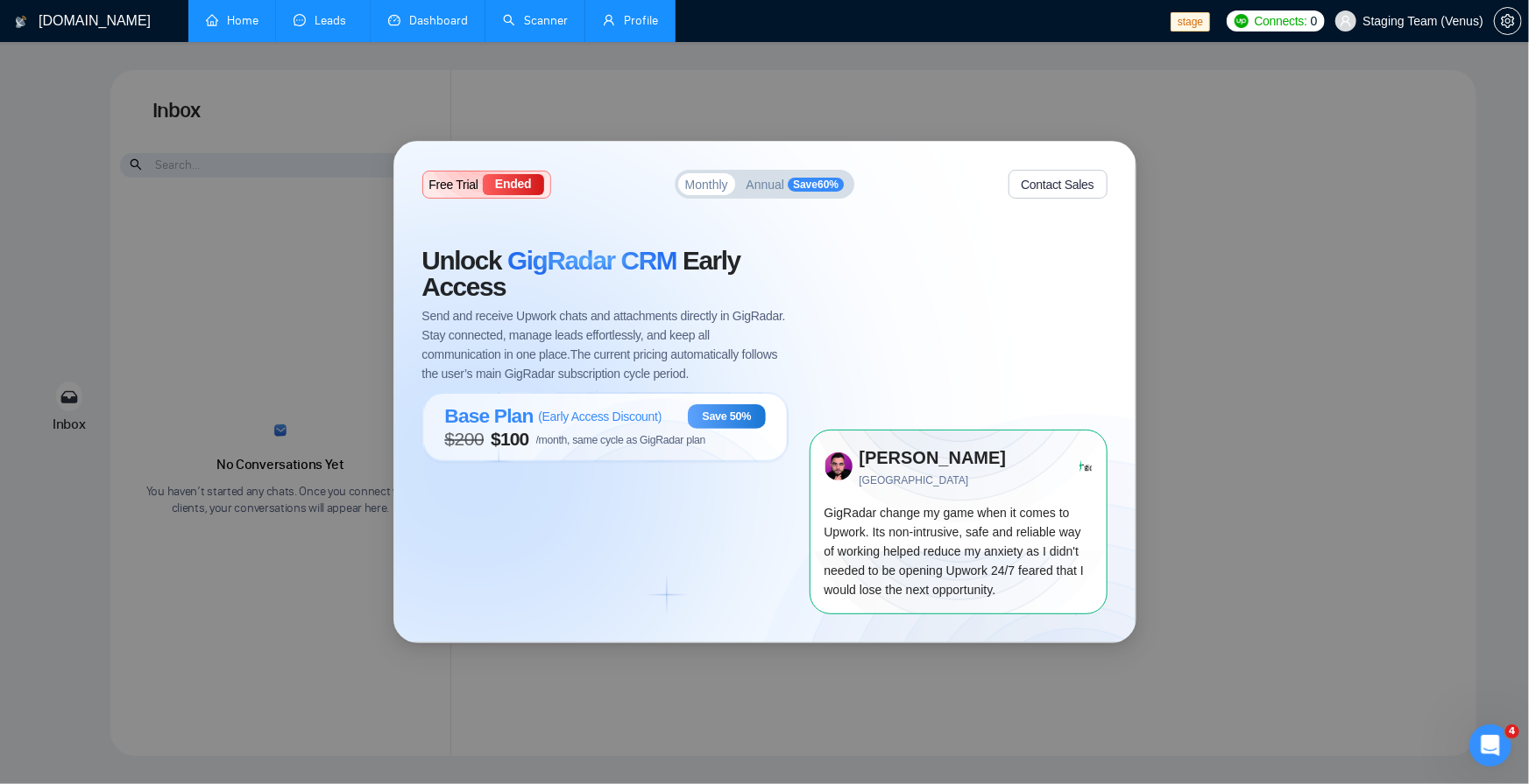
click at [258, 22] on link "Home" at bounding box center [231, 21] width 52 height 15
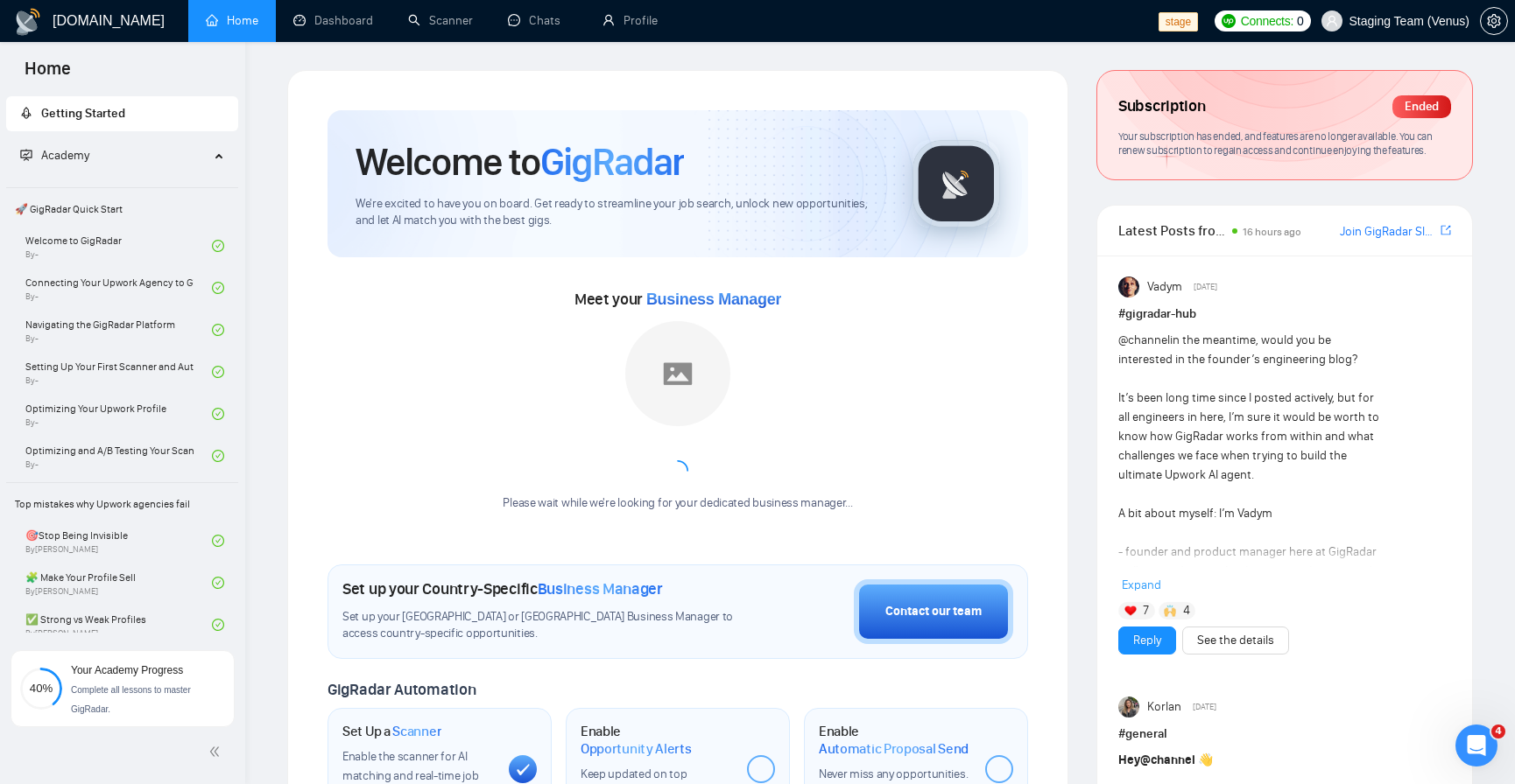
click at [915, 83] on div "Welcome to GigRadar We're excited to have you on board. Get ready to streamline…" at bounding box center [678, 656] width 781 height 1170
click at [455, 28] on link "Scanner" at bounding box center [441, 21] width 65 height 15
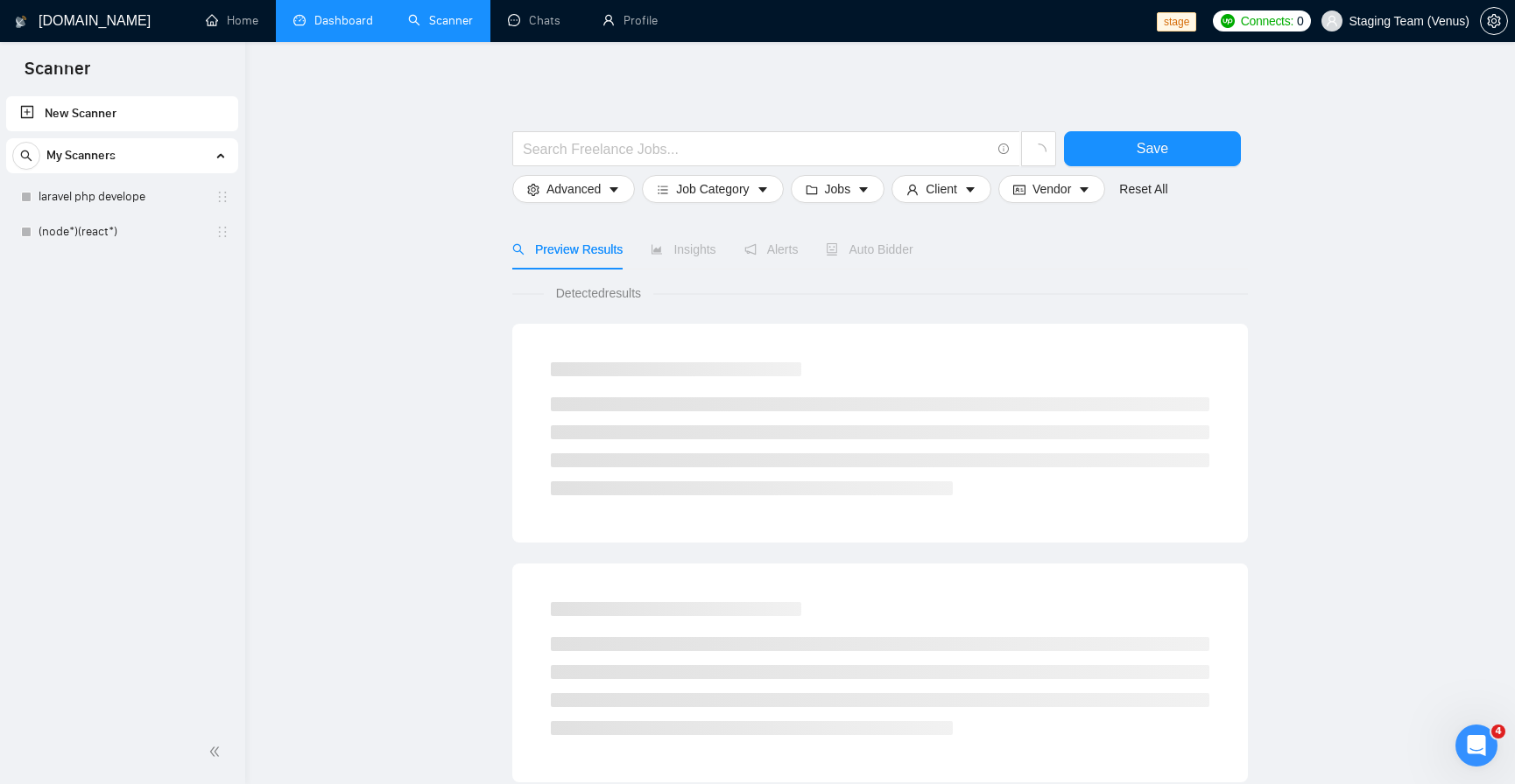
click at [350, 28] on link "Dashboard" at bounding box center [333, 21] width 80 height 15
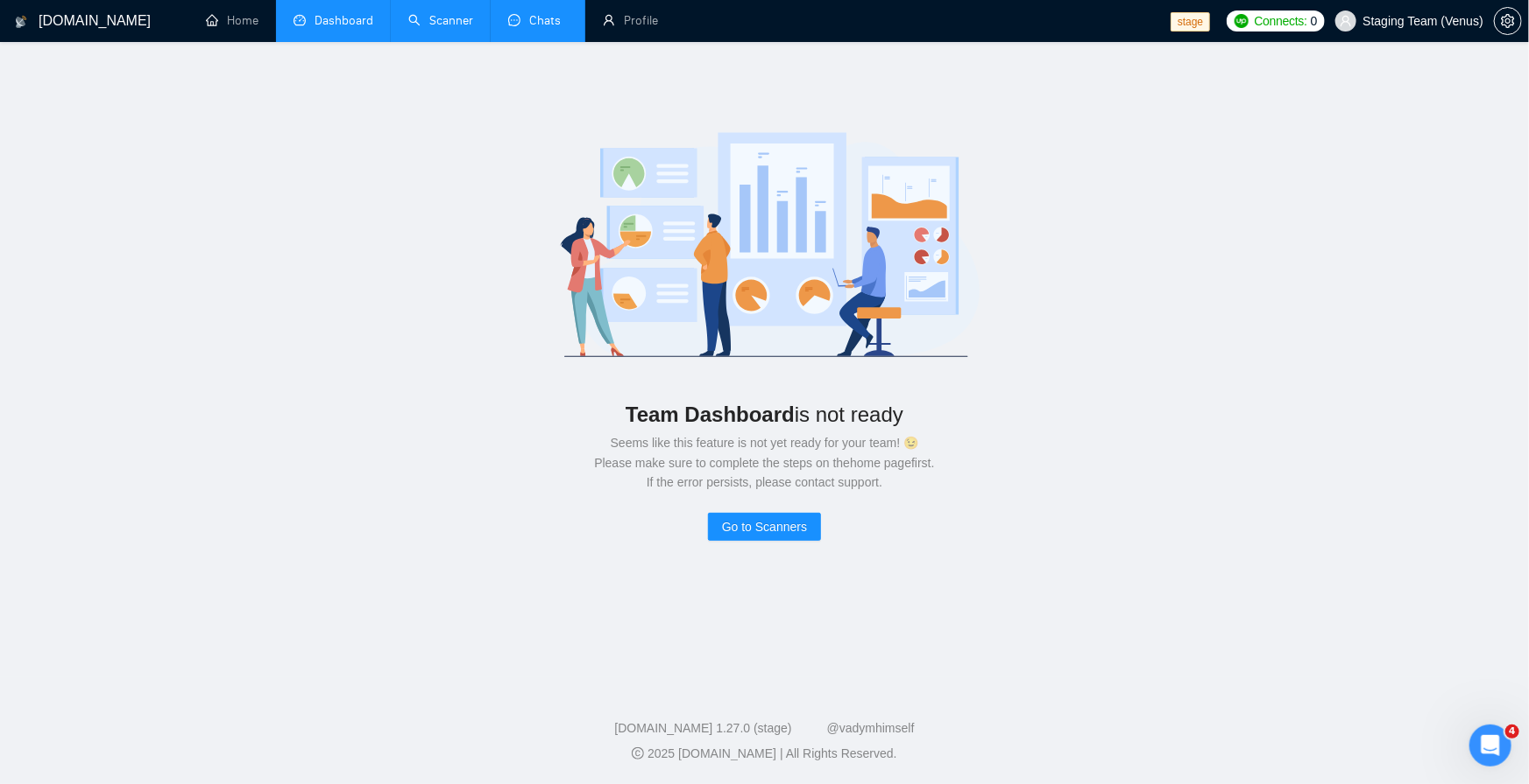
click at [515, 28] on link "Chats" at bounding box center [538, 21] width 60 height 15
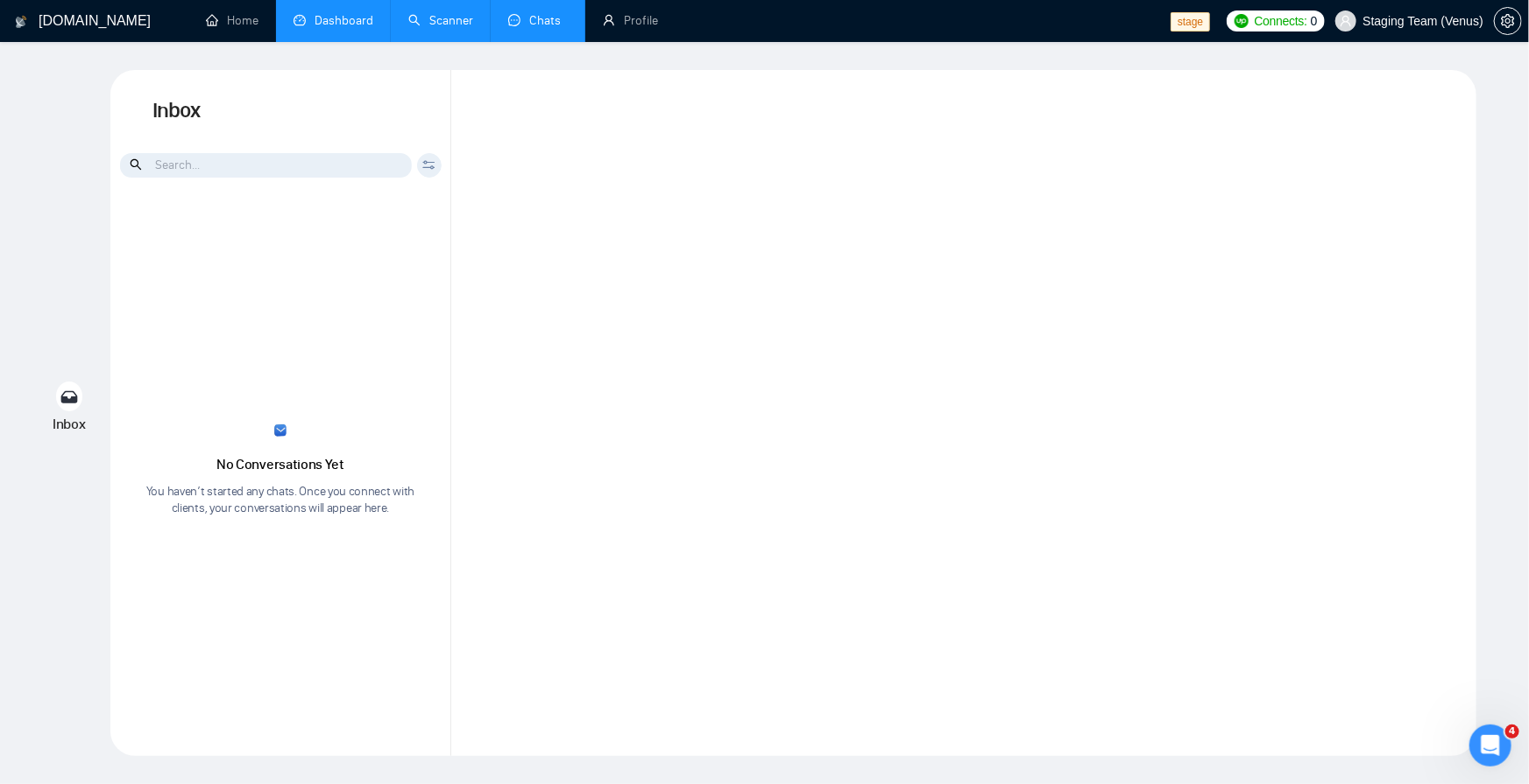
click at [874, 497] on div at bounding box center [963, 413] width 1025 height 686
click at [343, 22] on link "Dashboard" at bounding box center [333, 21] width 80 height 15
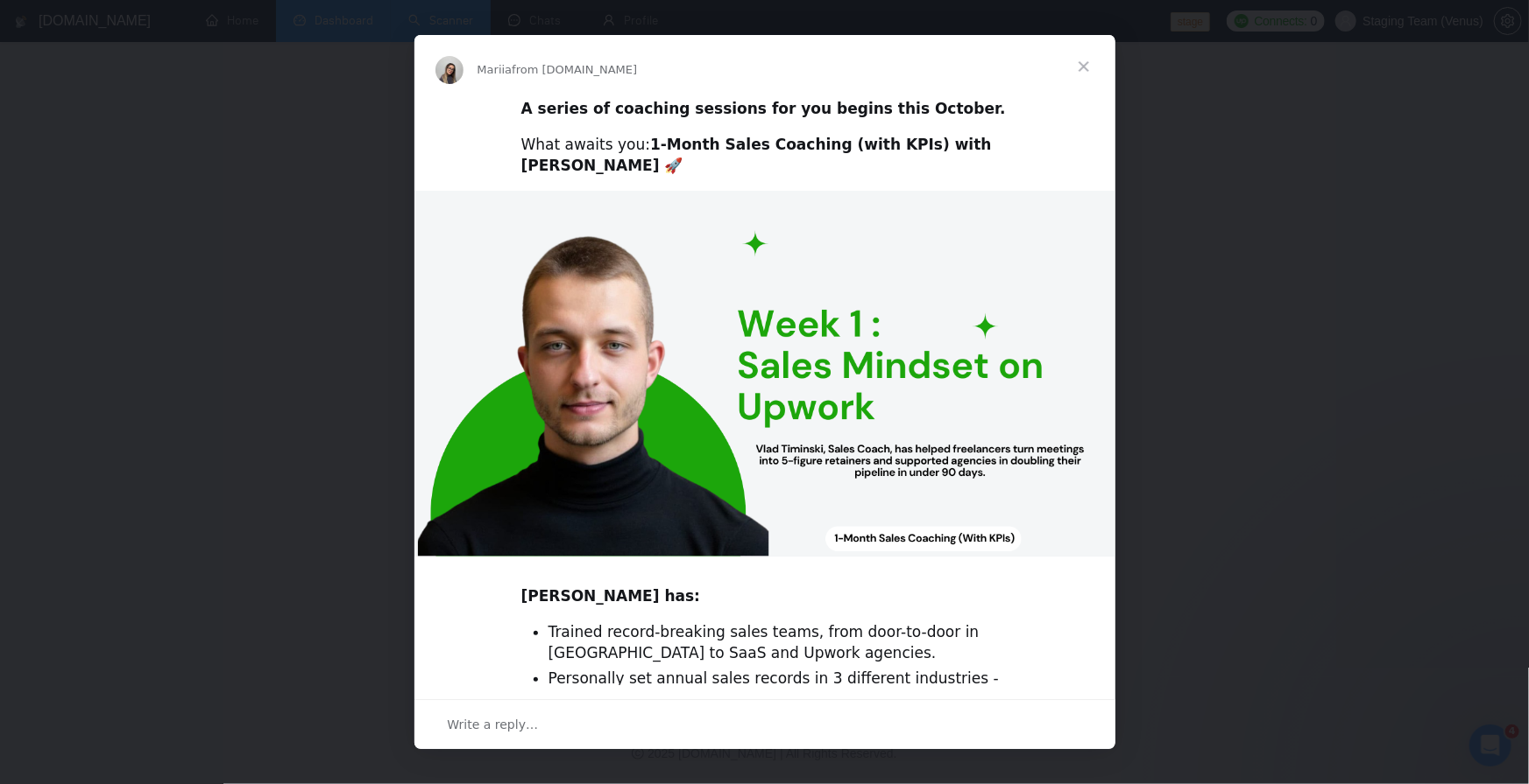
click at [1085, 62] on span "Close" at bounding box center [1083, 67] width 63 height 63
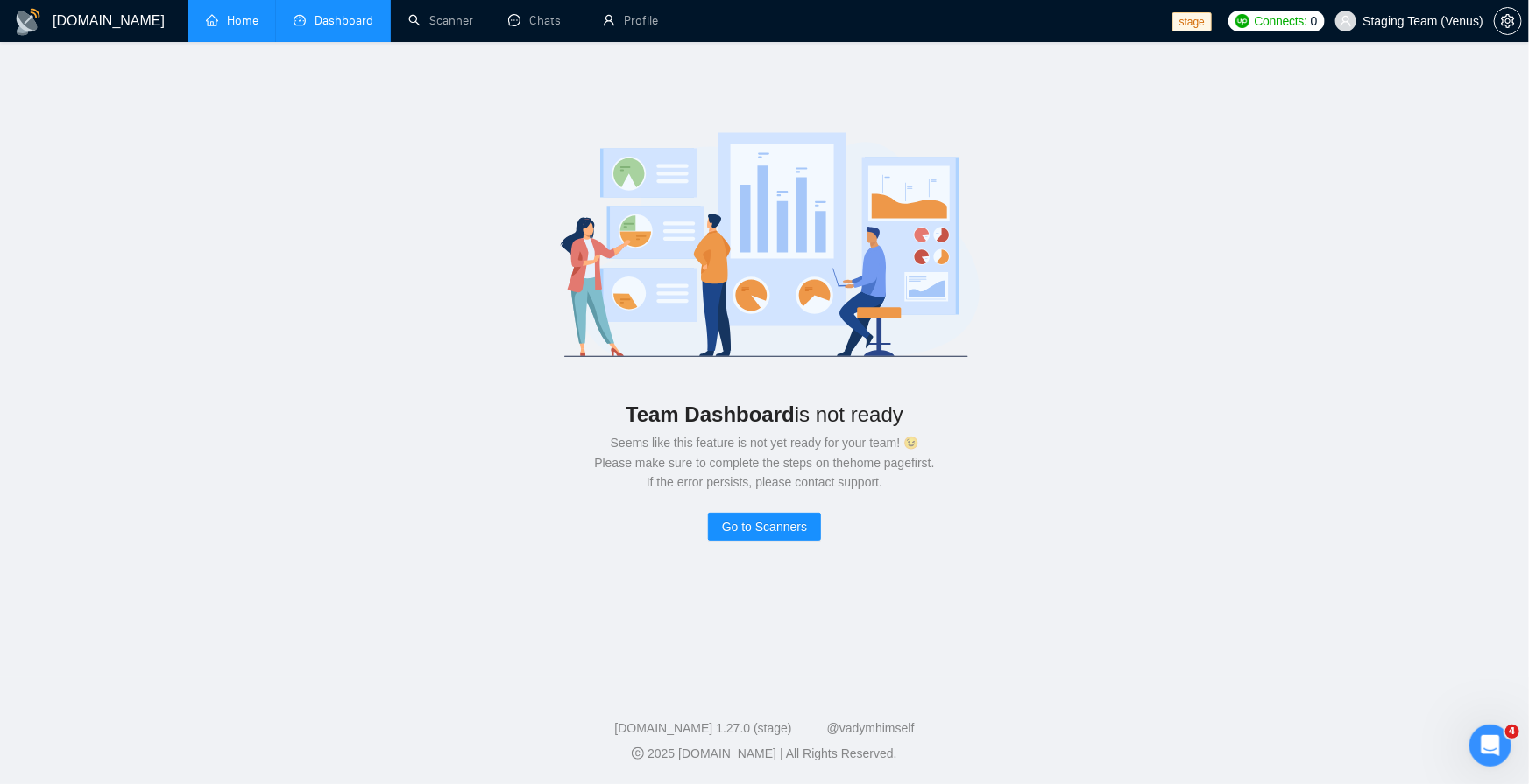
click at [250, 28] on link "Home" at bounding box center [231, 21] width 52 height 15
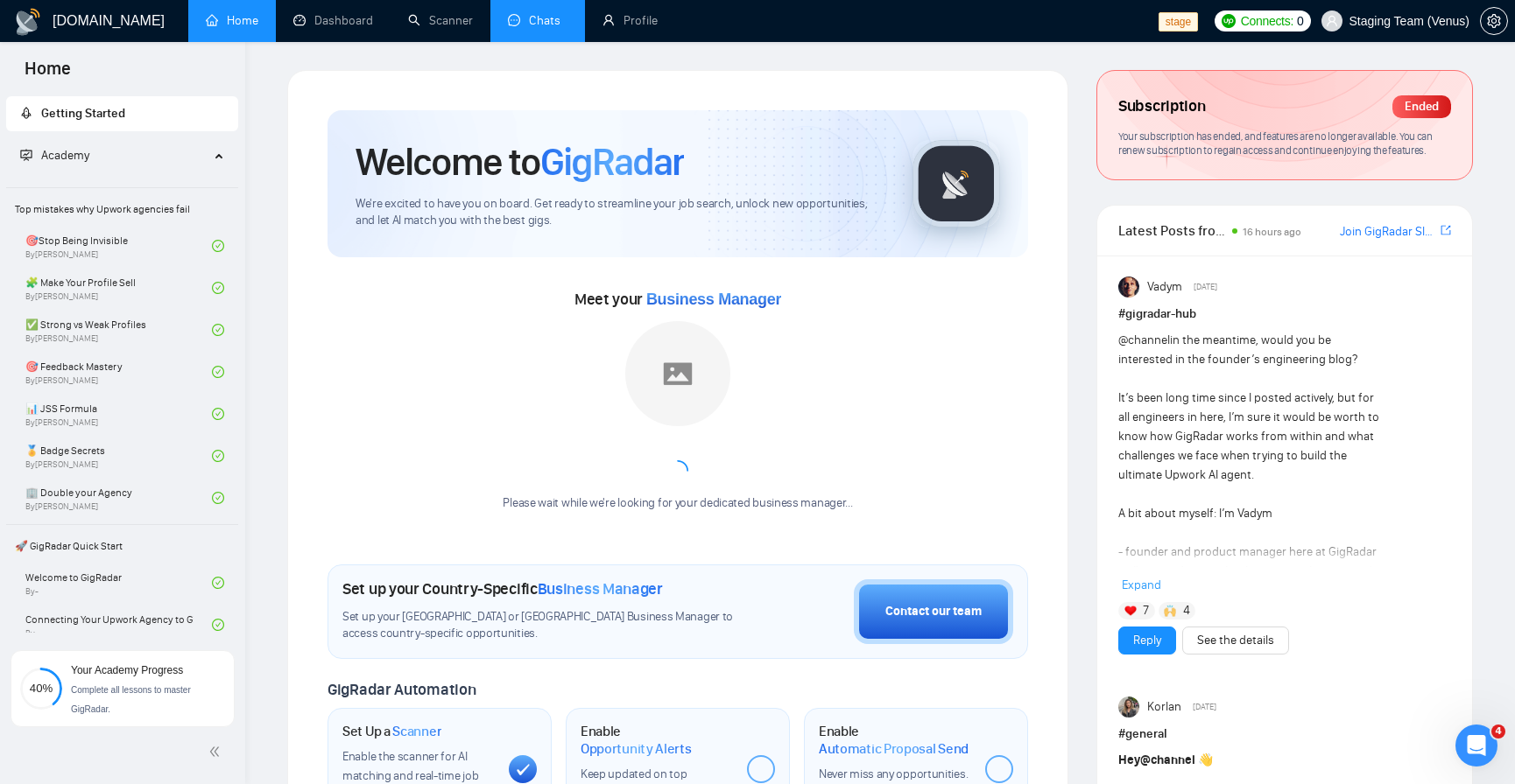
click at [508, 28] on link "Chats" at bounding box center [538, 21] width 60 height 15
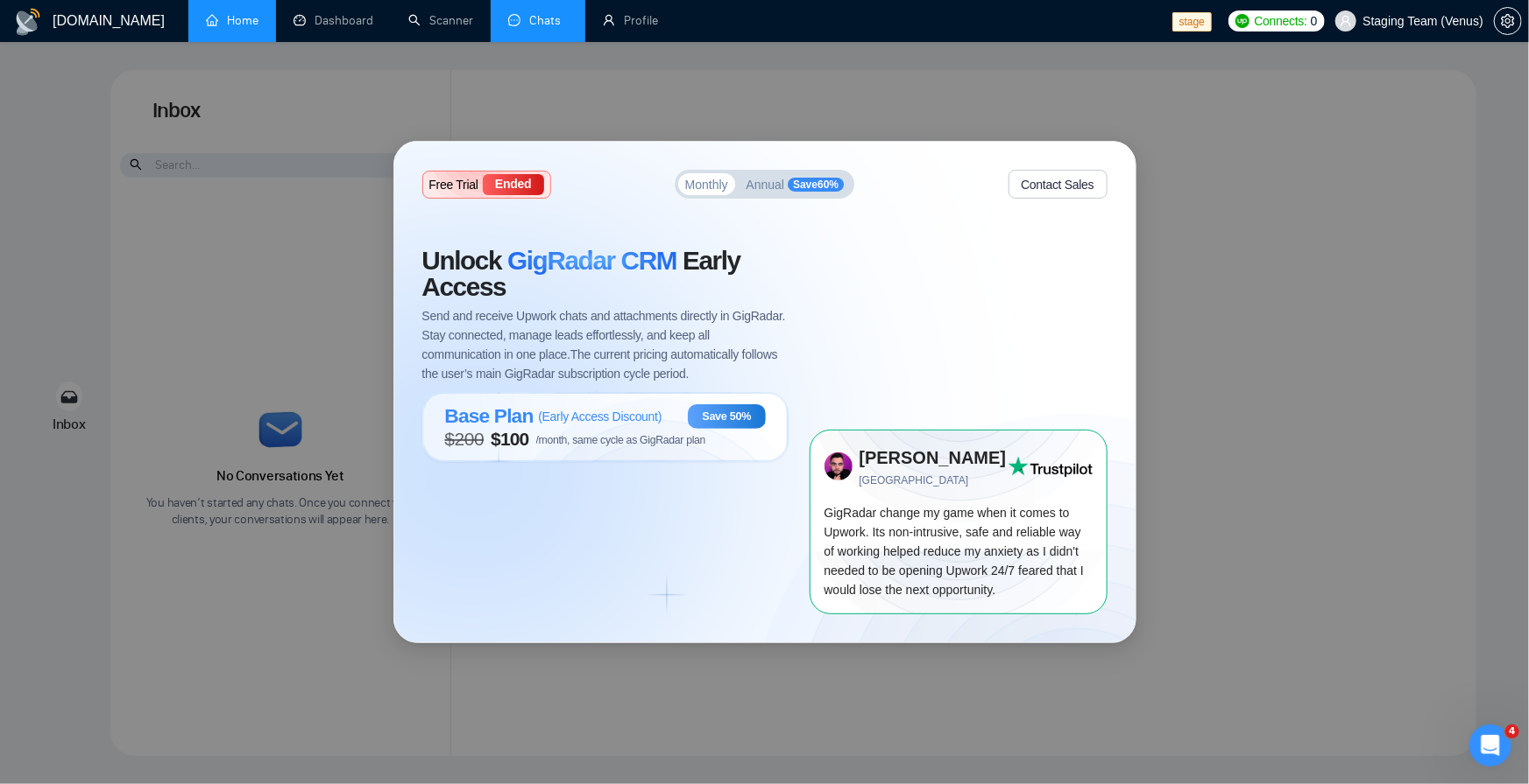
click at [240, 16] on link "Home" at bounding box center [231, 21] width 52 height 15
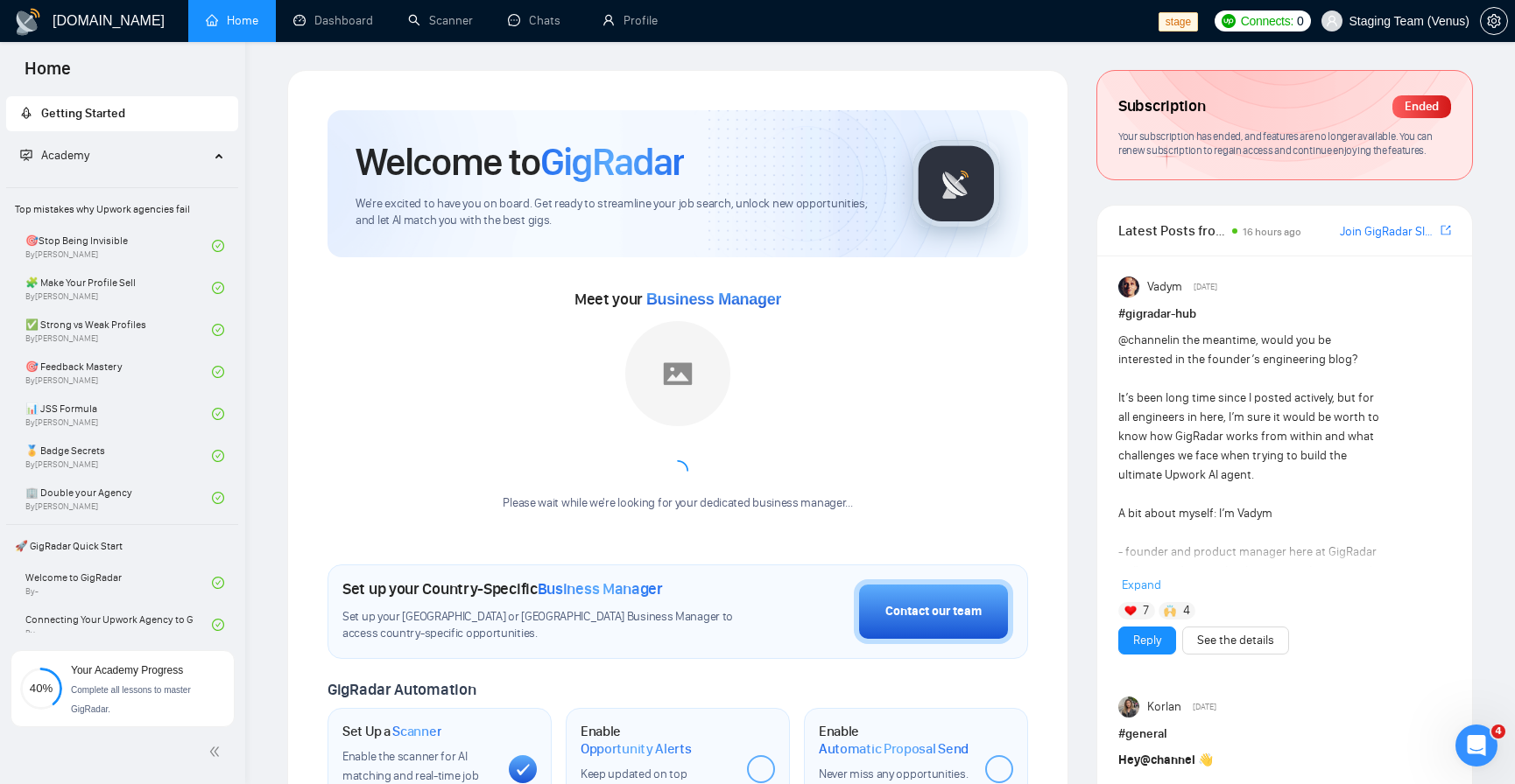
click at [736, 70] on div "Welcome to GigRadar We're excited to have you on board. Get ready to streamline…" at bounding box center [678, 656] width 781 height 1170
drag, startPoint x: 1471, startPoint y: 107, endPoint x: 1112, endPoint y: 107, distance: 359.0
click at [1112, 107] on div "Subscription Ended Your subscription has ended, and features are no longer avai…" at bounding box center [1285, 126] width 375 height 108
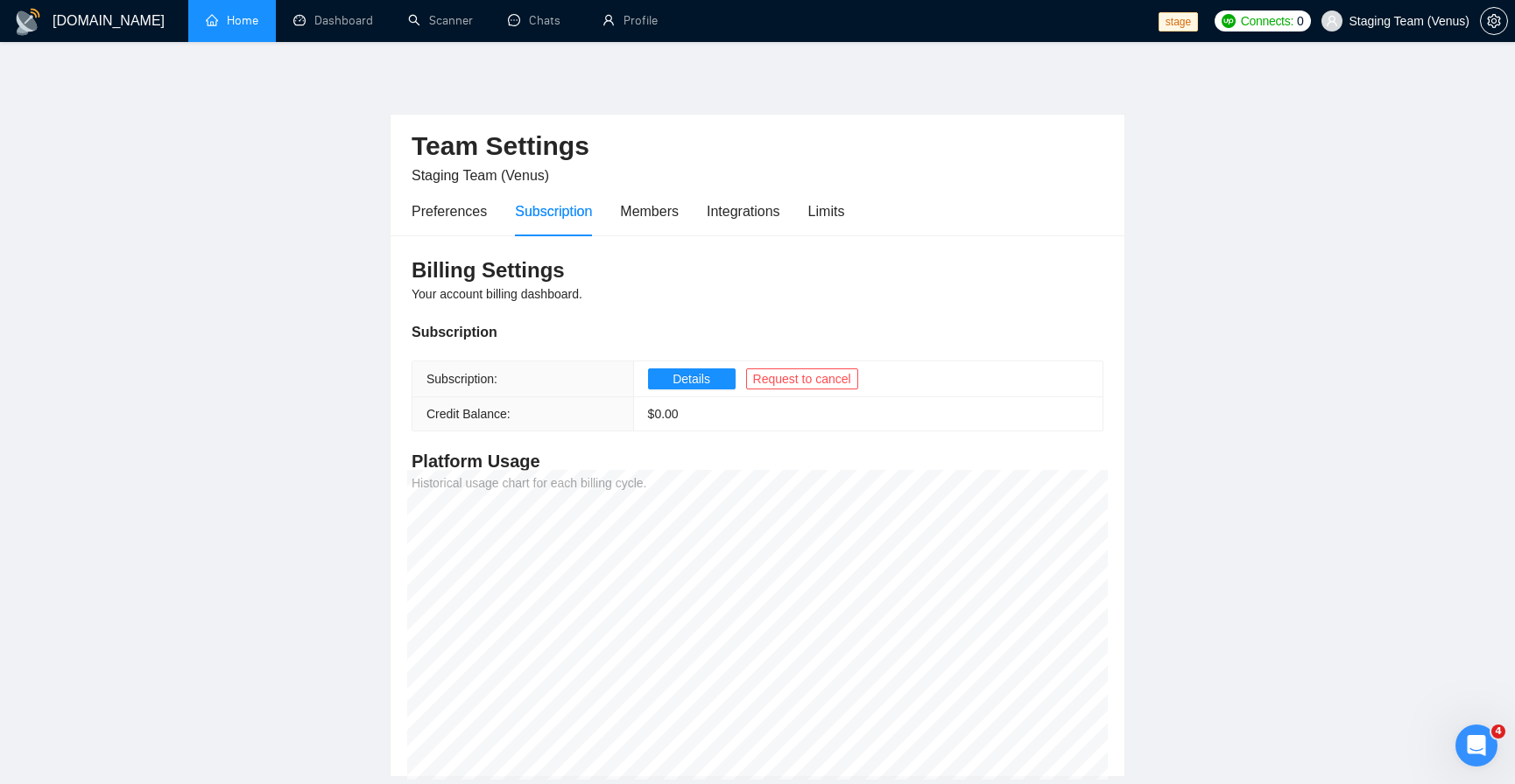
click at [234, 20] on link "Home" at bounding box center [231, 21] width 52 height 15
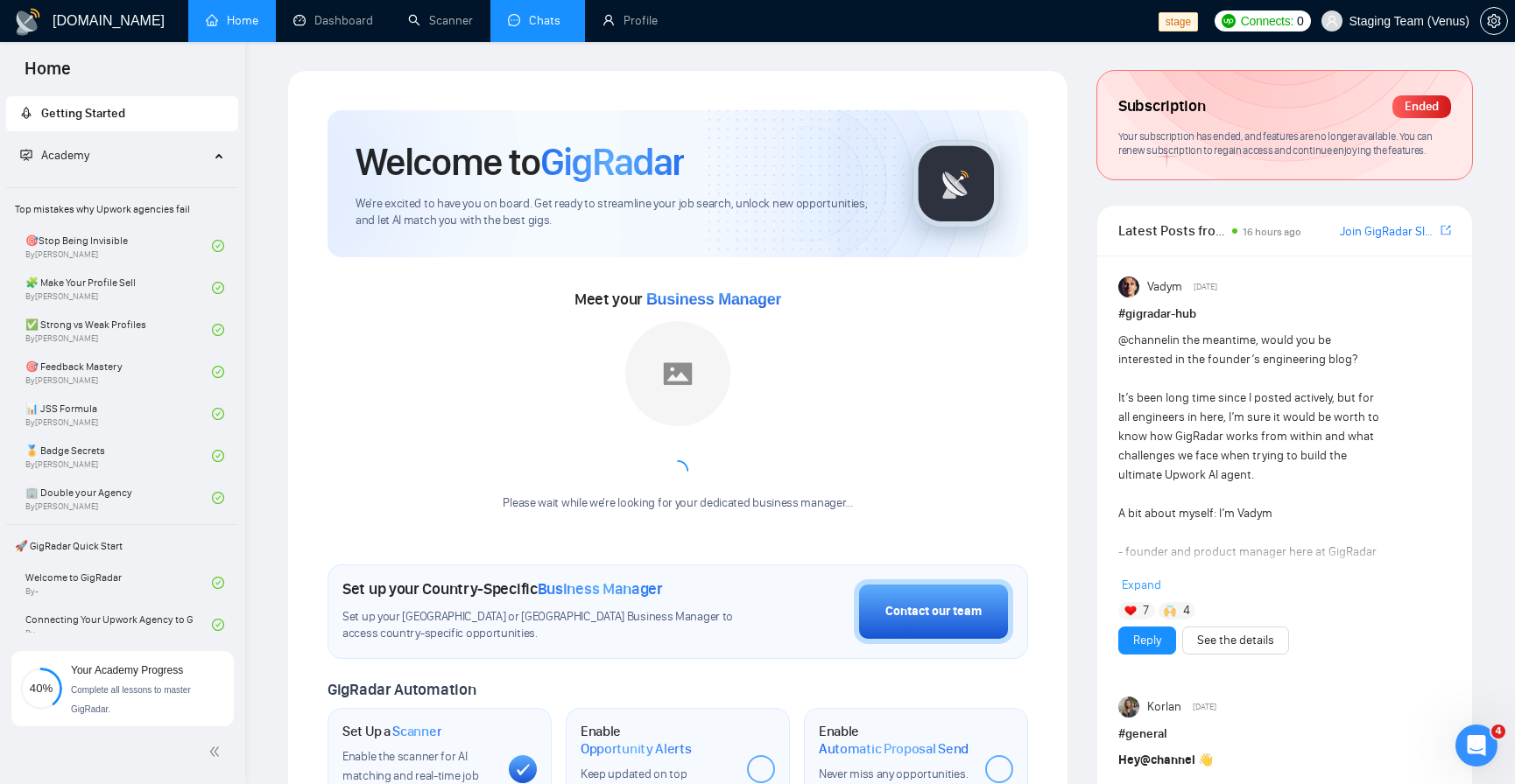
click at [514, 28] on link "Chats" at bounding box center [538, 21] width 60 height 15
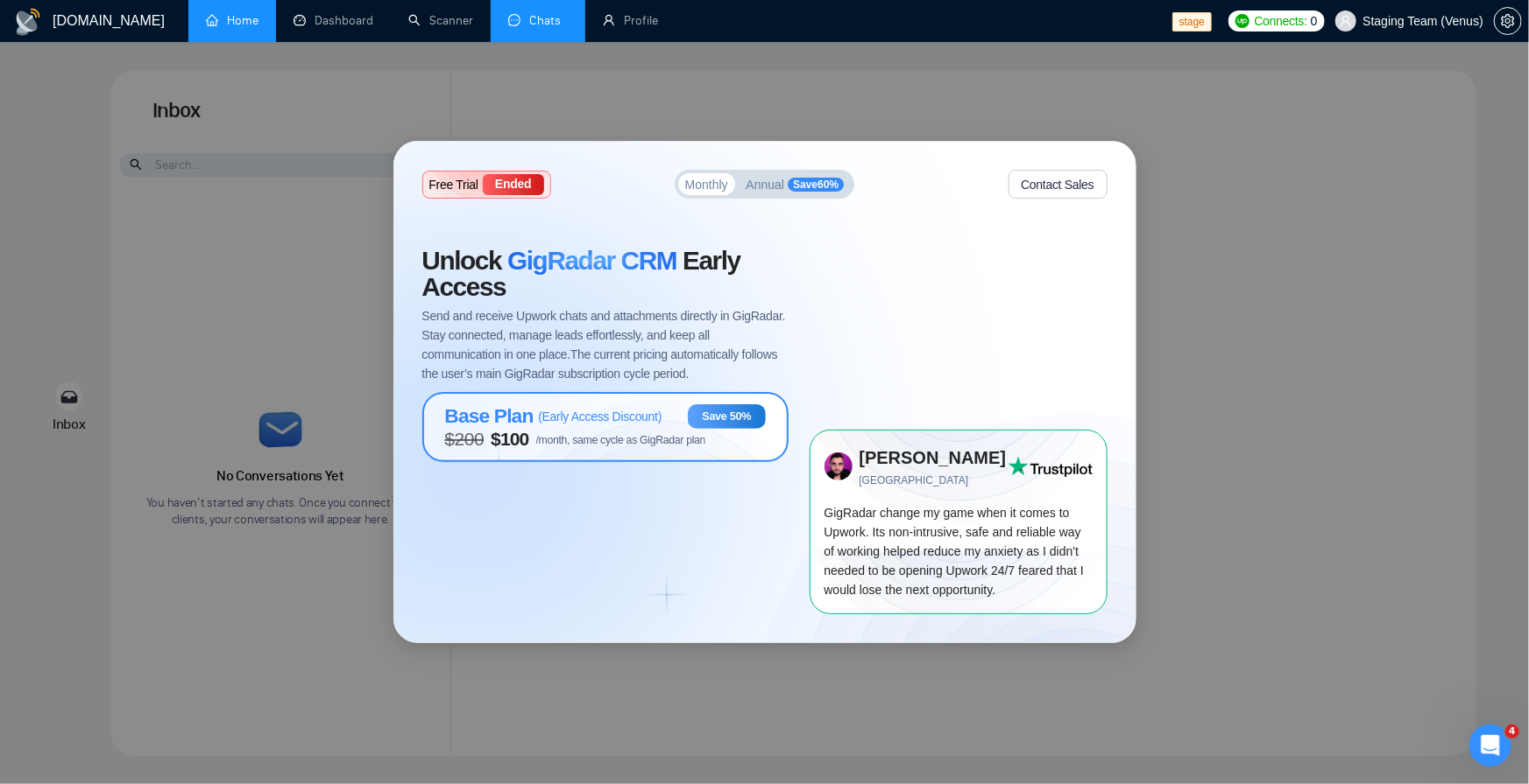
click at [586, 439] on span "/month, same cycle as GigRadar plan" at bounding box center [621, 440] width 169 height 12
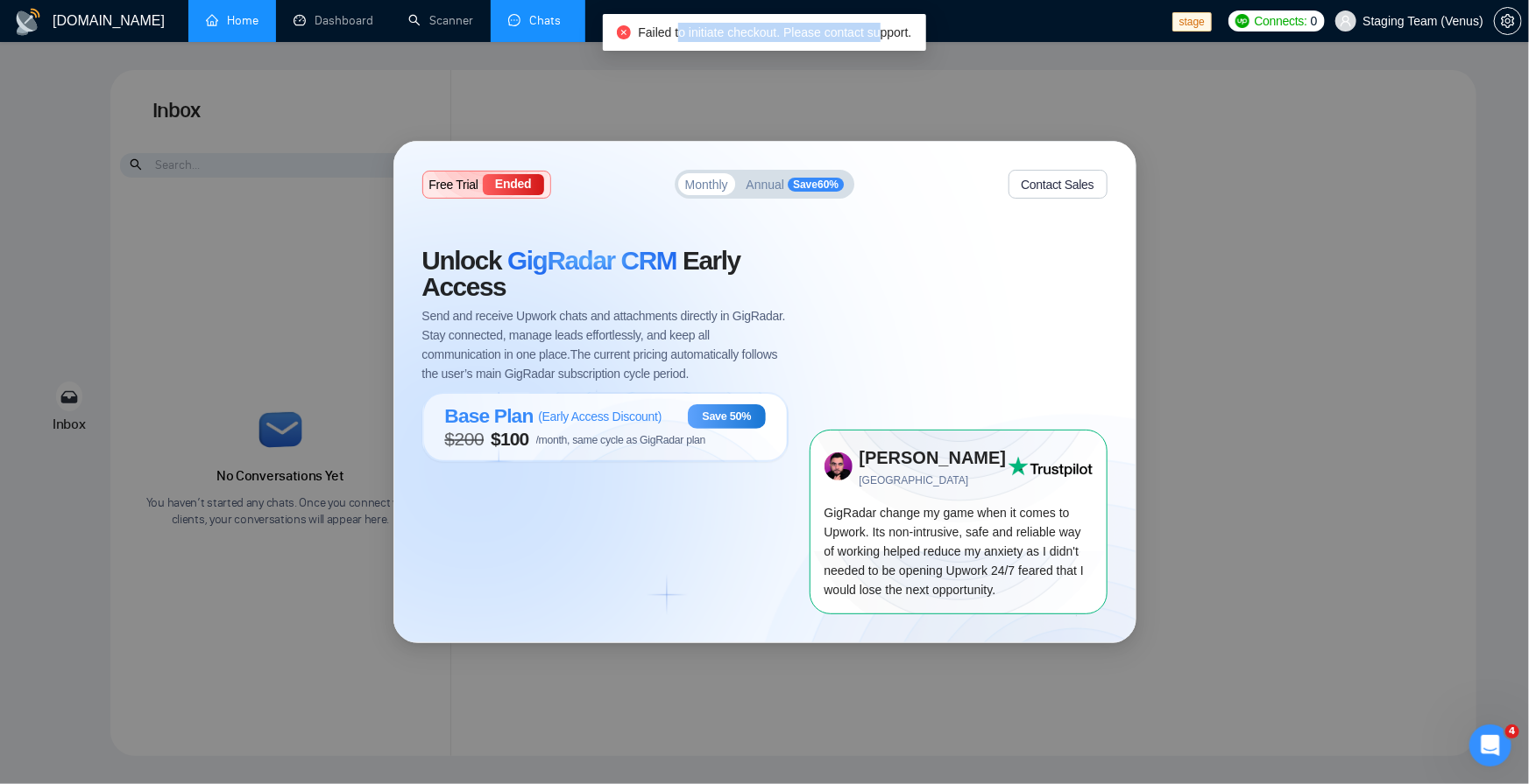
drag, startPoint x: 681, startPoint y: 31, endPoint x: 880, endPoint y: 36, distance: 199.1
click at [879, 35] on span "Failed to initiate checkout. Please contact support." at bounding box center [774, 32] width 273 height 14
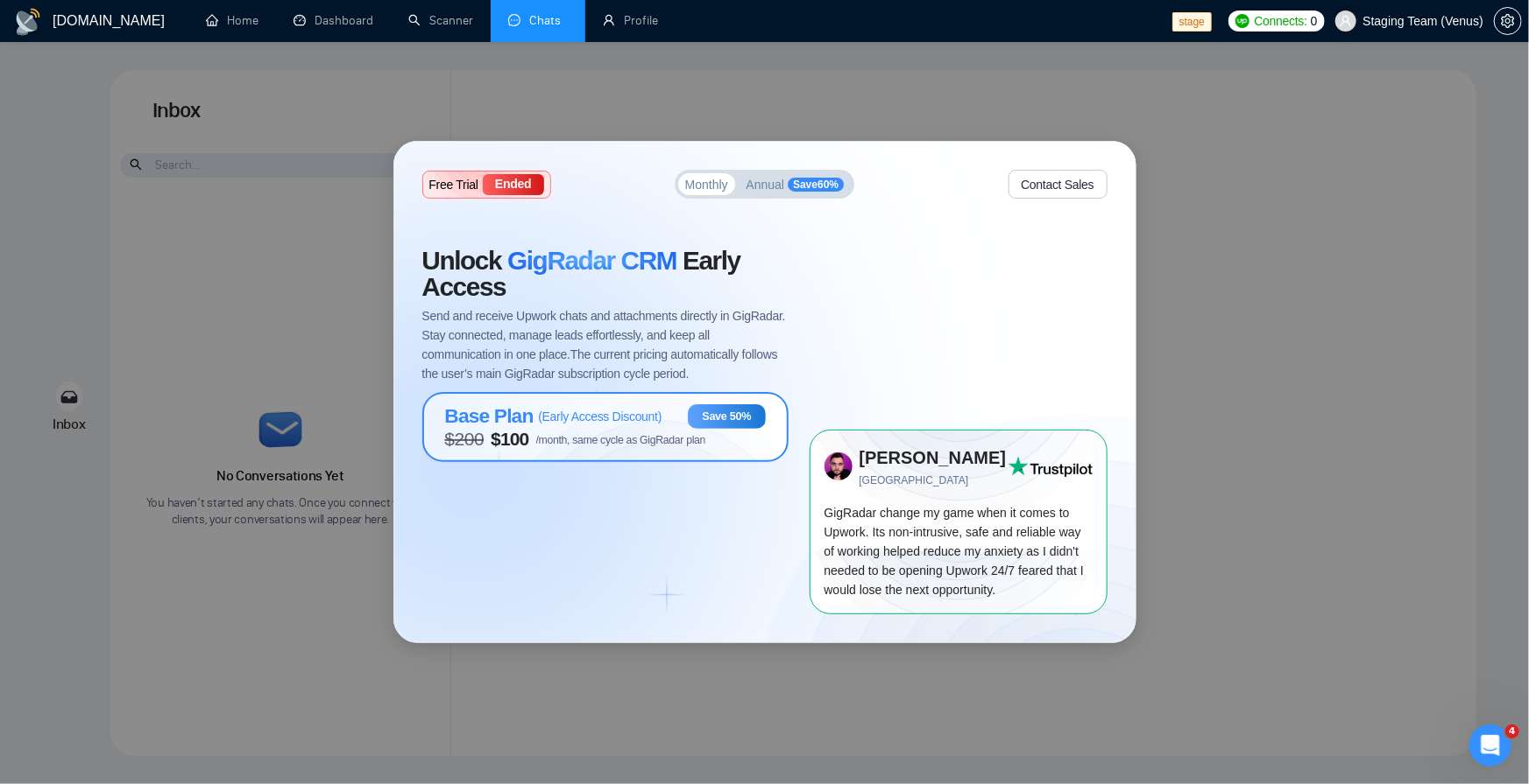
click at [617, 407] on div "Base Plan ( Early Access Discount )" at bounding box center [553, 416] width 217 height 24
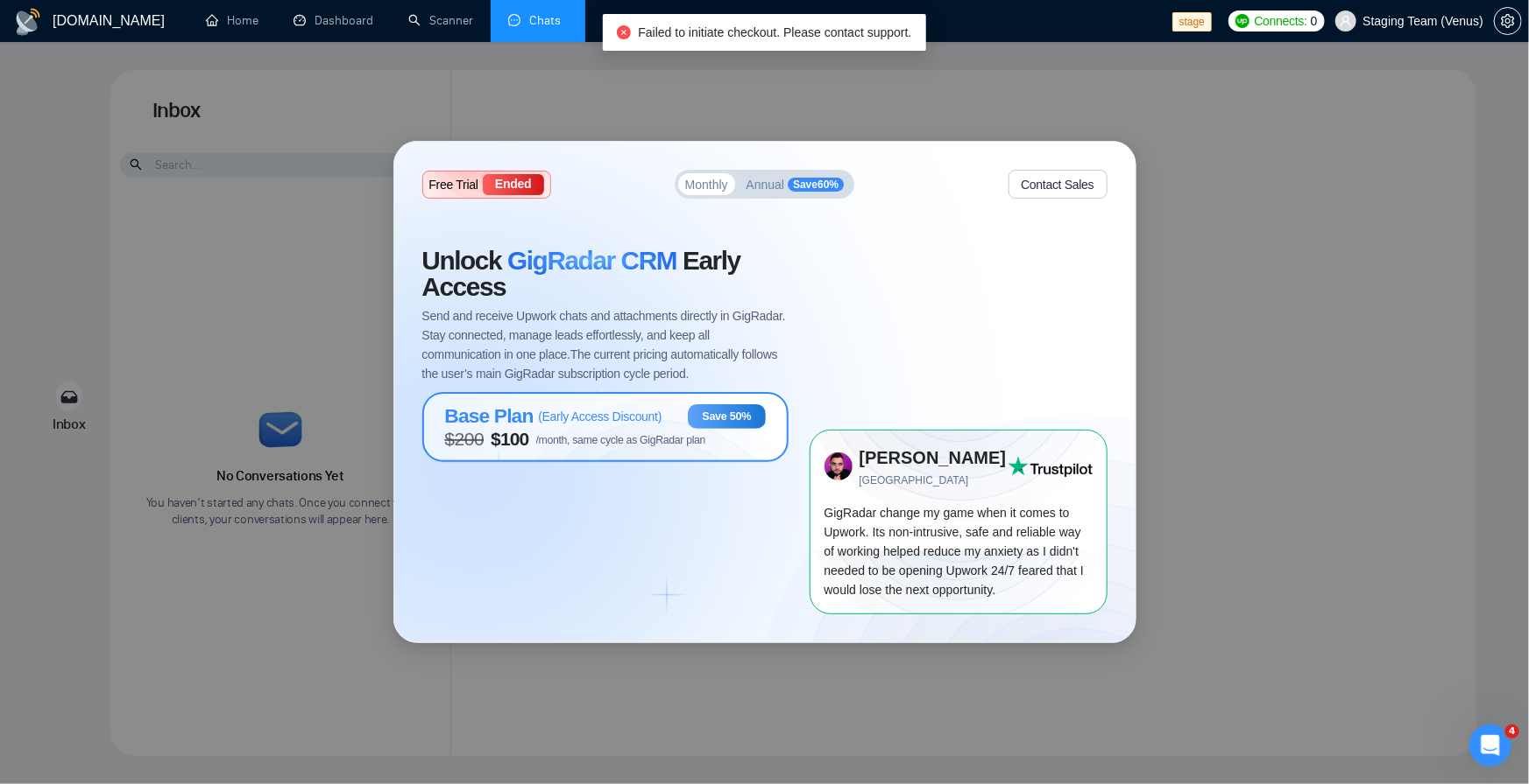
click at [613, 418] on span "( Early Access Discount )" at bounding box center [600, 417] width 124 height 14
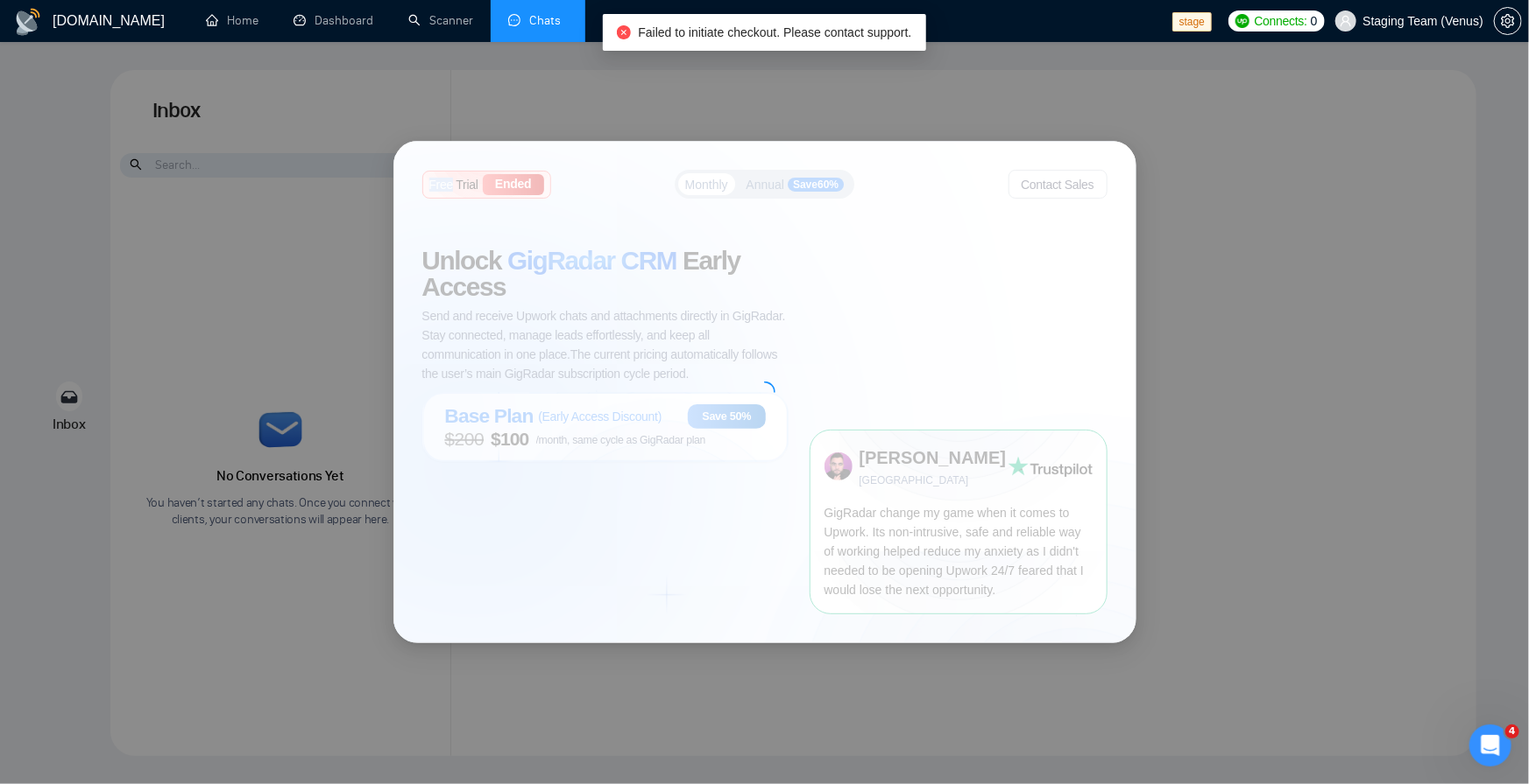
click at [613, 418] on div at bounding box center [764, 391] width 741 height 500
click at [613, 418] on span "( Early Access Discount )" at bounding box center [600, 417] width 124 height 14
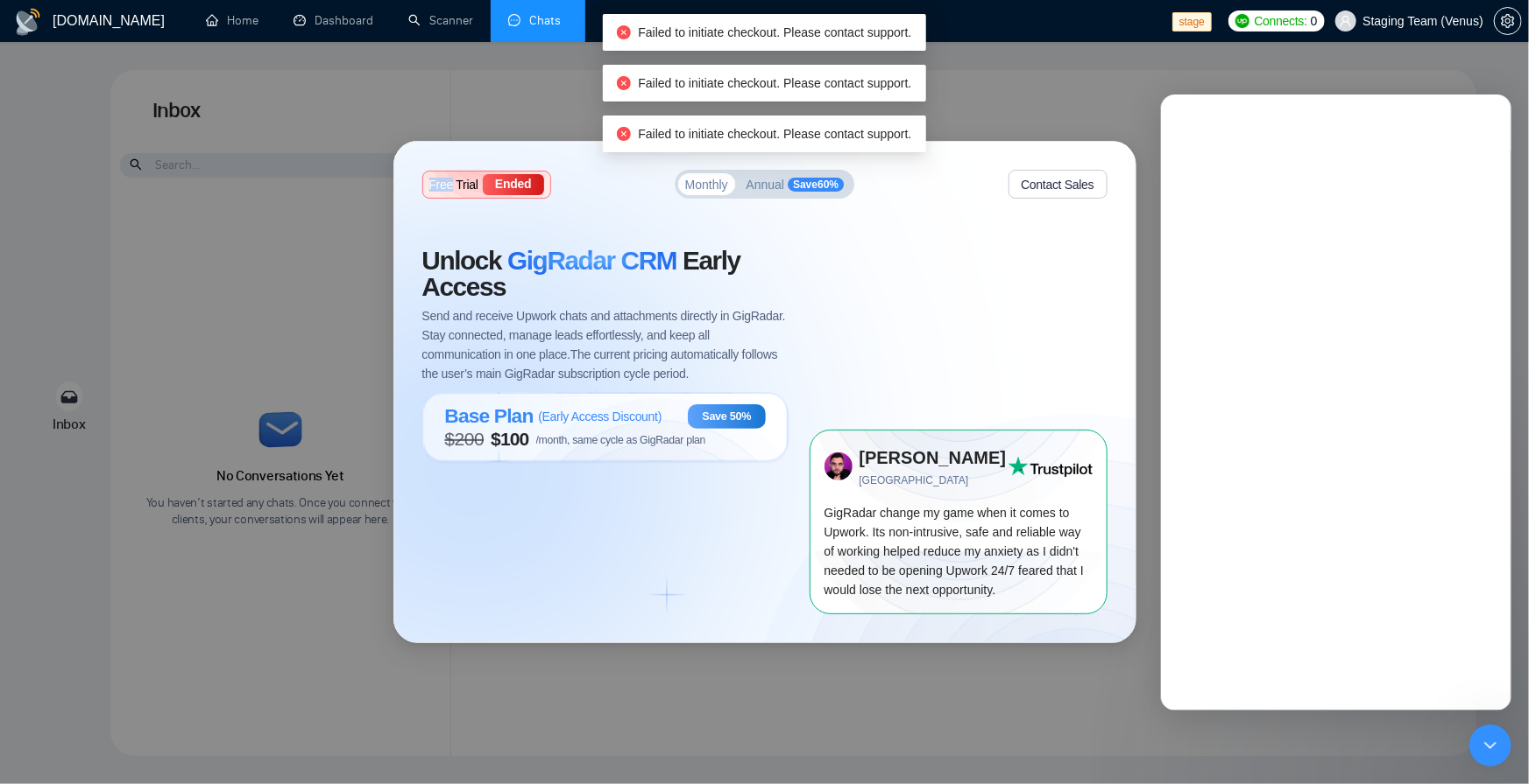
click at [613, 421] on span "( Early Access Discount )" at bounding box center [600, 417] width 124 height 14
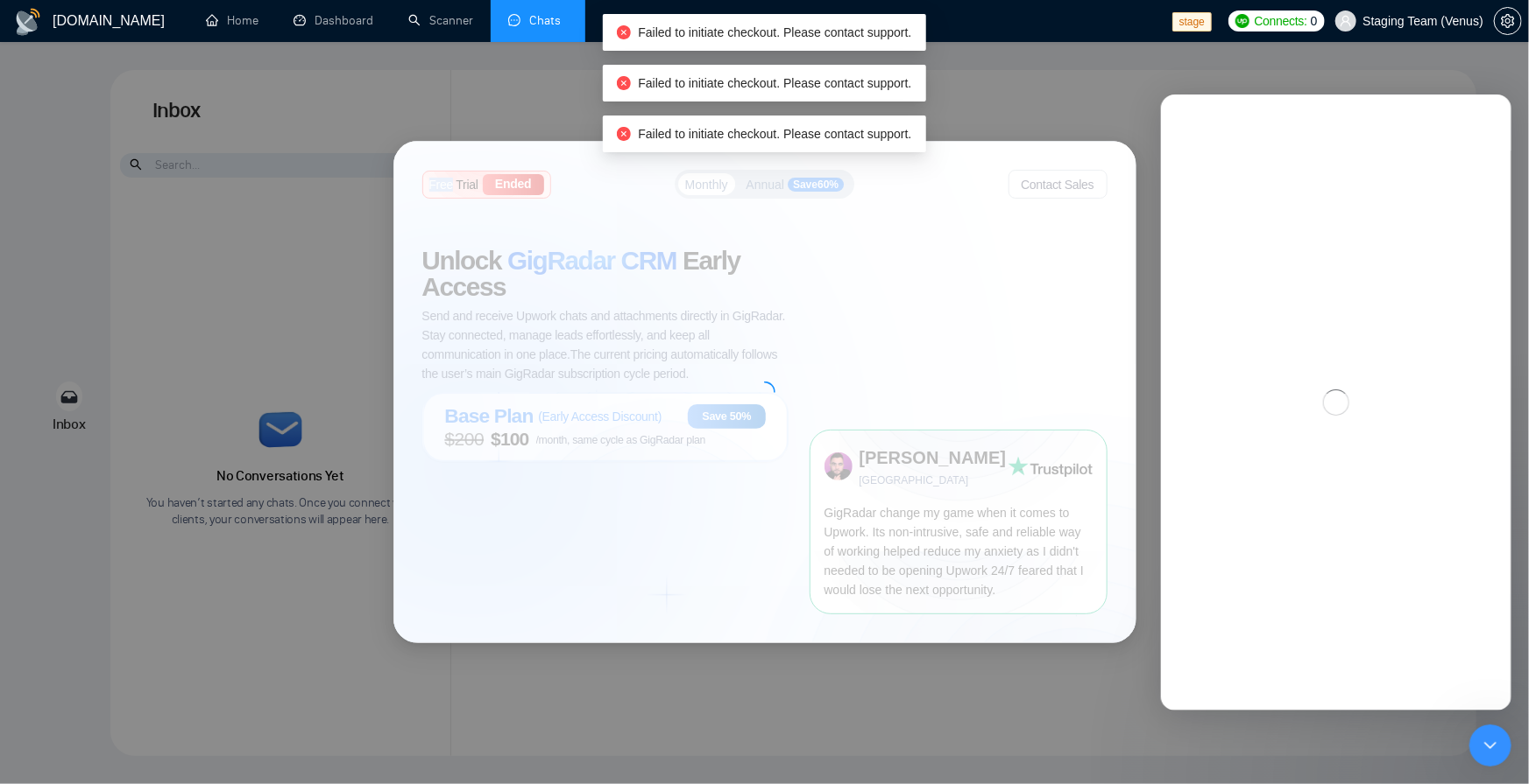
click at [613, 421] on div at bounding box center [764, 391] width 741 height 500
click at [613, 421] on span "( Early Access Discount )" at bounding box center [600, 417] width 124 height 14
click at [613, 421] on div at bounding box center [764, 391] width 741 height 500
click at [613, 421] on span "( Early Access Discount )" at bounding box center [600, 417] width 124 height 14
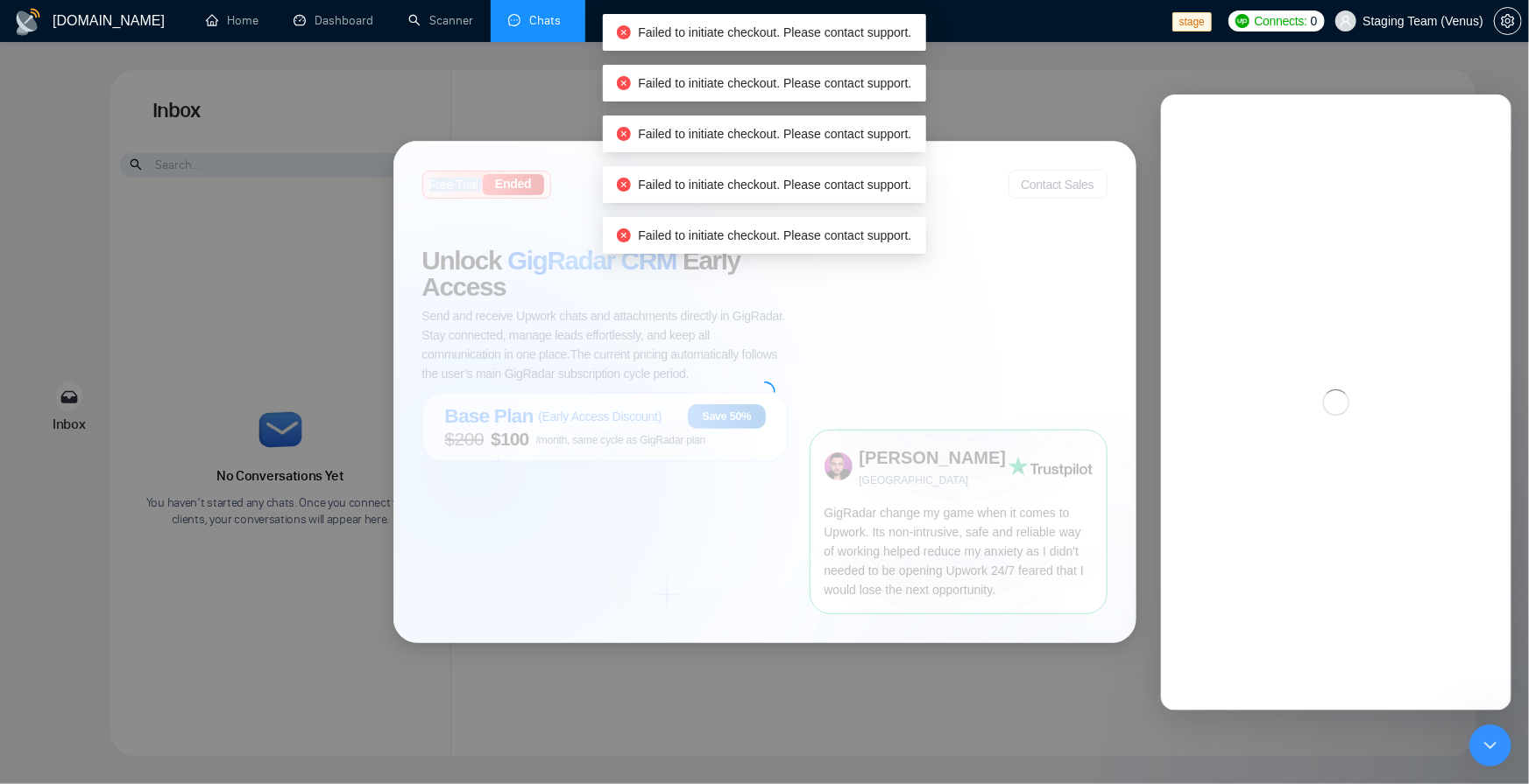
click at [613, 421] on div at bounding box center [764, 391] width 741 height 500
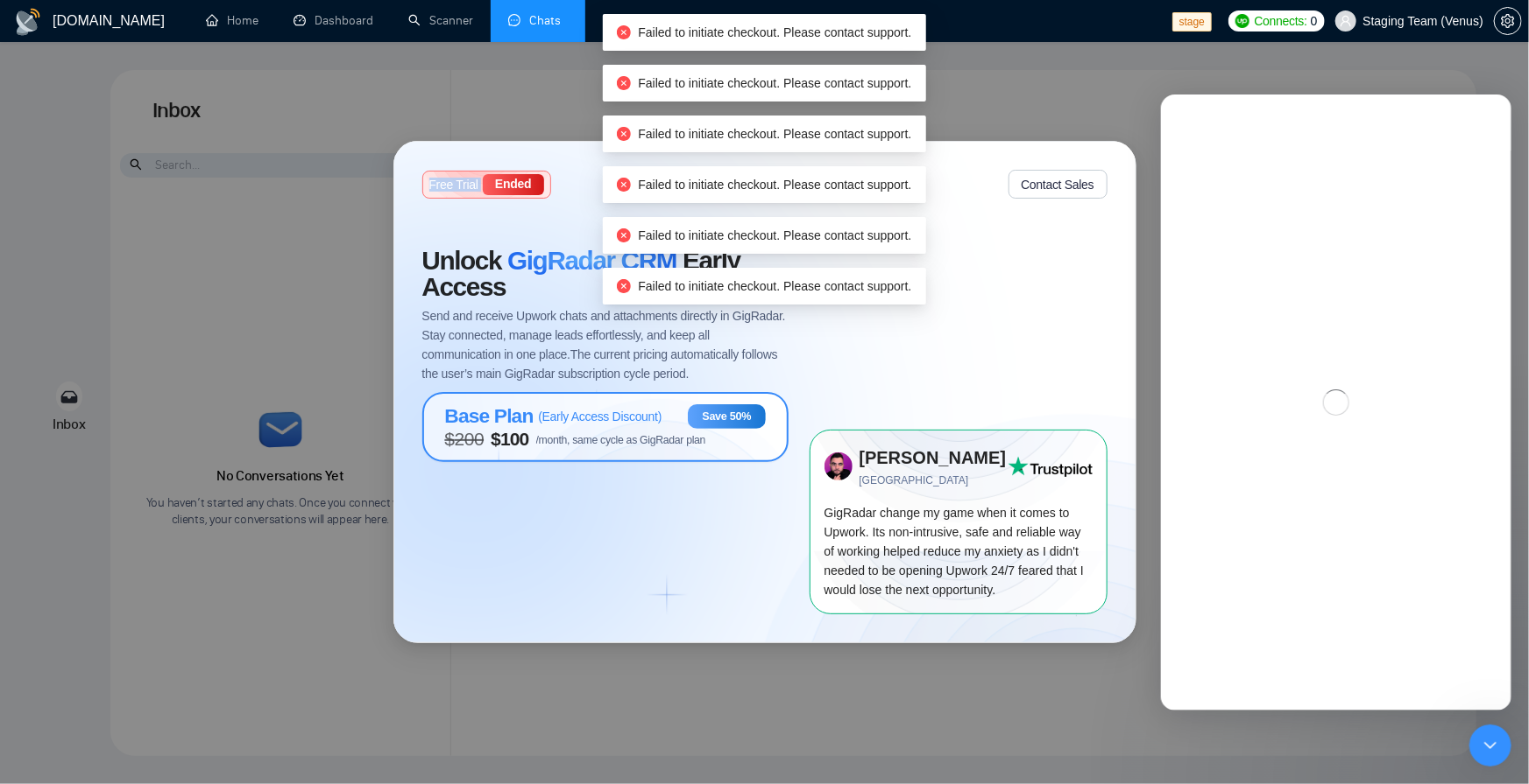
click at [613, 421] on span "( Early Access Discount )" at bounding box center [600, 417] width 124 height 14
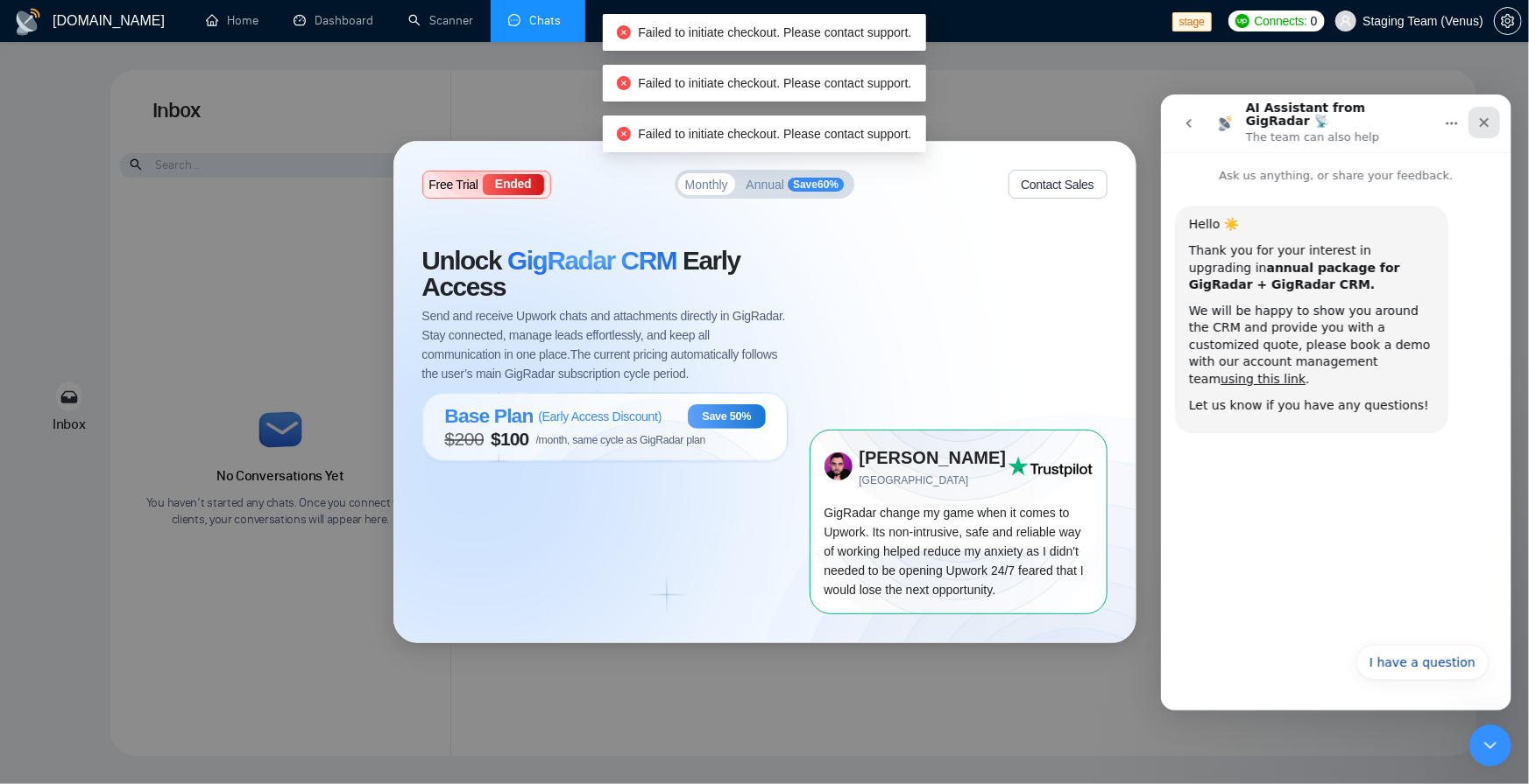
click at [1481, 115] on icon "Close" at bounding box center [1482, 122] width 14 height 14
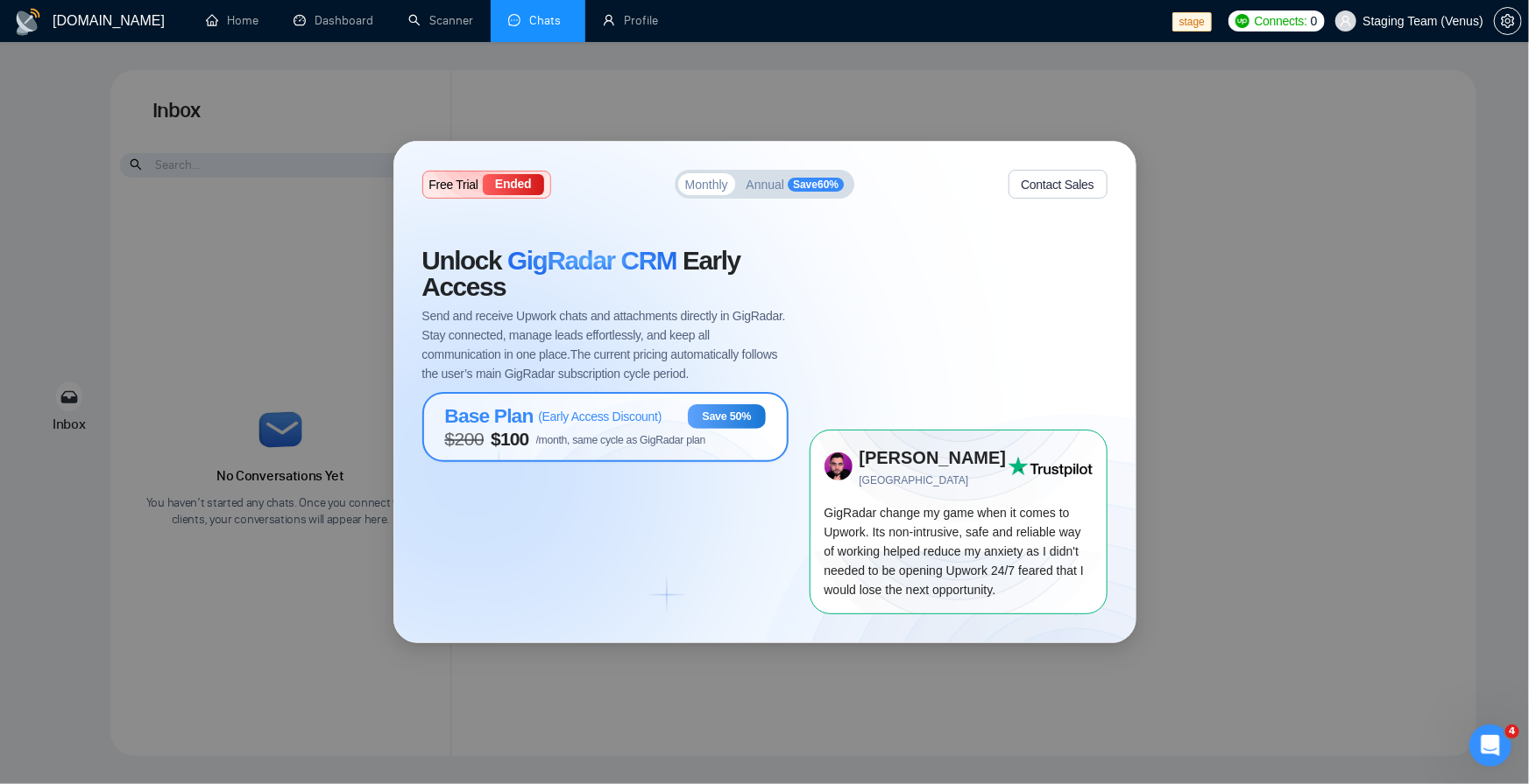
click at [596, 418] on span "( Early Access Discount )" at bounding box center [600, 417] width 124 height 14
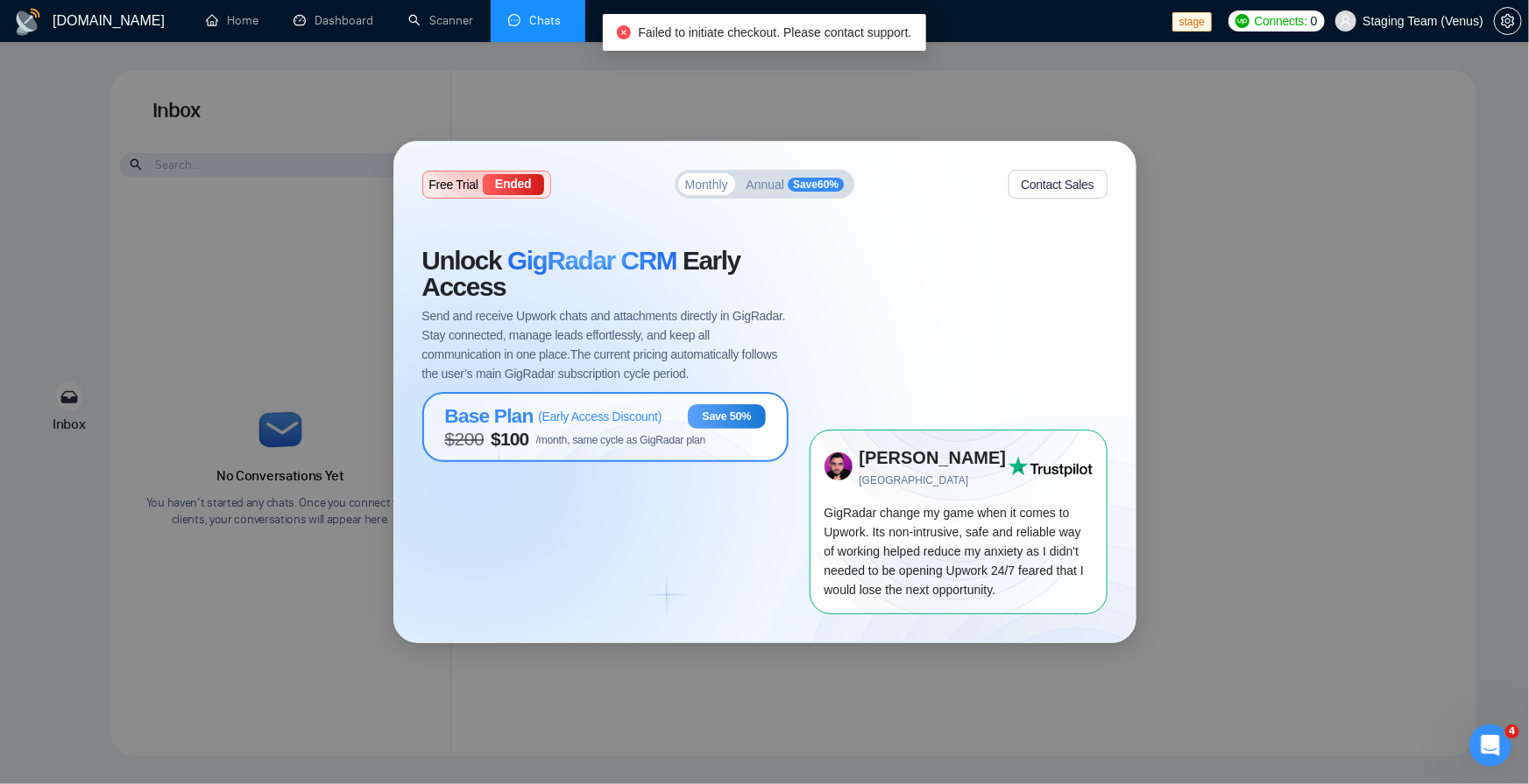
click at [596, 418] on span "( Early Access Discount )" at bounding box center [600, 417] width 124 height 14
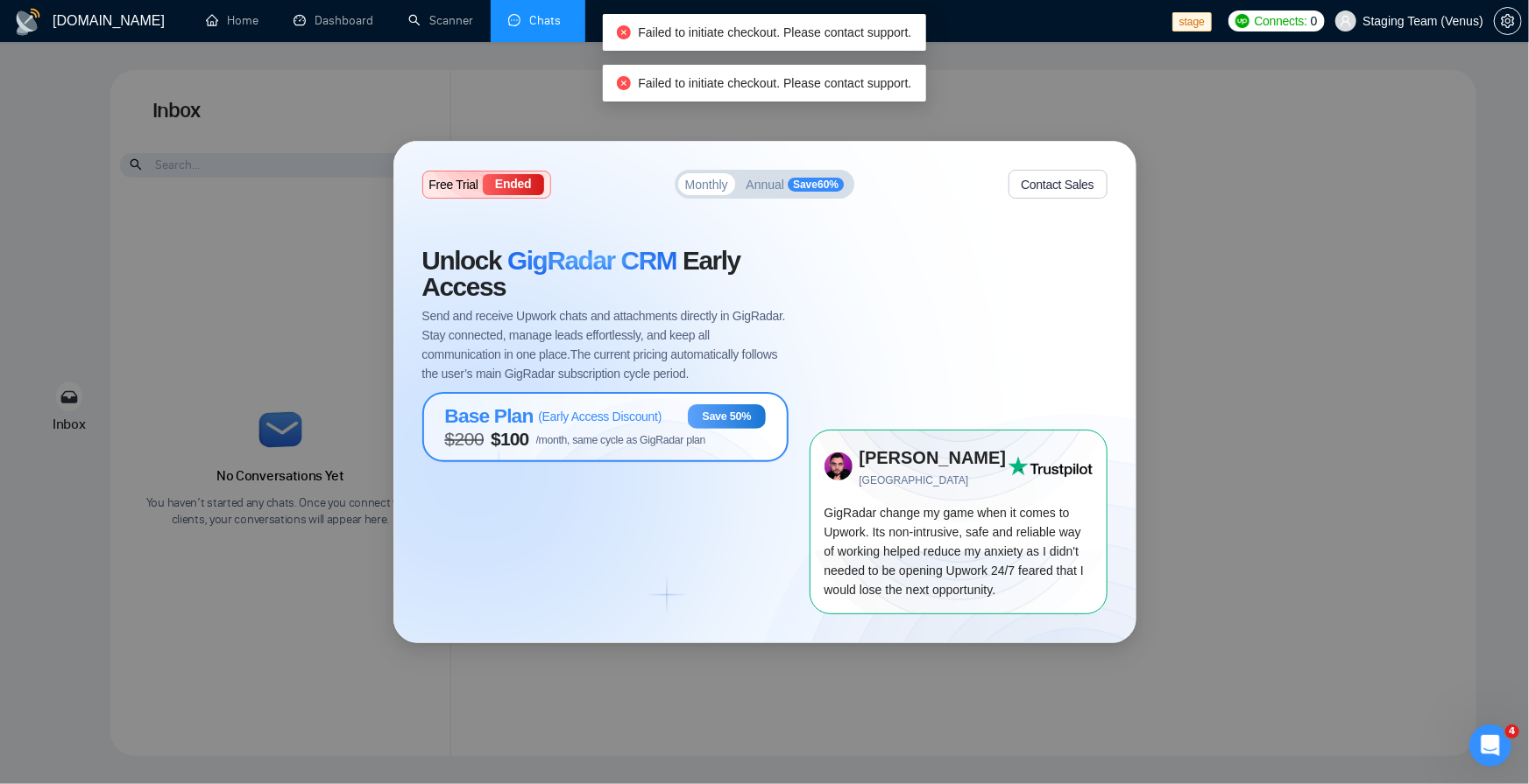
click at [596, 418] on span "( Early Access Discount )" at bounding box center [600, 417] width 124 height 14
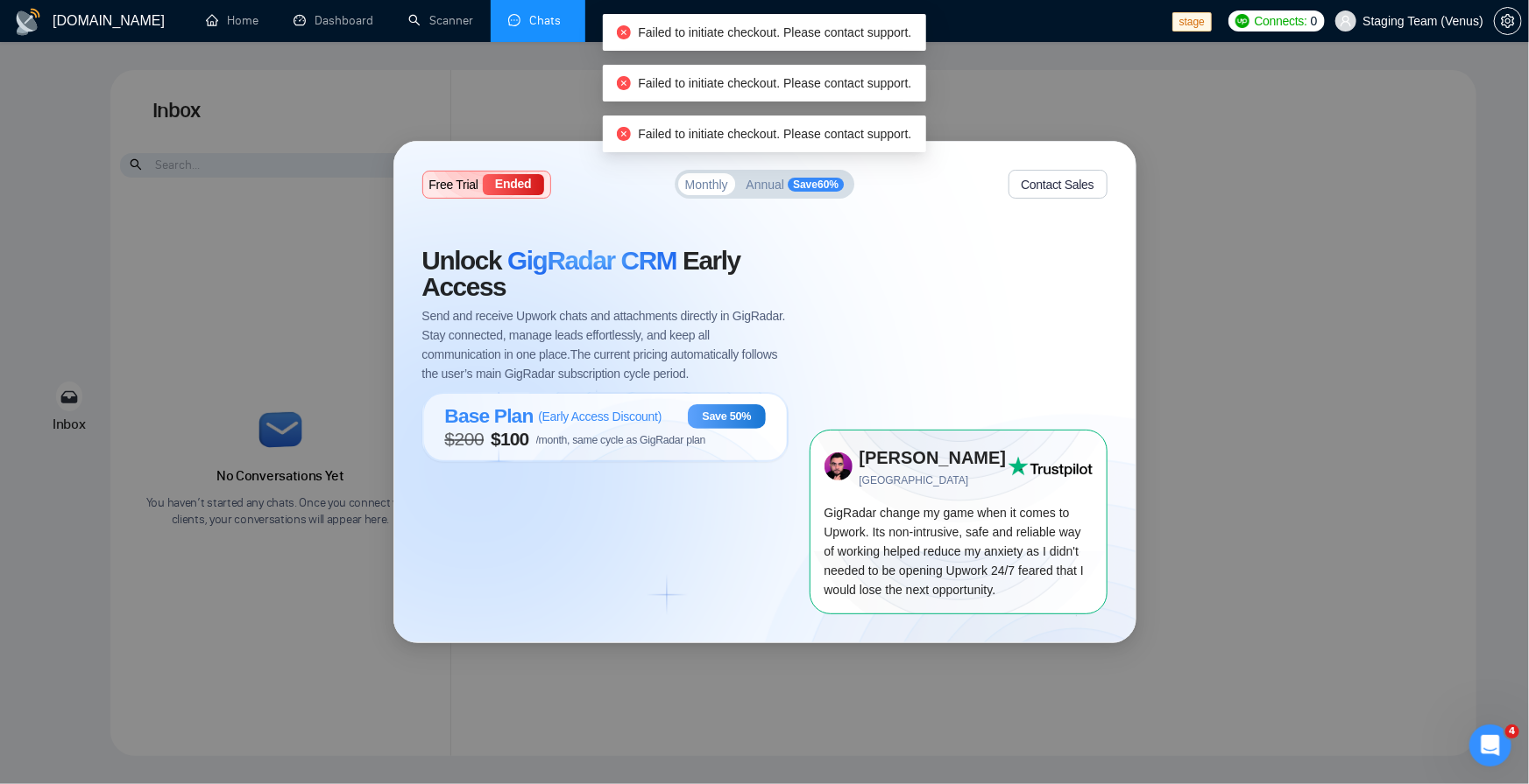
click at [803, 189] on span "Save 60 %" at bounding box center [815, 185] width 56 height 14
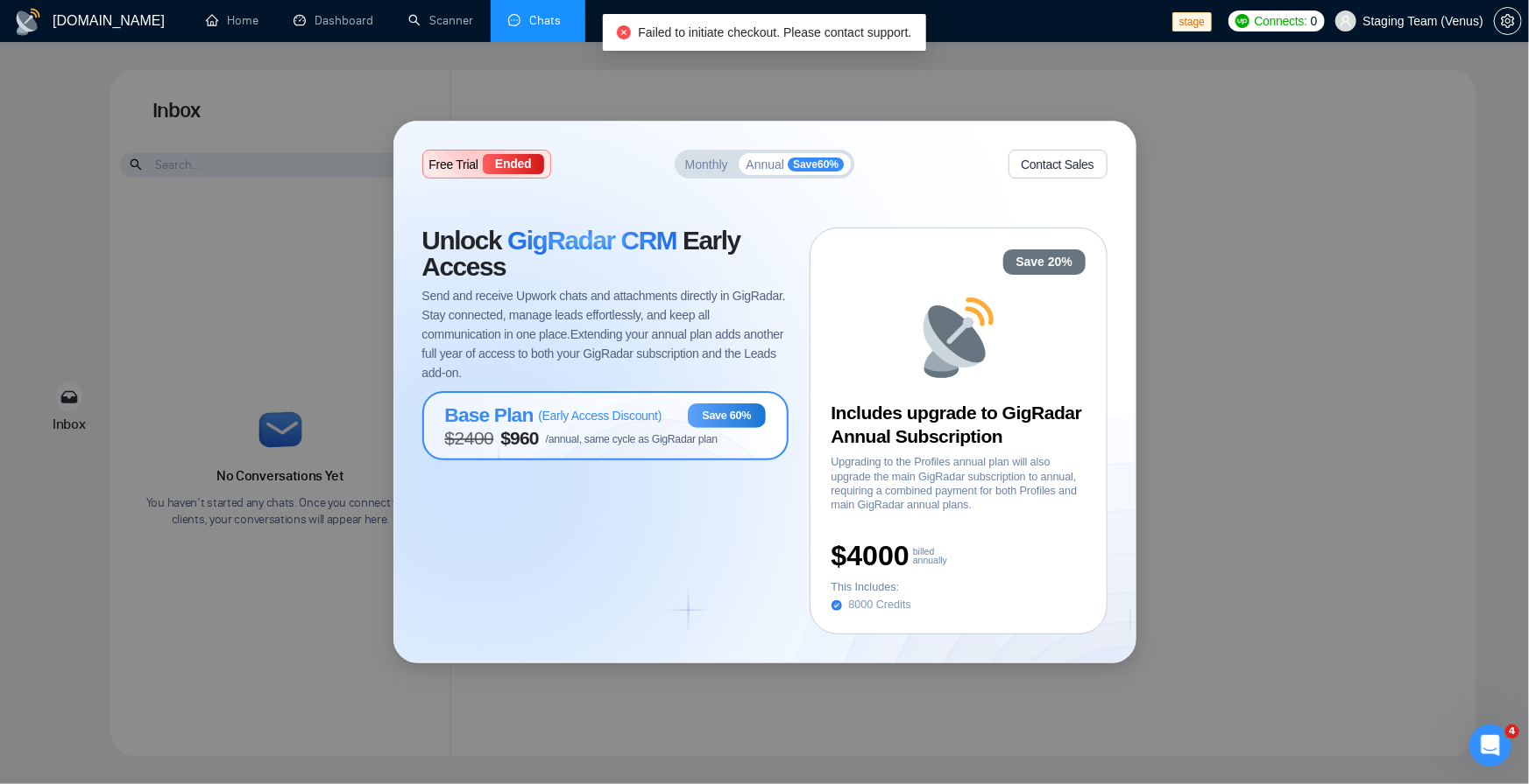
click at [613, 432] on span "$ 2400 $ 960 /annual, same cycle as GigRadar plan" at bounding box center [581, 439] width 272 height 21
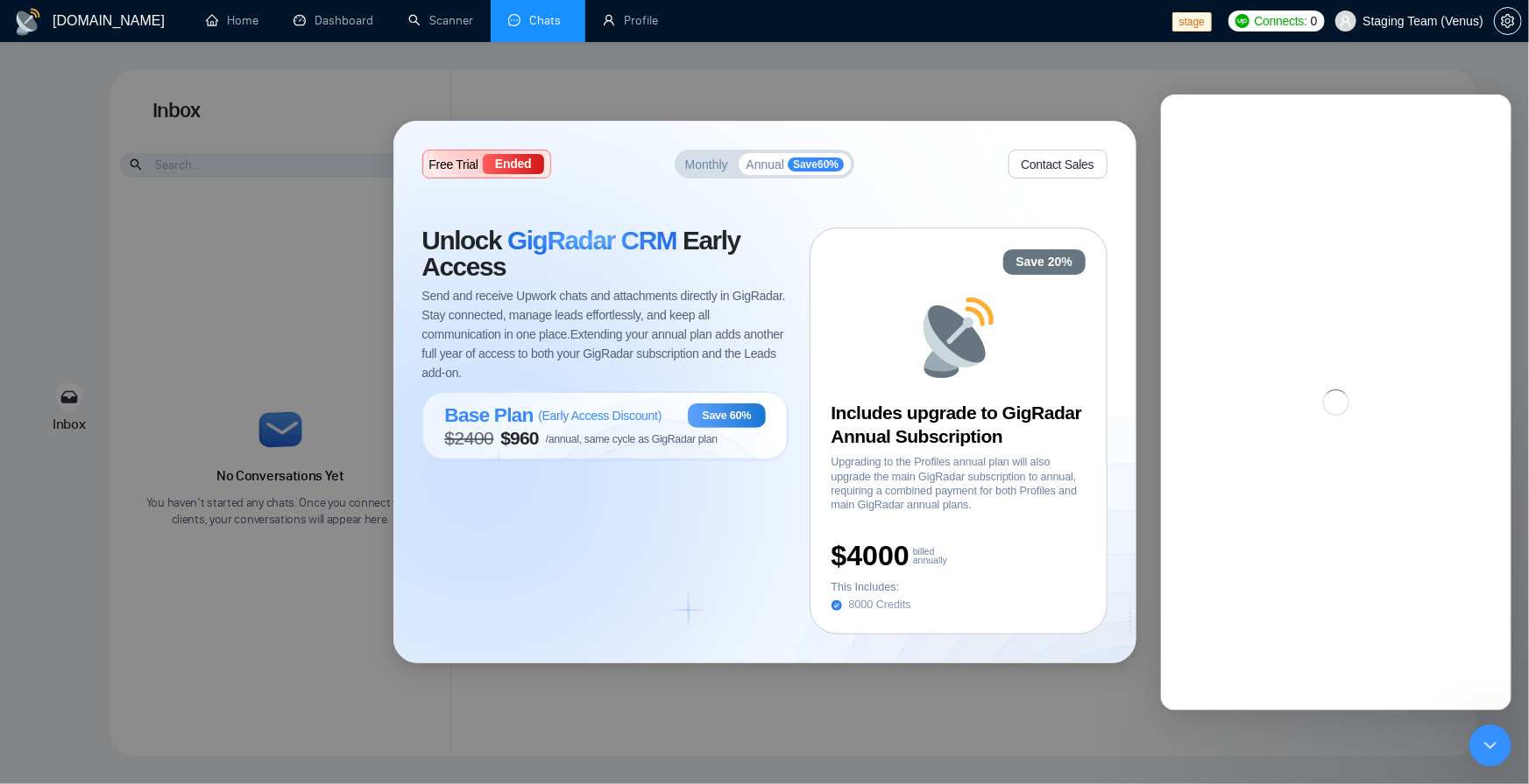
click at [723, 159] on span "Monthly" at bounding box center [706, 165] width 43 height 12
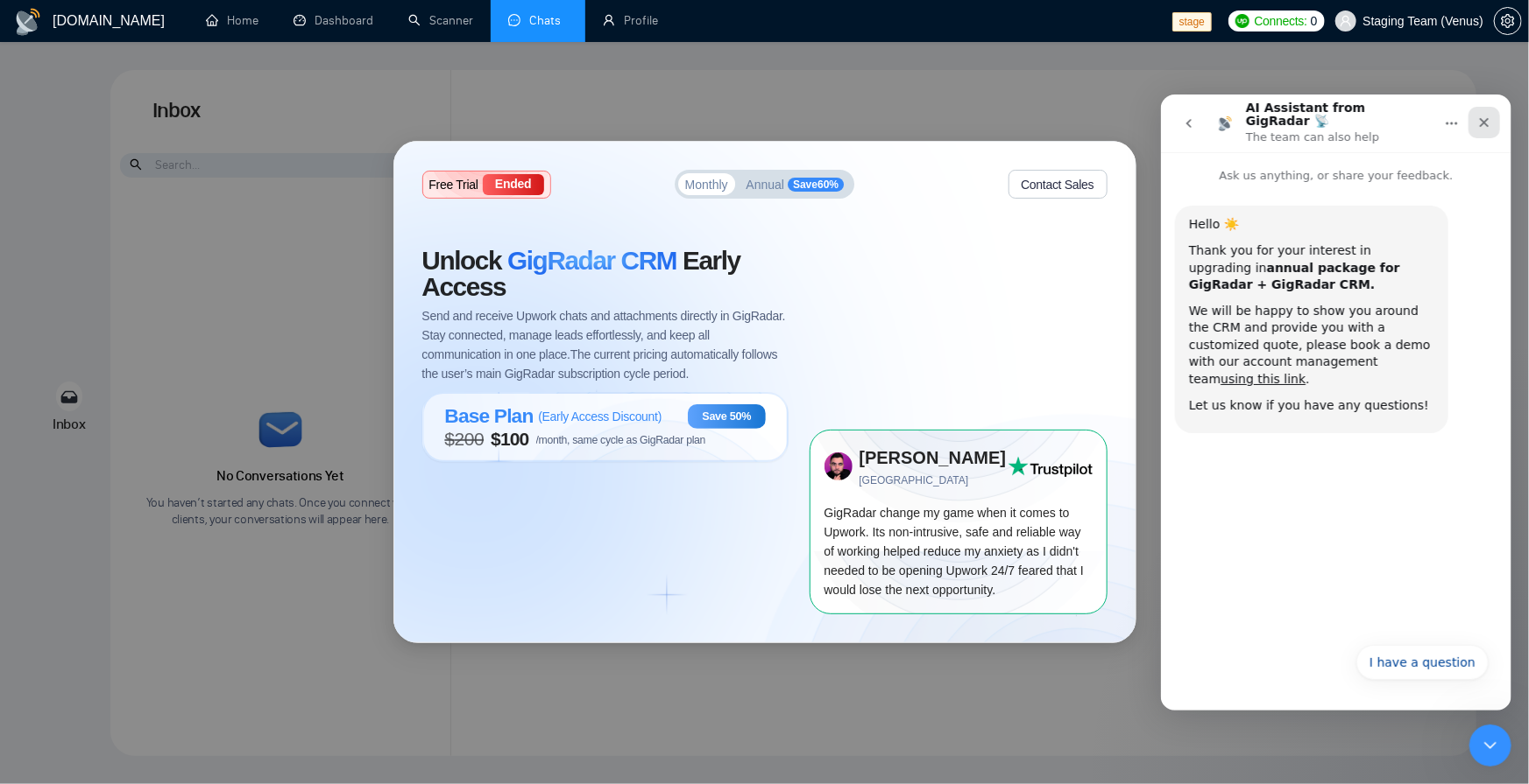
click at [1484, 120] on icon "Close" at bounding box center [1482, 122] width 14 height 14
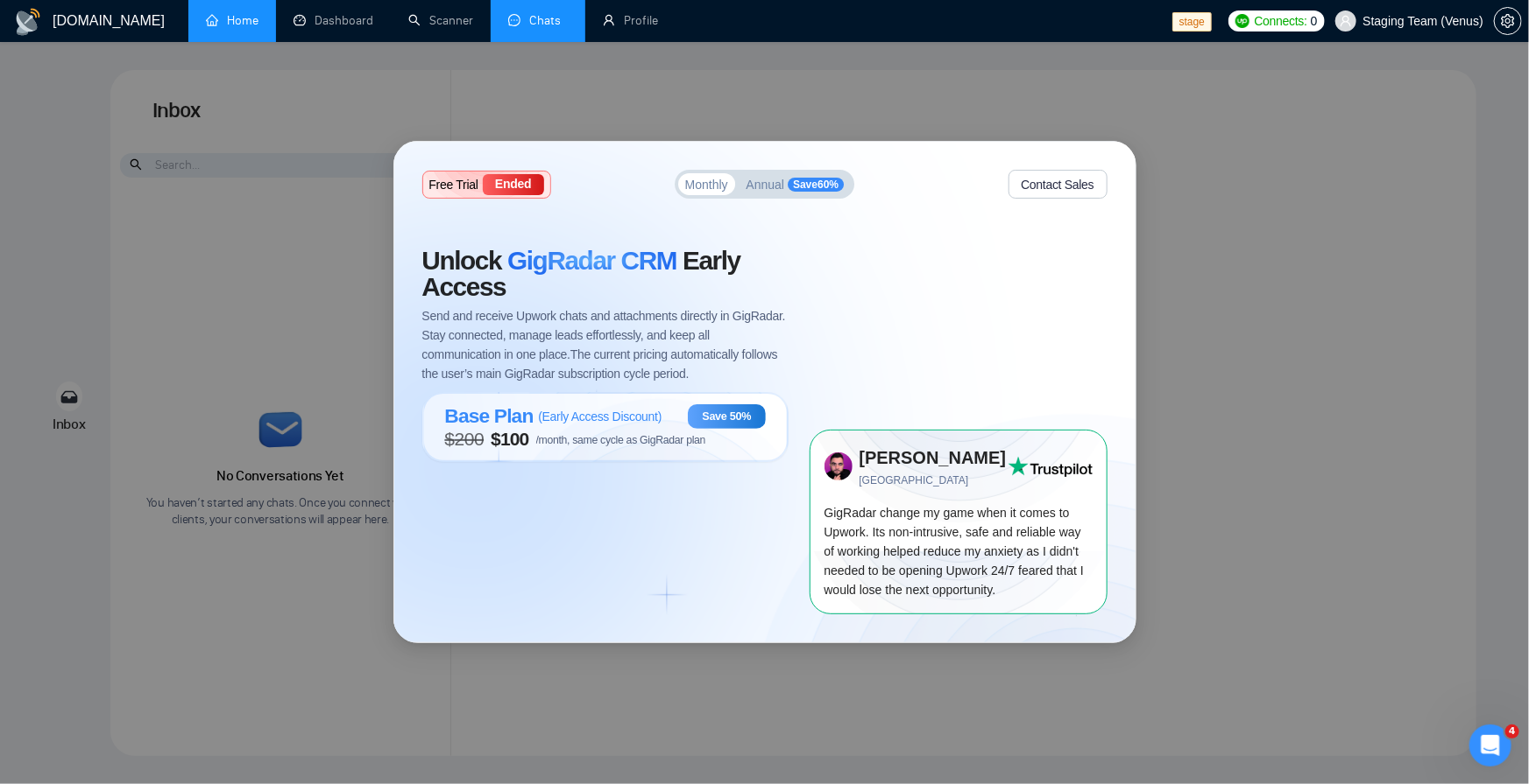
click at [256, 16] on link "Home" at bounding box center [231, 21] width 52 height 15
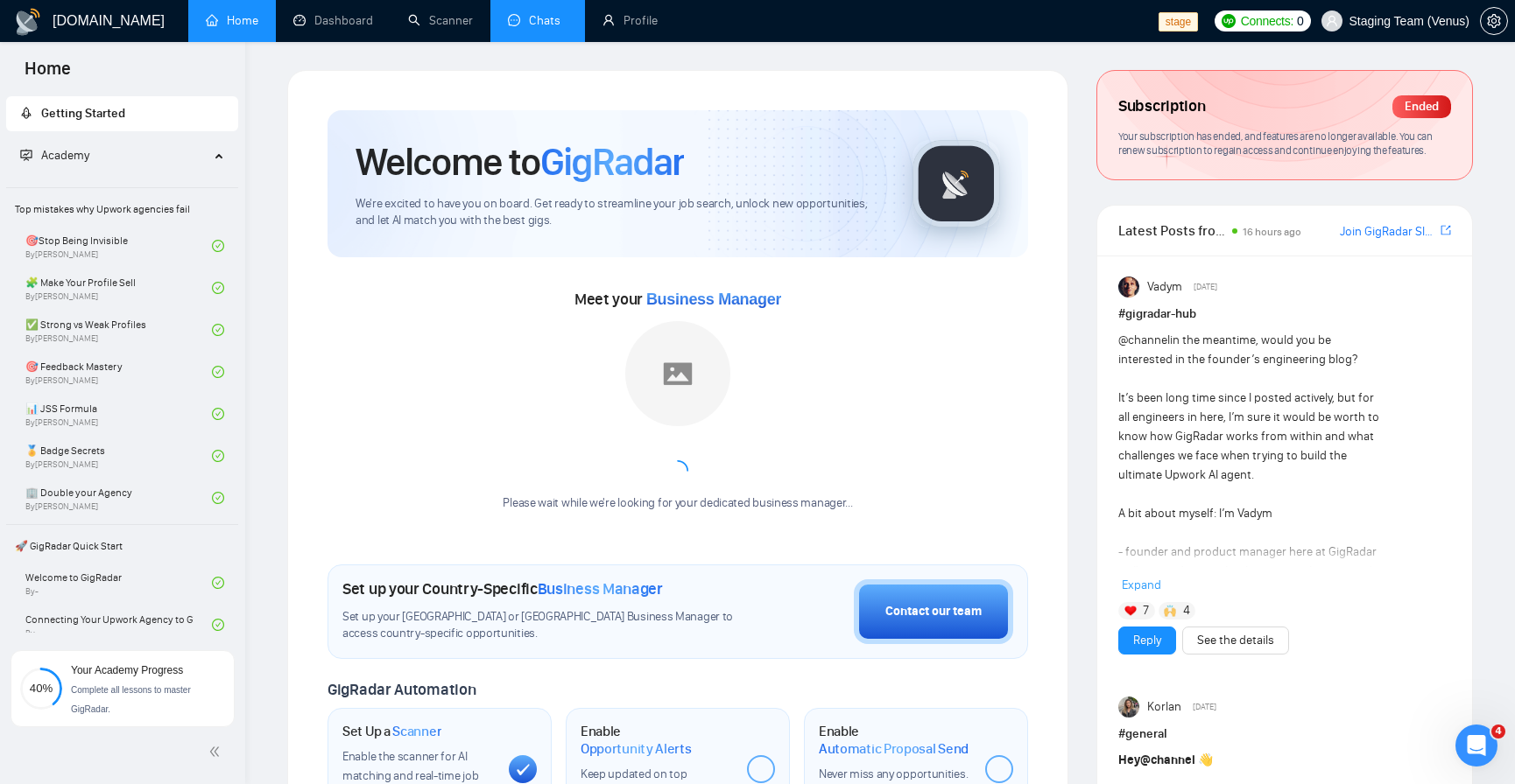
click at [508, 13] on link "Chats" at bounding box center [538, 21] width 60 height 15
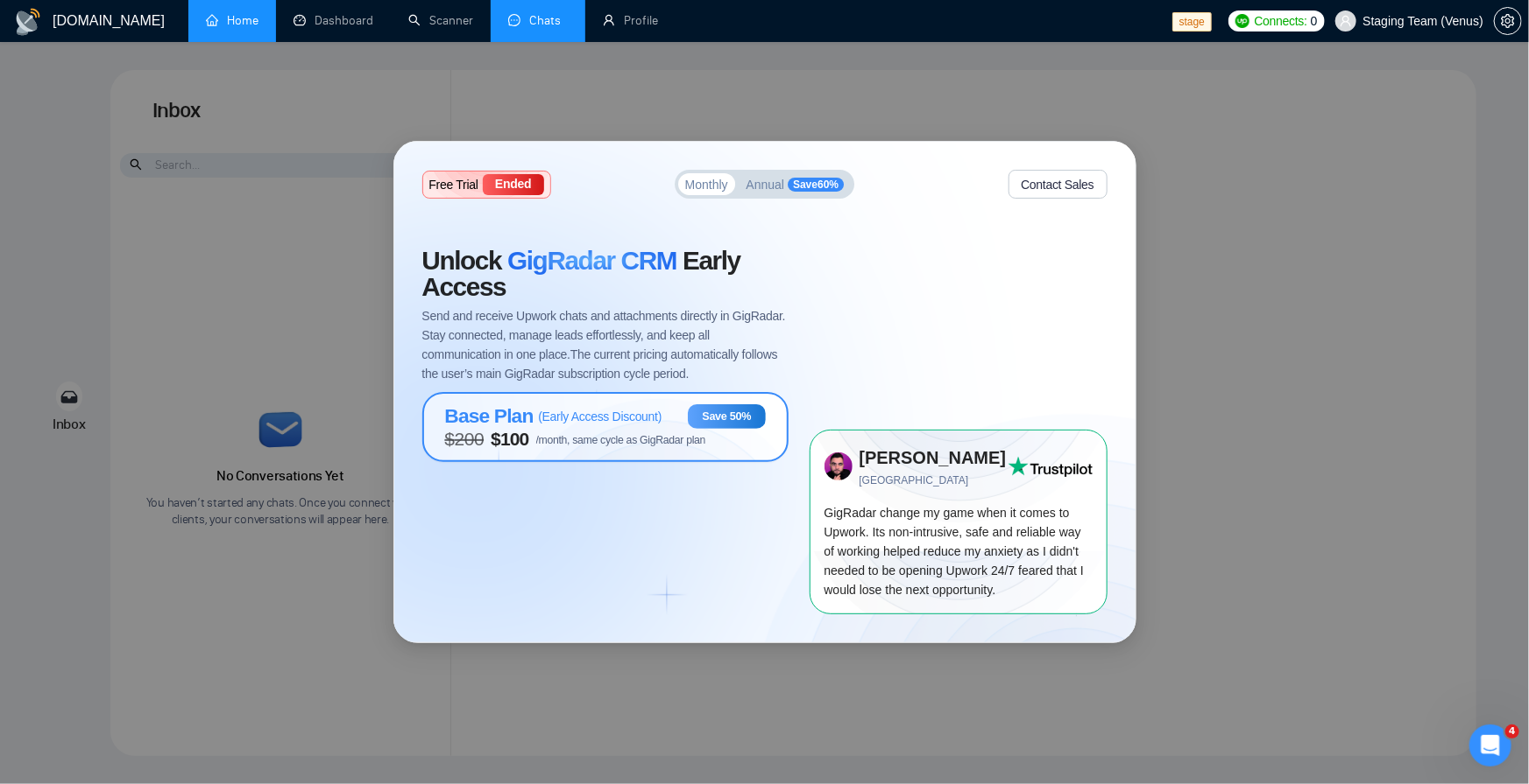
click at [522, 436] on span "$ 100" at bounding box center [509, 440] width 38 height 21
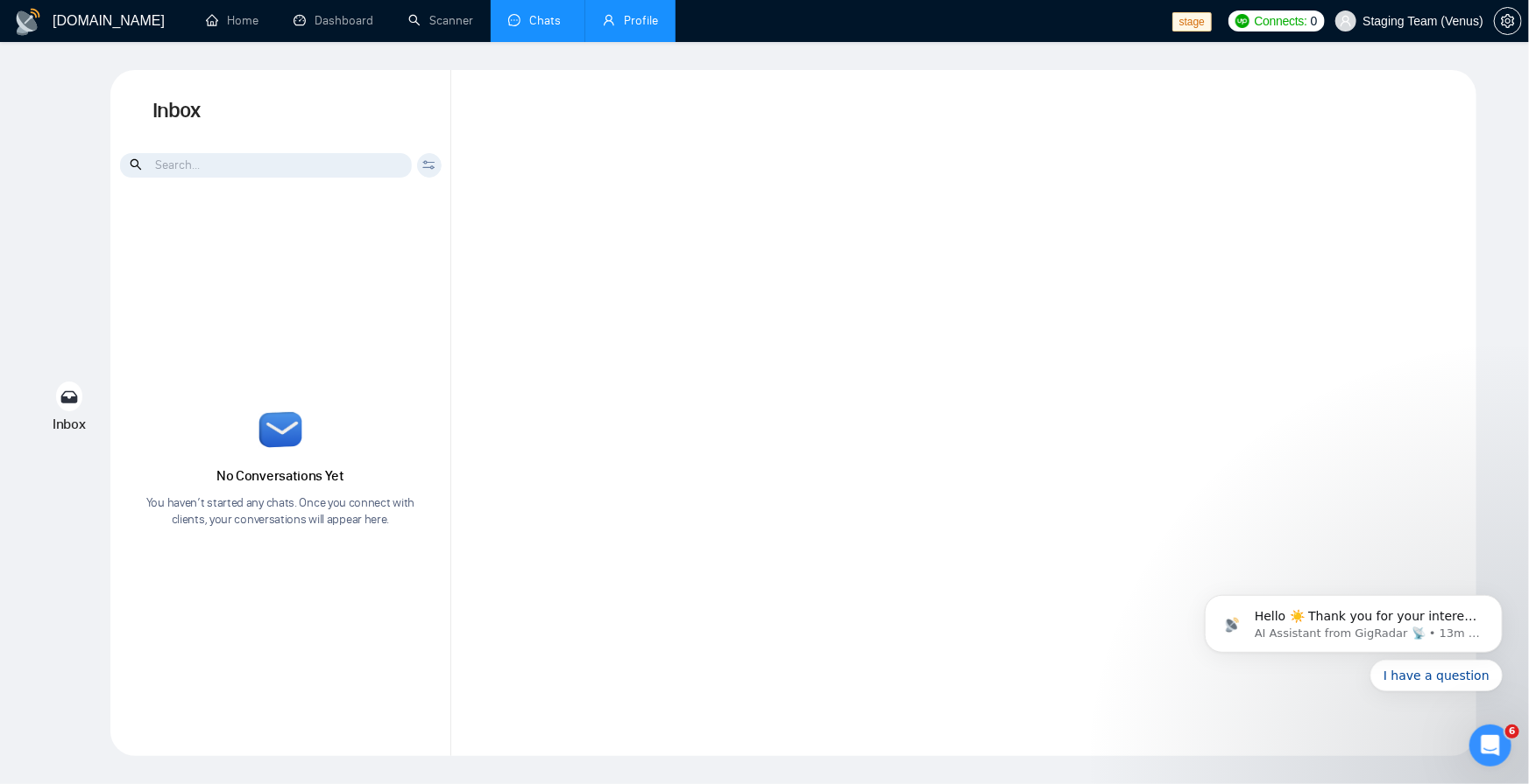
click at [629, 28] on link "Profile" at bounding box center [630, 21] width 55 height 15
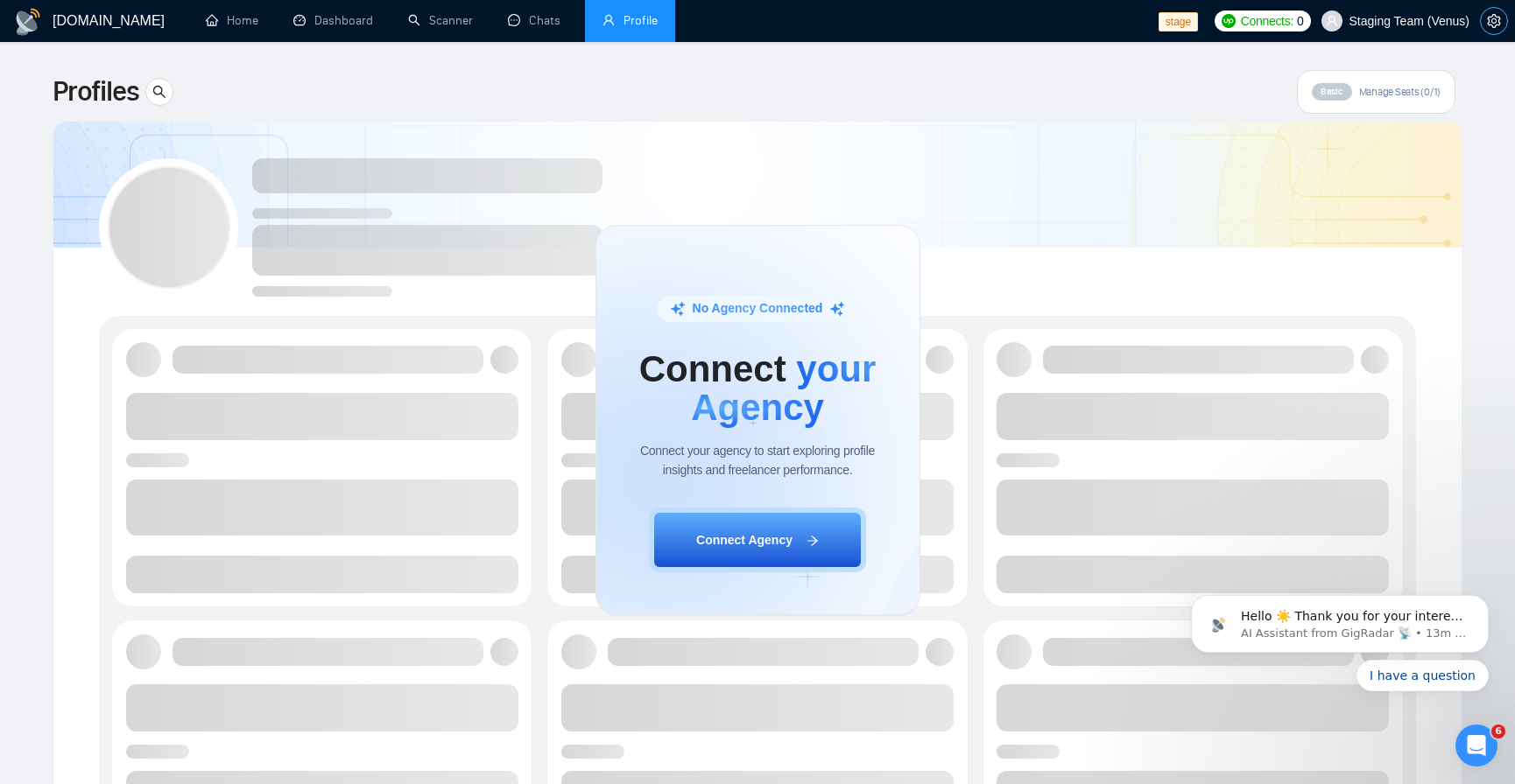
click at [1496, 18] on icon "setting" at bounding box center [1493, 21] width 13 height 14
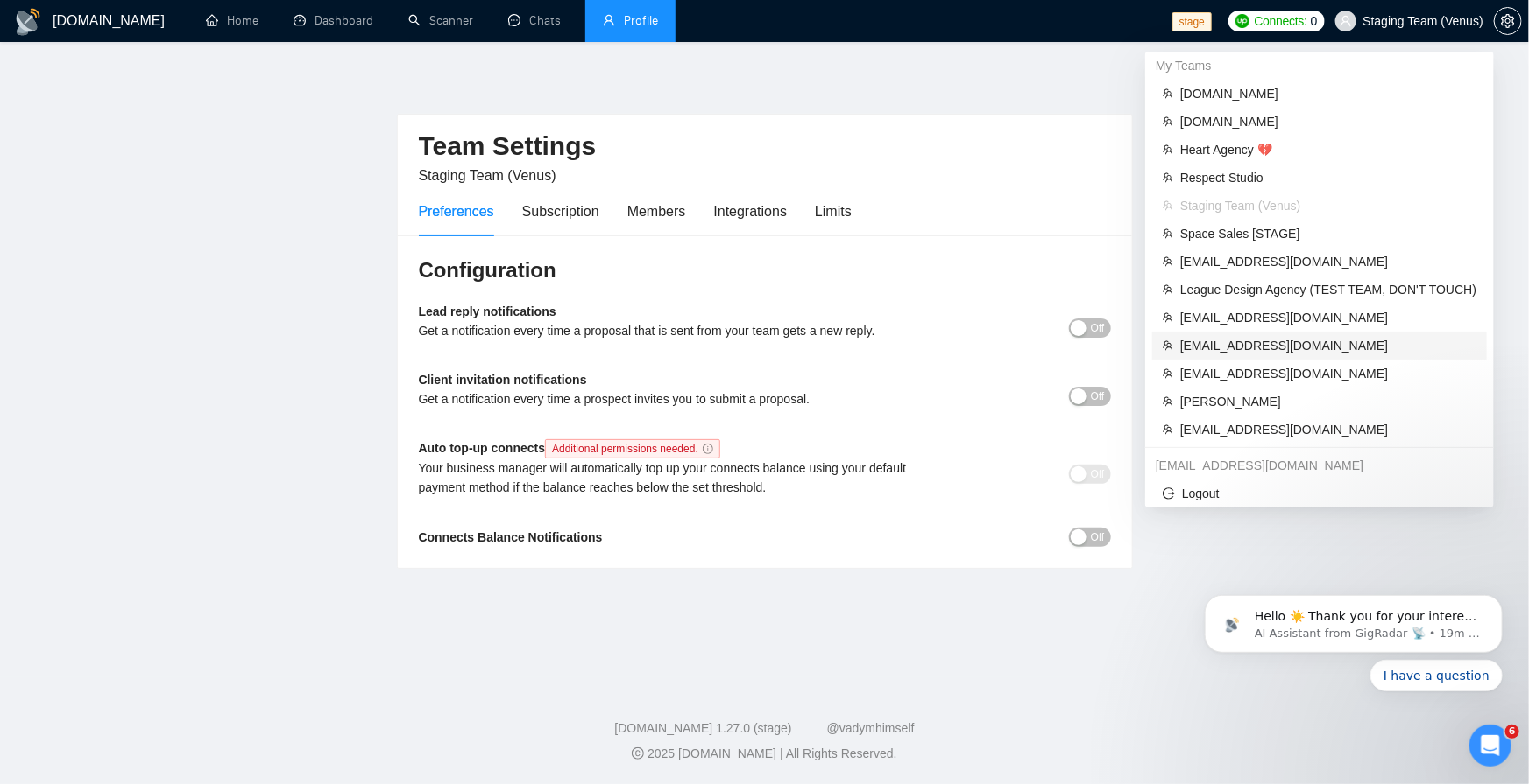
click at [1322, 339] on span "[EMAIL_ADDRESS][DOMAIN_NAME]" at bounding box center [1327, 345] width 296 height 19
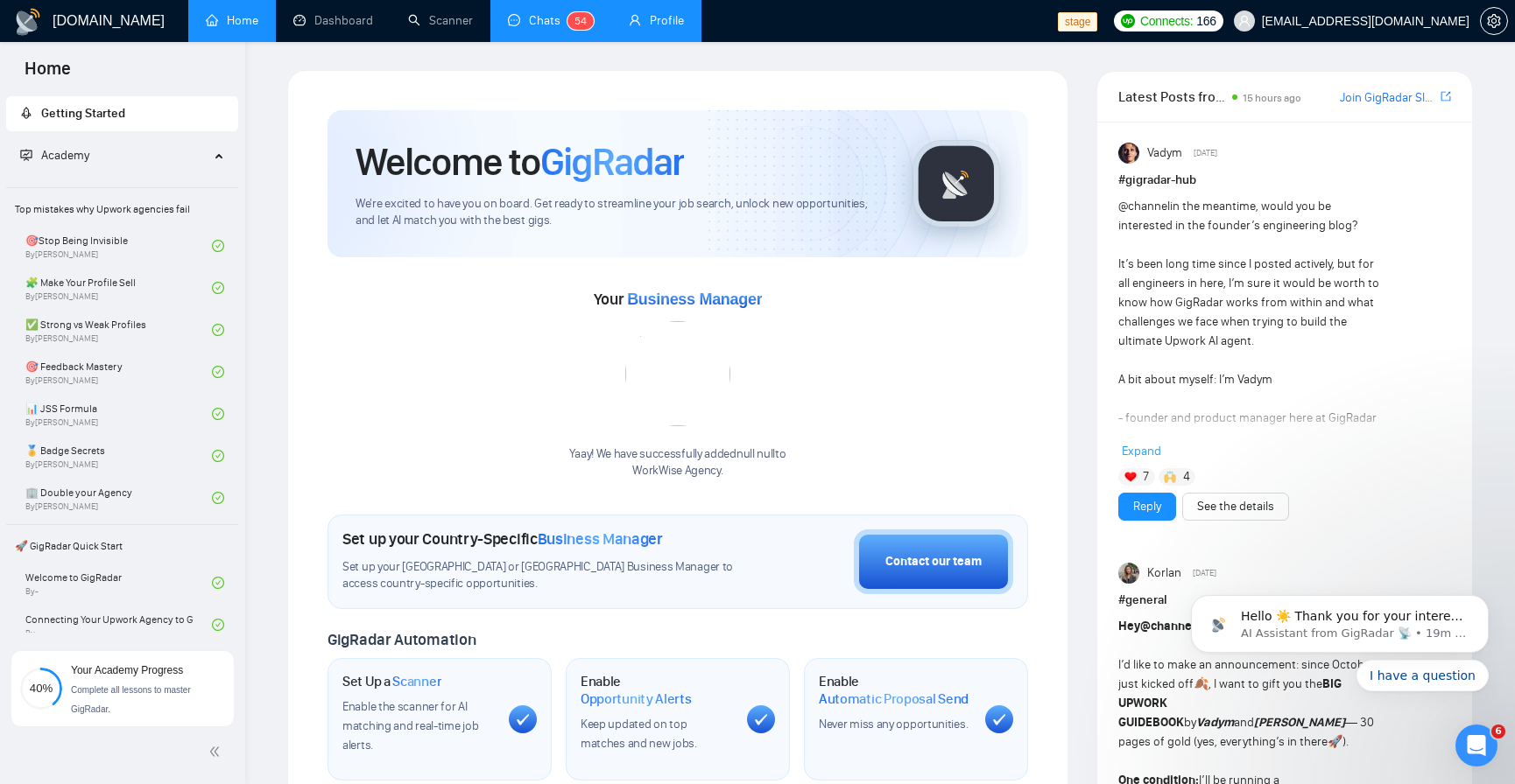
click at [554, 26] on link "Chats 5 4" at bounding box center [551, 21] width 86 height 15
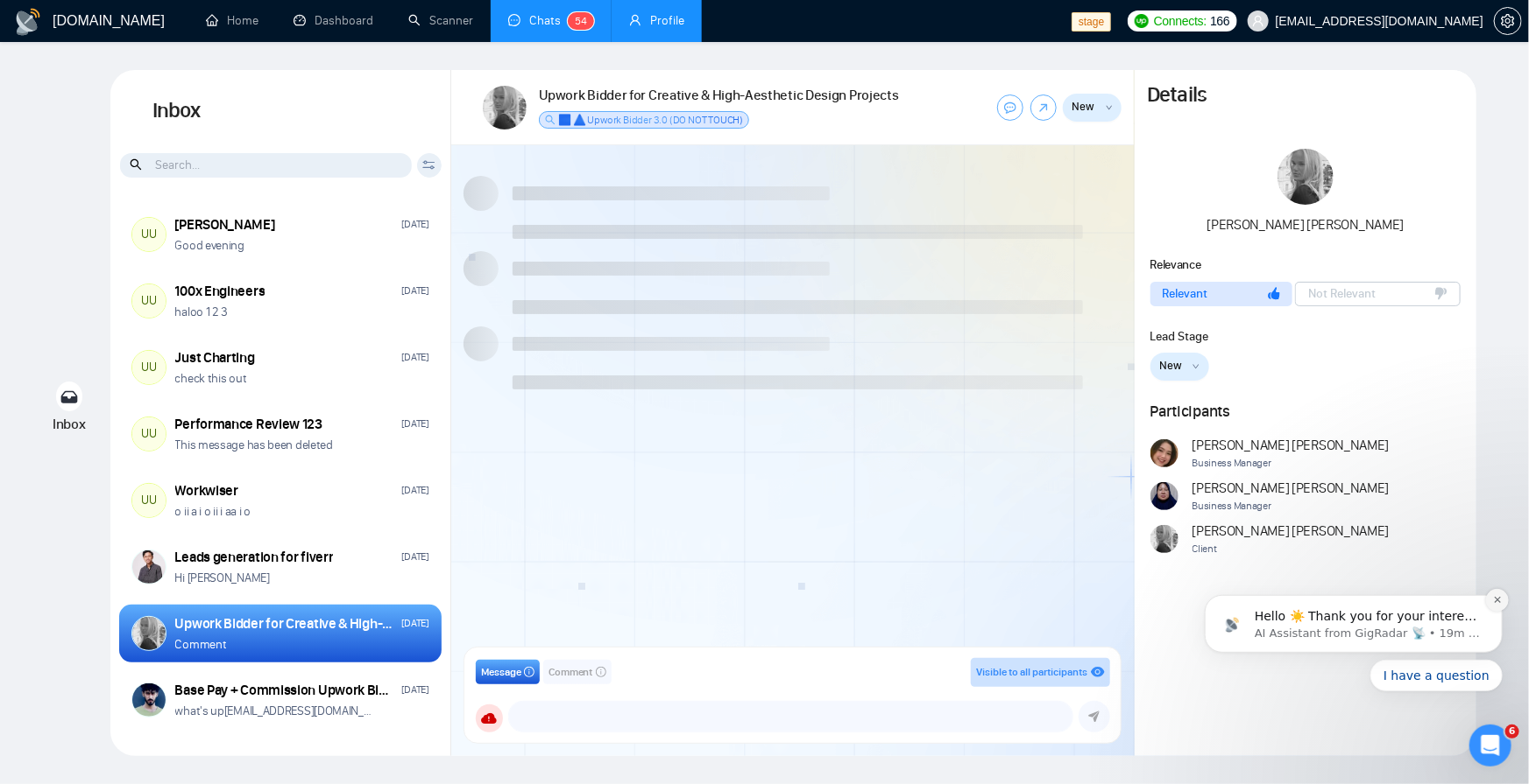
click at [1497, 605] on button "Dismiss notification" at bounding box center [1497, 599] width 23 height 23
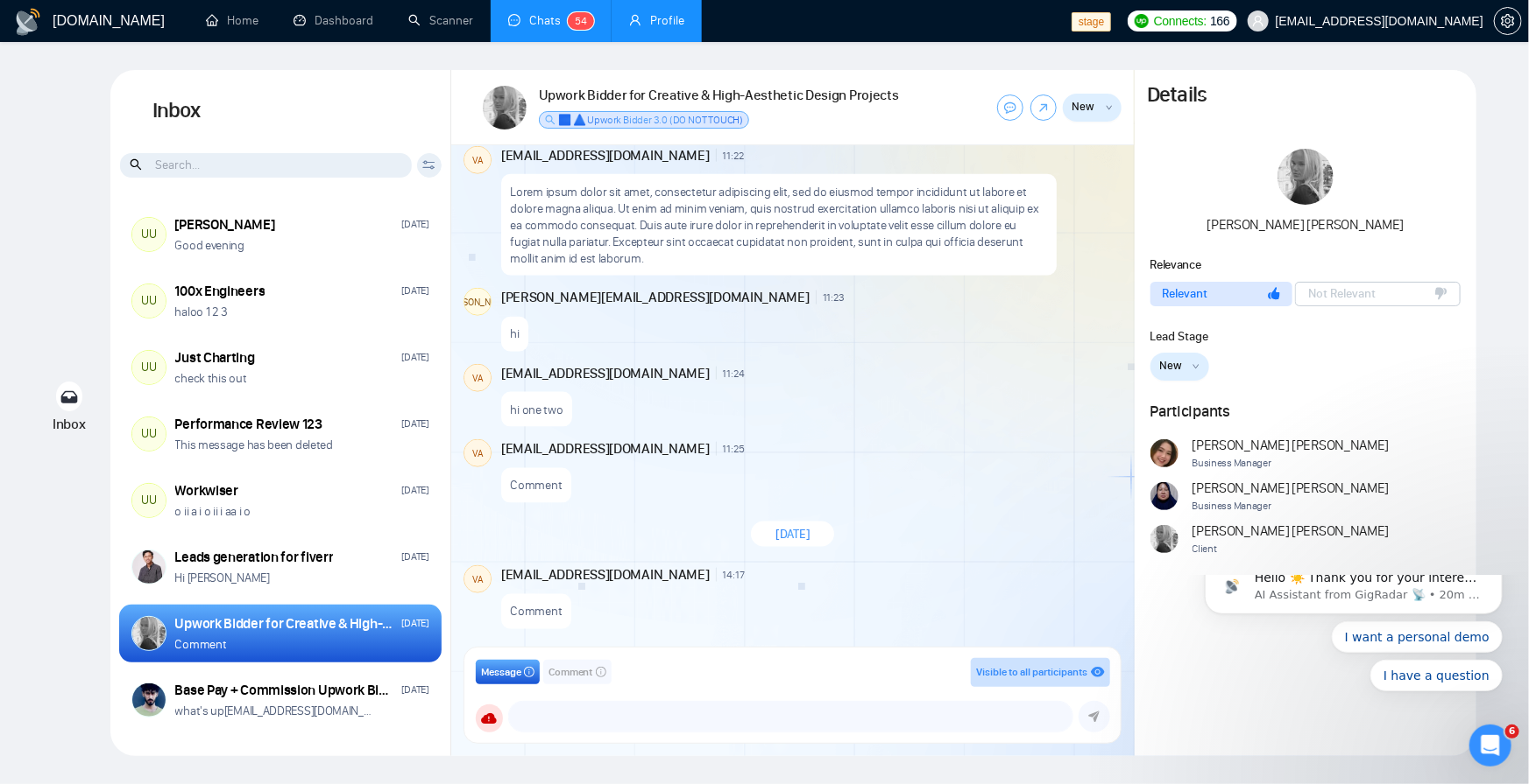
click at [1493, 565] on icon "Dismiss notification" at bounding box center [1497, 560] width 10 height 10
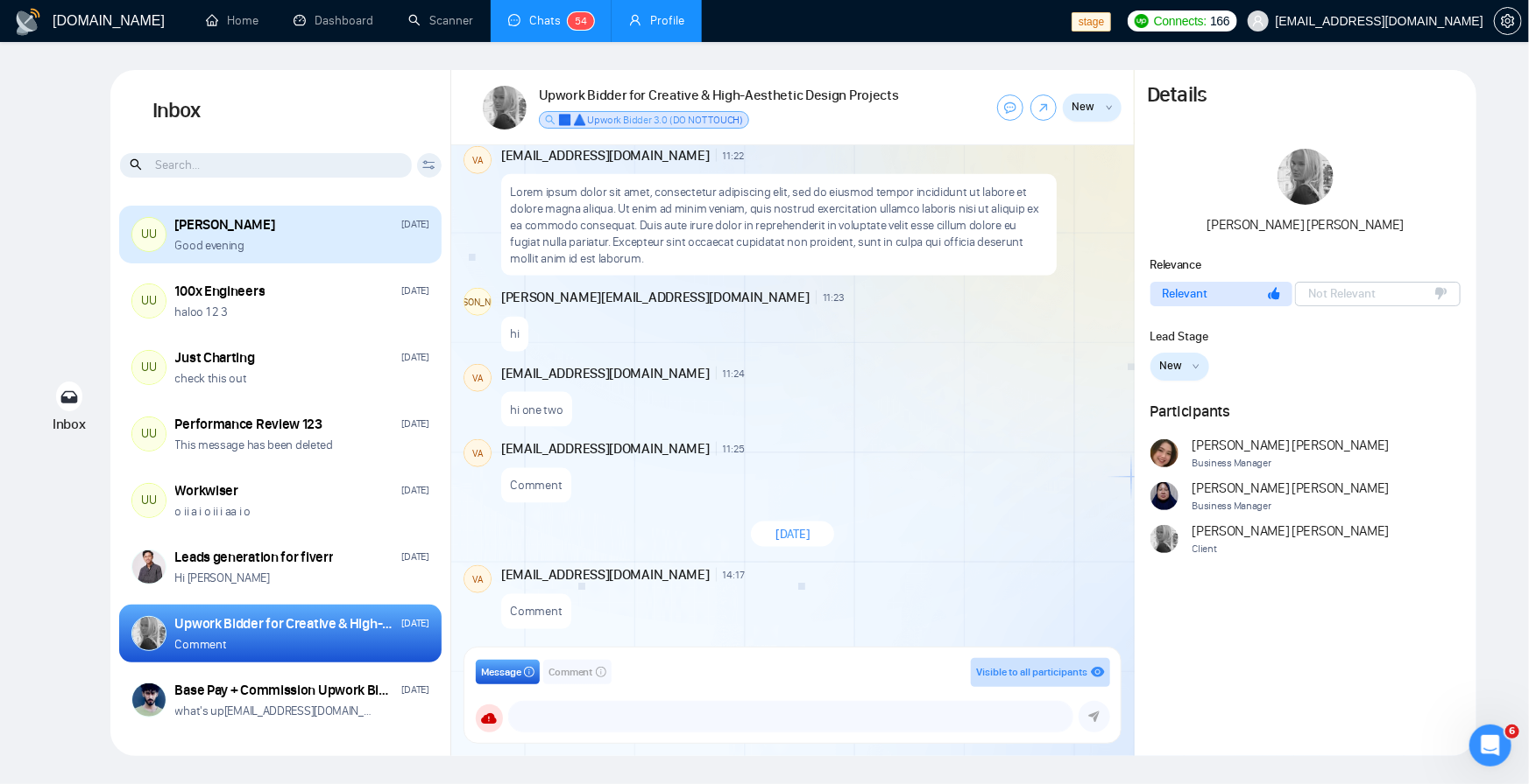
click at [236, 246] on p "Good evening" at bounding box center [209, 245] width 70 height 16
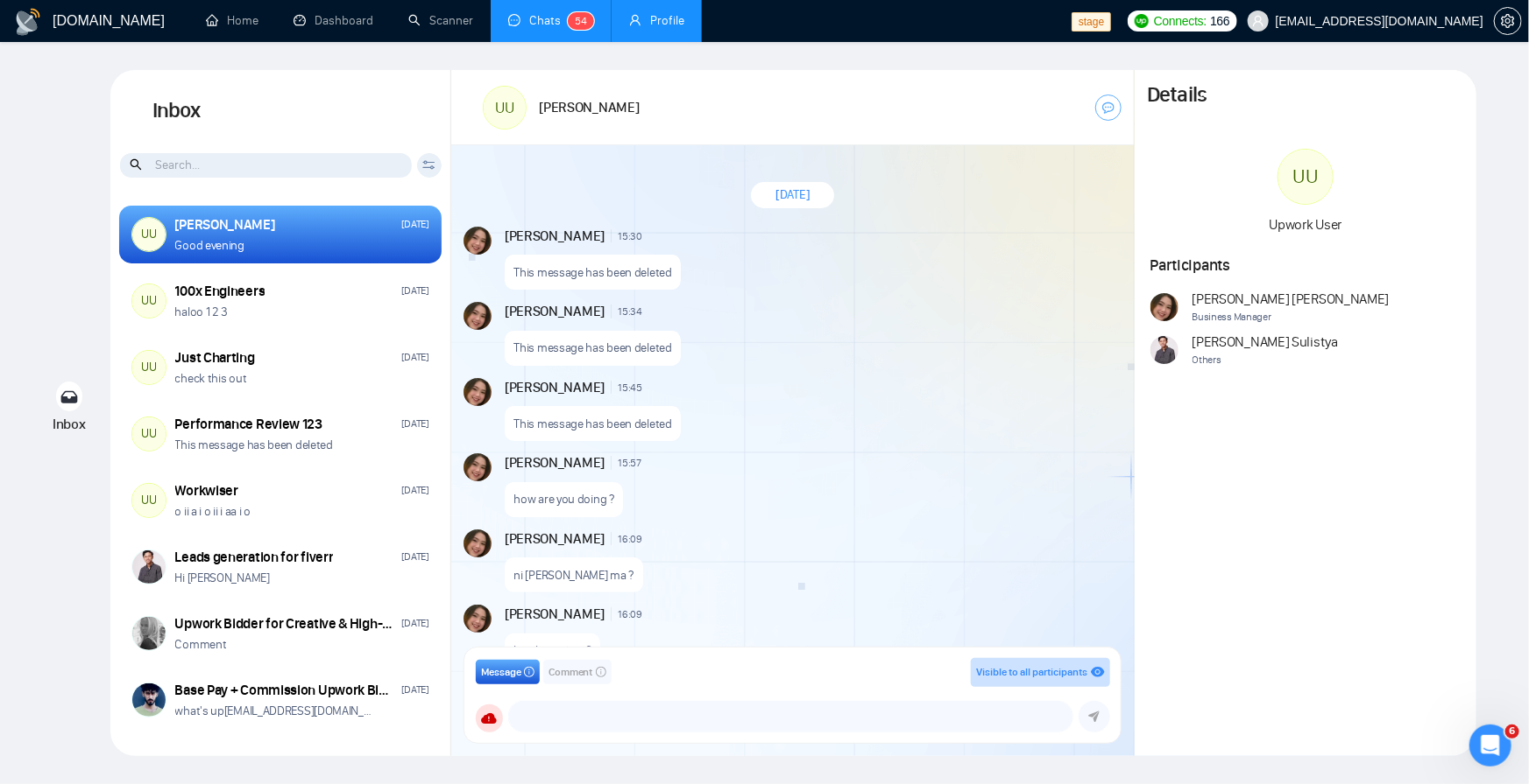
scroll to position [1332, 0]
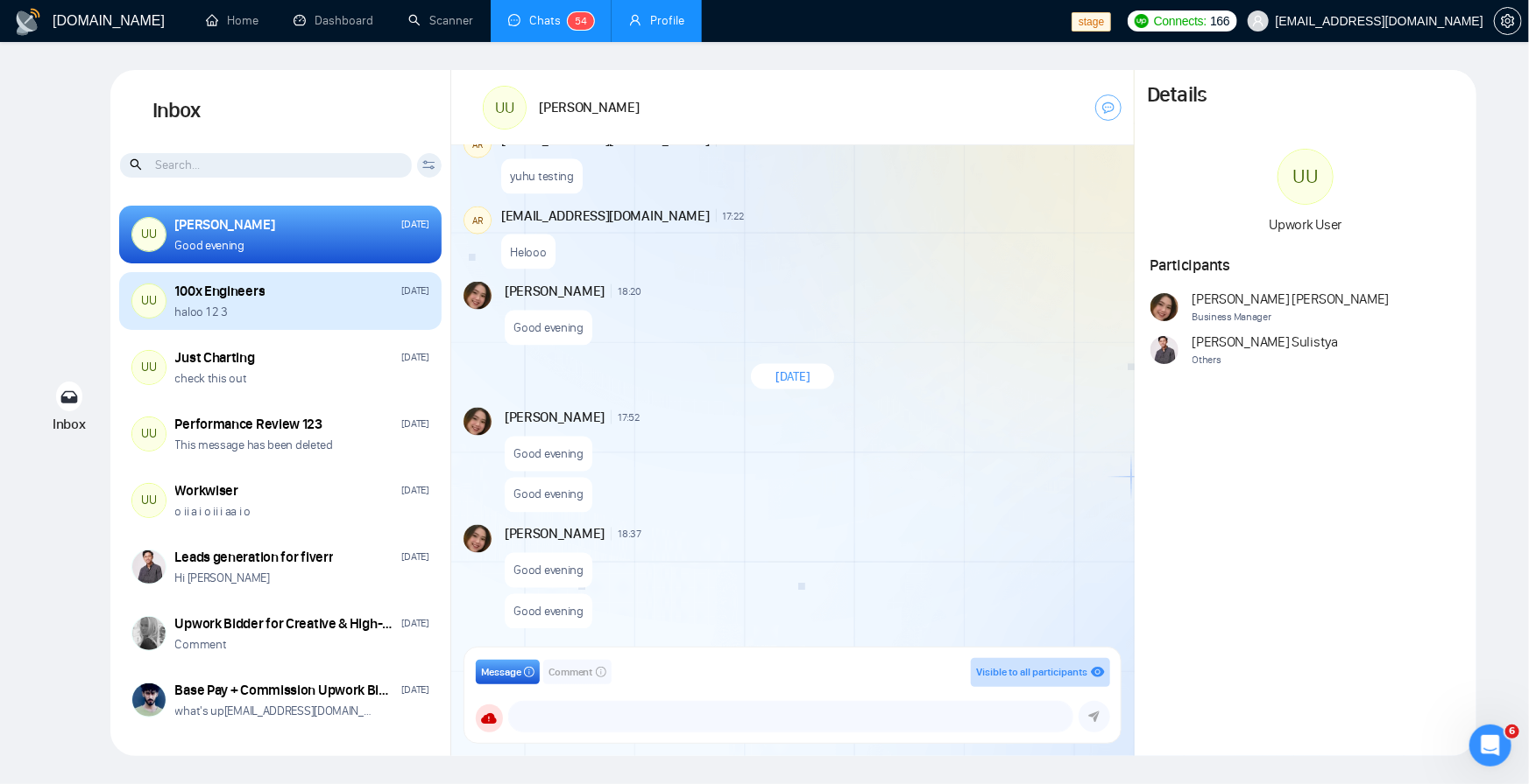
click at [263, 308] on div "haloo 1 2 3" at bounding box center [302, 311] width 254 height 16
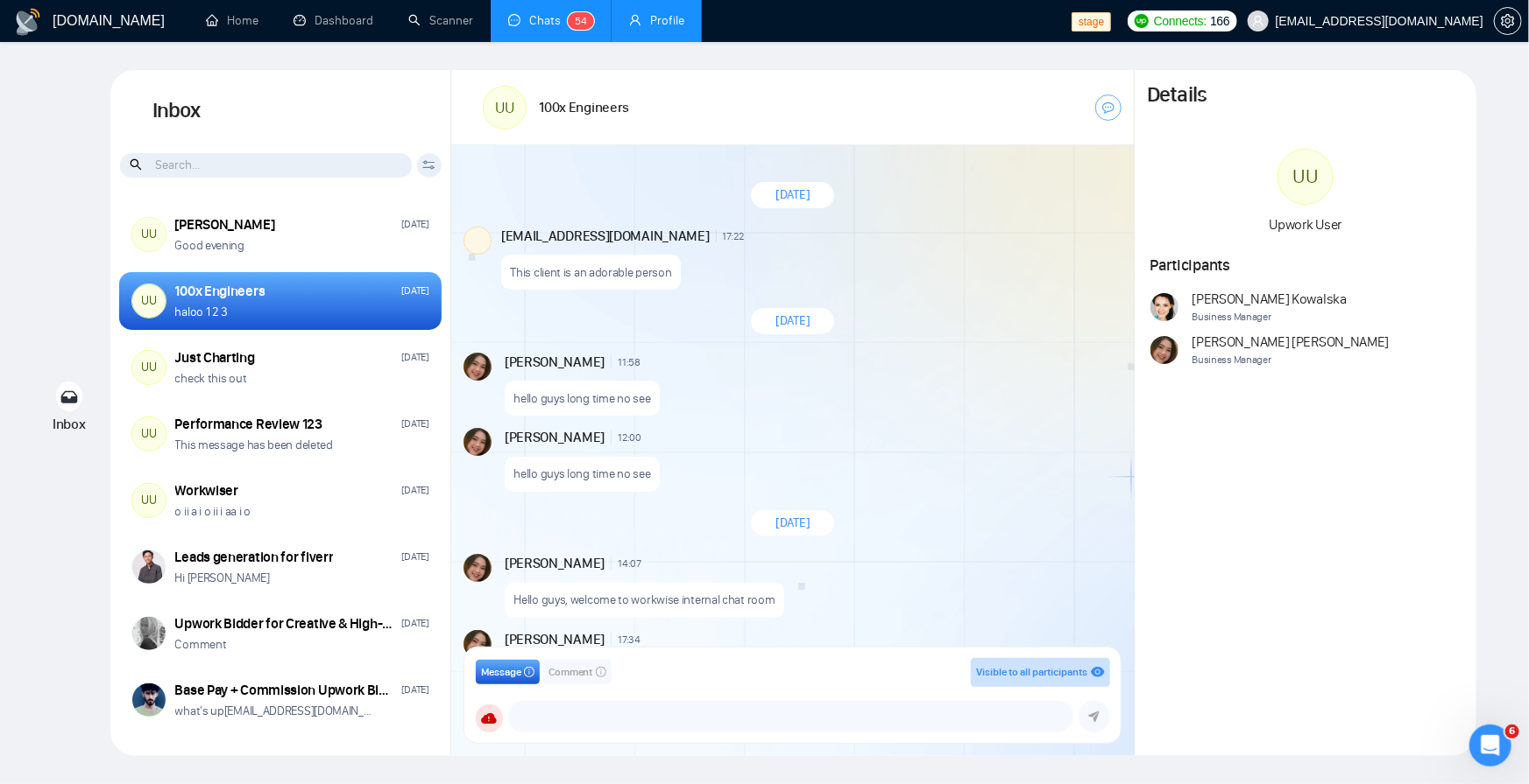
scroll to position [1401, 0]
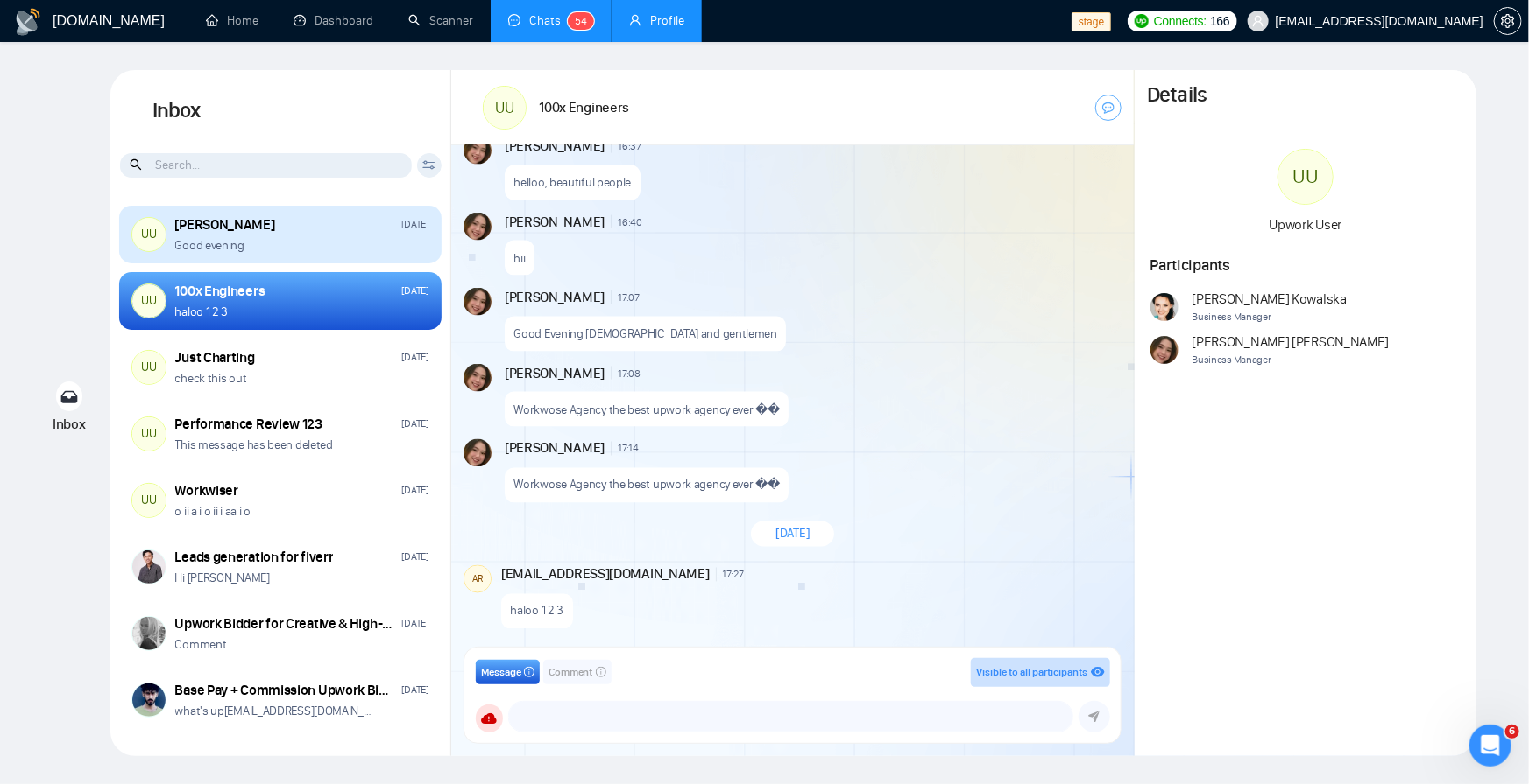
click at [328, 257] on div "UU Ari Sulistya Tuesday Good evening" at bounding box center [280, 234] width 323 height 58
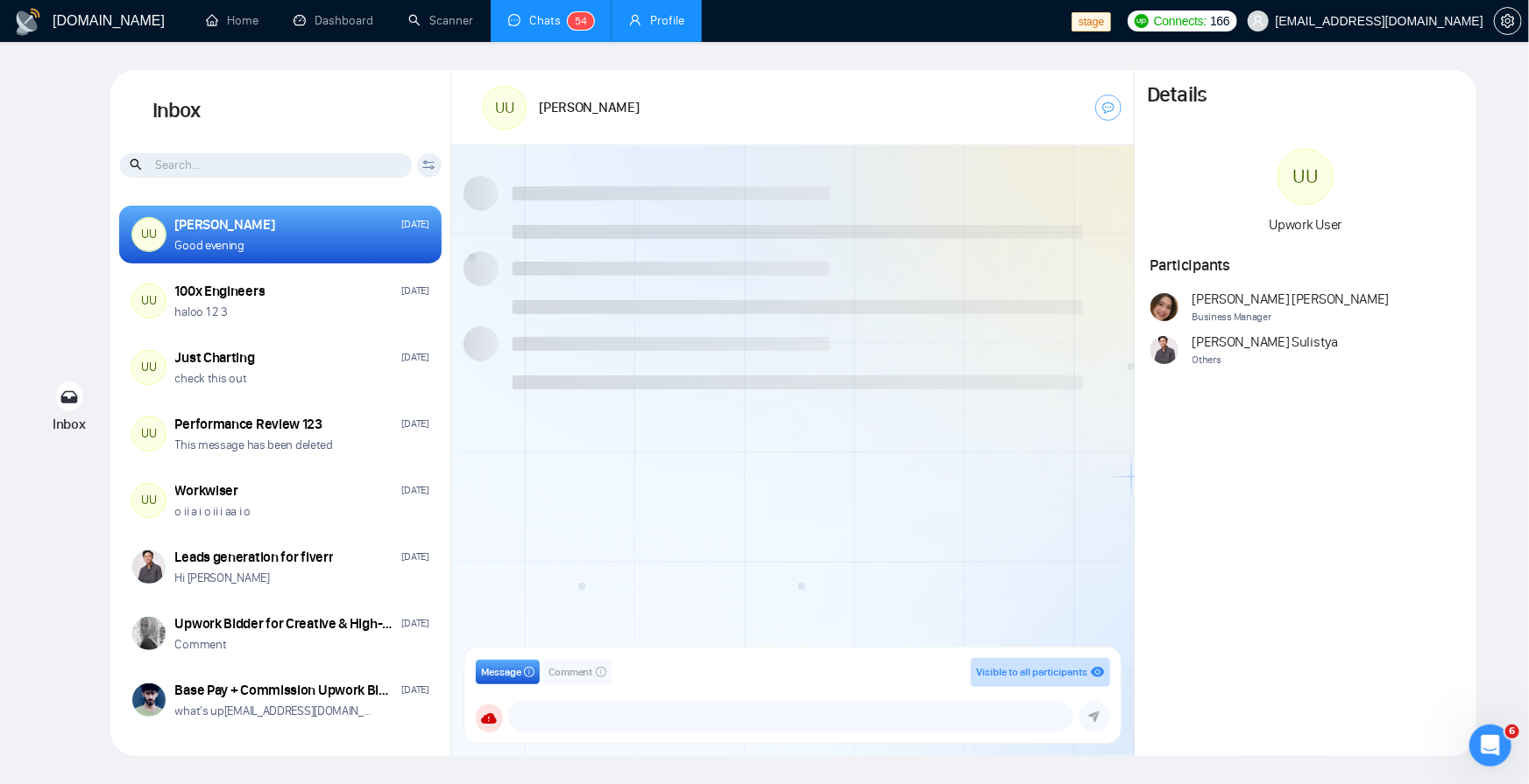
scroll to position [1332, 0]
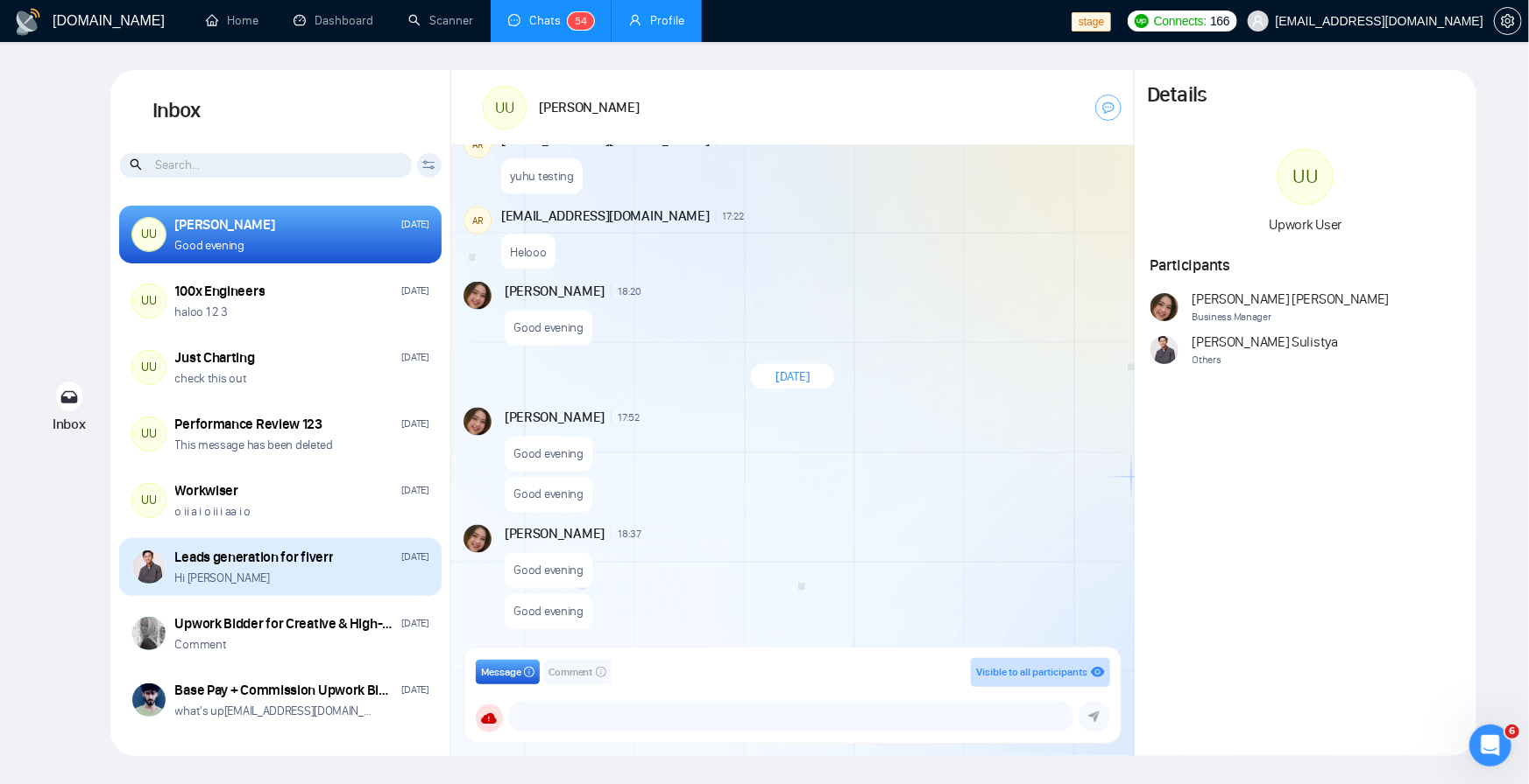
click at [197, 570] on p "Hi ari" at bounding box center [222, 578] width 94 height 16
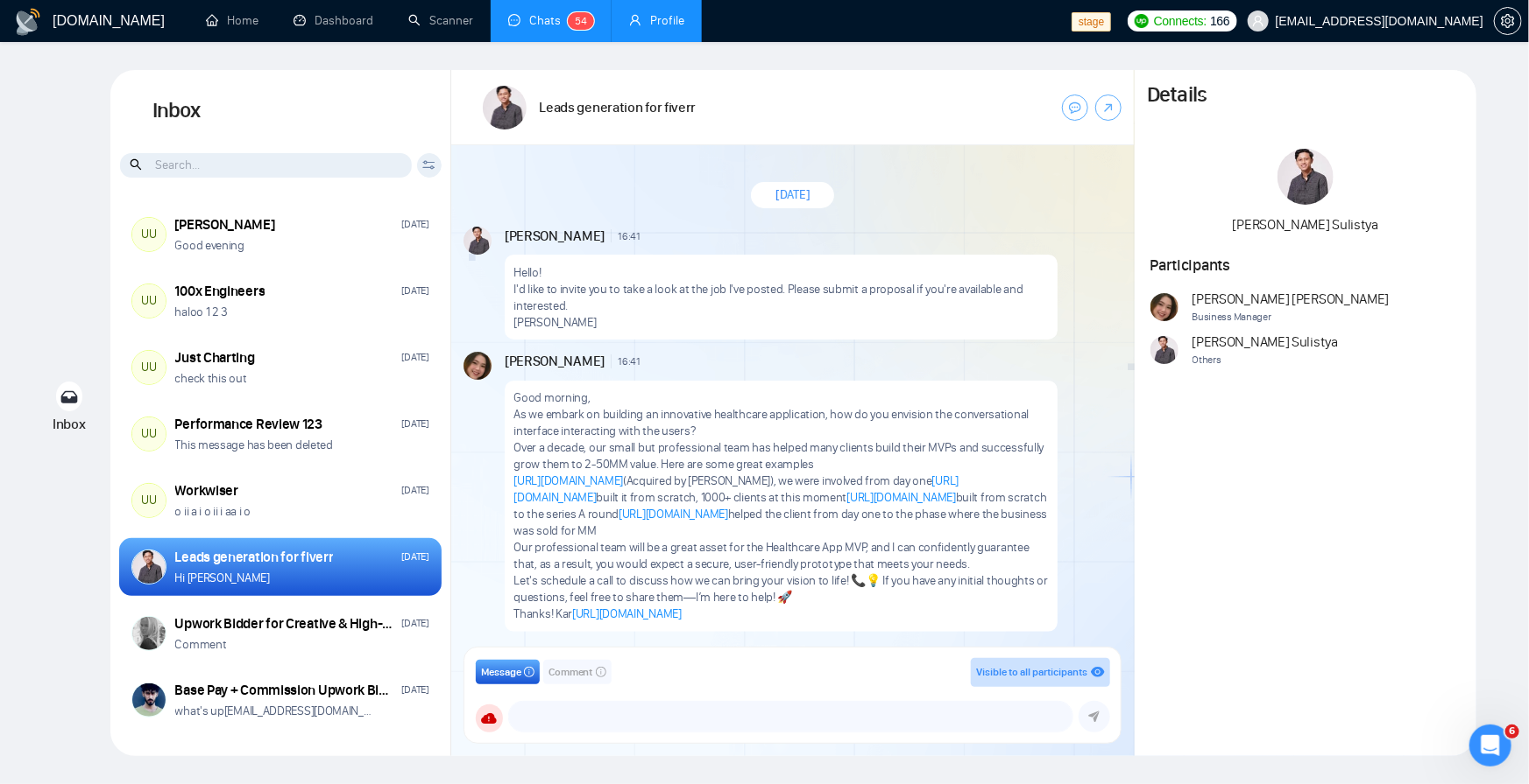
scroll to position [331, 0]
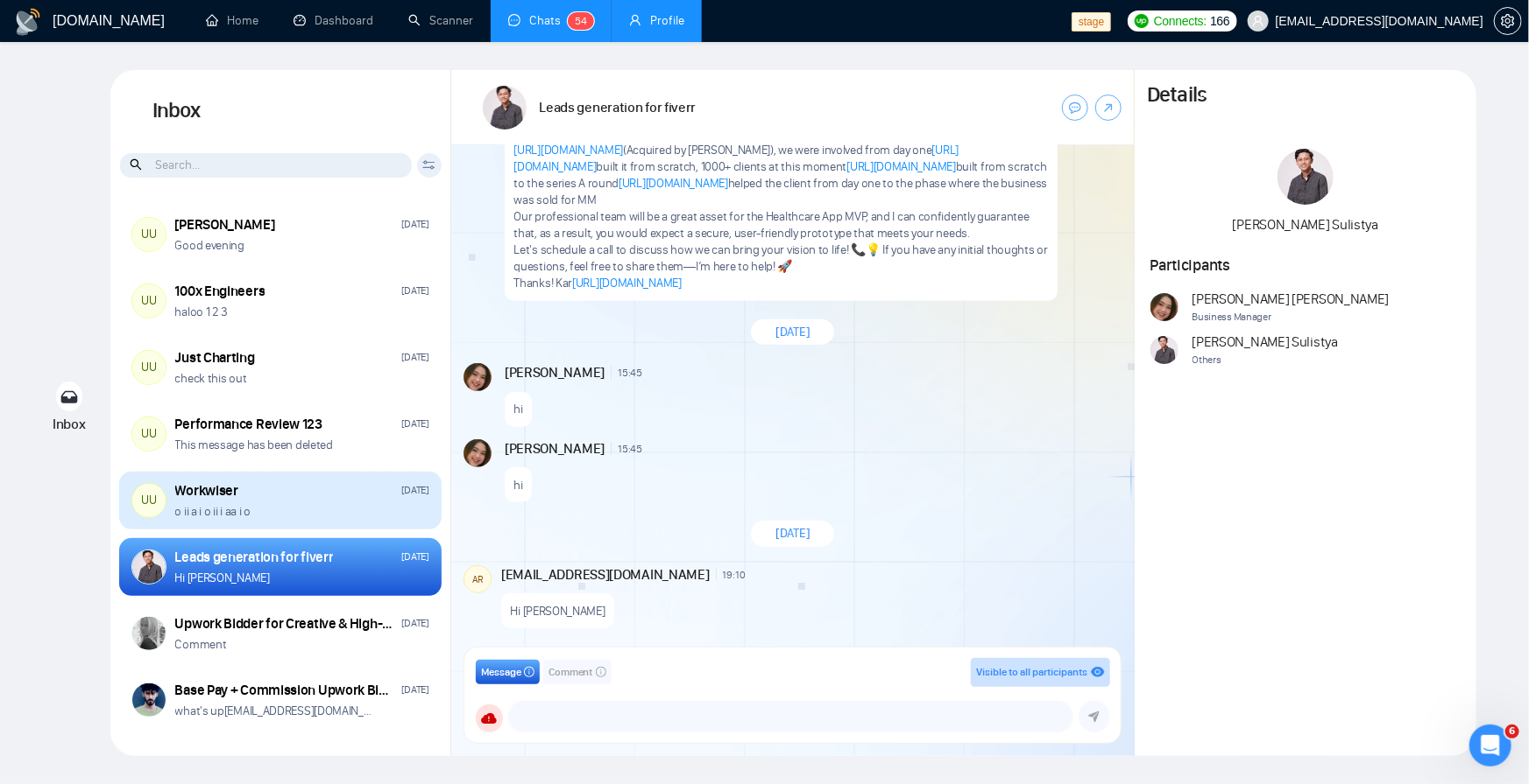
click at [344, 476] on div "UU Workwiser Sep 4 o ii a i o ii i aa i o" at bounding box center [280, 500] width 323 height 58
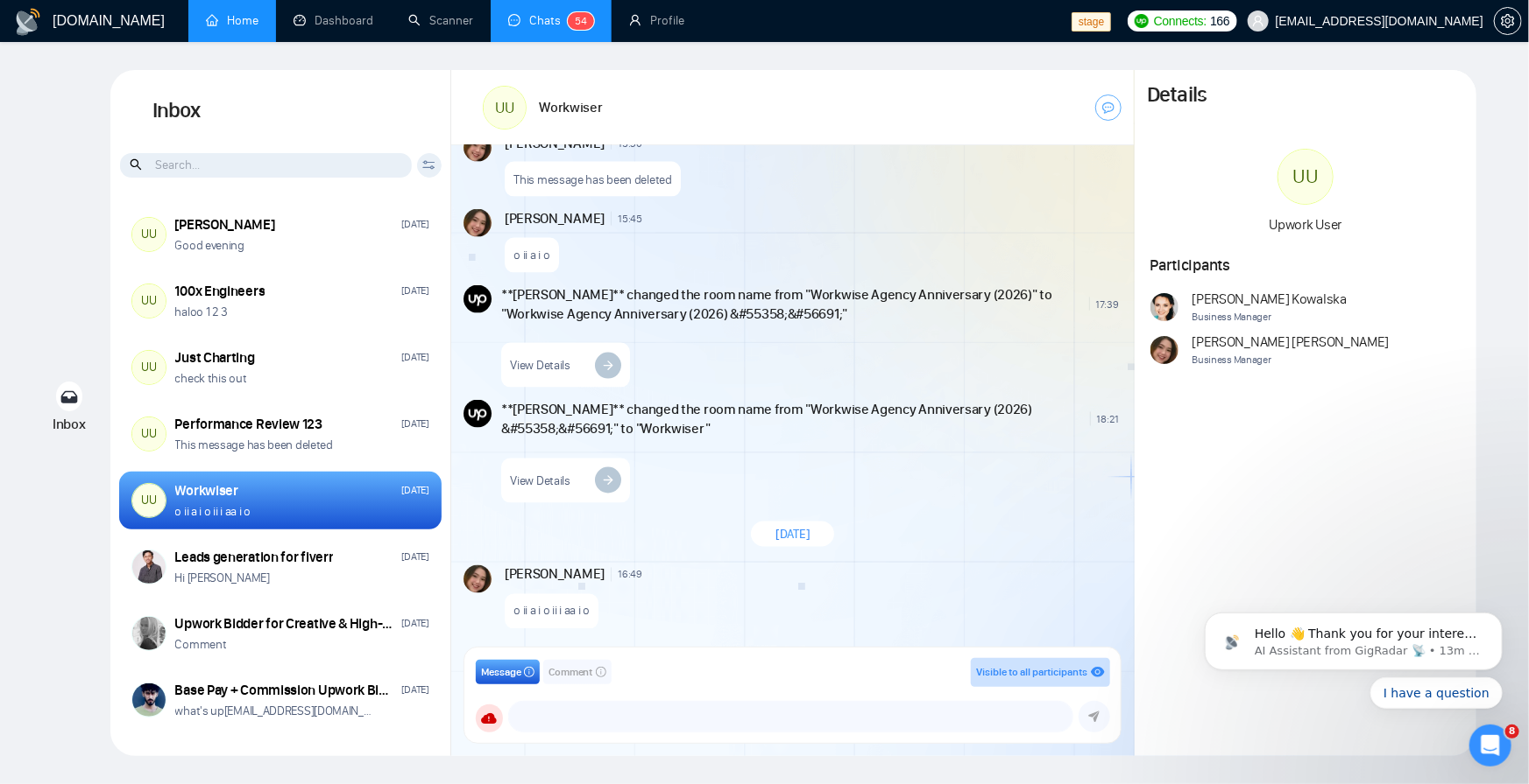
click at [244, 13] on link "Home" at bounding box center [231, 21] width 52 height 15
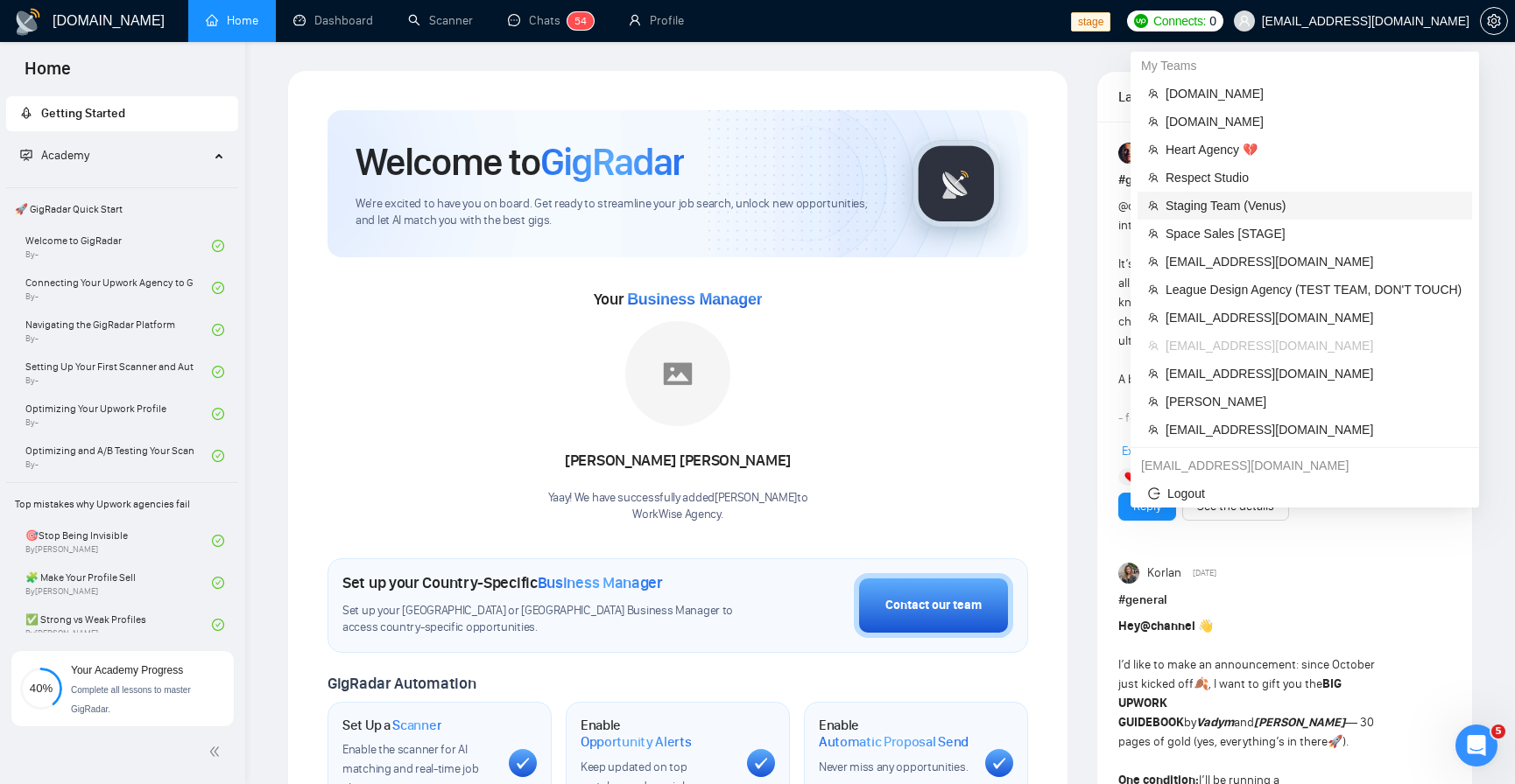
click at [1266, 202] on span "Staging Team (Venus)" at bounding box center [1313, 206] width 296 height 19
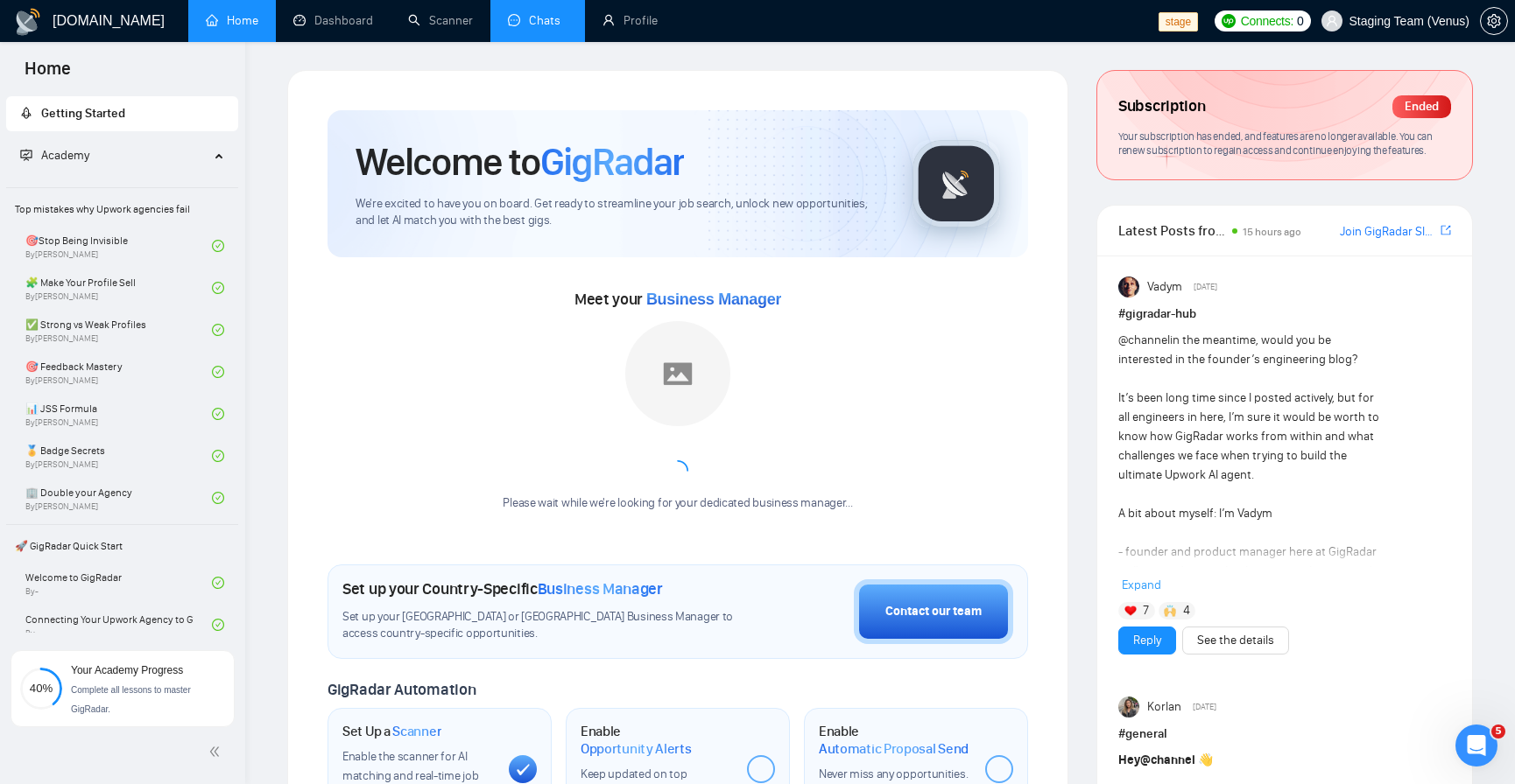
click at [542, 27] on link "Chats" at bounding box center [538, 21] width 60 height 15
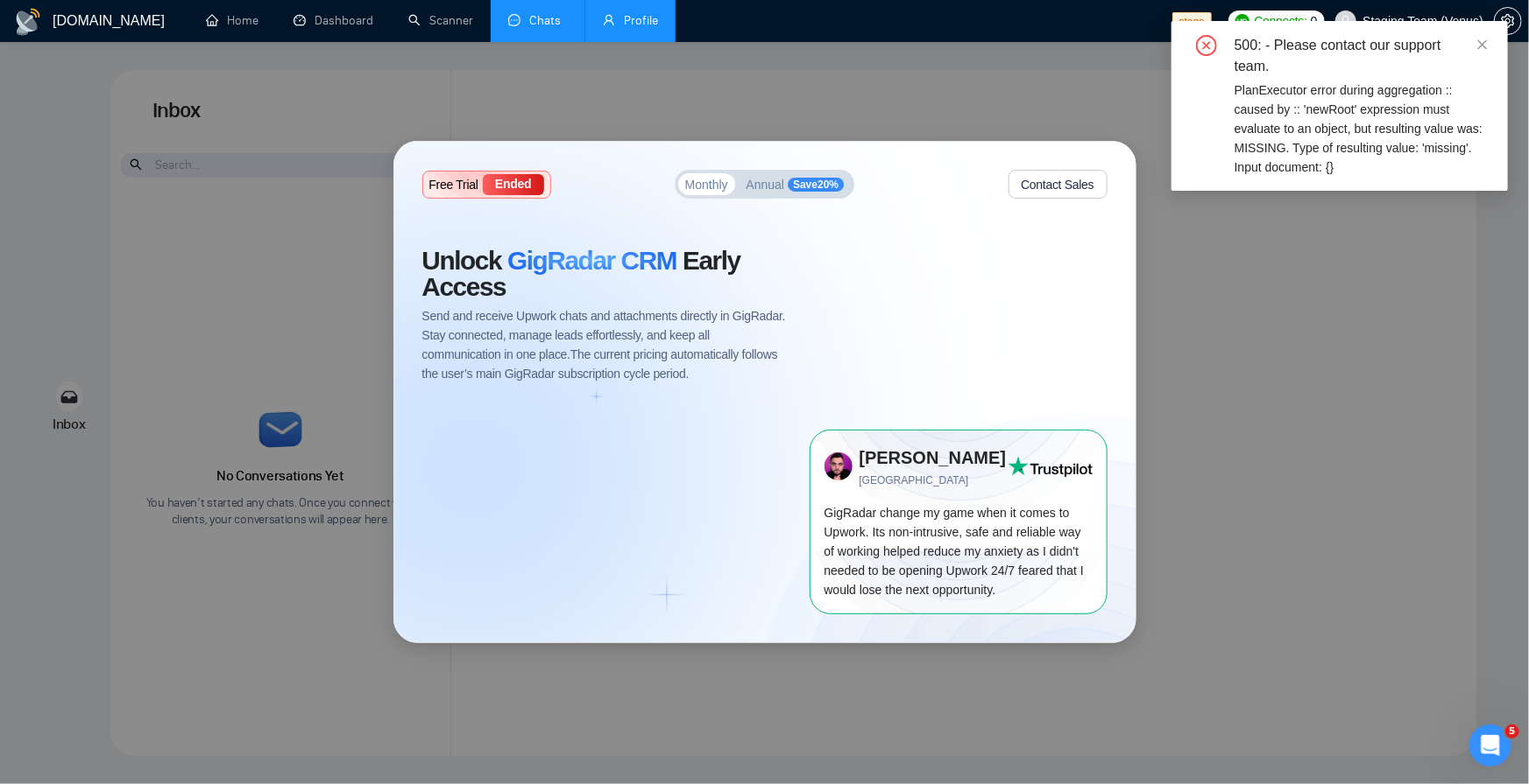
click at [642, 27] on link "Profile" at bounding box center [630, 21] width 55 height 15
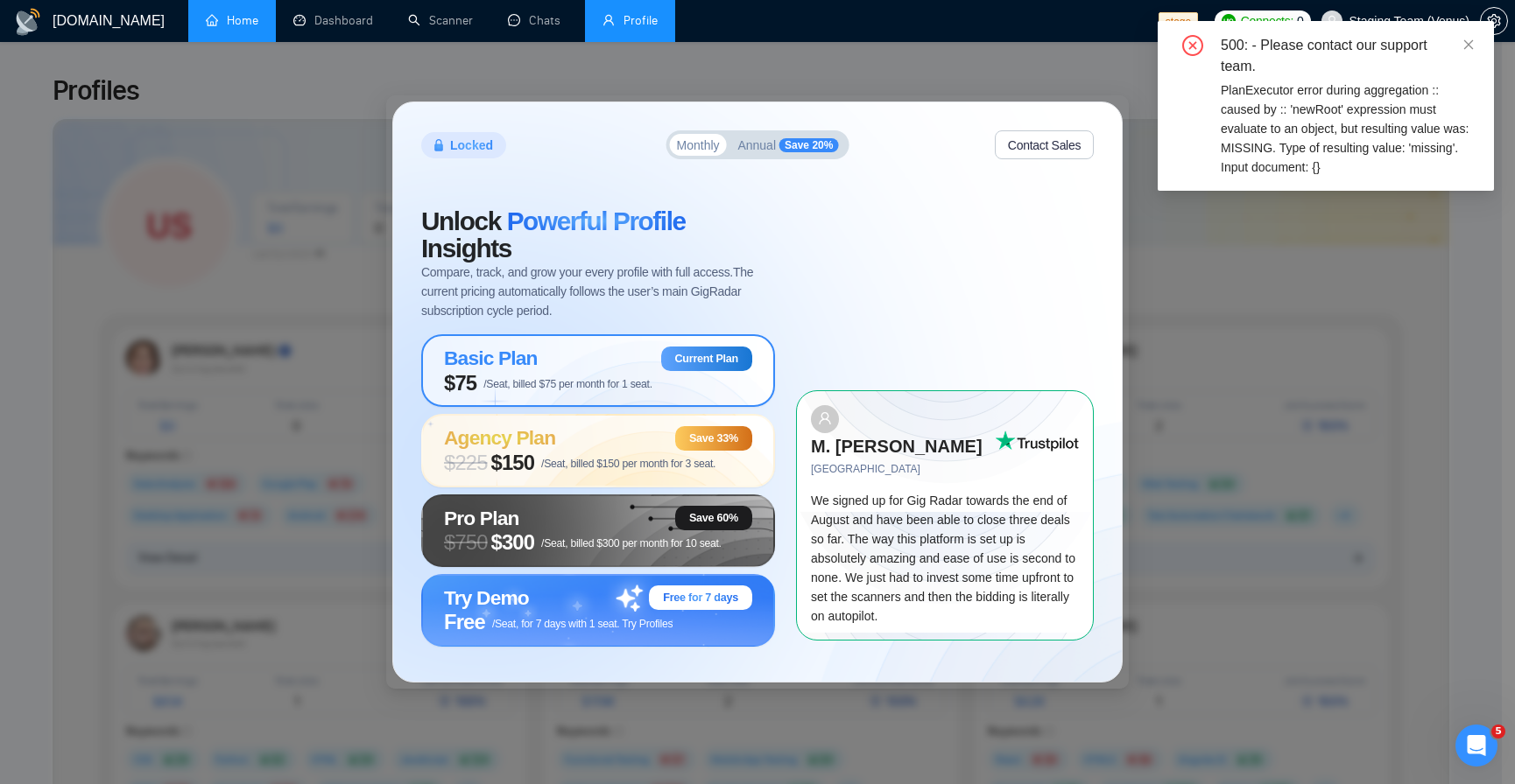
click at [219, 17] on link "Home" at bounding box center [231, 21] width 52 height 15
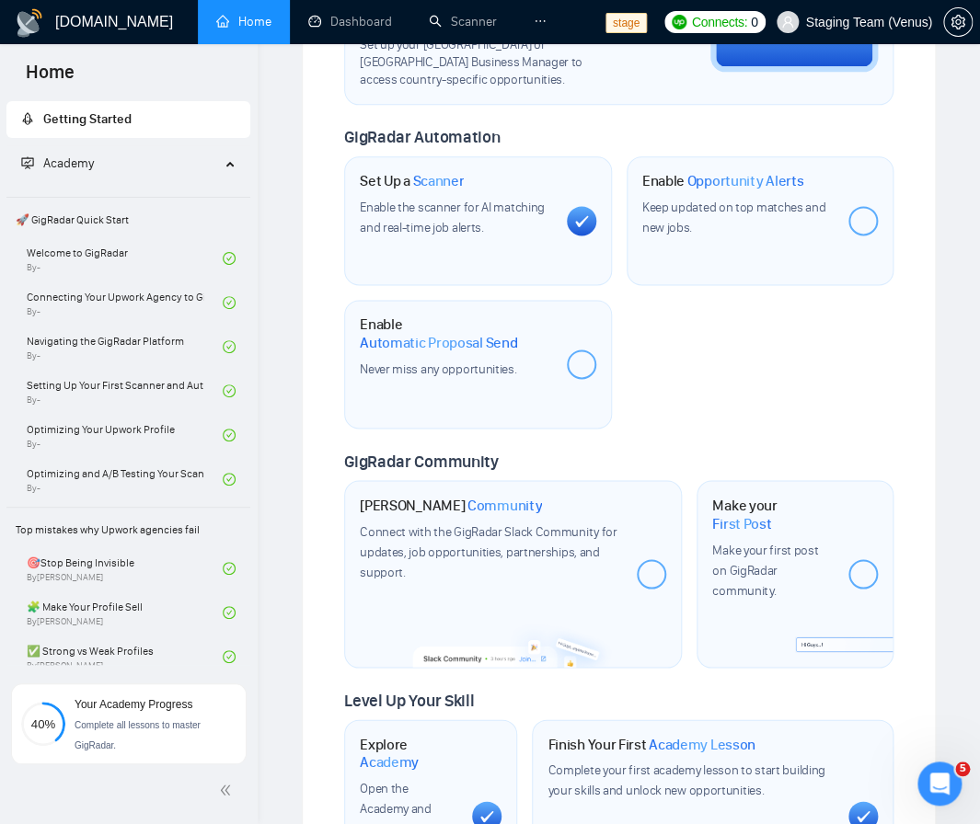
scroll to position [662, 0]
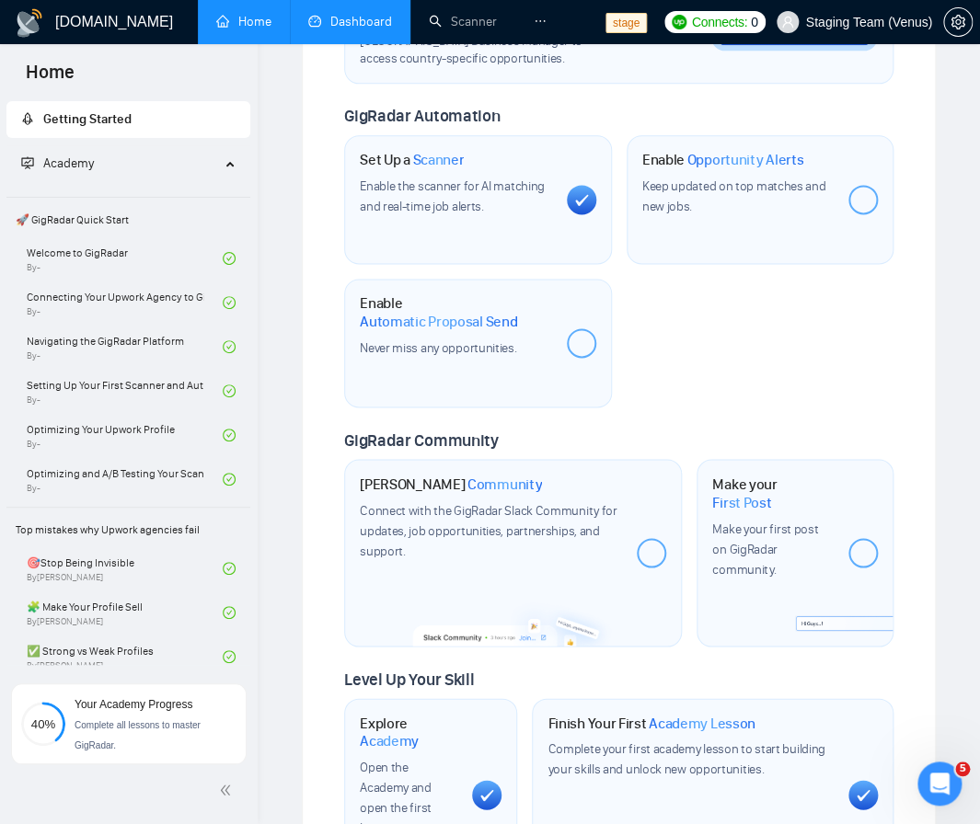
click at [355, 19] on link "Dashboard" at bounding box center [350, 22] width 84 height 16
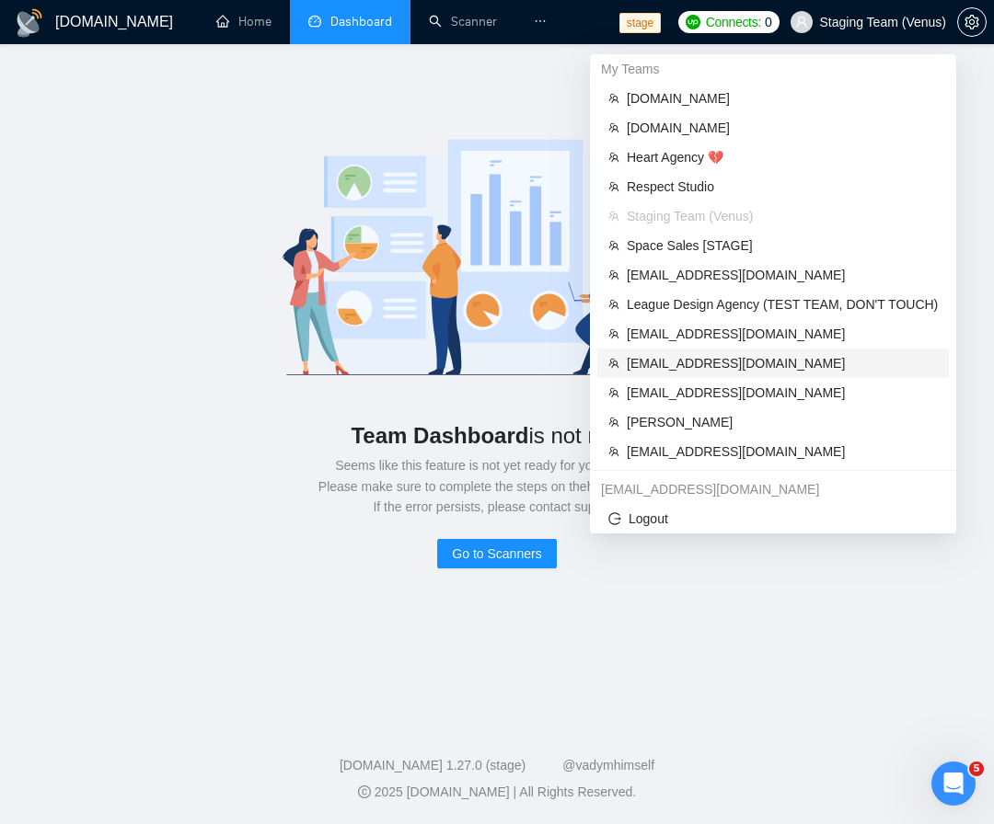
click at [743, 360] on span "[EMAIL_ADDRESS][DOMAIN_NAME]" at bounding box center [782, 363] width 311 height 20
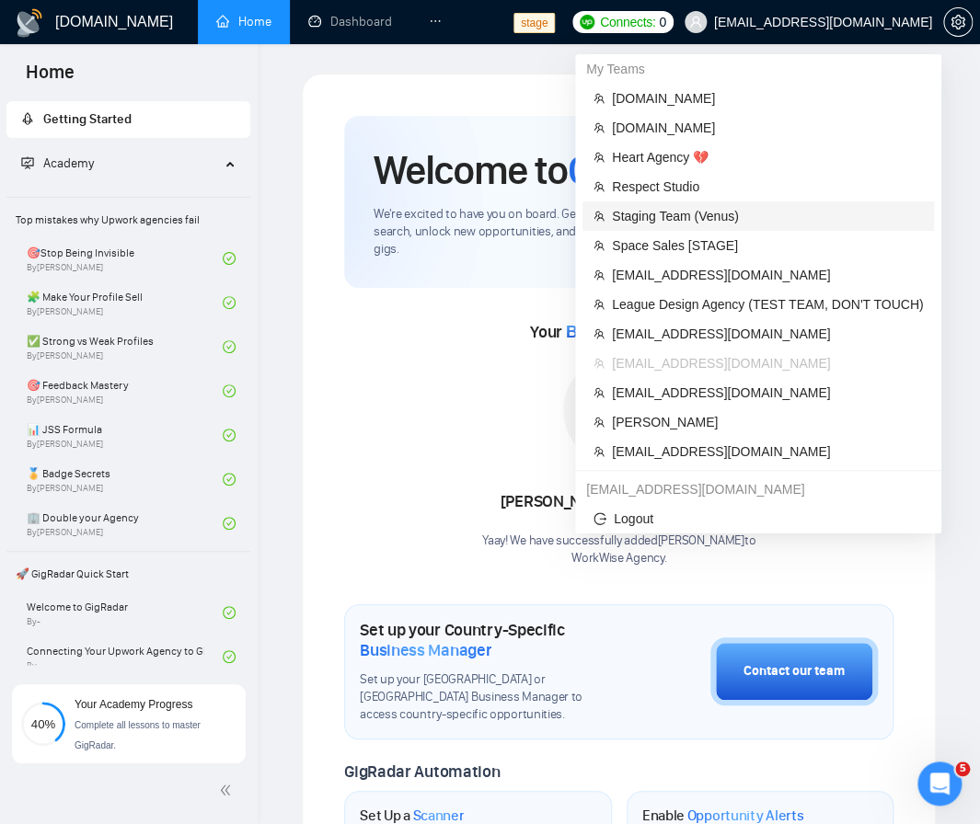
click at [725, 213] on span "Staging Team (Venus)" at bounding box center [767, 216] width 311 height 20
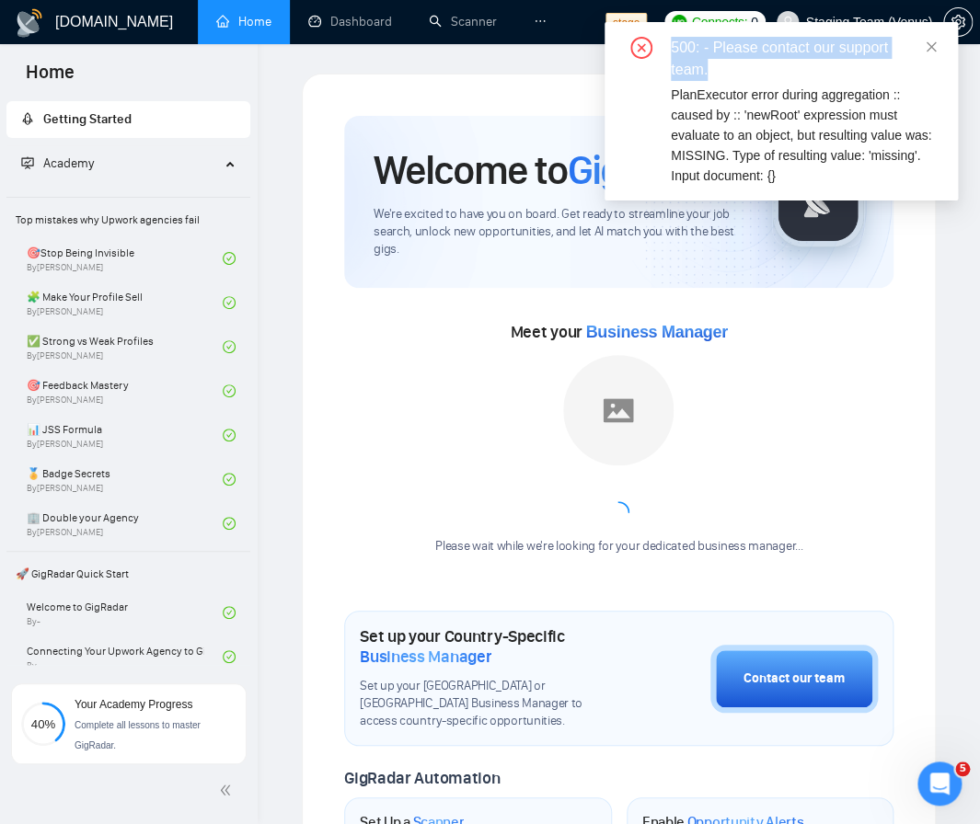
drag, startPoint x: 709, startPoint y: 68, endPoint x: 671, endPoint y: 50, distance: 42.8
click at [671, 50] on div "500: - Please contact our support team." at bounding box center [803, 59] width 265 height 44
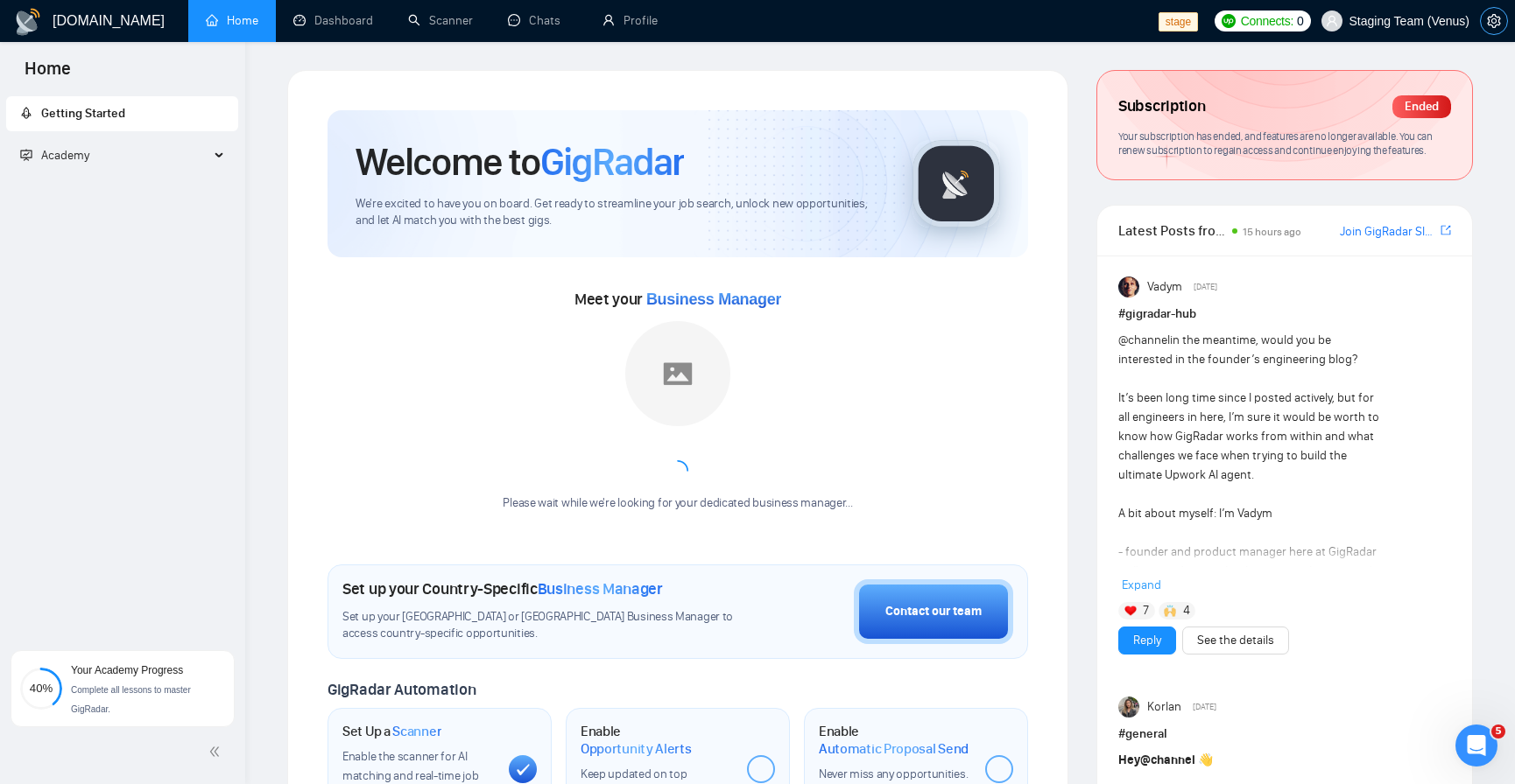
click at [945, 22] on icon "setting" at bounding box center [1493, 21] width 14 height 14
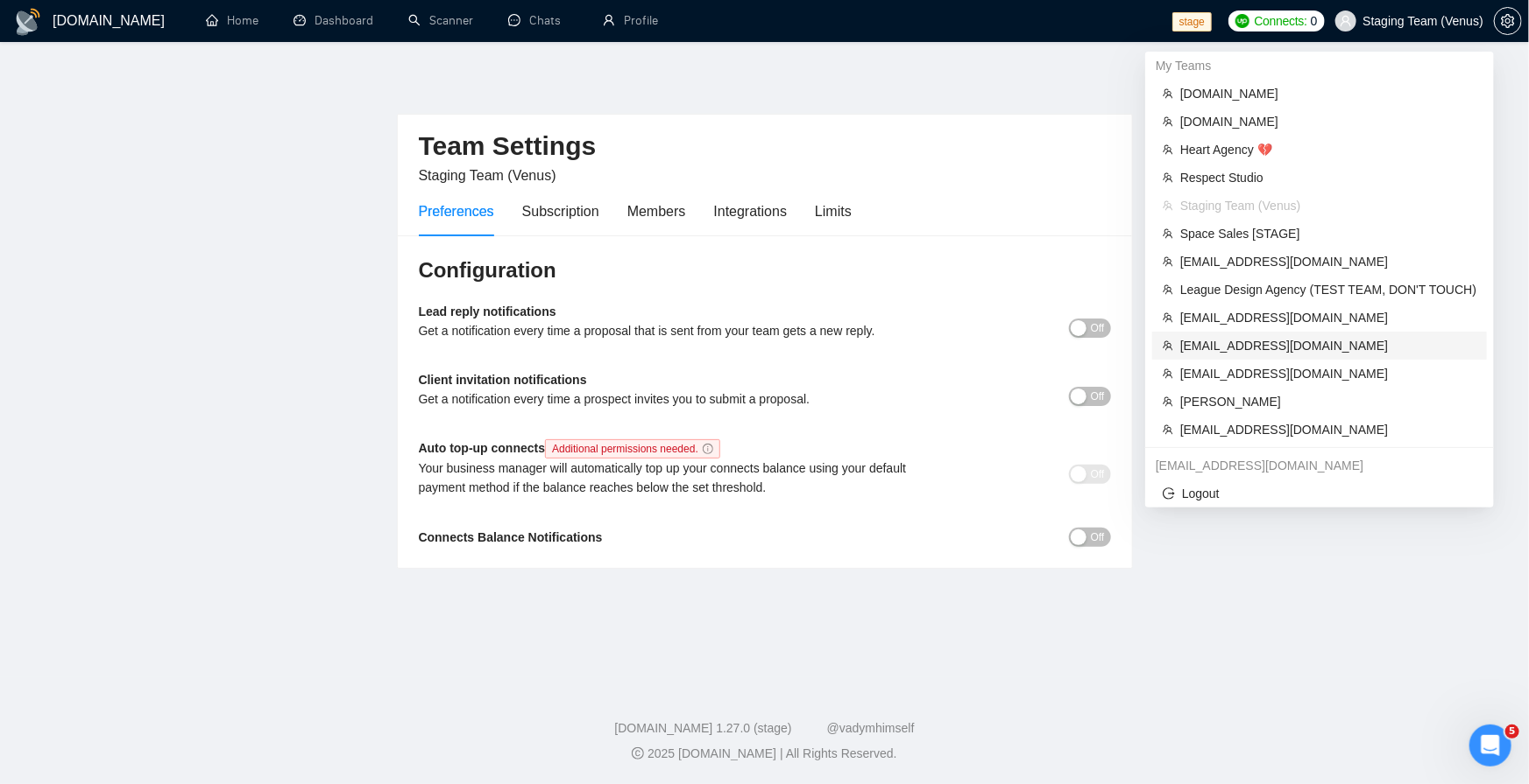
click at [945, 343] on span "[EMAIL_ADDRESS][DOMAIN_NAME]" at bounding box center [1327, 345] width 296 height 19
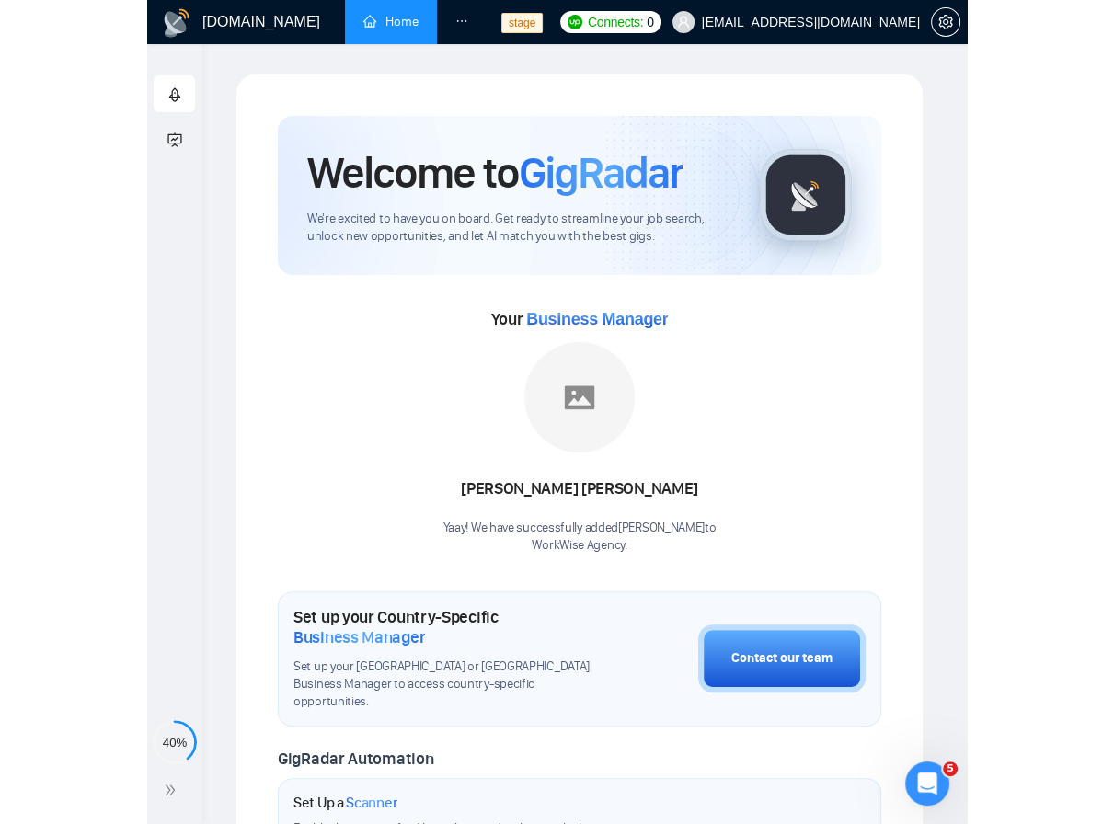
scroll to position [4, 0]
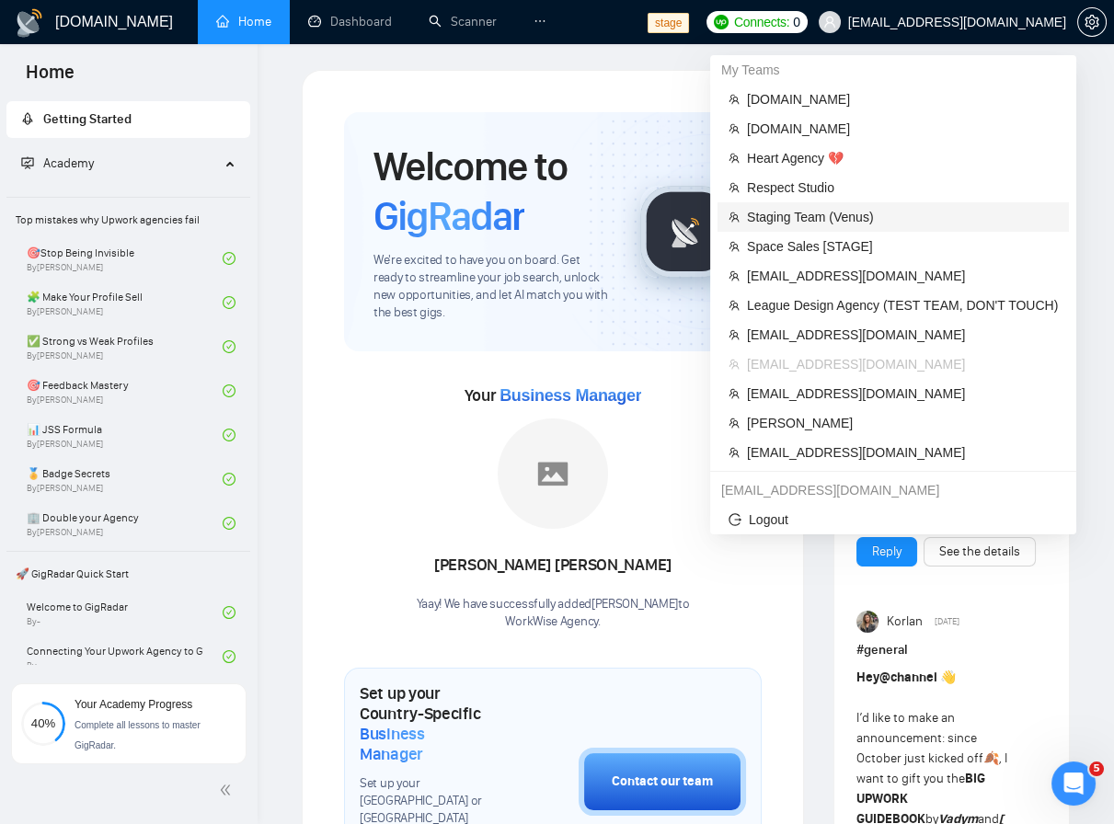
click at [832, 211] on span "Staging Team (Venus)" at bounding box center [902, 217] width 311 height 20
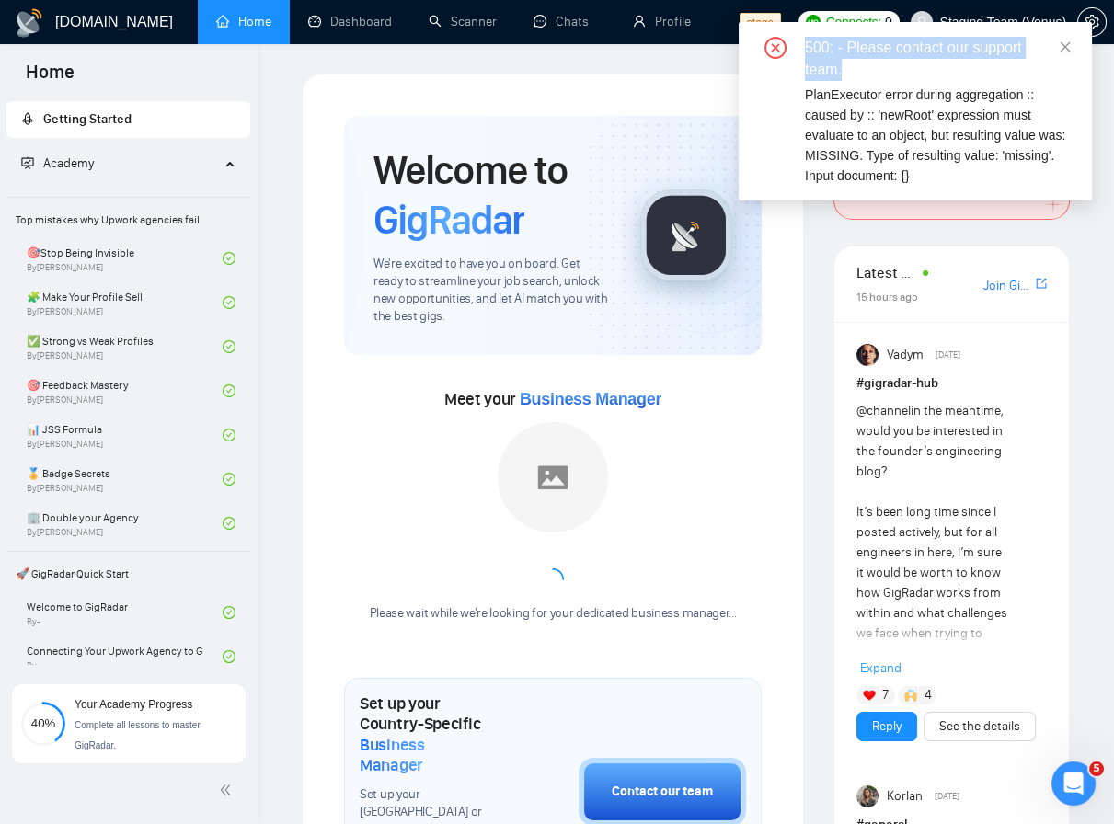
drag, startPoint x: 867, startPoint y: 75, endPoint x: 801, endPoint y: 51, distance: 69.9
click at [801, 51] on div "500: - Please contact our support team. PlanExecutor error during aggregation :…" at bounding box center [915, 111] width 309 height 149
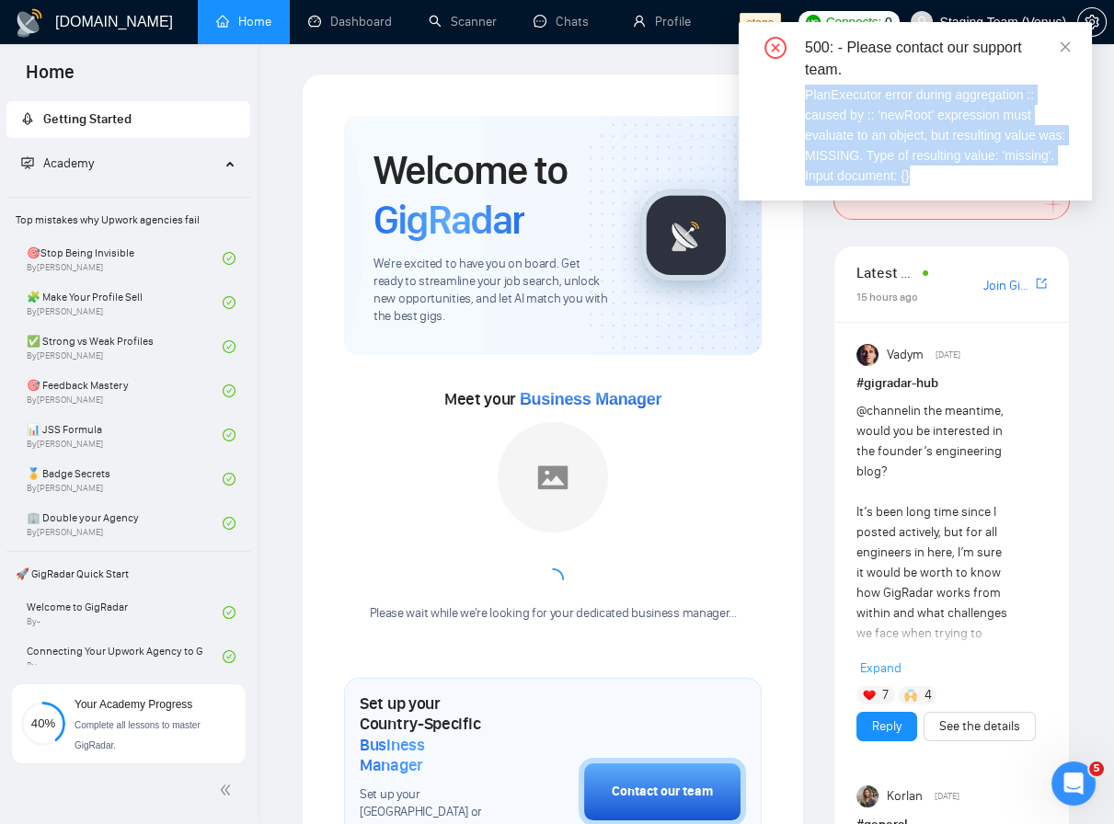
drag, startPoint x: 843, startPoint y: 105, endPoint x: 934, endPoint y: 178, distance: 116.5
click at [934, 178] on div "PlanExecutor error during aggregation :: caused by :: 'newRoot' expression must…" at bounding box center [937, 135] width 265 height 101
drag, startPoint x: 802, startPoint y: 43, endPoint x: 922, endPoint y: 176, distance: 178.5
click at [922, 176] on div "500: - Please contact our support team. PlanExecutor error during aggregation :…" at bounding box center [915, 111] width 309 height 149
copy div "500: - Please contact our support team. PlanExecutor error during aggregation :…"
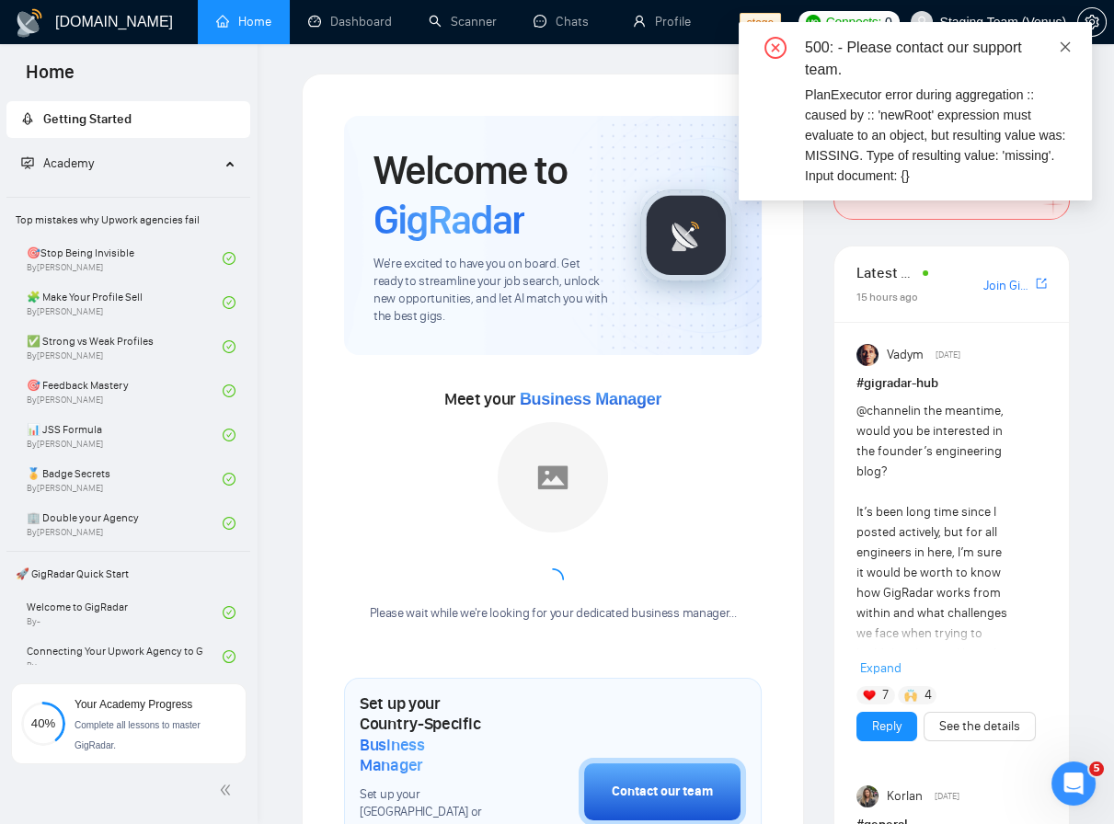
click at [1061, 47] on icon "close" at bounding box center [1065, 46] width 13 height 13
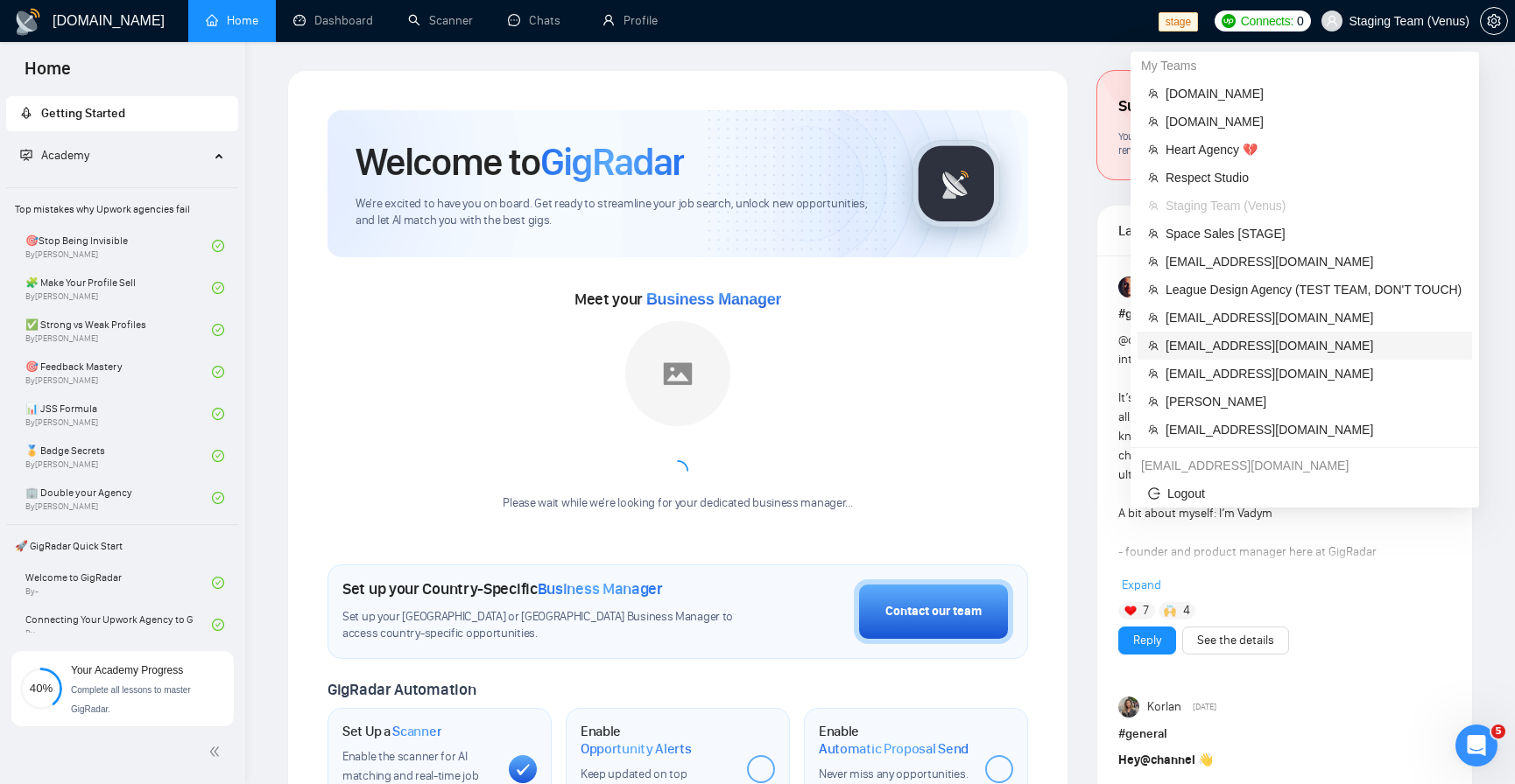
click at [1302, 337] on span "workwiseupworkgency@gmail.com" at bounding box center [1313, 345] width 296 height 19
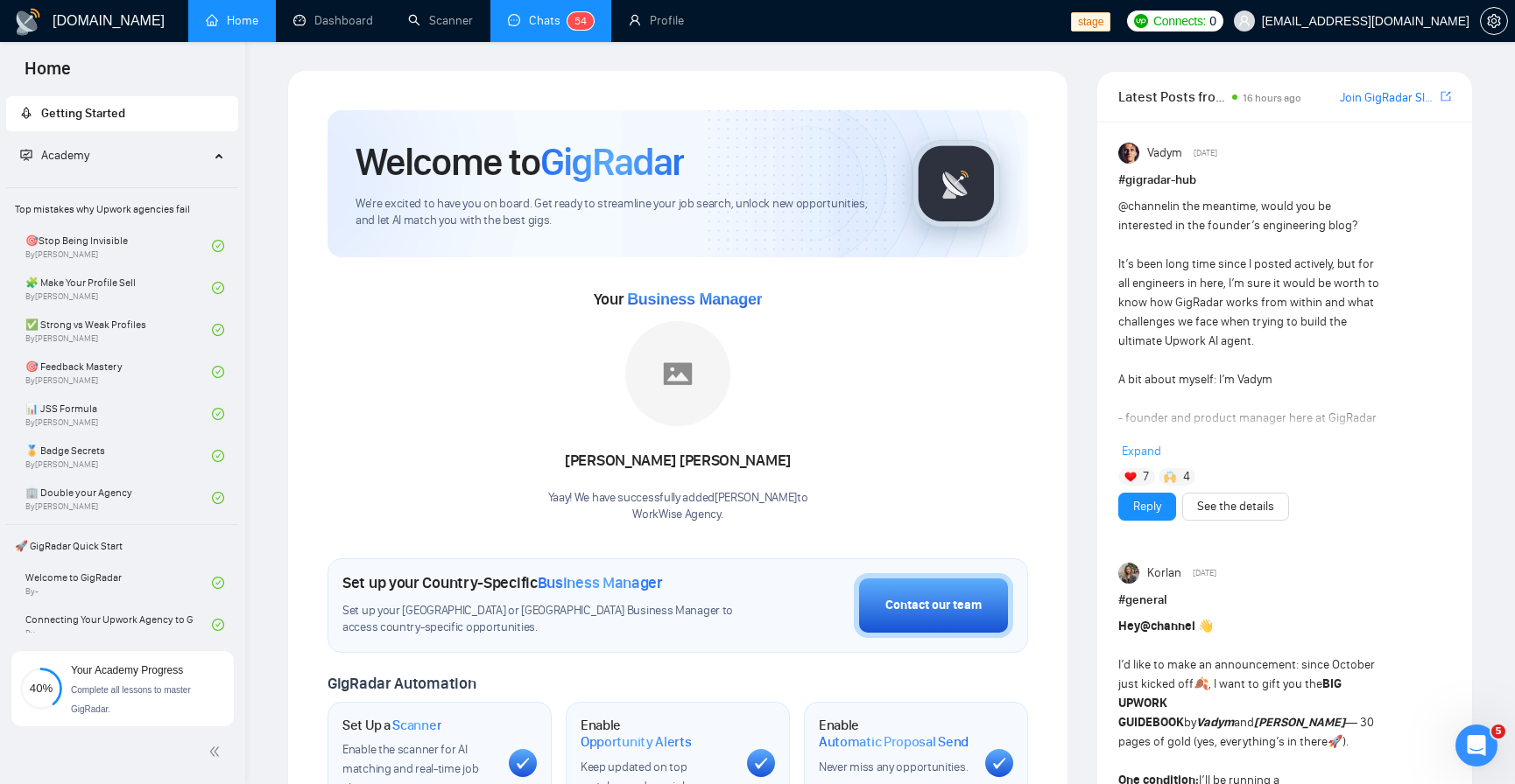
click at [537, 28] on link "Chats 5 4" at bounding box center [551, 21] width 86 height 15
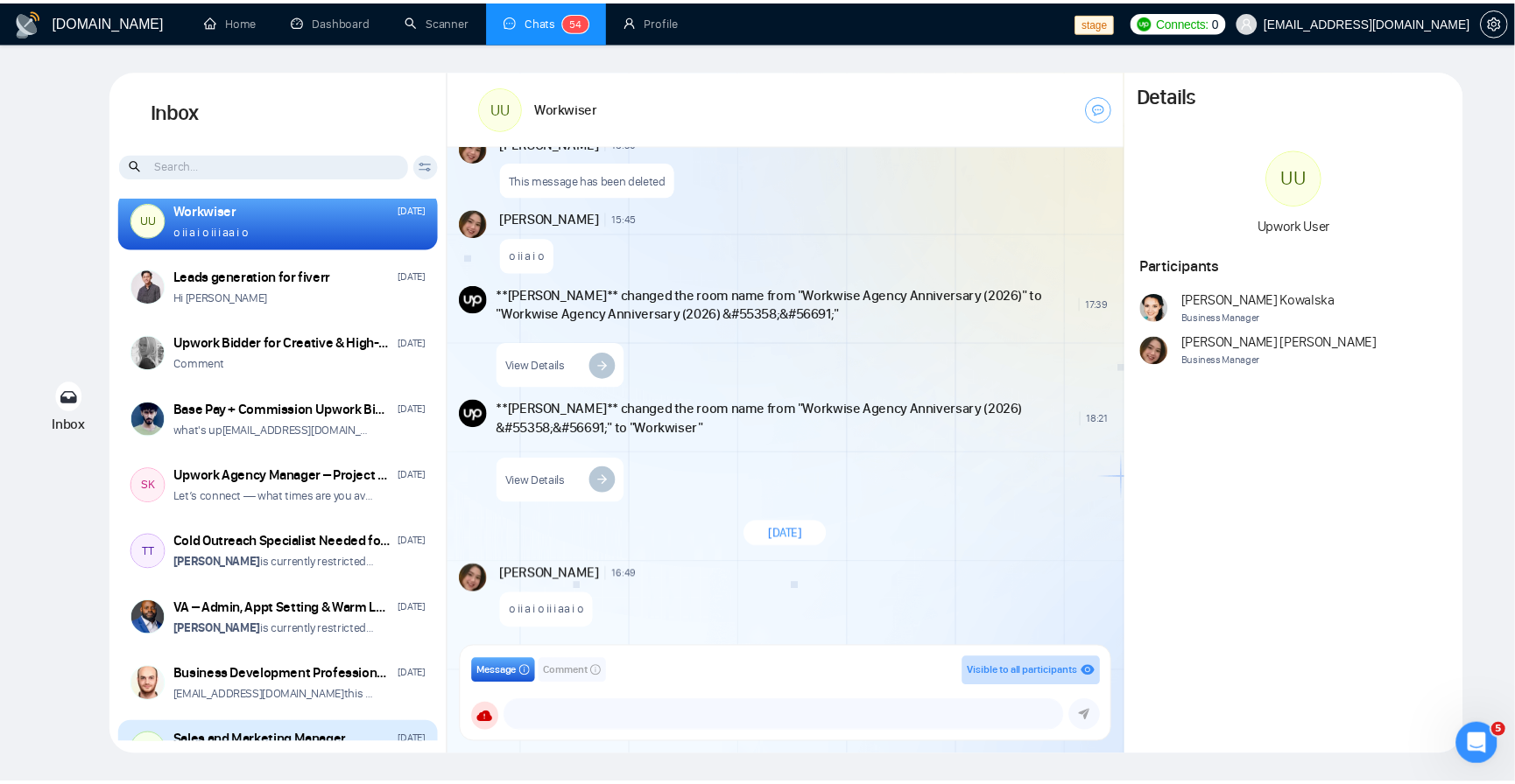
scroll to position [315, 0]
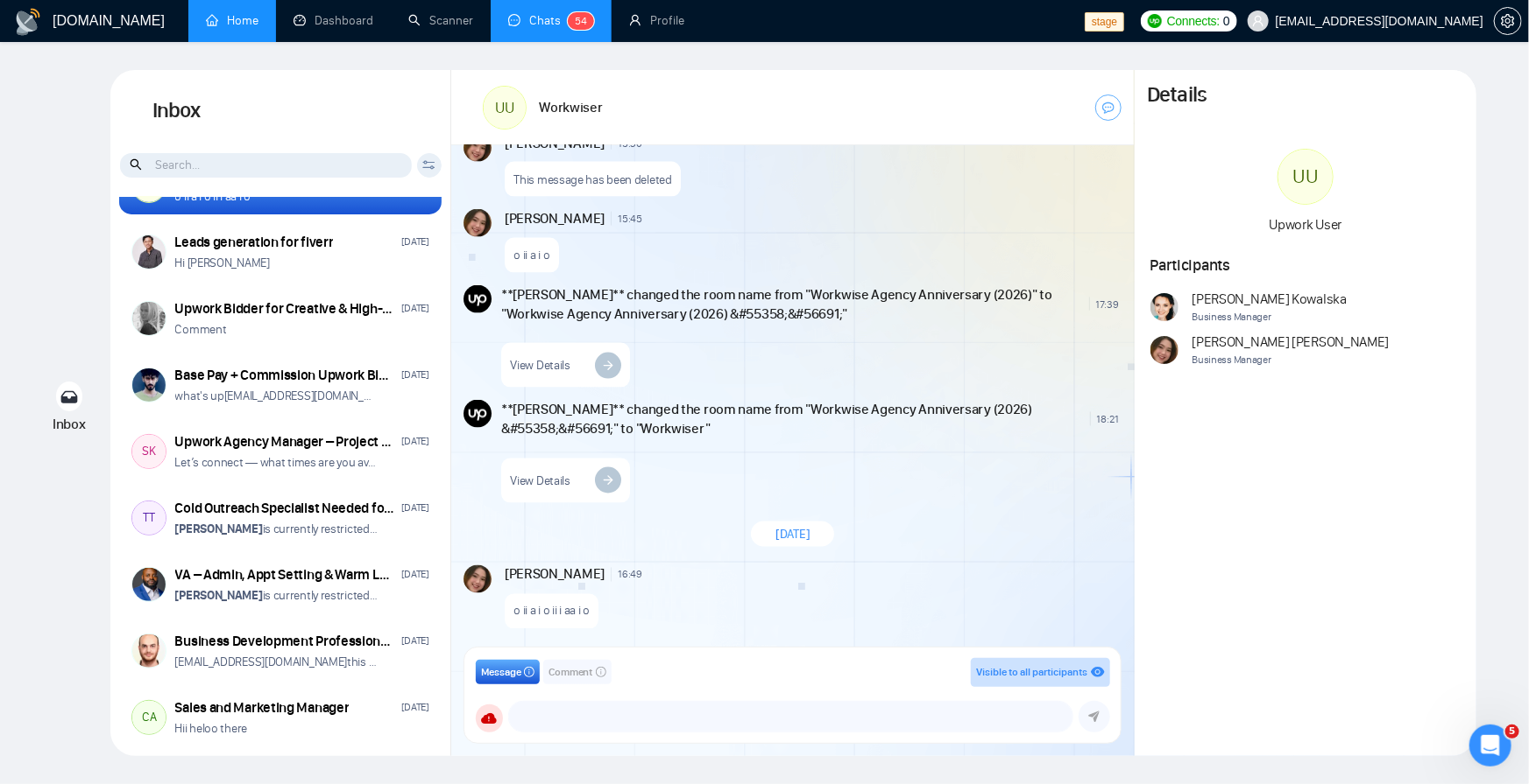
click at [249, 13] on link "Home" at bounding box center [231, 21] width 52 height 15
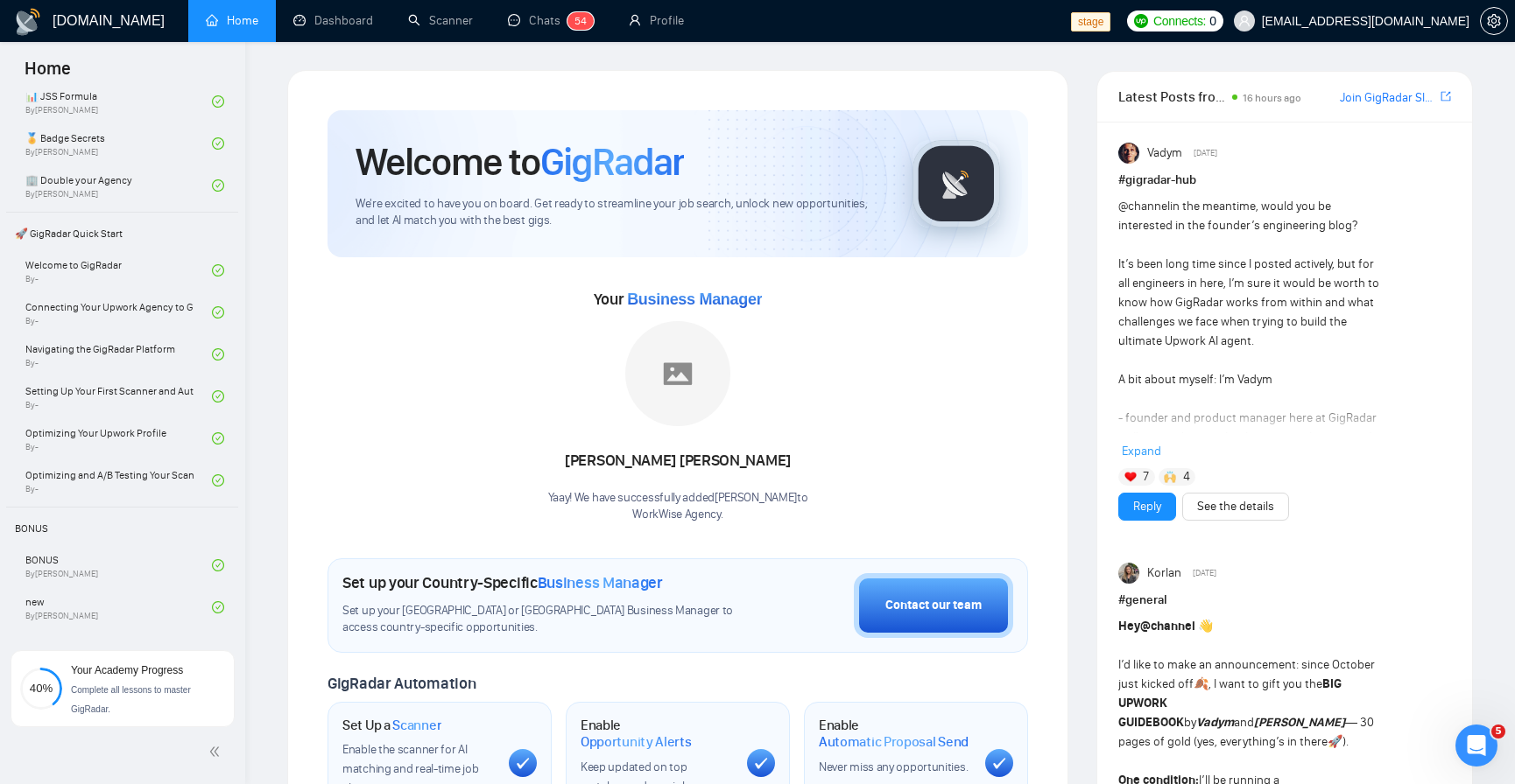
scroll to position [315, 0]
click at [49, 274] on link "Welcome to GigRadar By -" at bounding box center [119, 267] width 187 height 38
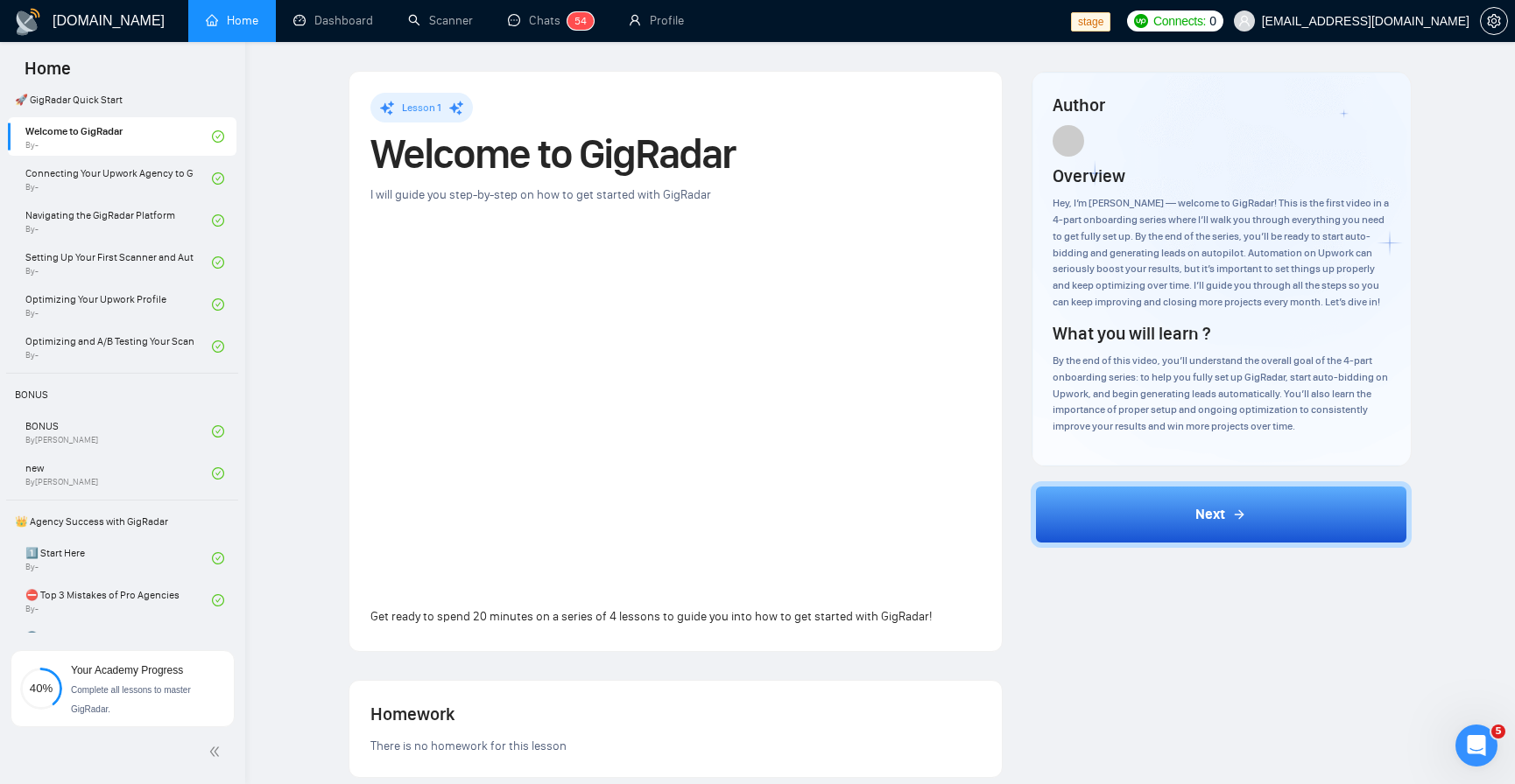
scroll to position [421, 0]
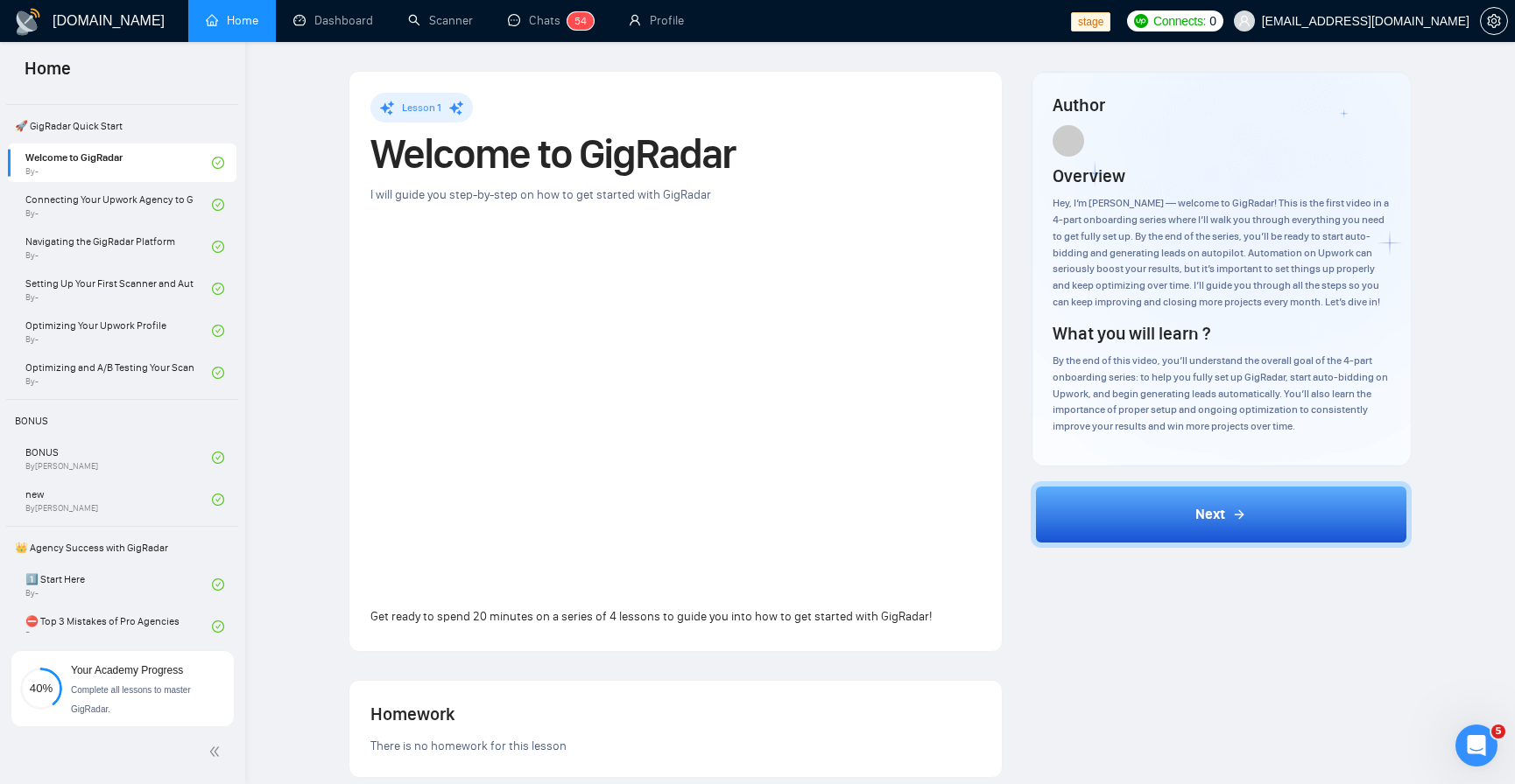
click at [252, 28] on link "Home" at bounding box center [231, 21] width 52 height 15
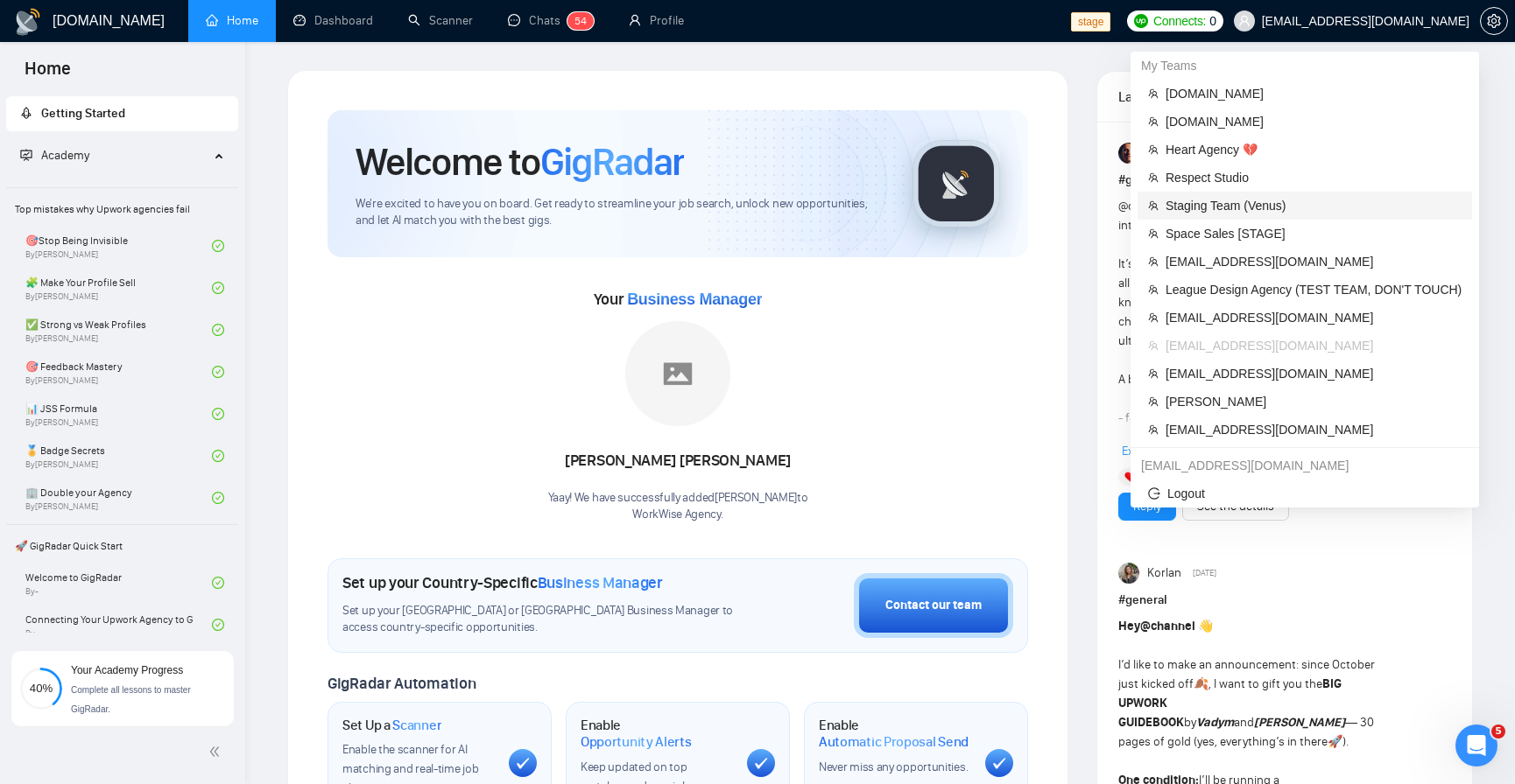
click at [1231, 205] on span "Staging Team (Venus)" at bounding box center [1313, 206] width 296 height 19
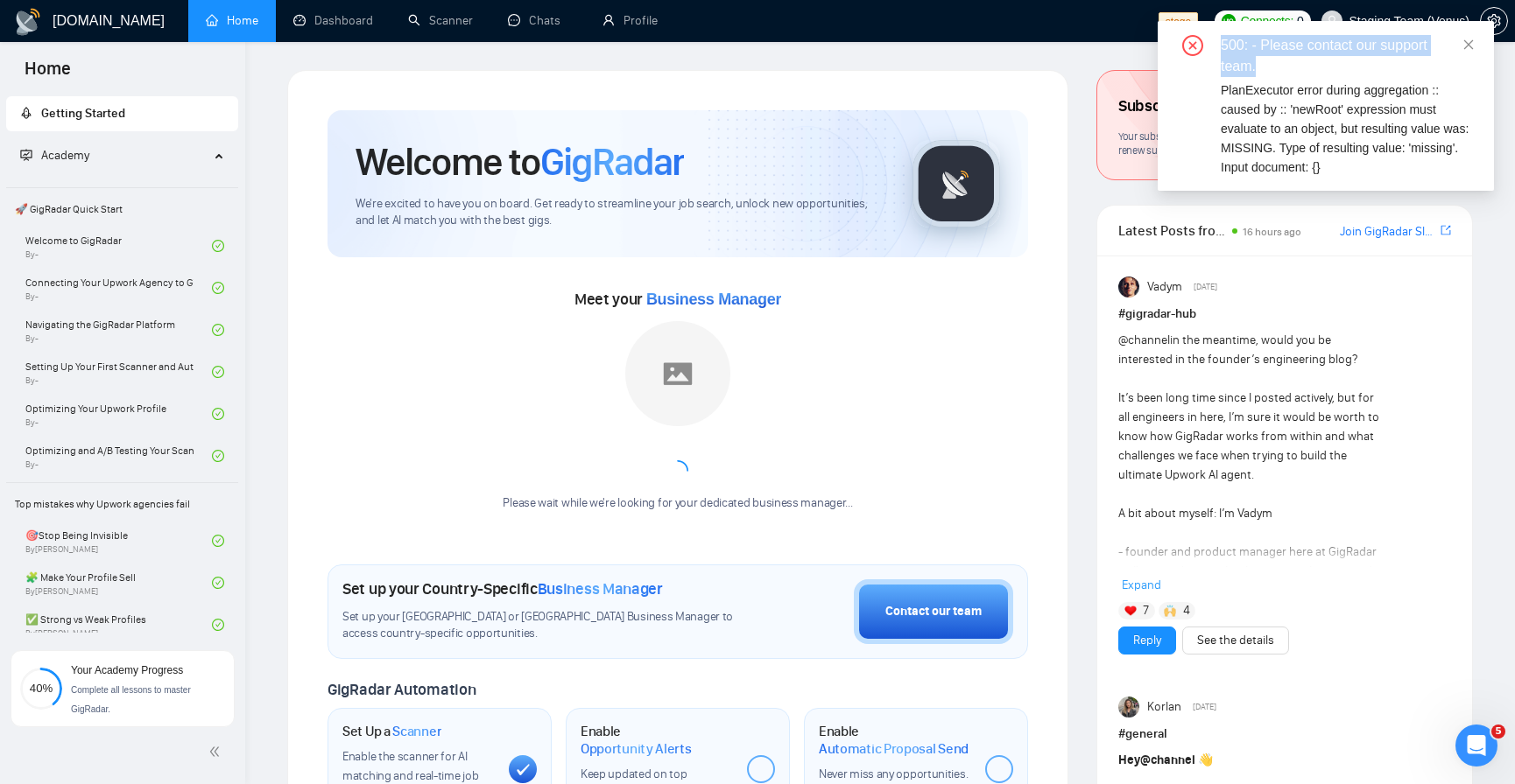
drag, startPoint x: 1264, startPoint y: 62, endPoint x: 1219, endPoint y: 49, distance: 46.8
click at [1219, 49] on div "500: - Please contact our support team. PlanExecutor error during aggregation :…" at bounding box center [1325, 106] width 294 height 142
click at [1466, 39] on icon "close" at bounding box center [1468, 44] width 12 height 12
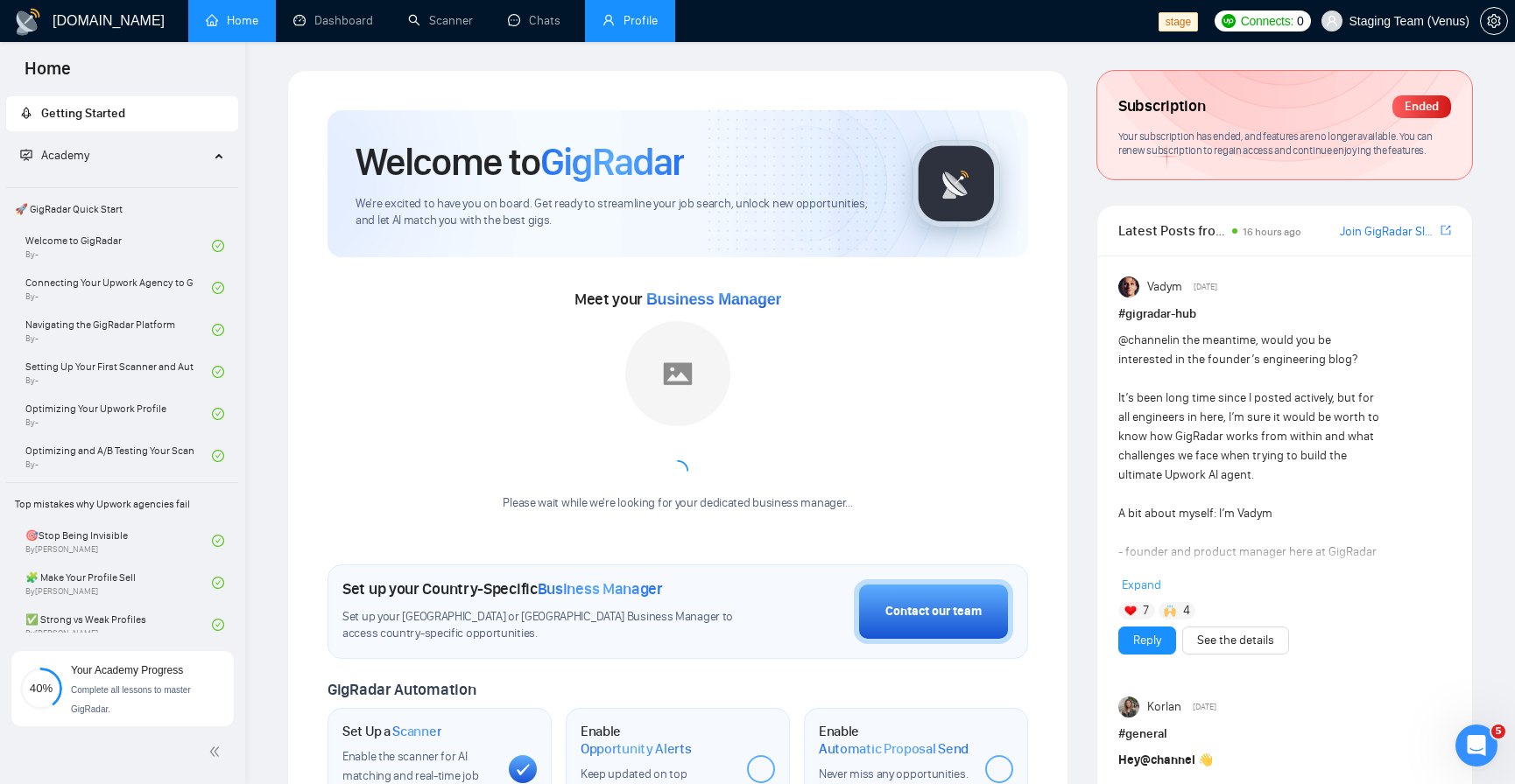
click at [647, 13] on link "Profile" at bounding box center [630, 21] width 55 height 15
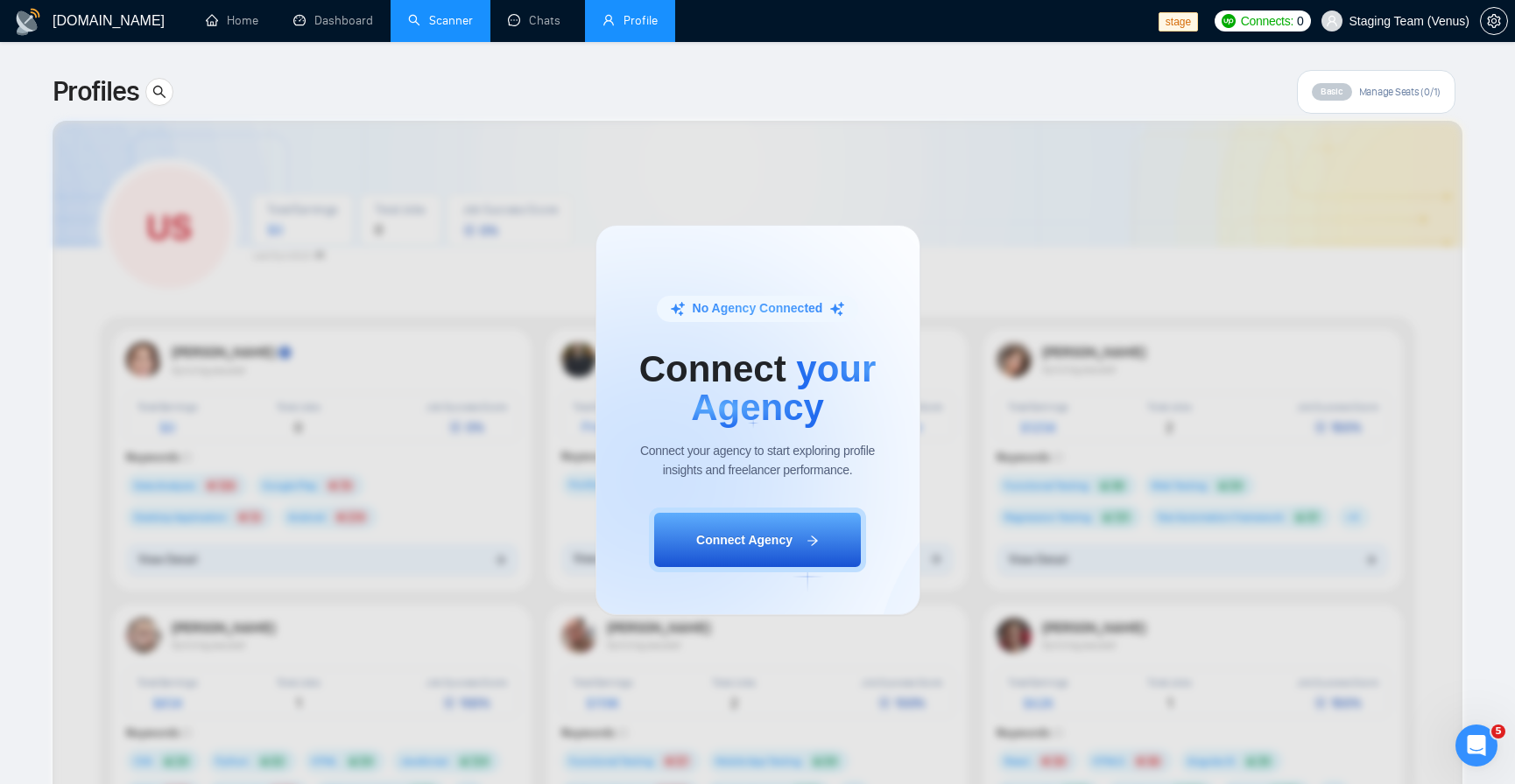
click at [447, 28] on link "Scanner" at bounding box center [441, 21] width 65 height 15
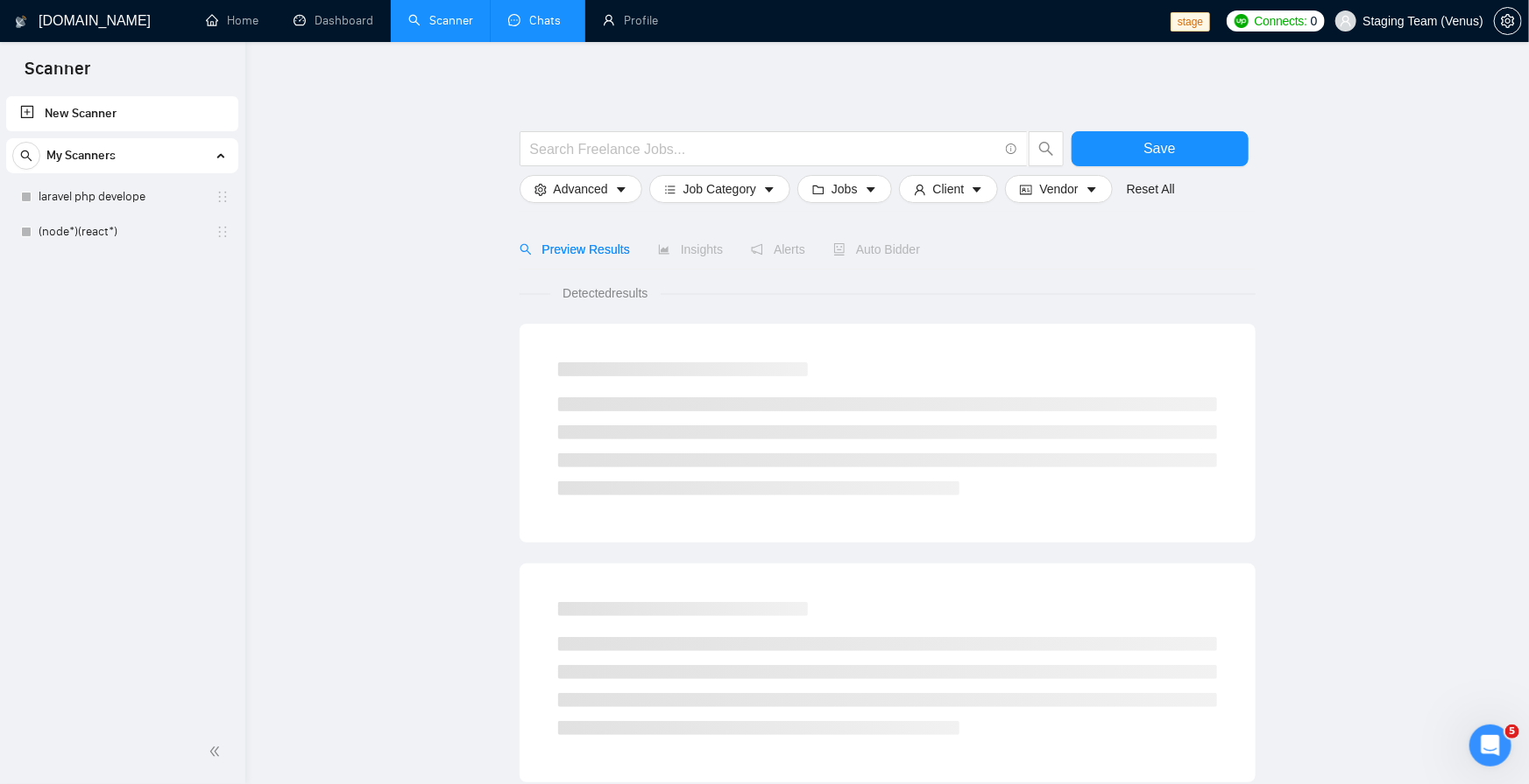
click at [508, 28] on link "Chats" at bounding box center [538, 21] width 60 height 15
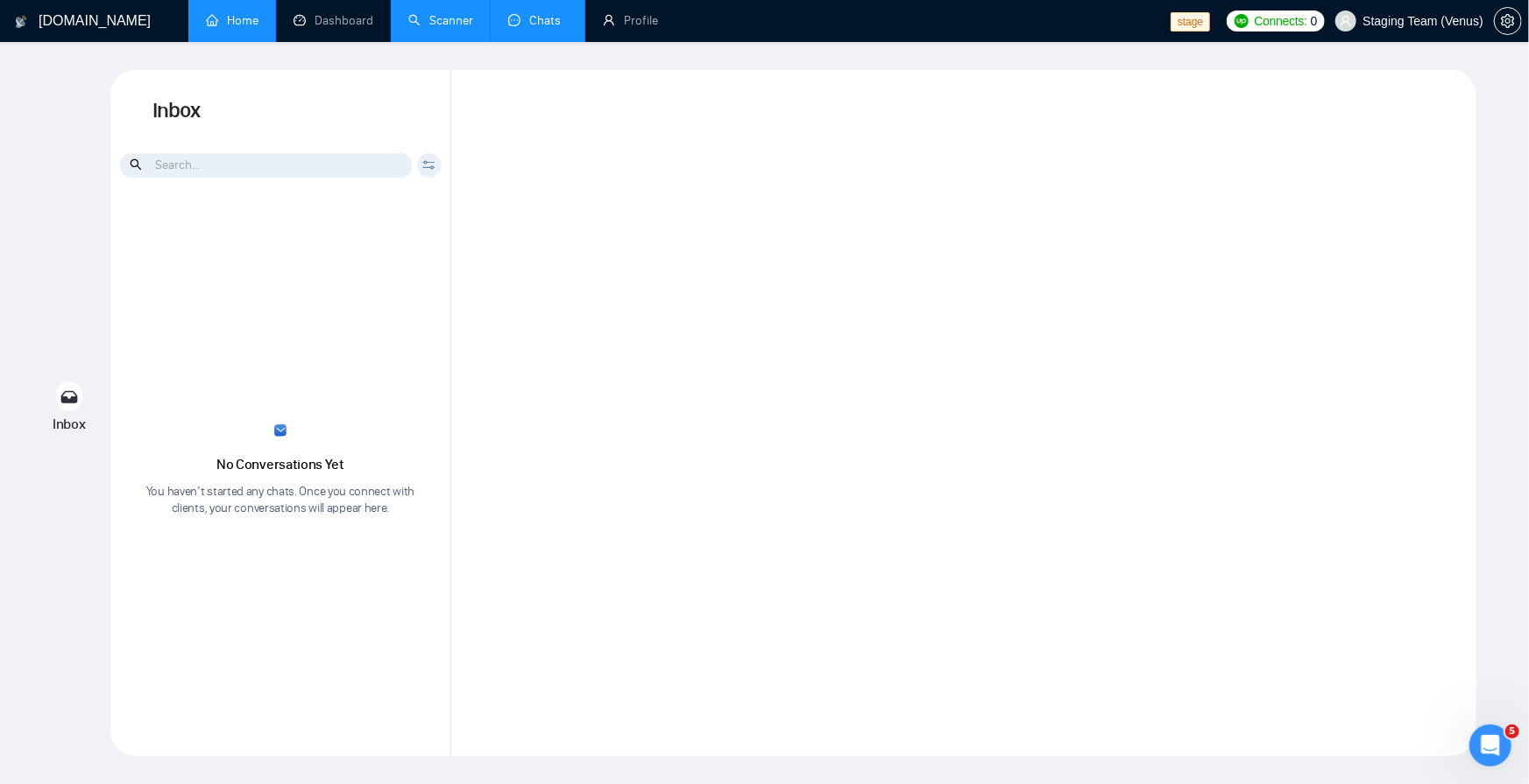
click at [241, 22] on link "Home" at bounding box center [231, 21] width 52 height 15
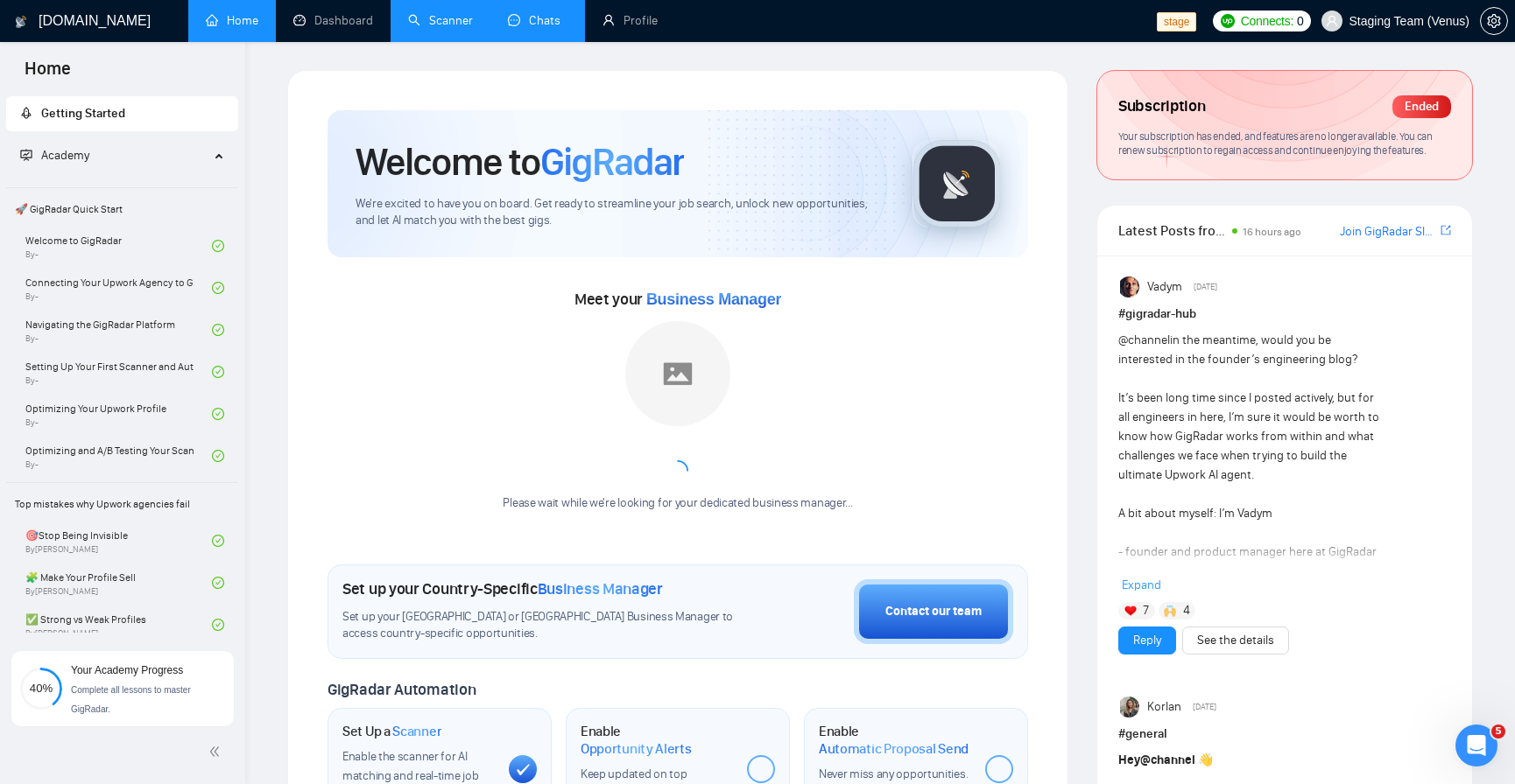
click at [537, 28] on link "Chats" at bounding box center [538, 21] width 60 height 15
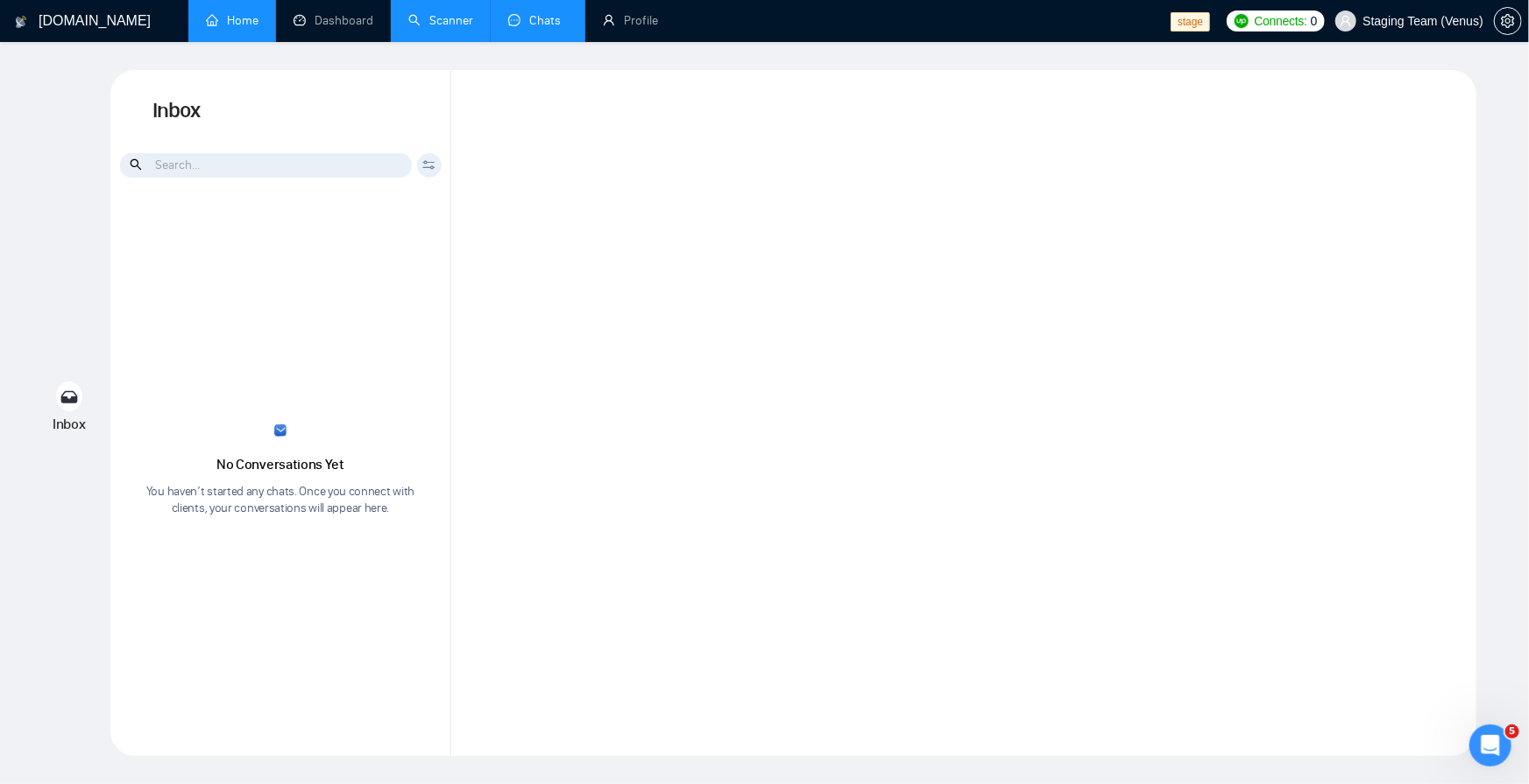
click at [228, 24] on link "Home" at bounding box center [231, 21] width 52 height 15
